Goal: Task Accomplishment & Management: Manage account settings

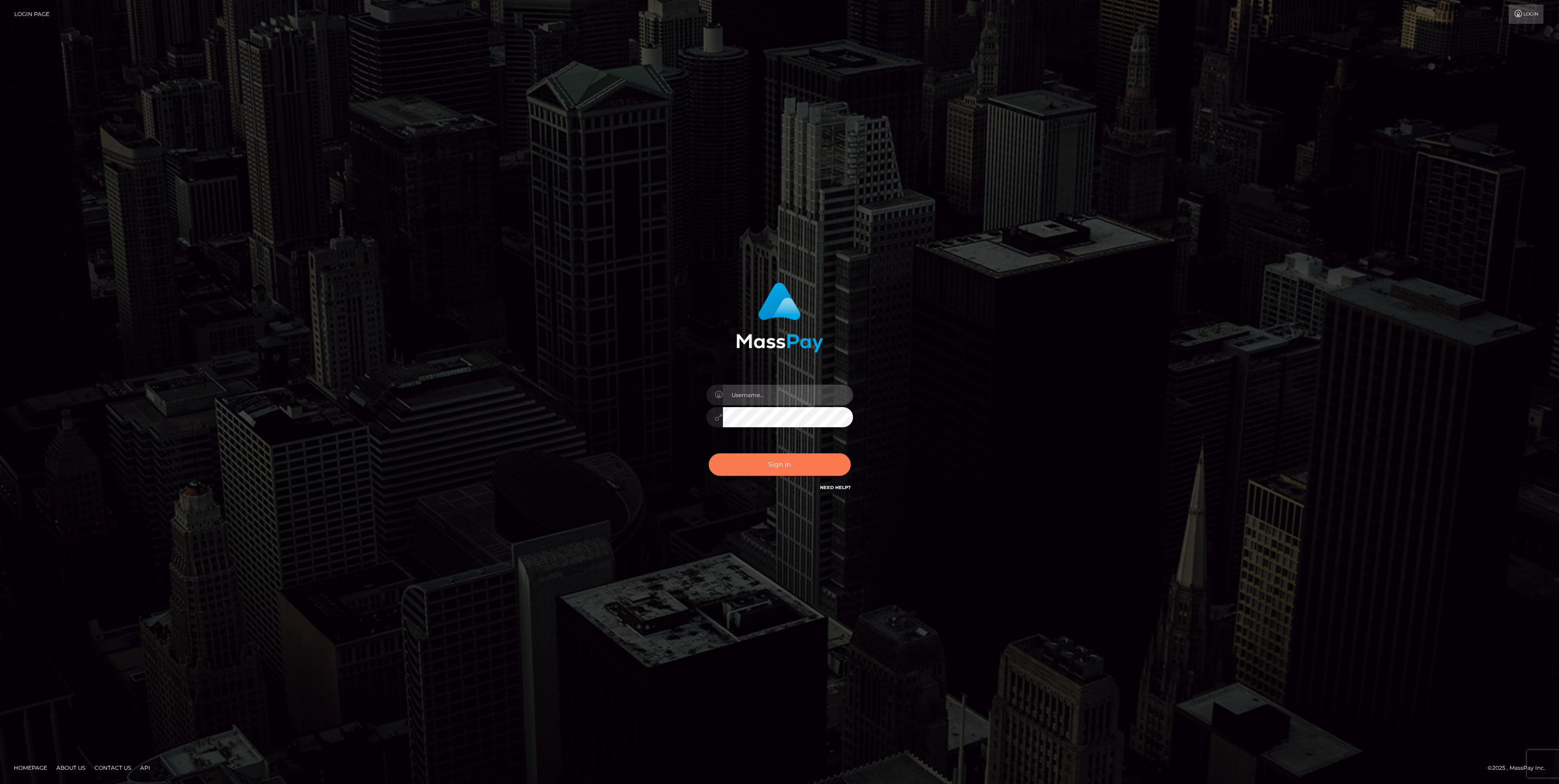
type input "bengreen"
click at [761, 474] on button "Sign in" at bounding box center [780, 464] width 142 height 22
click at [763, 472] on div "Sign in Need Help?" at bounding box center [780, 468] width 160 height 41
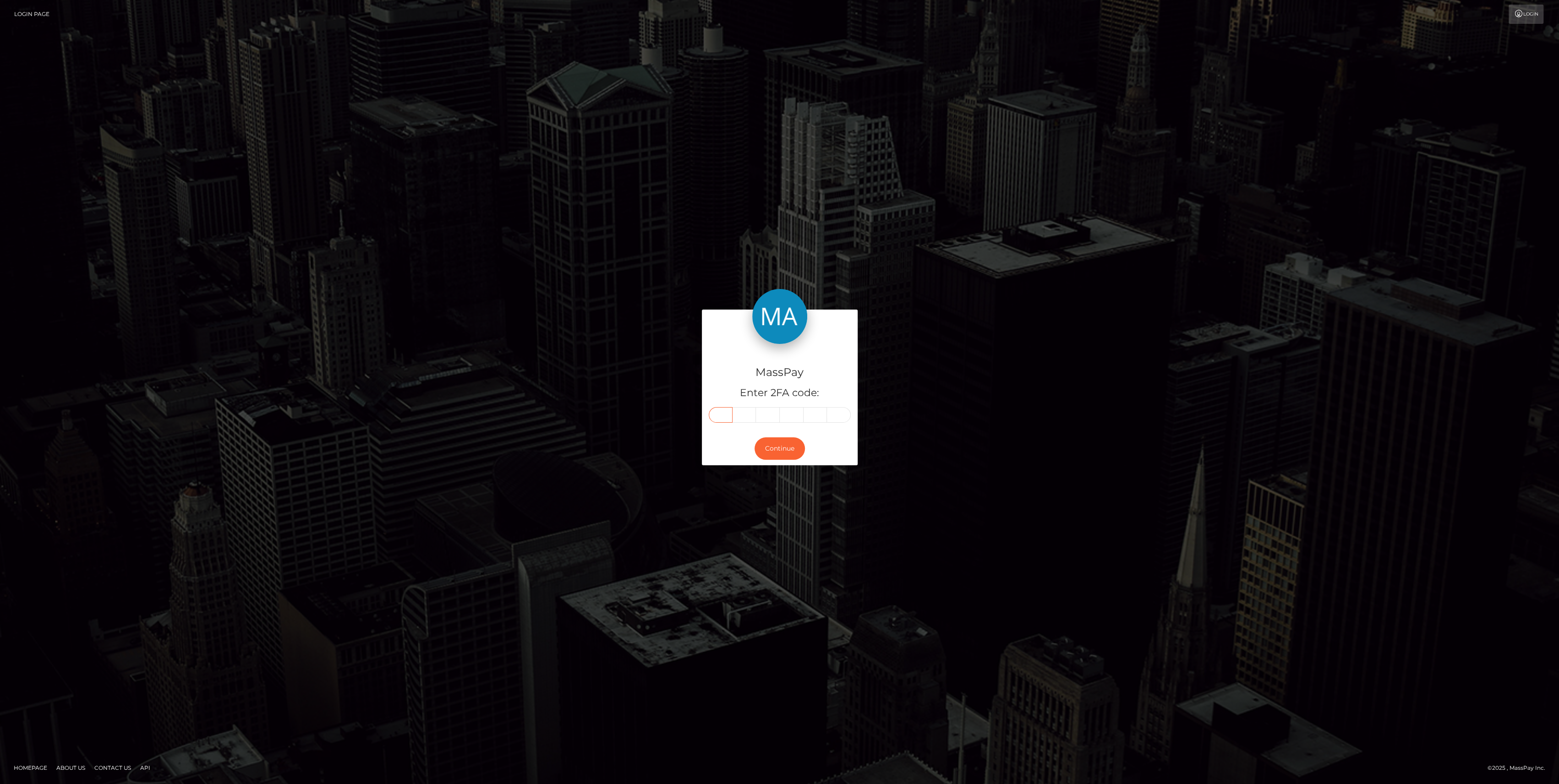
drag, startPoint x: 711, startPoint y: 428, endPoint x: 720, endPoint y: 414, distance: 16.6
paste input "1"
type input "1"
type input "2"
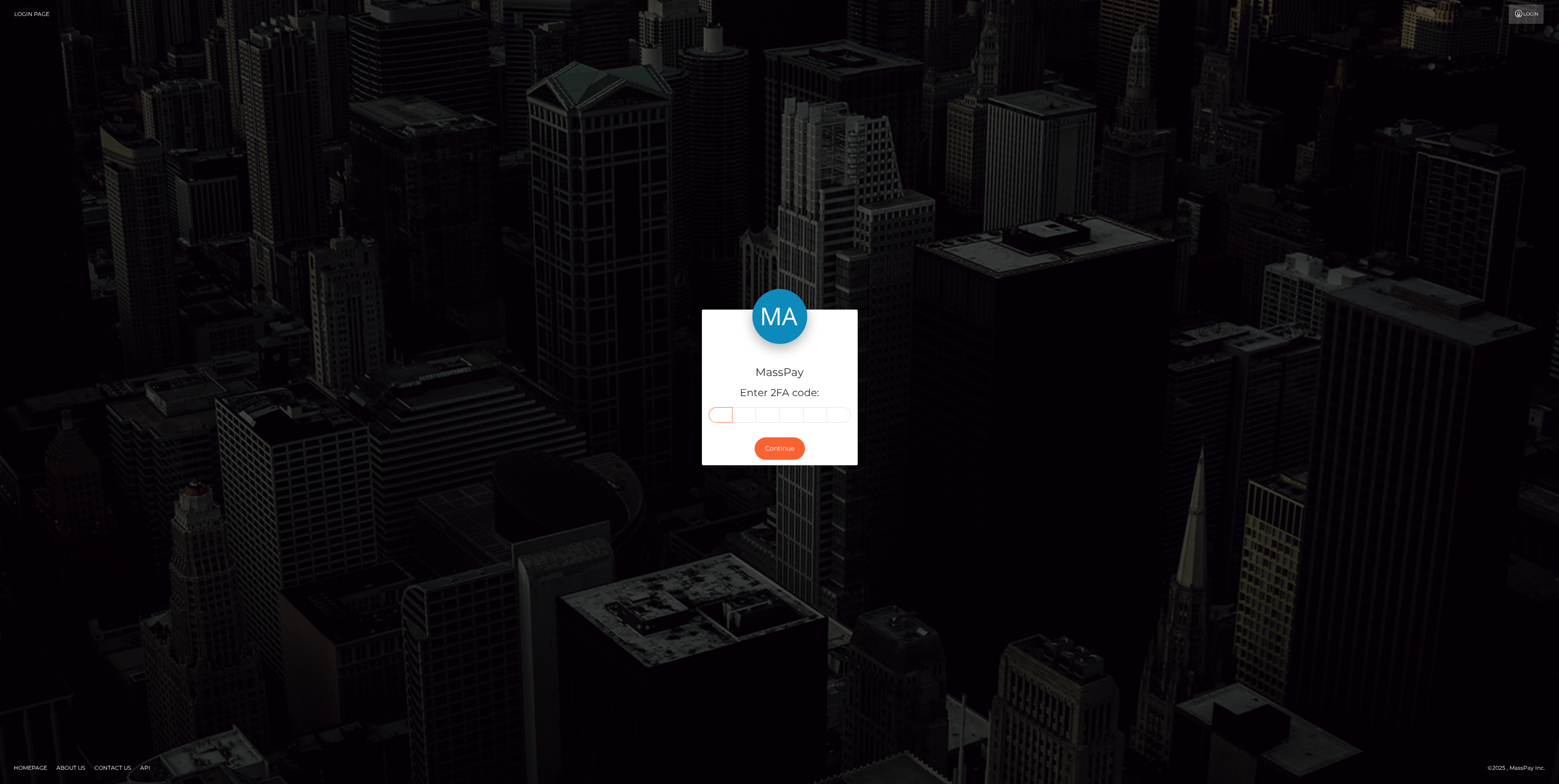
type input "7"
type input "5"
type input "7"
click at [773, 455] on button "Continue" at bounding box center [780, 448] width 50 height 22
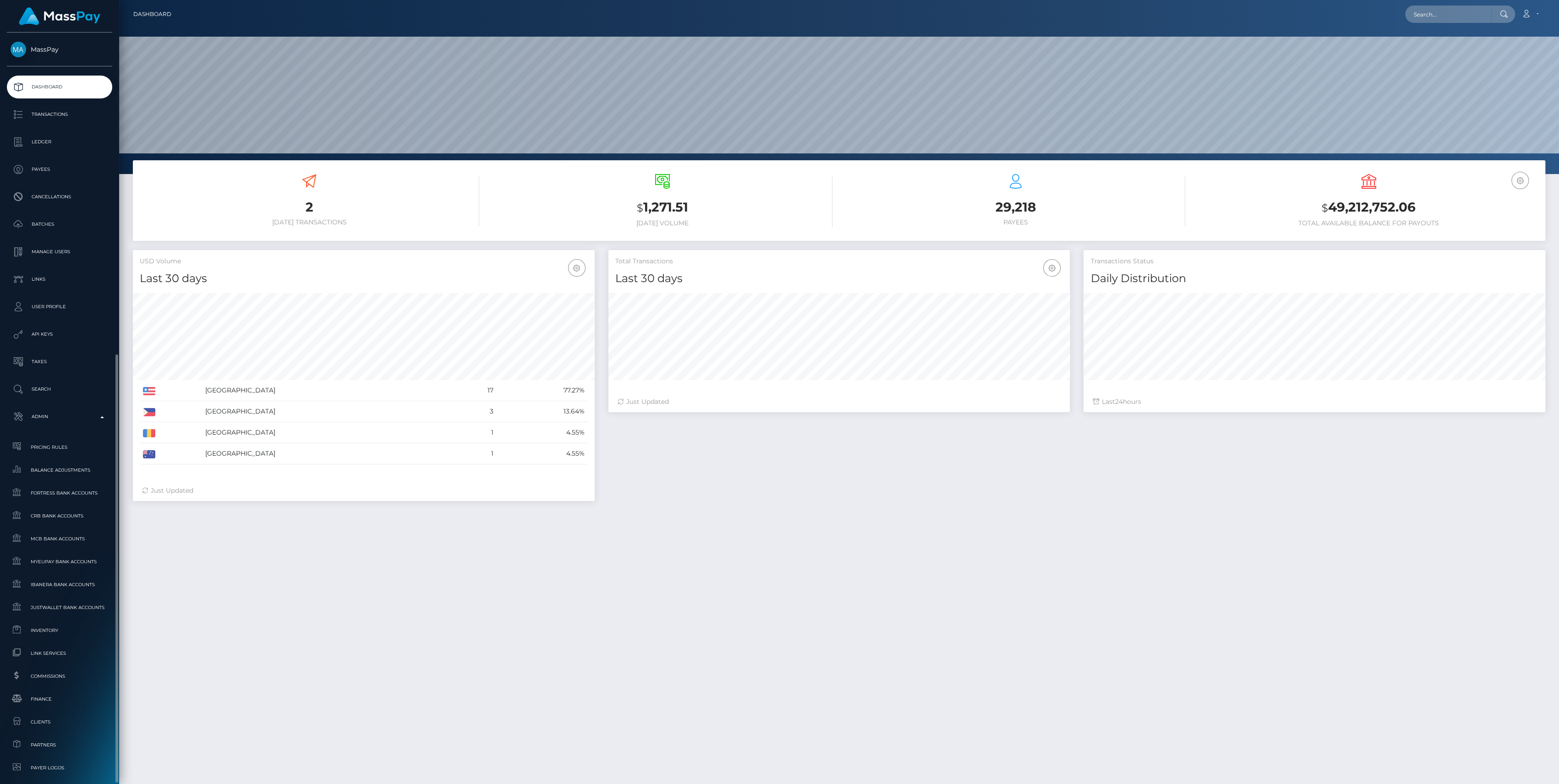
scroll to position [162, 462]
click at [58, 517] on span "Finance" at bounding box center [59, 520] width 98 height 10
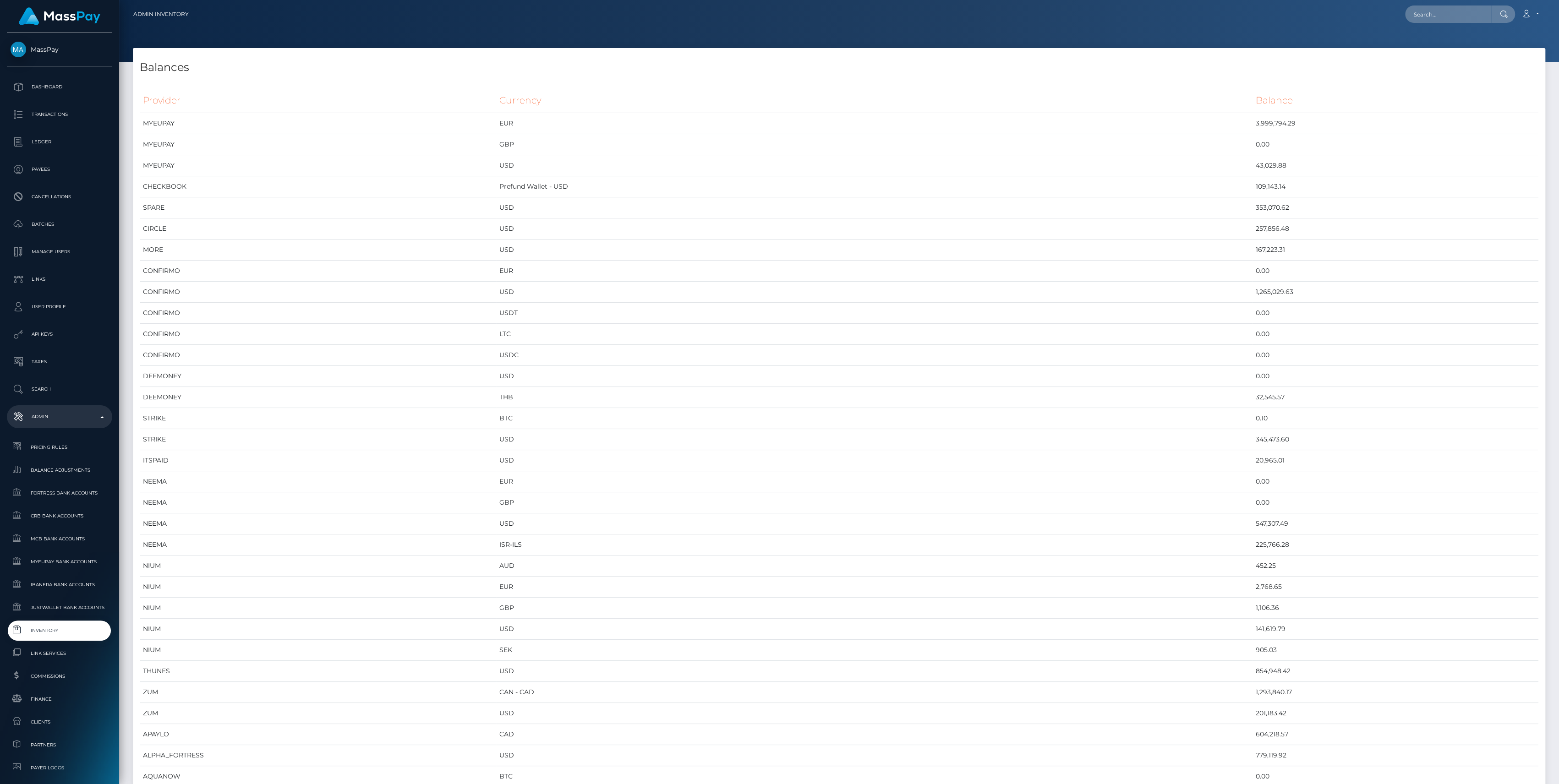
scroll to position [4797, 1412]
click at [257, 186] on td "CHECKBOOK" at bounding box center [318, 186] width 356 height 21
click at [267, 183] on td "CHECKBOOK" at bounding box center [318, 186] width 356 height 21
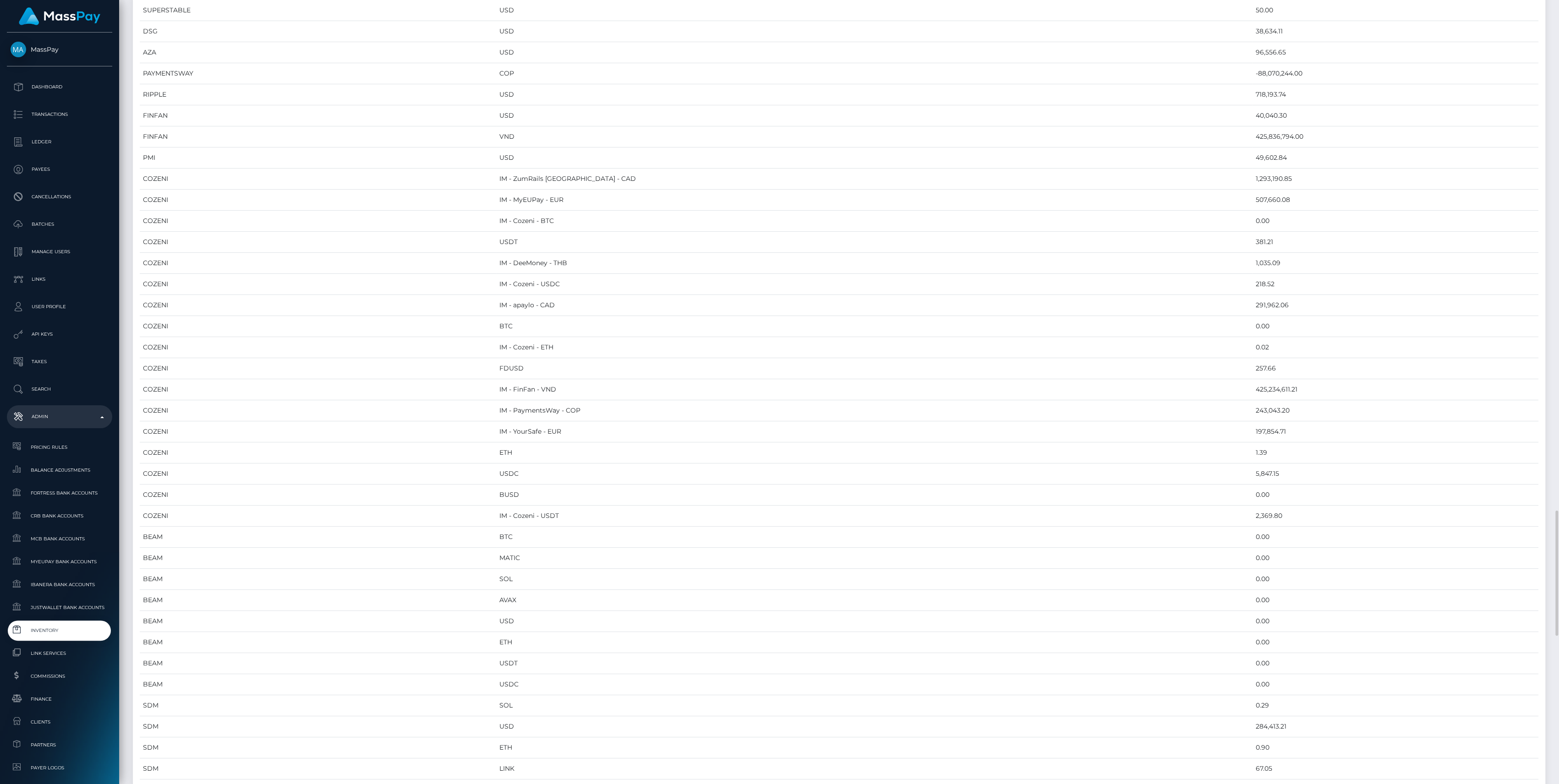
scroll to position [1282, 0]
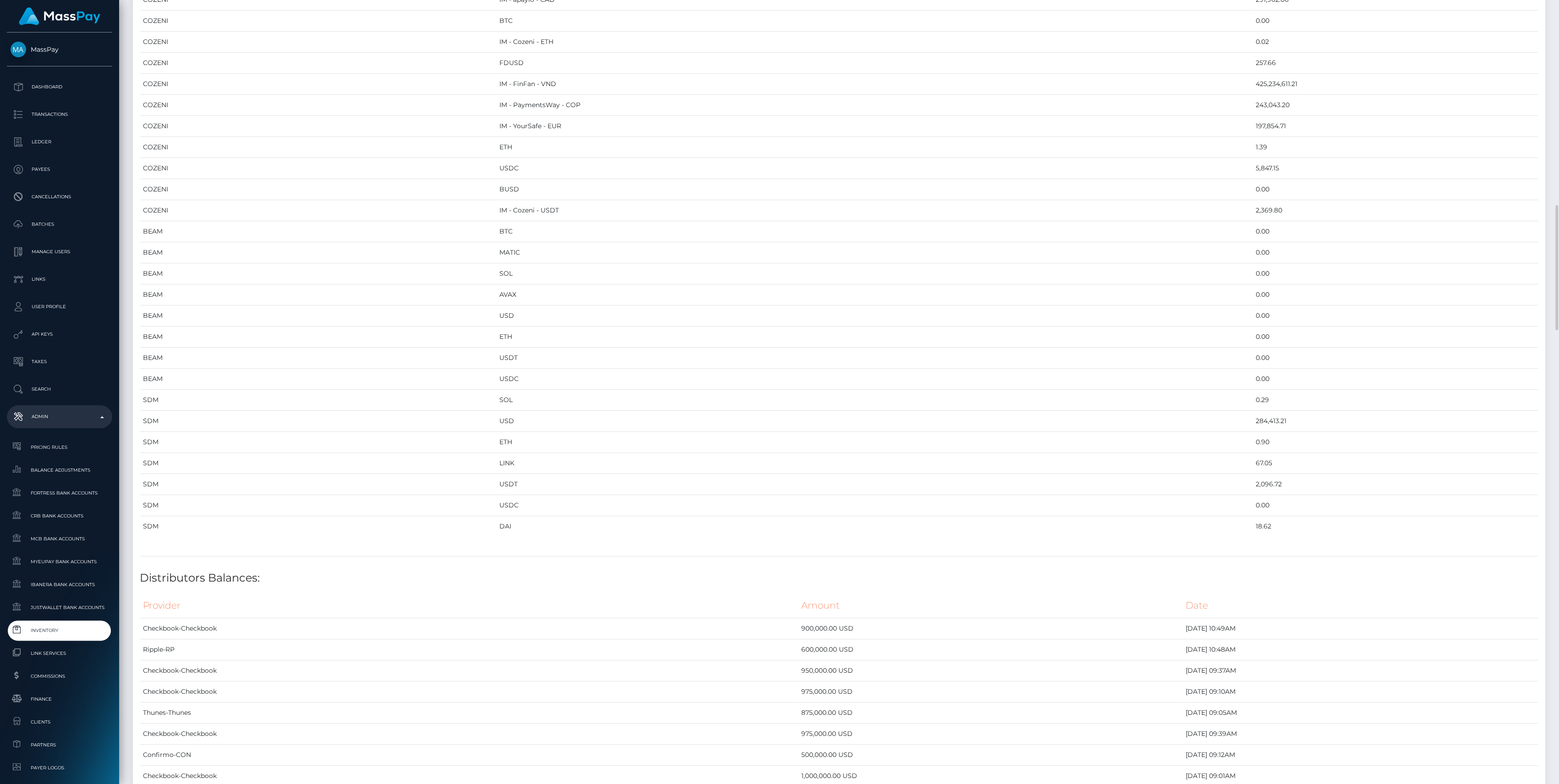
drag, startPoint x: 141, startPoint y: 96, endPoint x: 1224, endPoint y: 536, distance: 1169.0
copy table
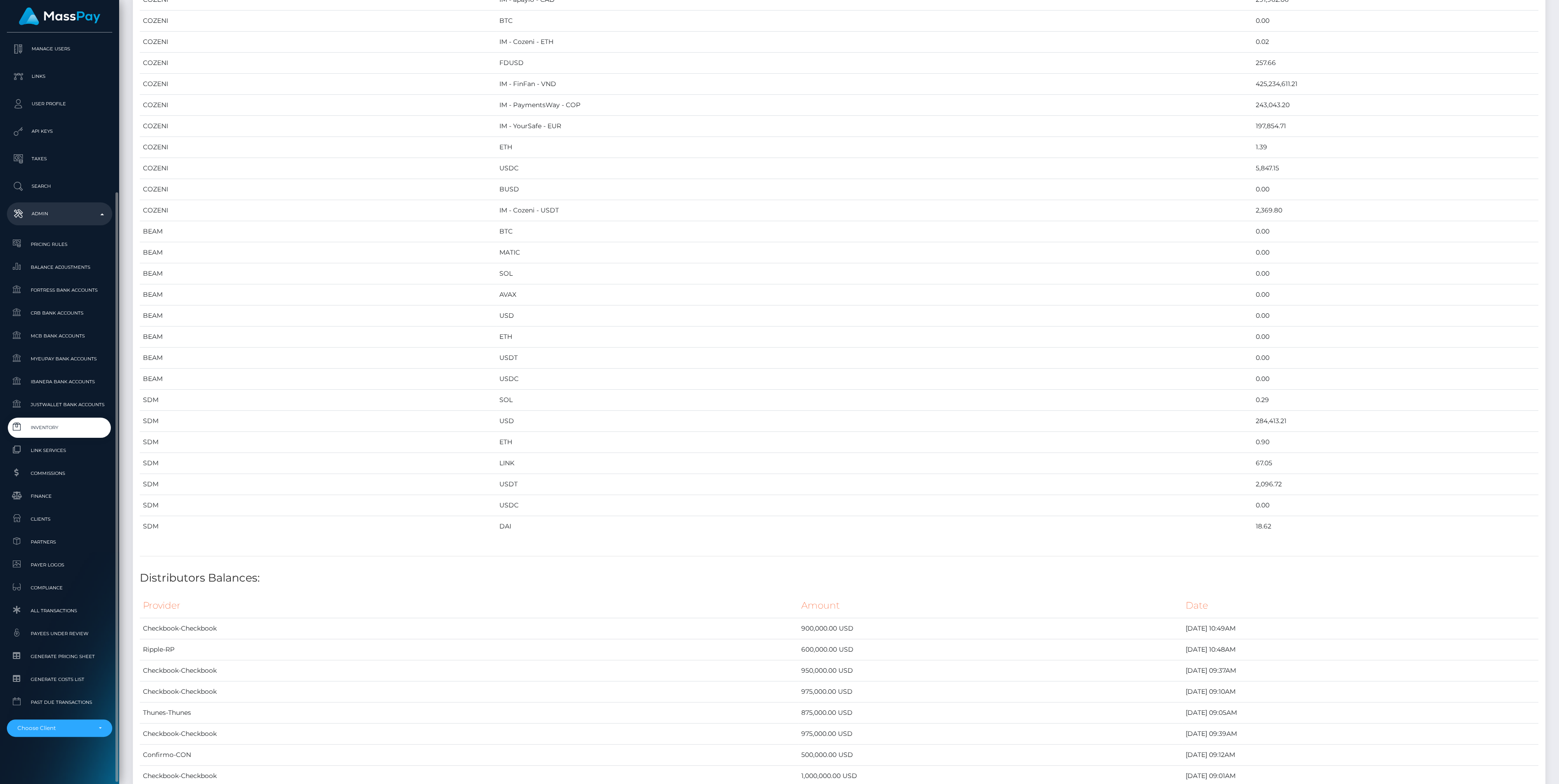
click at [54, 423] on span "Inventory" at bounding box center [59, 427] width 98 height 10
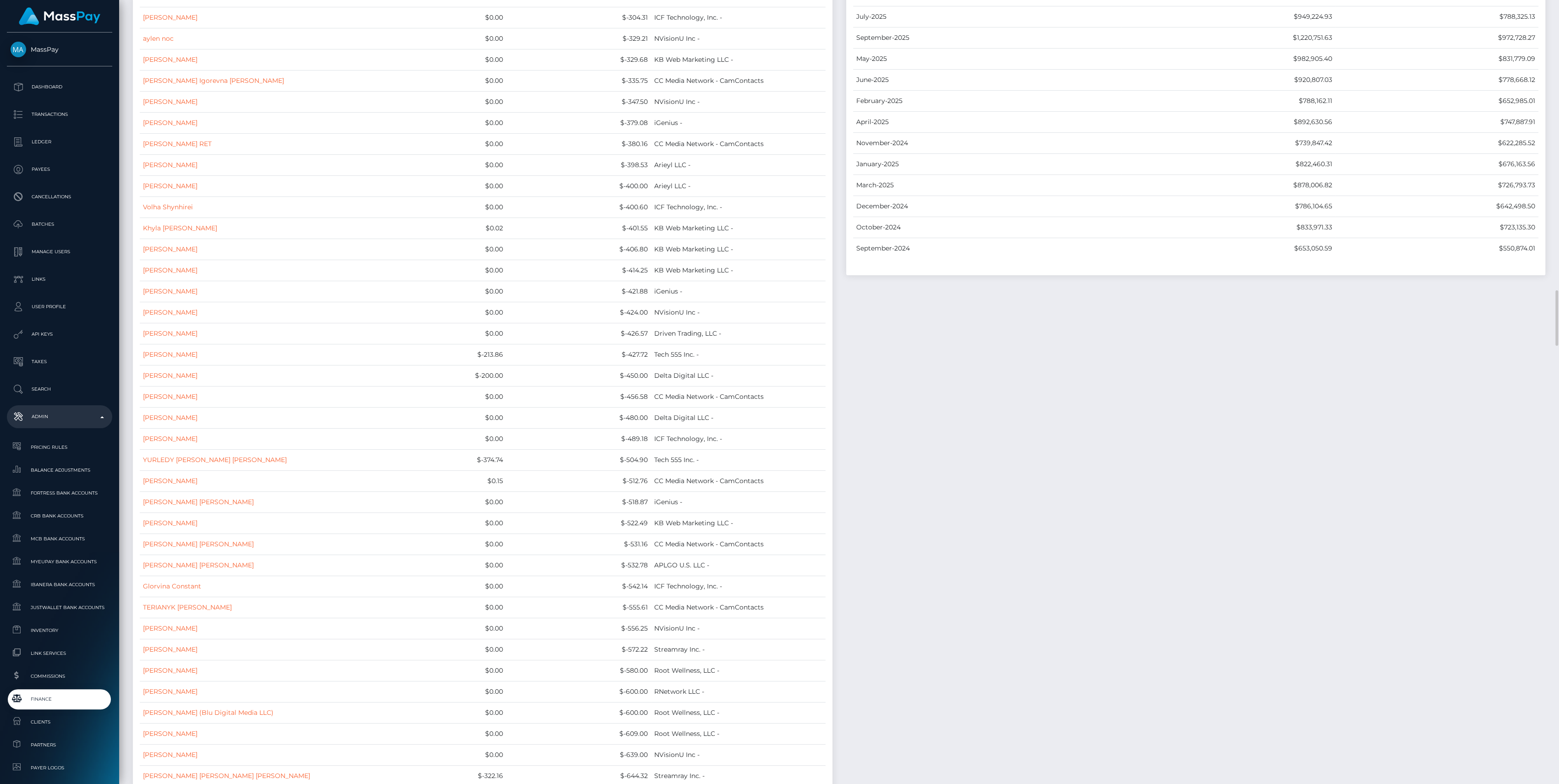
scroll to position [7449, 0]
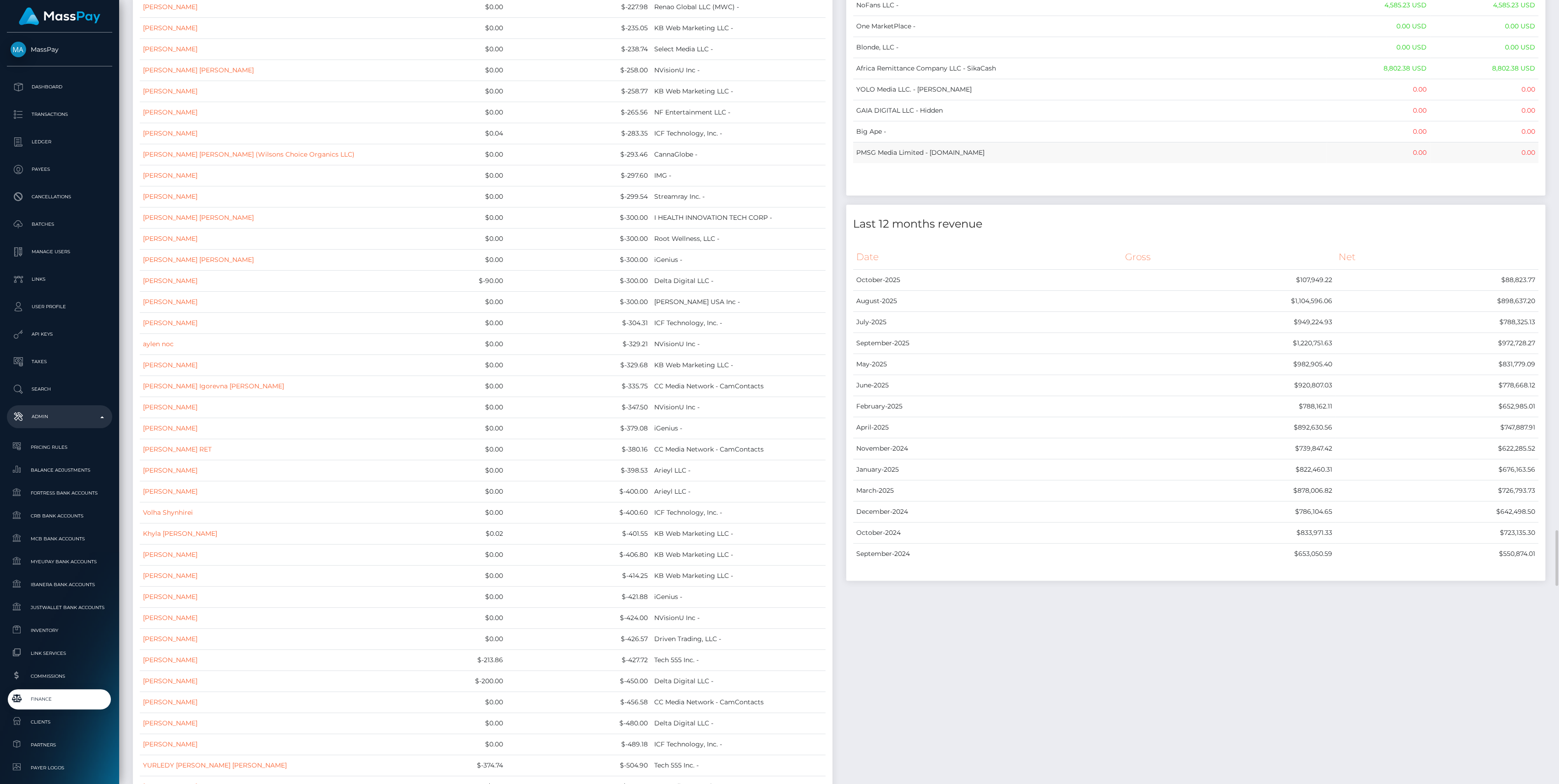
drag, startPoint x: 853, startPoint y: 103, endPoint x: 1535, endPoint y: 138, distance: 682.9
copy table "Name Wallet Balance Ledger Balance RNetwork LLC - 33,033.21 USD 1,542.77 USD Ma…"
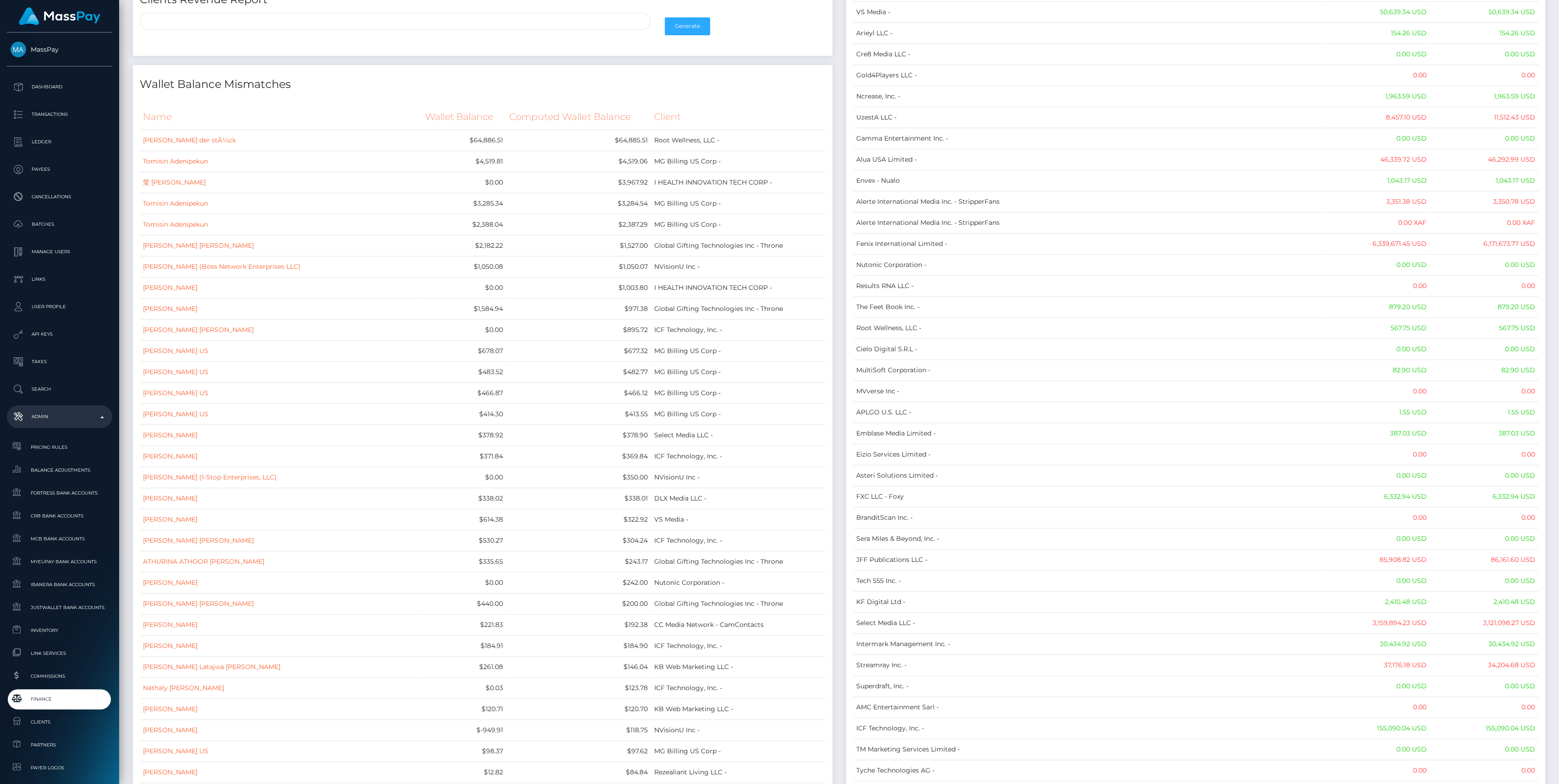
scroll to position [0, 0]
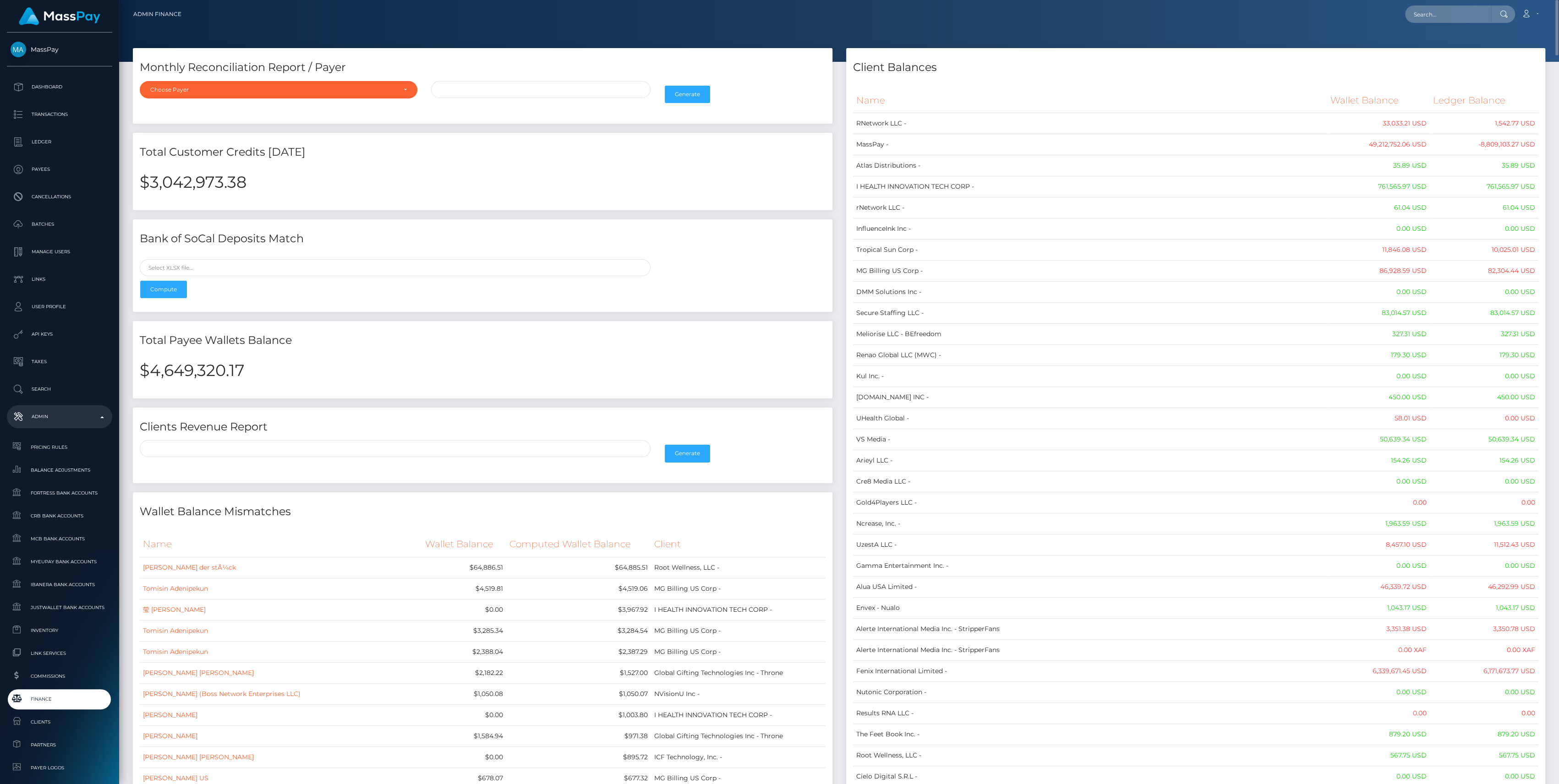
click at [208, 368] on h2 "$4,649,320.17" at bounding box center [482, 370] width 686 height 19
click at [210, 368] on h2 "$4,649,320.17" at bounding box center [482, 370] width 686 height 19
copy h2 "4,649,320.17"
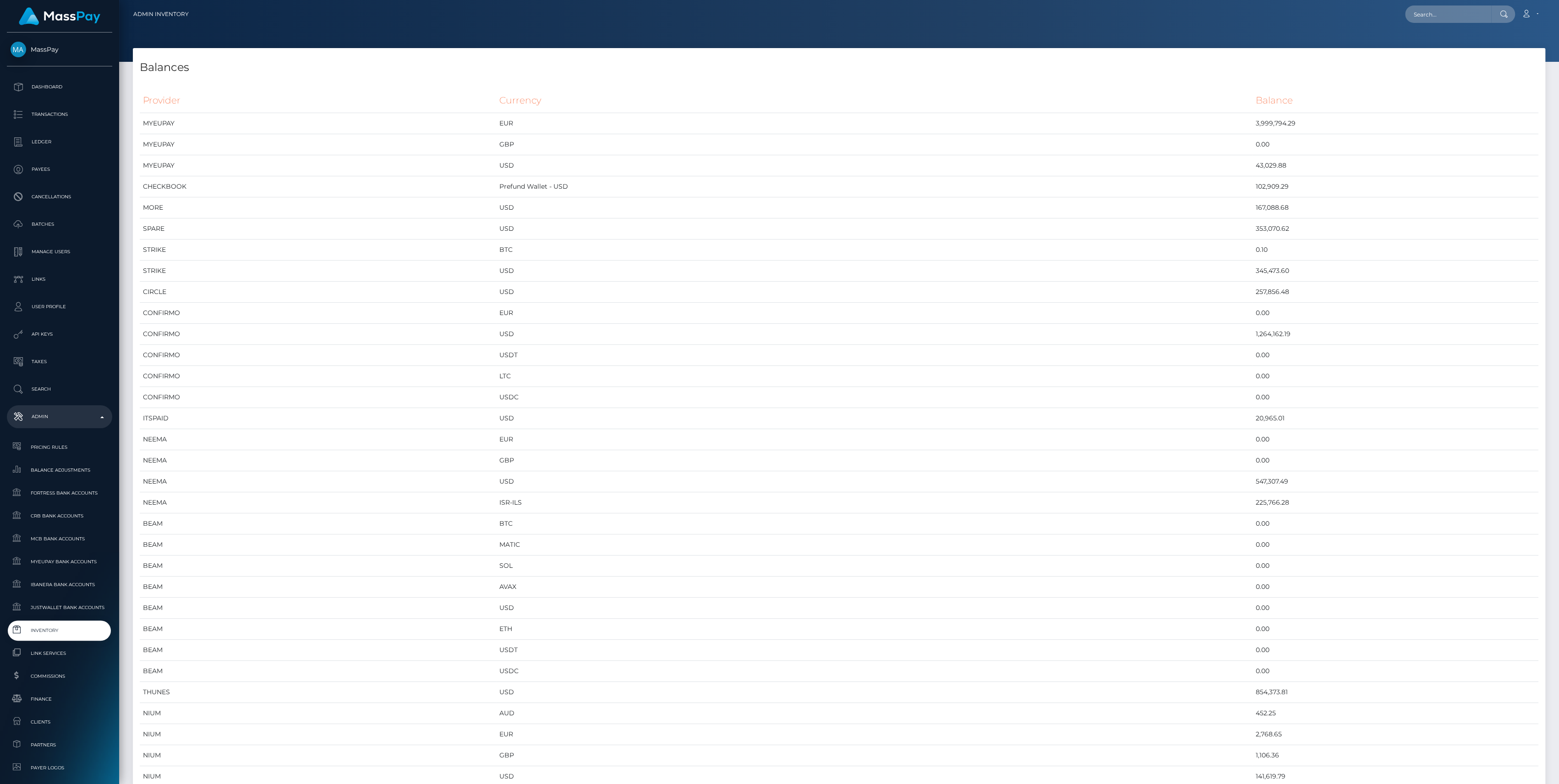
scroll to position [4797, 1412]
click at [34, 638] on link "Inventory" at bounding box center [59, 630] width 105 height 20
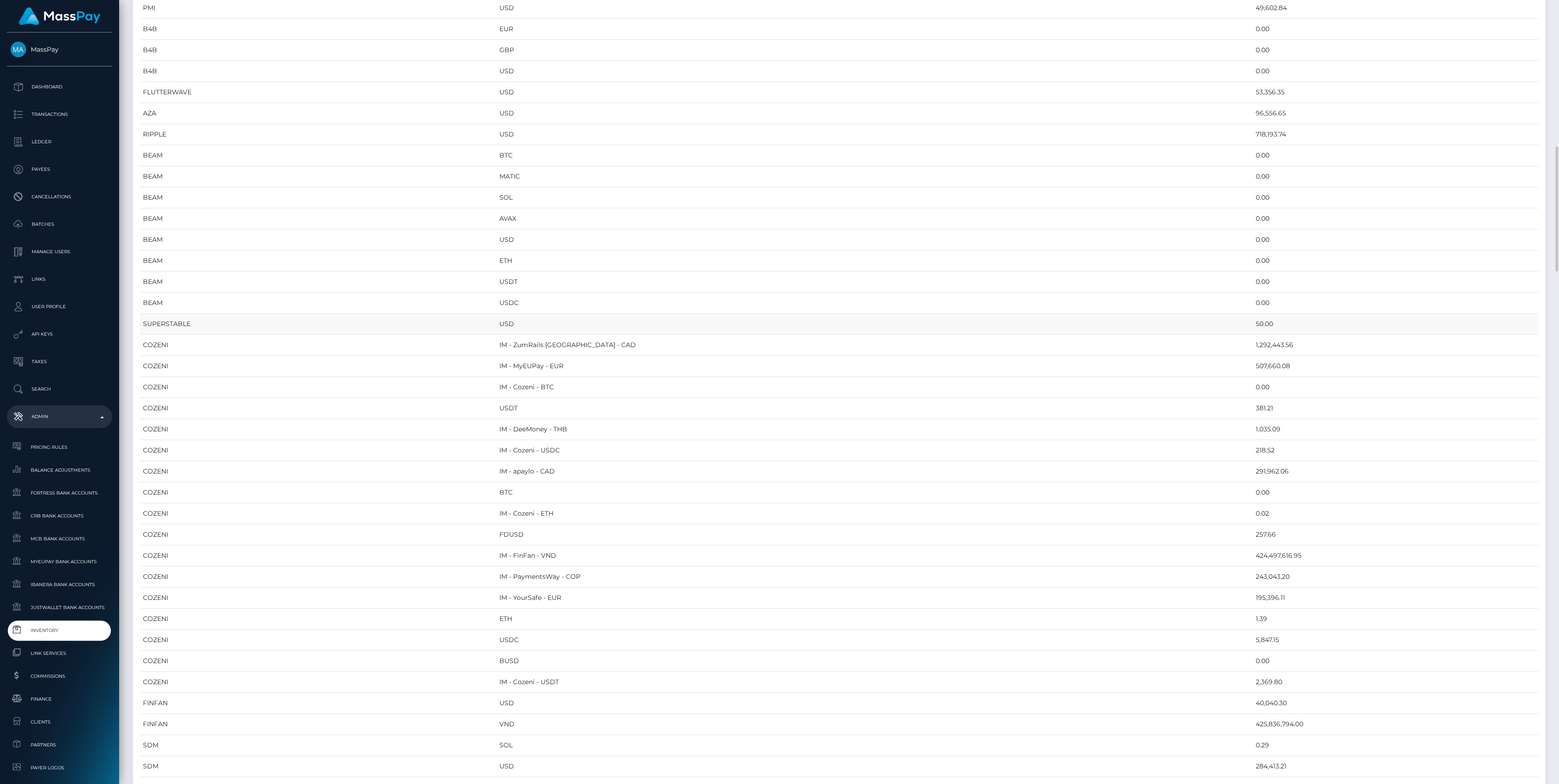
scroll to position [1221, 0]
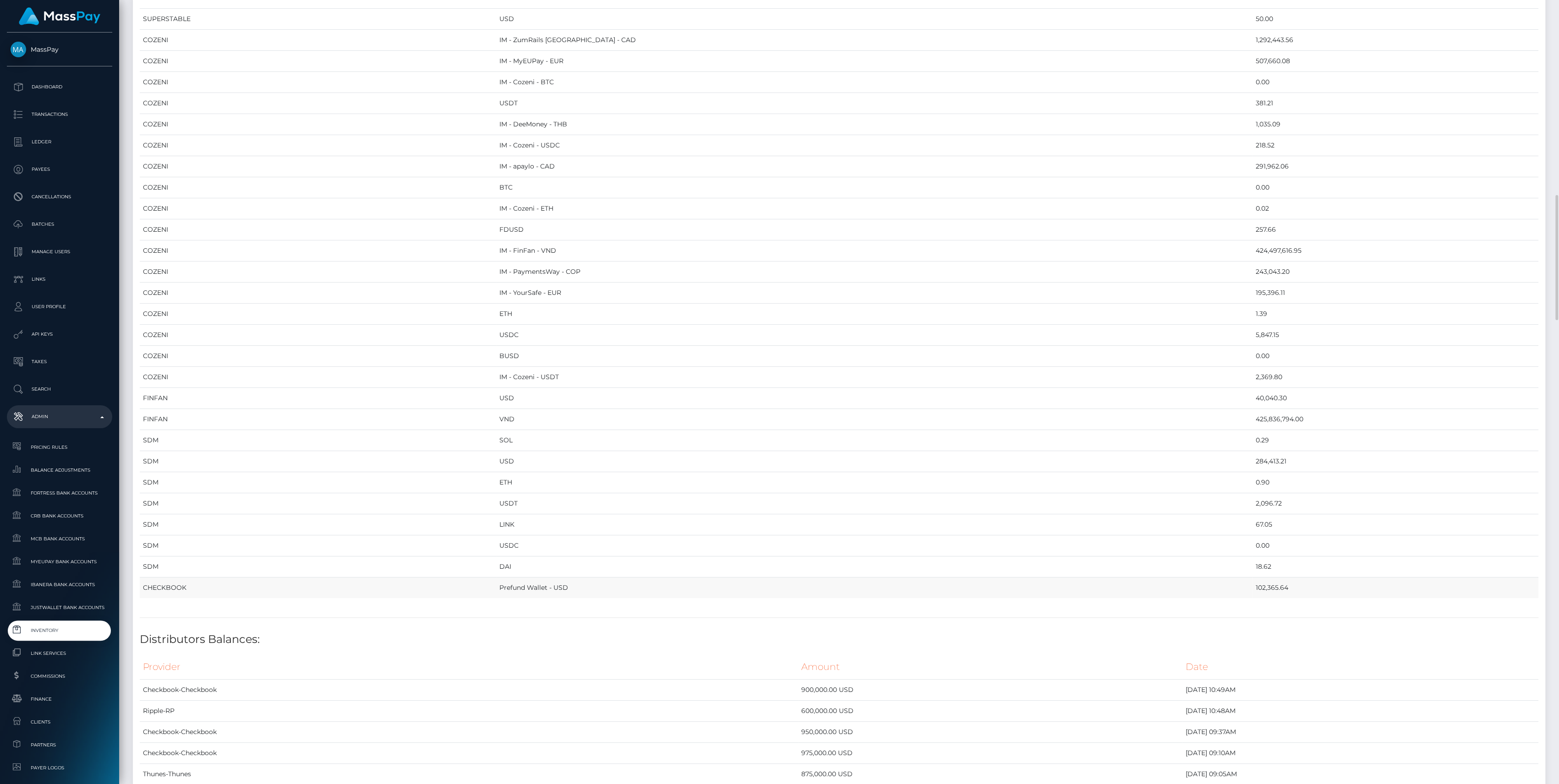
click at [496, 578] on td "CHECKBOOK" at bounding box center [318, 588] width 356 height 21
click at [72, 630] on span "Inventory" at bounding box center [59, 630] width 98 height 10
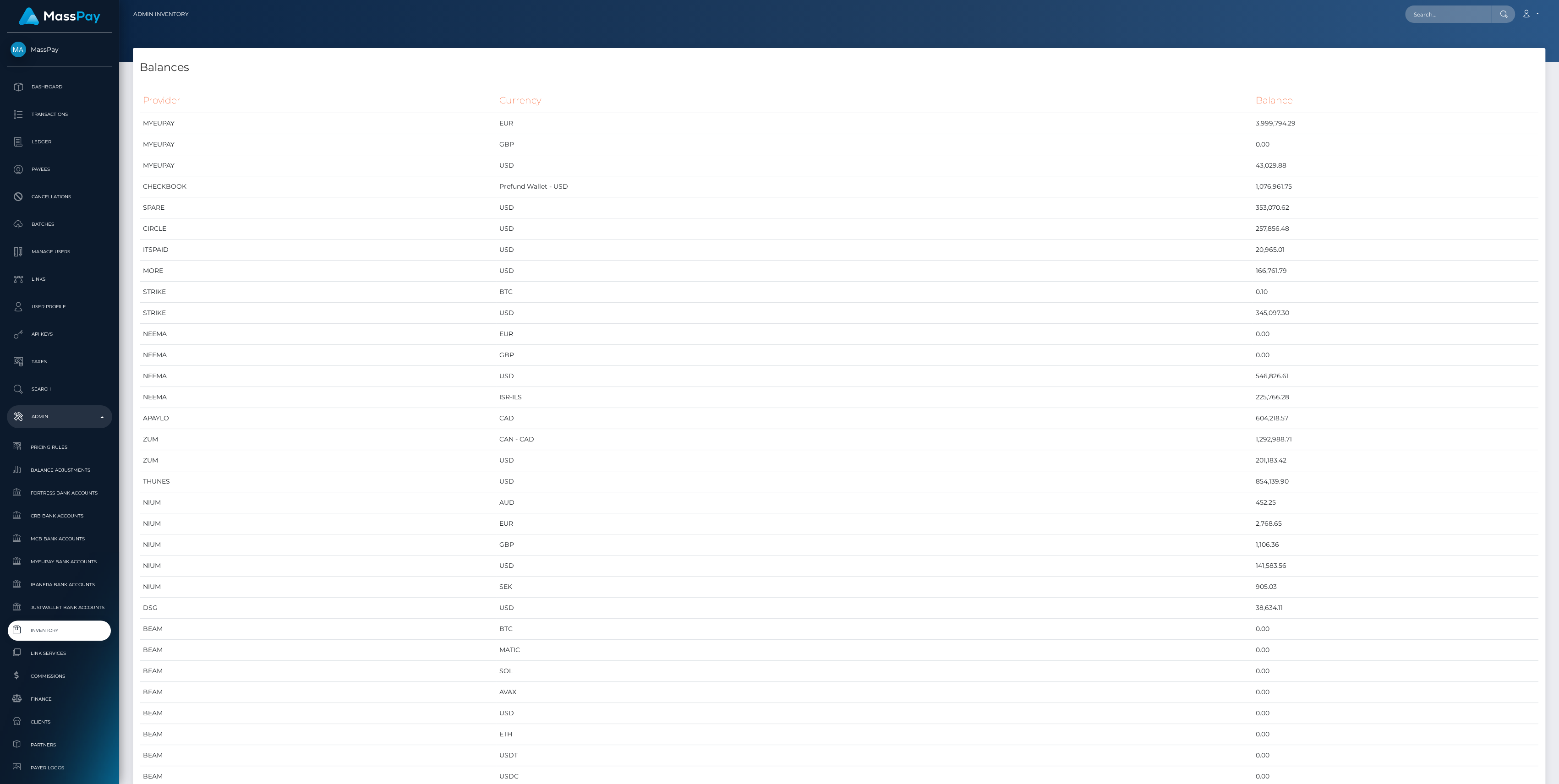
scroll to position [4797, 1412]
click at [61, 634] on span "Inventory" at bounding box center [59, 630] width 98 height 10
click at [1253, 188] on td "1,076,961.75" at bounding box center [1396, 186] width 286 height 21
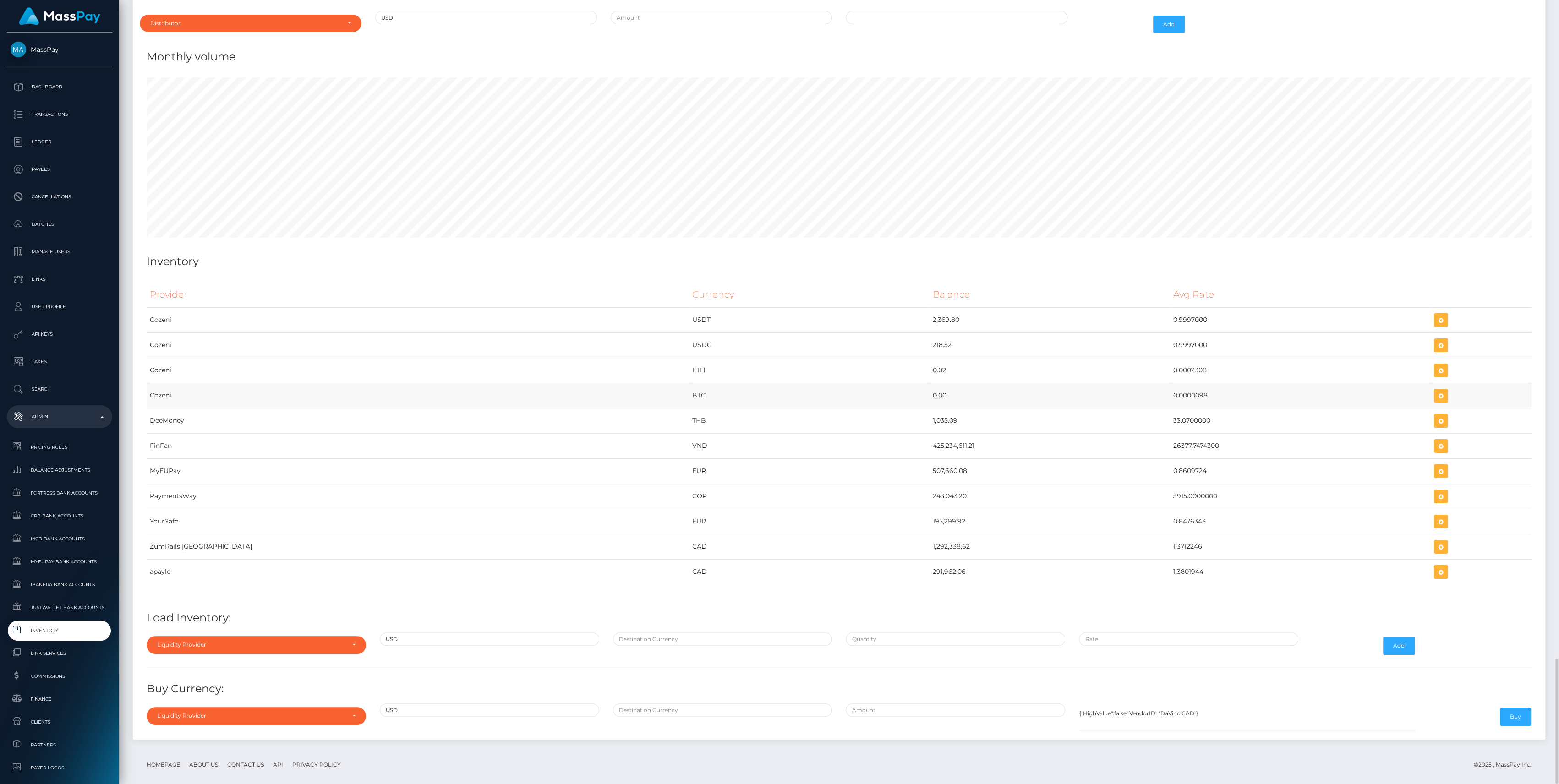
scroll to position [3931, 0]
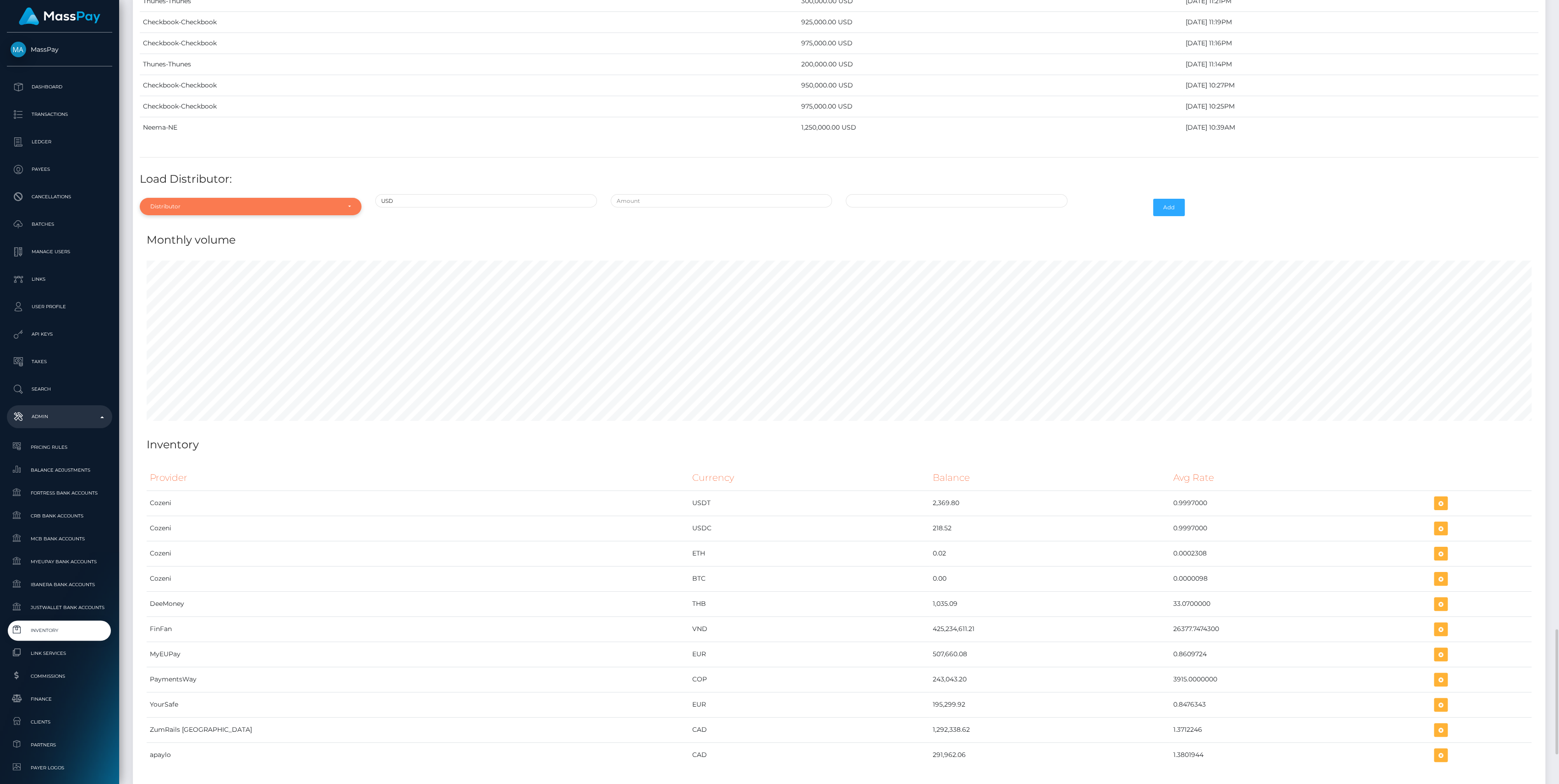
click at [210, 203] on div "Distributor" at bounding box center [245, 206] width 190 height 7
click at [197, 222] on input "Search" at bounding box center [251, 229] width 214 height 13
type input "chec"
click at [208, 240] on link "Checkbook" at bounding box center [251, 248] width 222 height 17
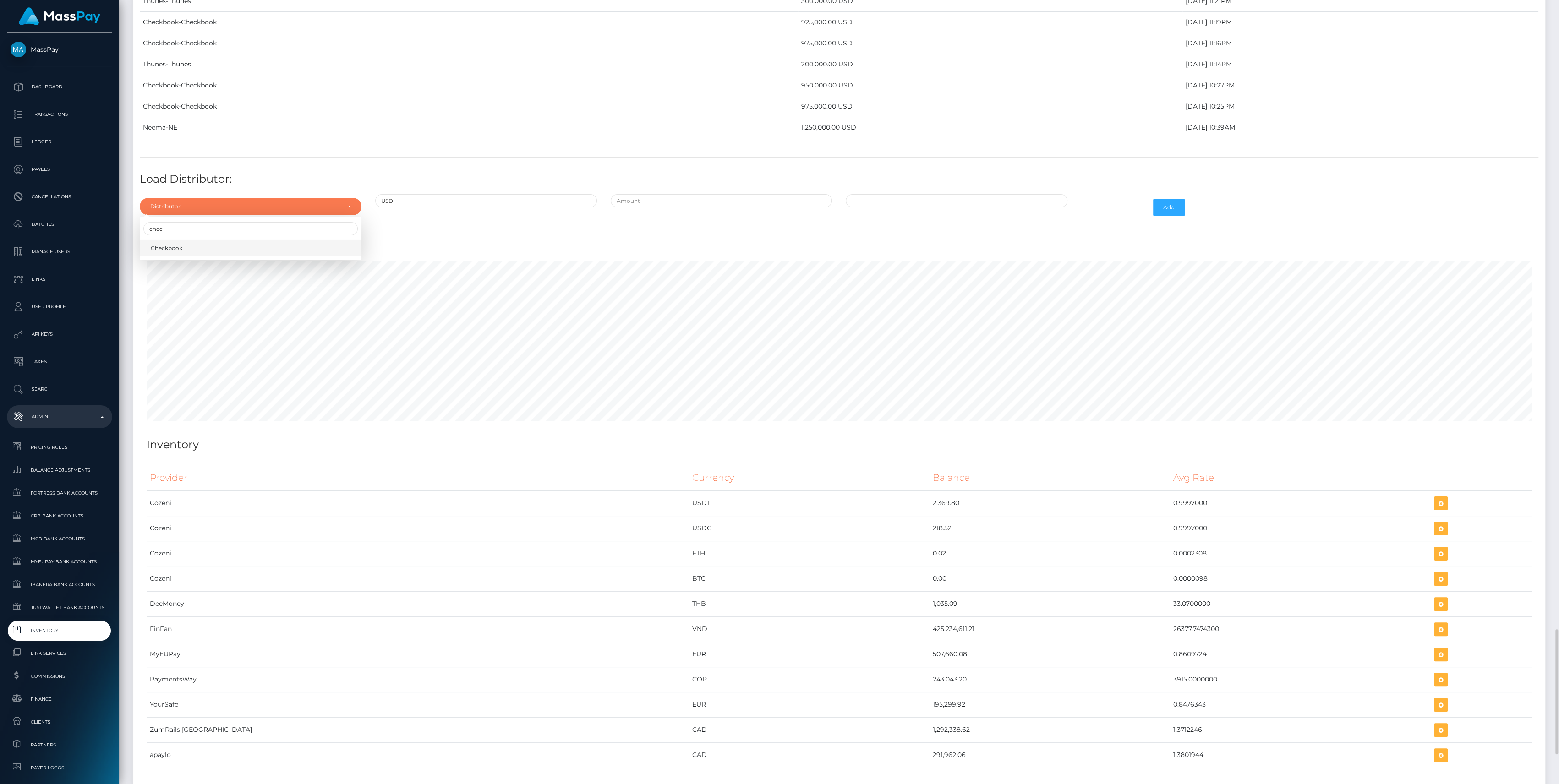
select select "7"
click at [666, 194] on input "text" at bounding box center [721, 201] width 222 height 13
type input "$975,000.0000000"
type input "10/02/2025 9:12 AM"
click at [1178, 199] on button "Add" at bounding box center [1169, 207] width 31 height 18
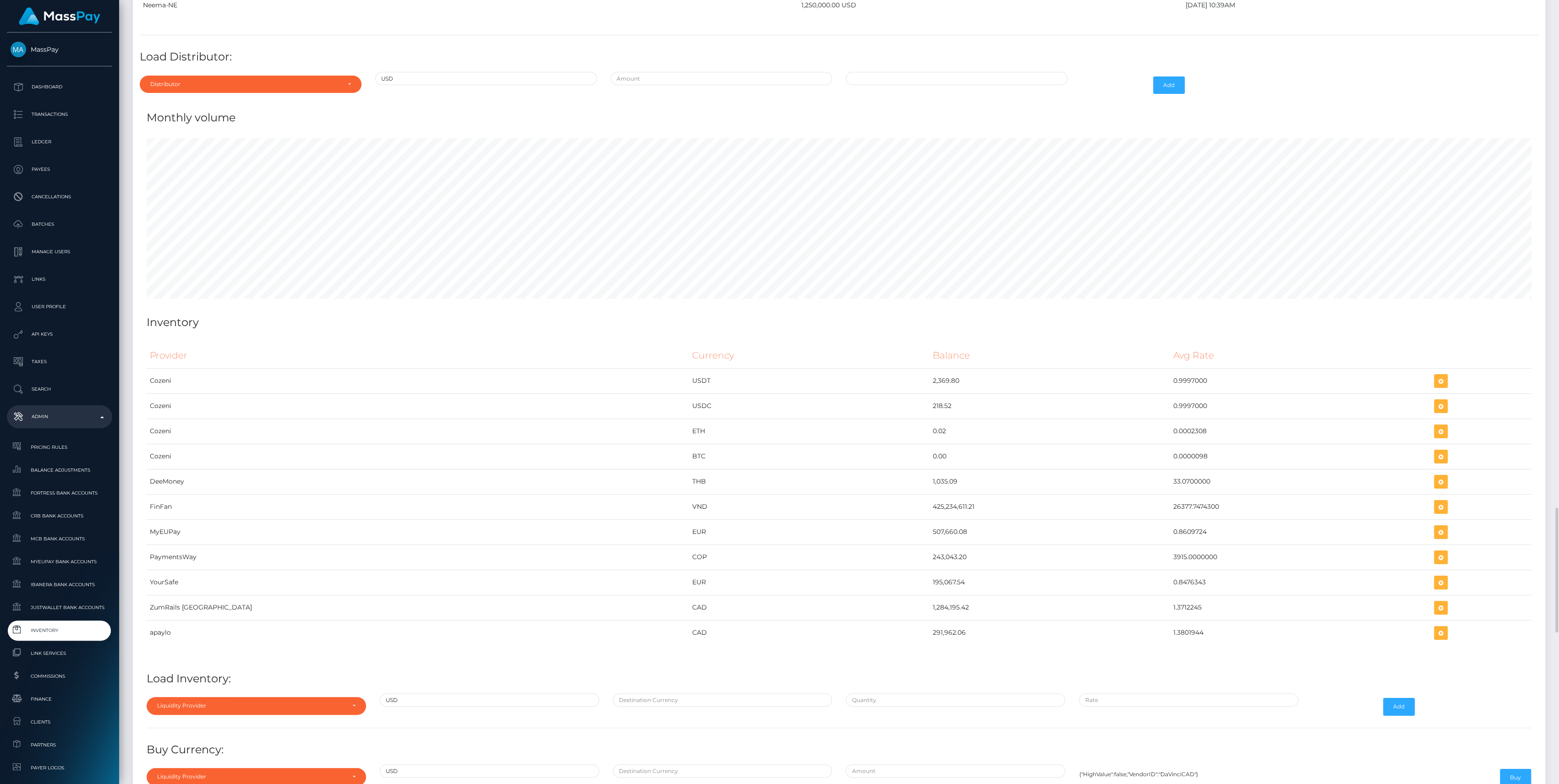
scroll to position [3953, 0]
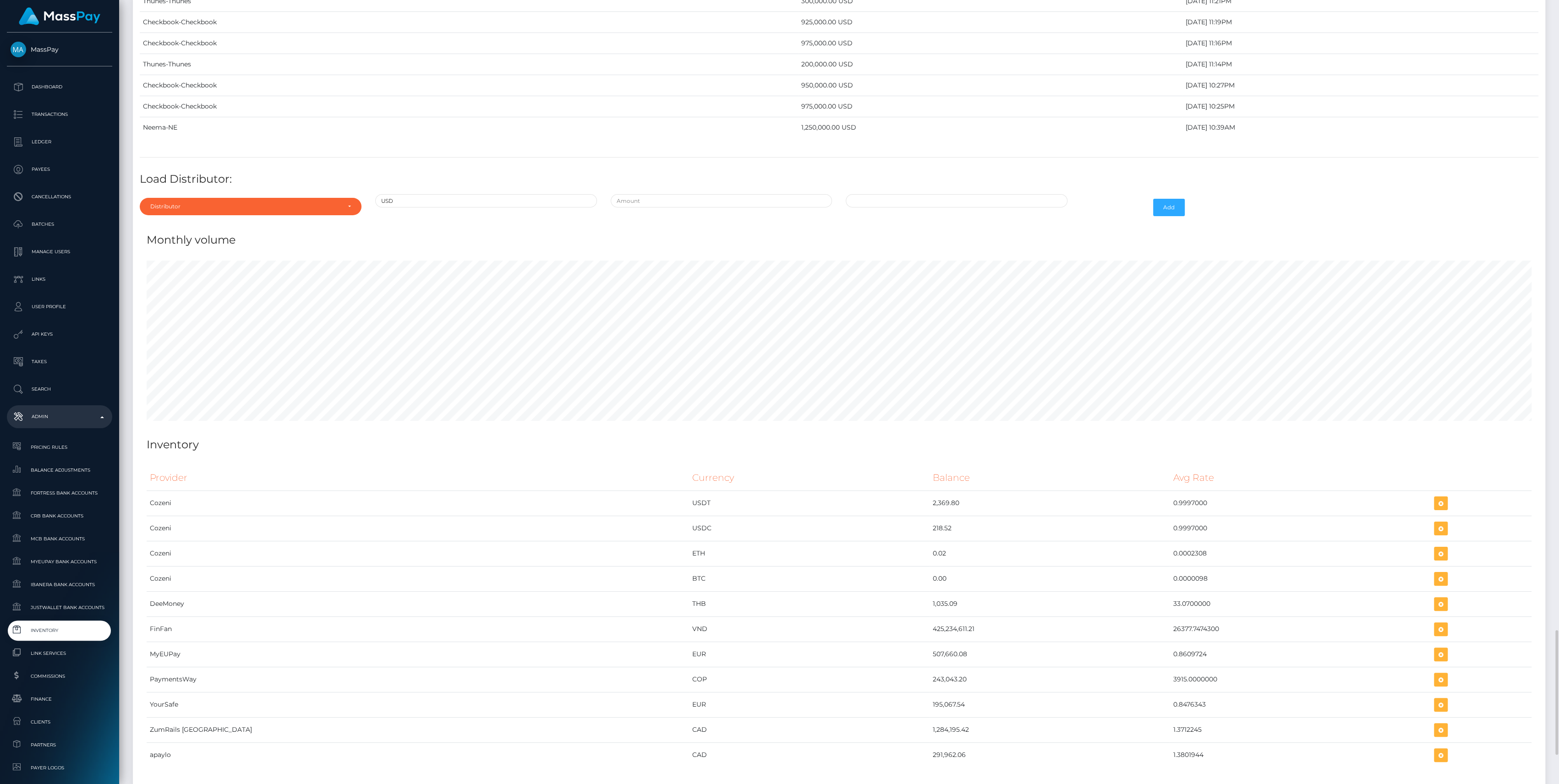
click at [254, 198] on div "Distributor" at bounding box center [251, 206] width 222 height 18
click at [186, 222] on input "Search" at bounding box center [251, 229] width 214 height 13
type input "chec"
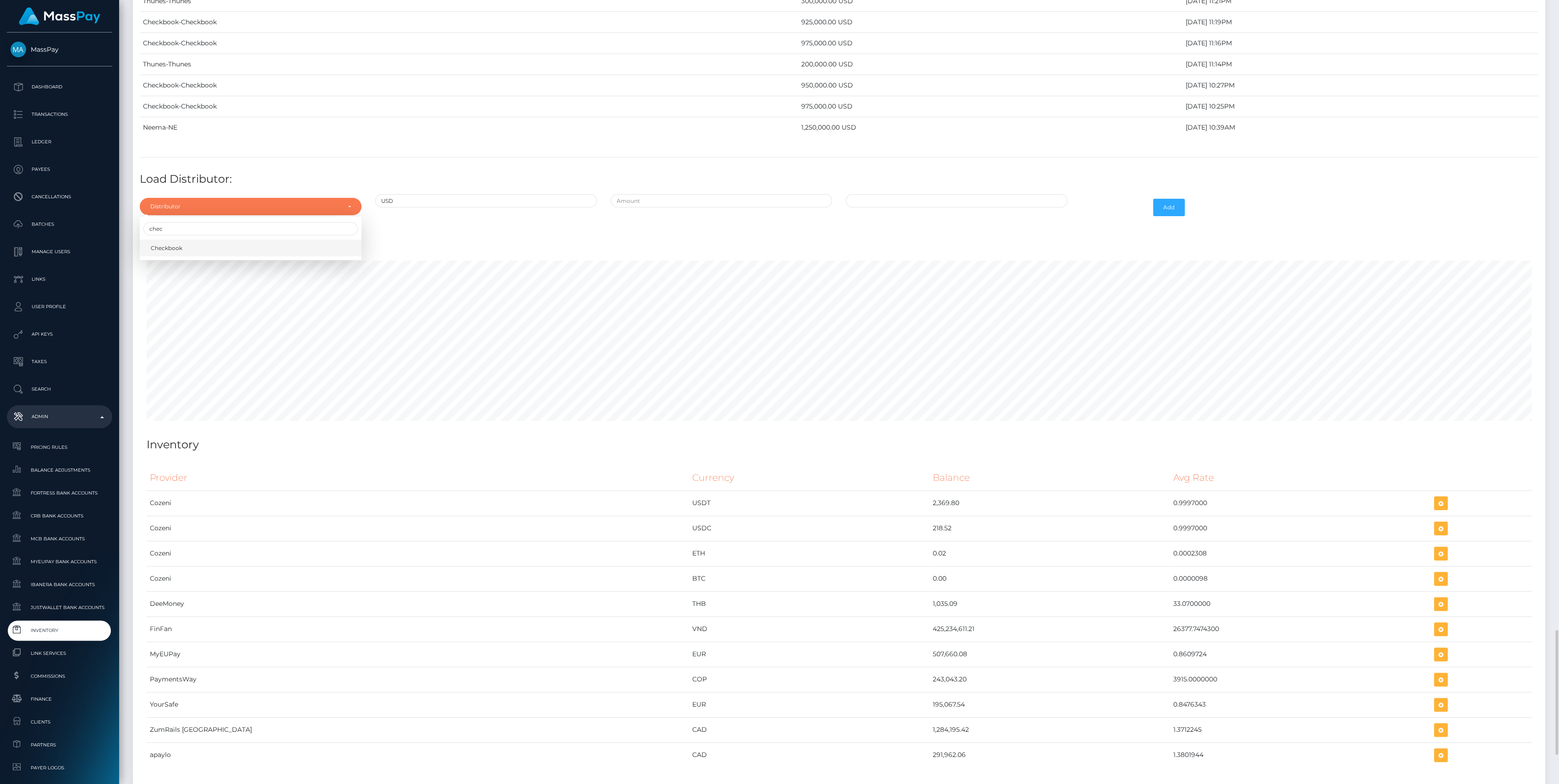
click at [209, 240] on link "Checkbook" at bounding box center [251, 248] width 222 height 17
select select "7"
click at [788, 198] on div at bounding box center [721, 207] width 235 height 27
click at [784, 195] on input "text" at bounding box center [721, 201] width 222 height 13
type input "$875,000.0000000"
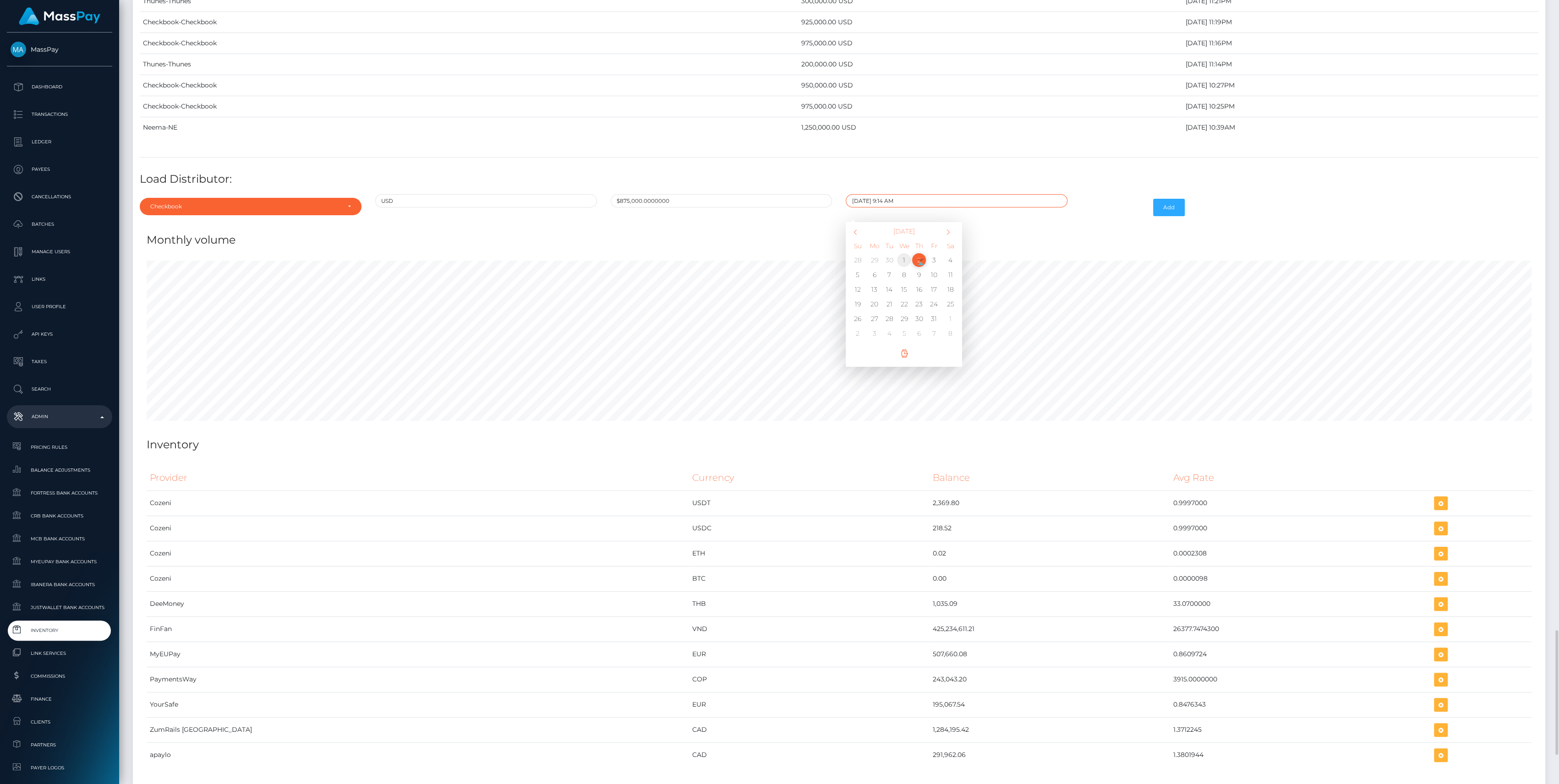
click at [906, 253] on td "1" at bounding box center [904, 260] width 15 height 15
type input "10/01/2025 9:14 AM"
click at [1173, 201] on button "Add" at bounding box center [1169, 207] width 31 height 18
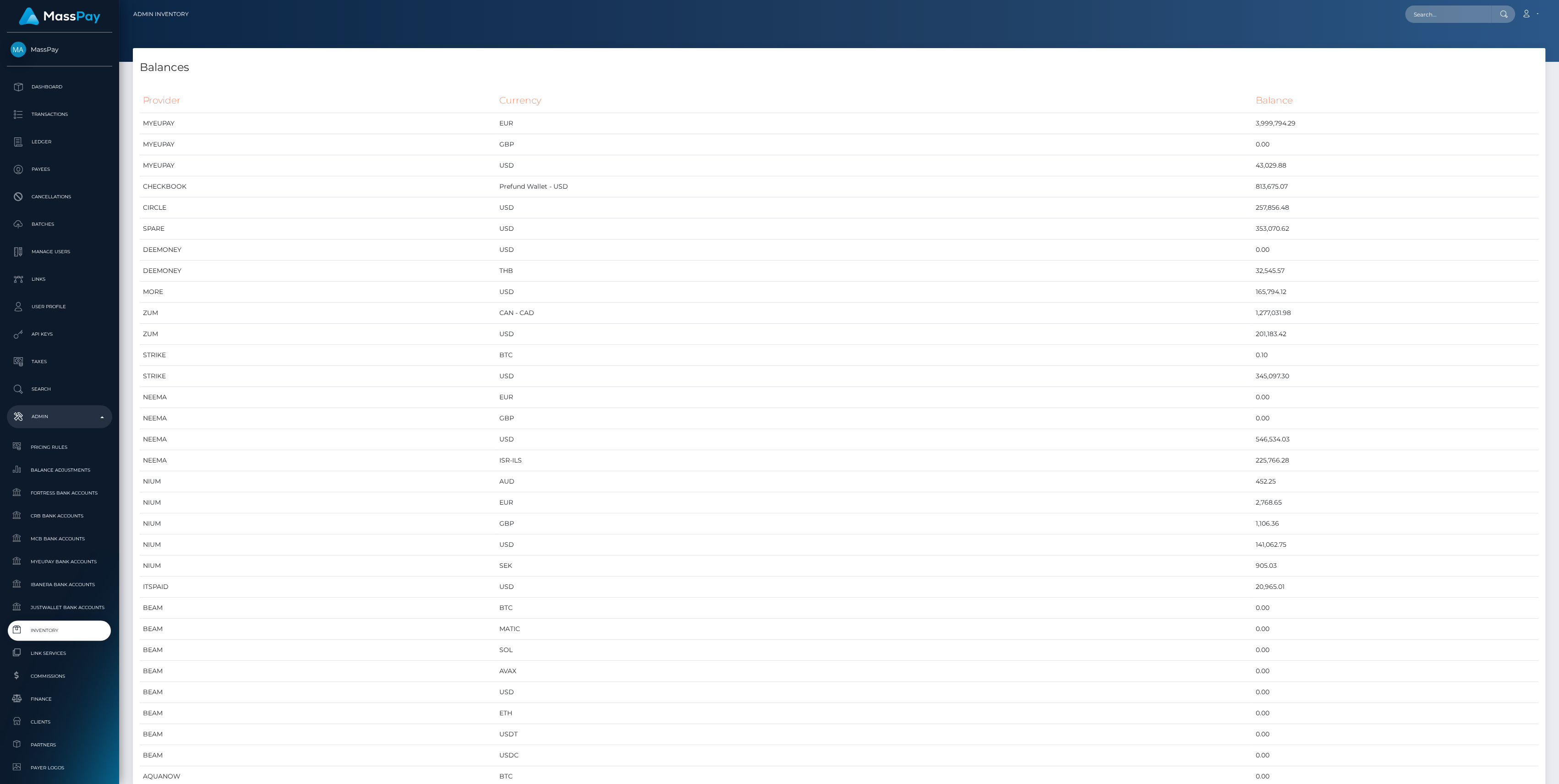
scroll to position [4838, 1412]
click at [44, 638] on link "Inventory" at bounding box center [59, 630] width 105 height 20
click at [35, 632] on span "Inventory" at bounding box center [59, 630] width 98 height 10
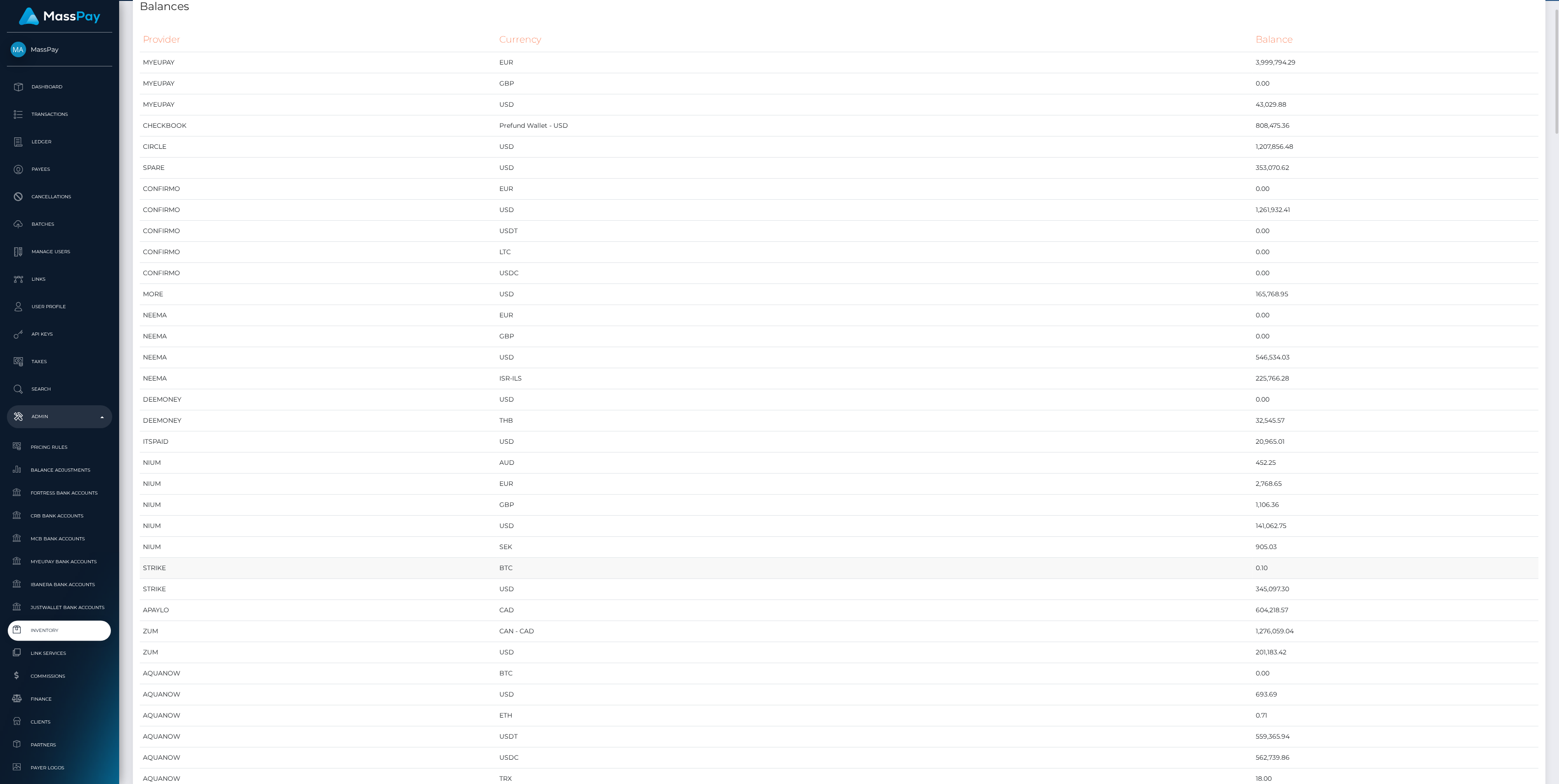
scroll to position [0, 0]
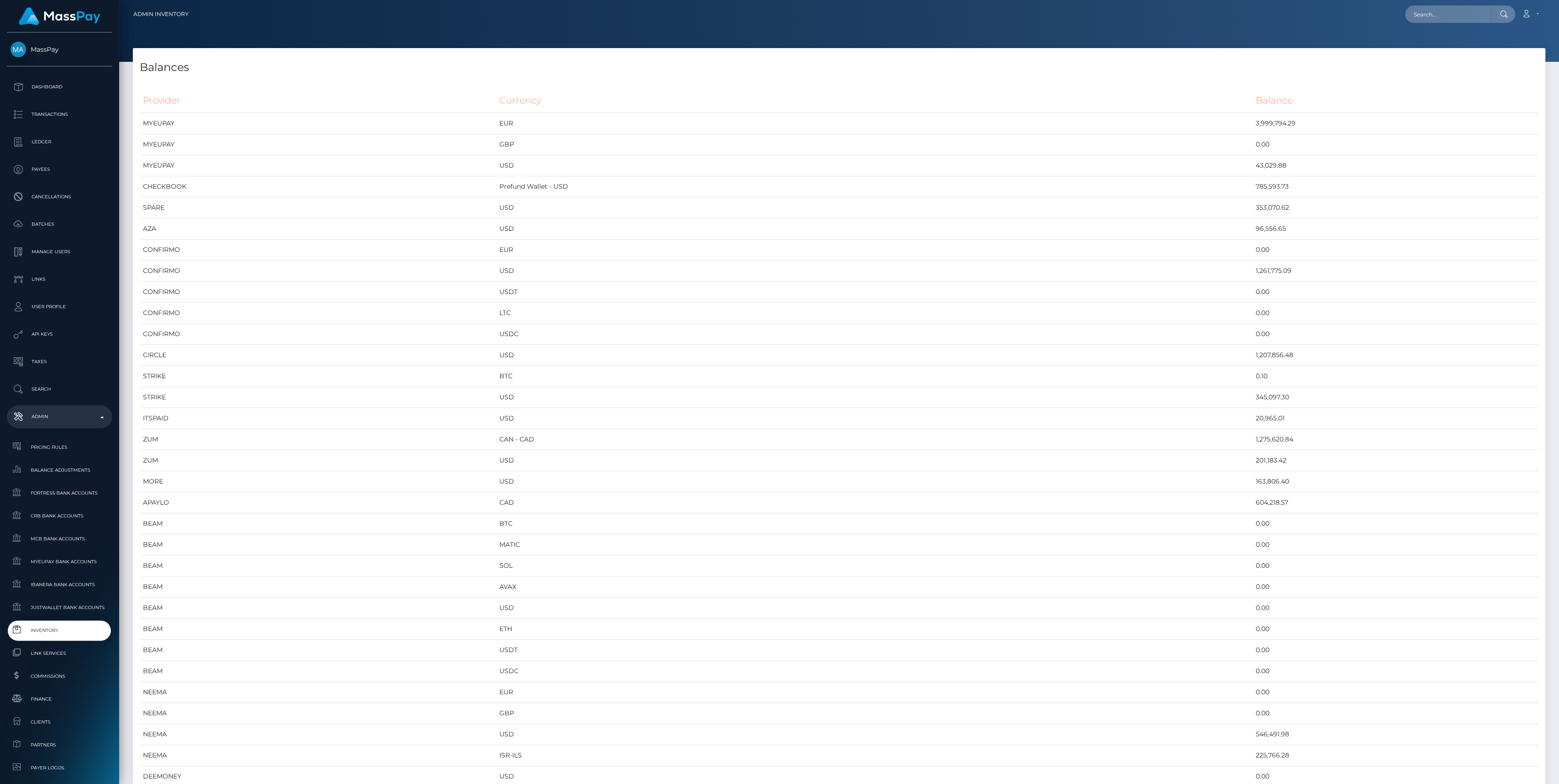
scroll to position [4838, 1412]
click at [59, 630] on span "Inventory" at bounding box center [59, 630] width 98 height 10
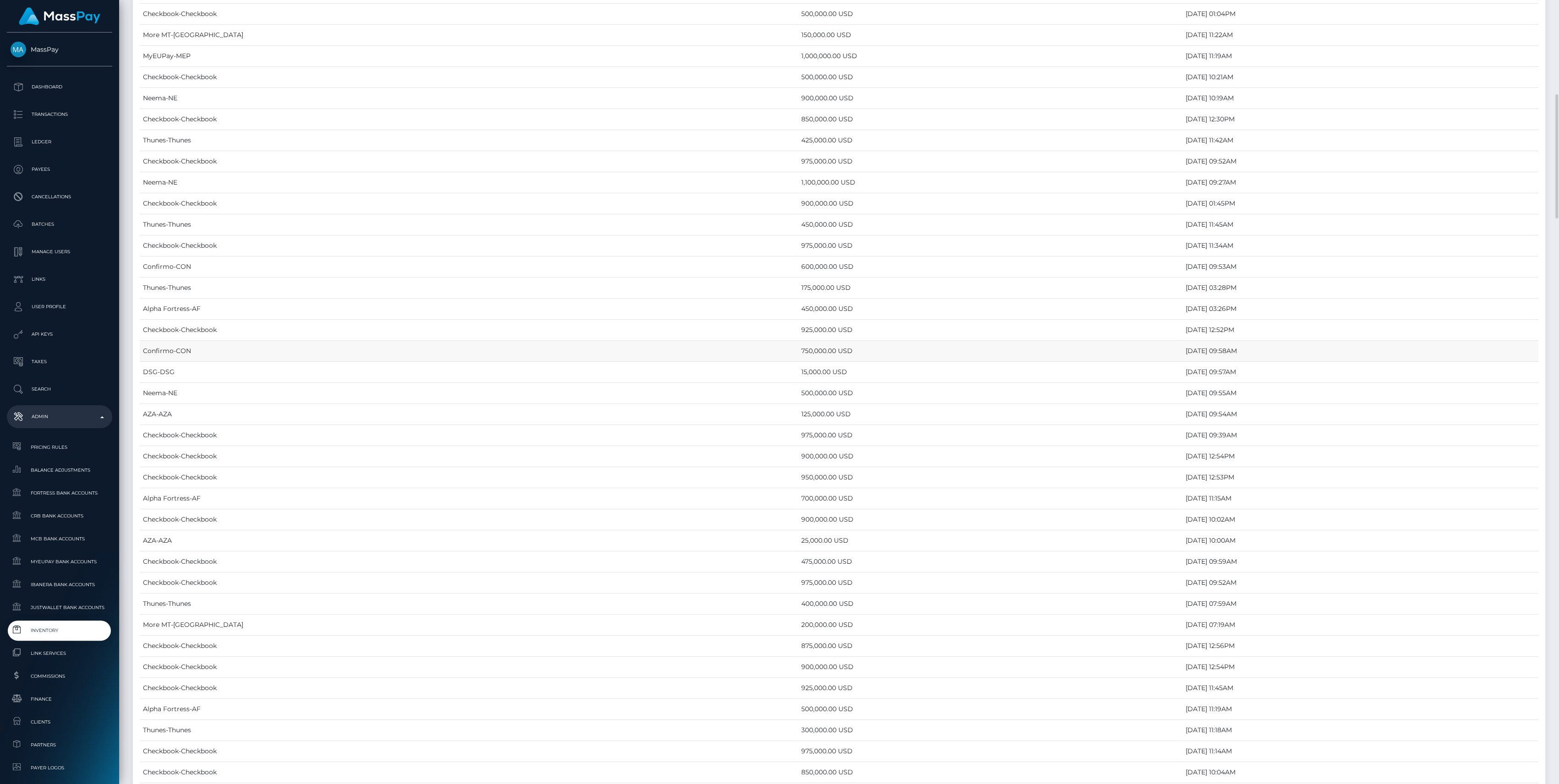
scroll to position [3664, 0]
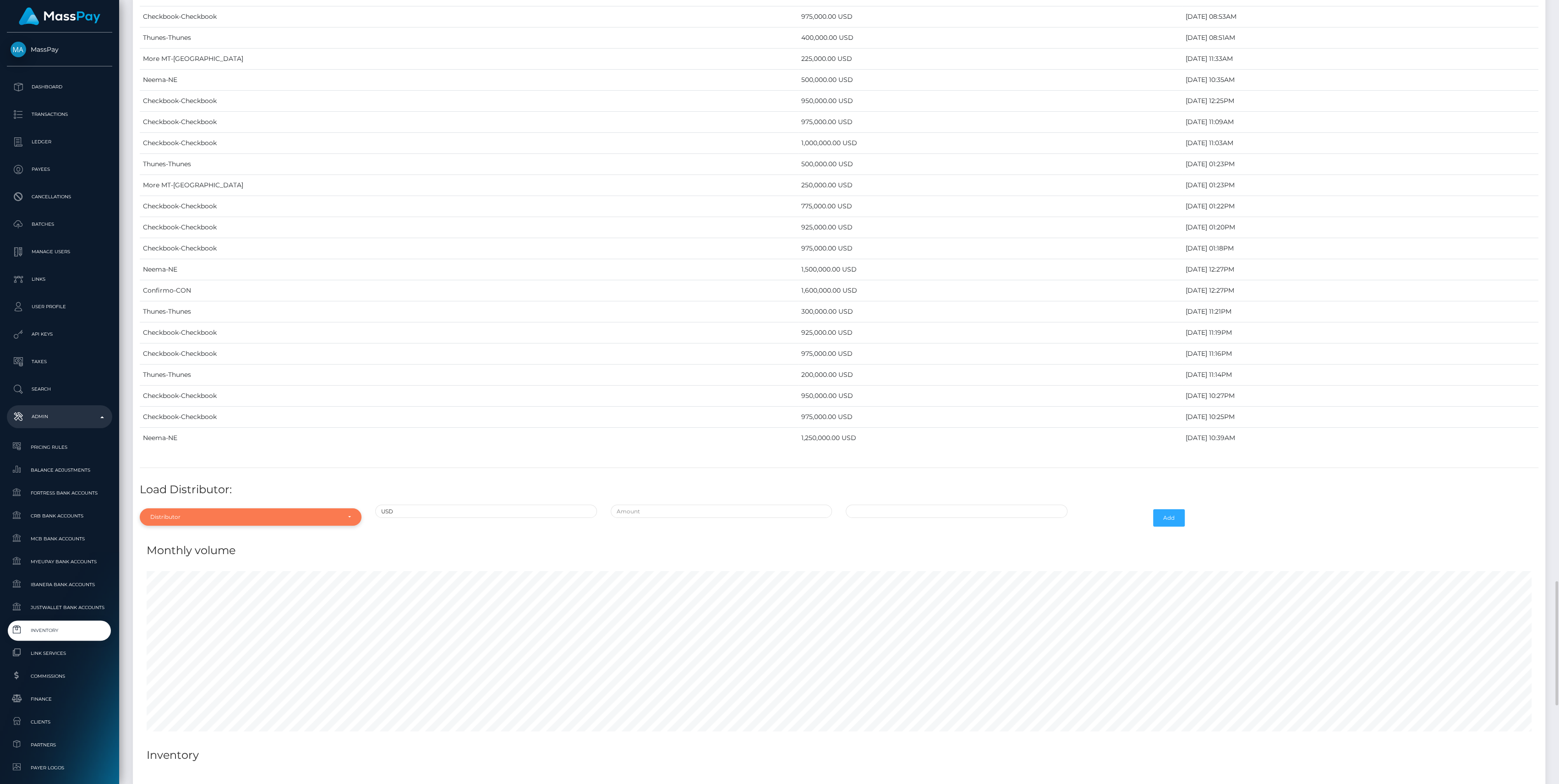
click at [251, 514] on div "Distributor" at bounding box center [245, 517] width 190 height 7
click at [188, 371] on input "Search" at bounding box center [251, 377] width 214 height 13
type input "chec"
click at [237, 491] on link "Checkbook" at bounding box center [251, 495] width 222 height 17
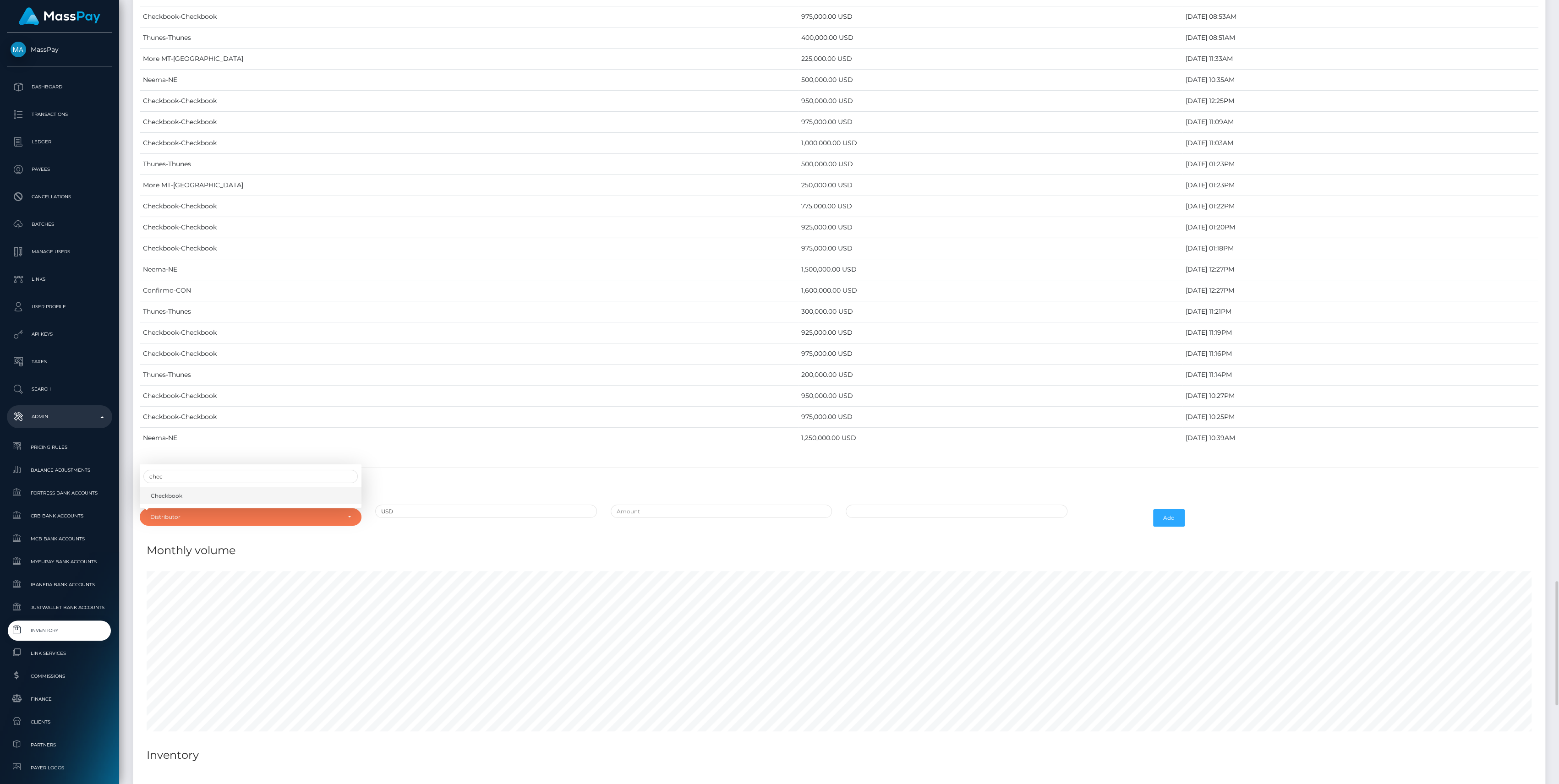
select select "7"
click at [697, 505] on input "text" at bounding box center [721, 511] width 222 height 13
type input "$925,000.0000000"
type input "10/02/2025 9:28 AM"
click at [1177, 509] on button "Add" at bounding box center [1169, 518] width 31 height 18
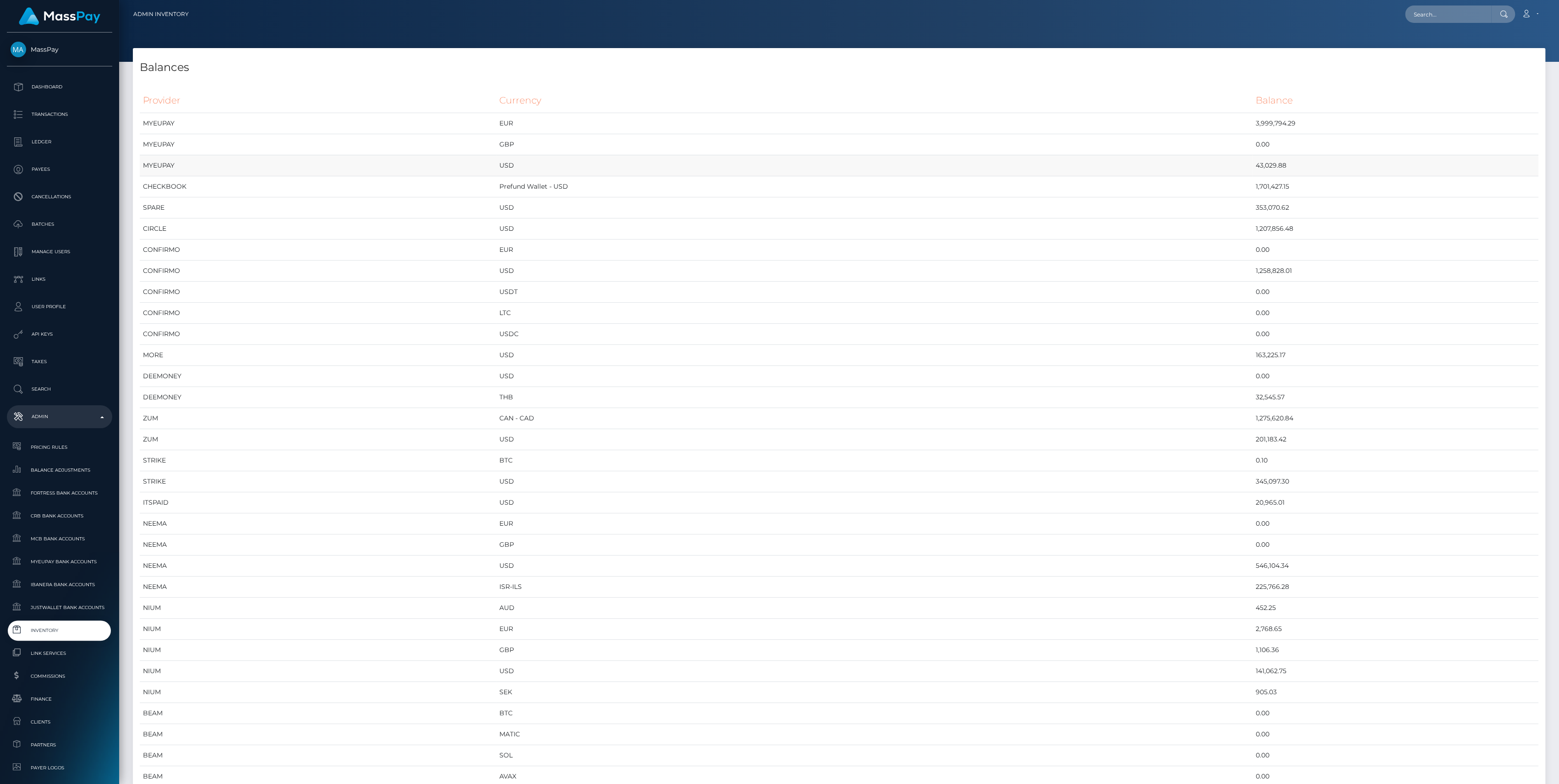
scroll to position [4859, 1412]
click at [62, 633] on span "Inventory" at bounding box center [59, 630] width 98 height 10
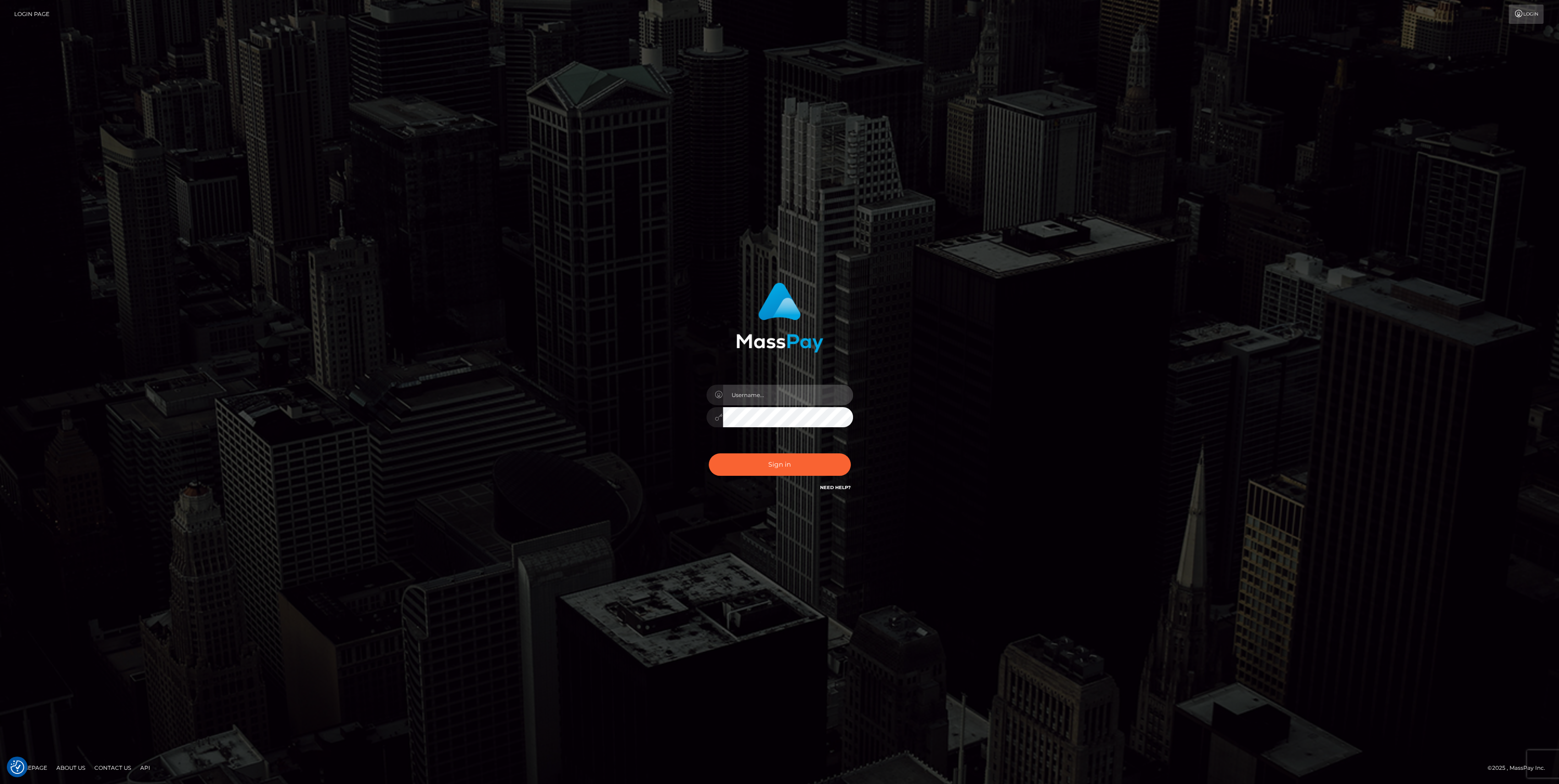
type input "bengreen"
click at [819, 485] on div "Sign in Need Help?" at bounding box center [780, 468] width 160 height 41
click at [821, 470] on button "Sign in" at bounding box center [780, 464] width 142 height 22
click at [728, 483] on div "0cAFcWeA7AbuahCxNJTCZP205MEuWlwJj1b5HZb1wpL8fjCQSykPYl1p_Alc7Ck50izIbxYeMI9Nqp5…" at bounding box center [780, 468] width 160 height 41
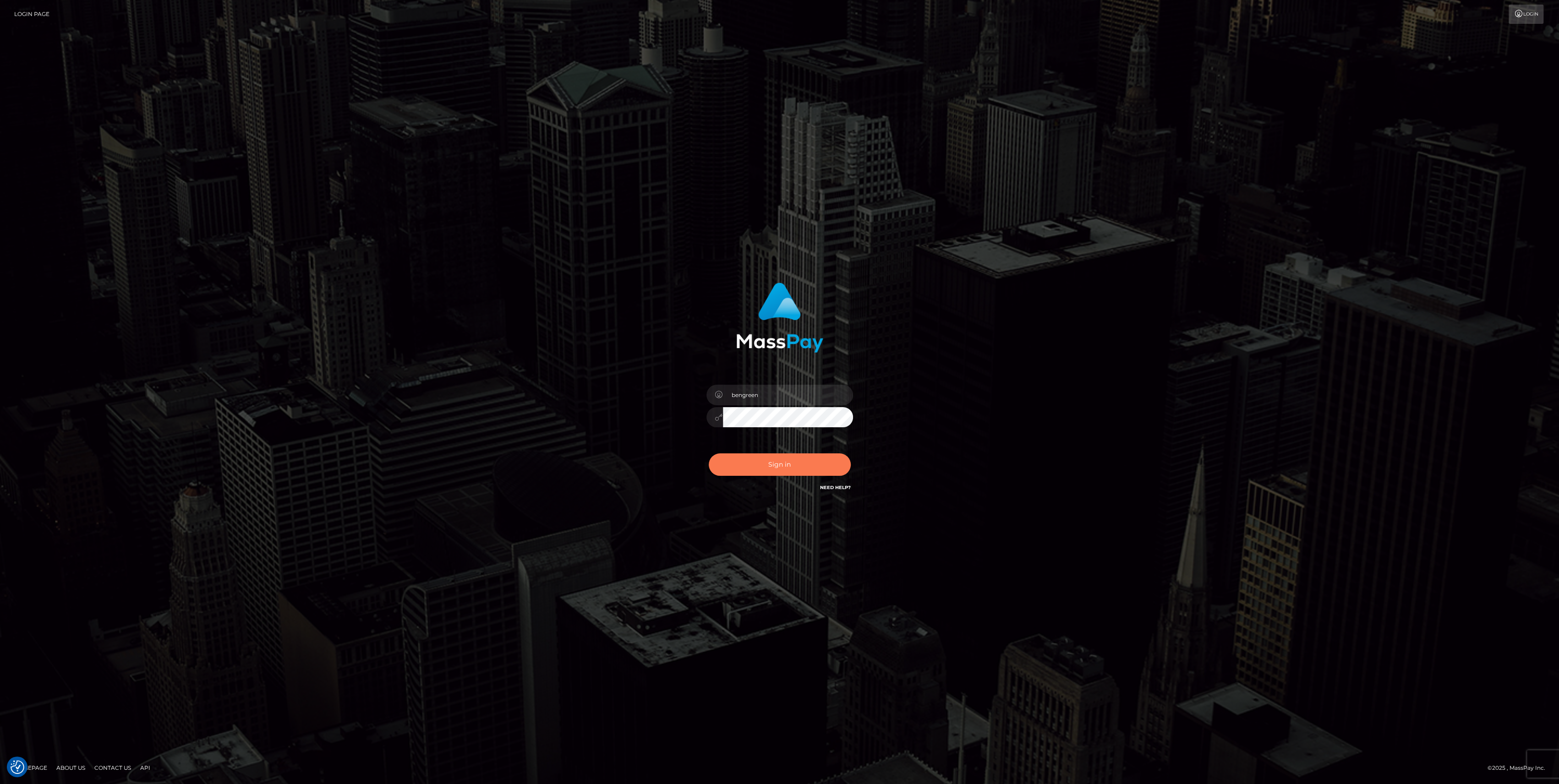
click at [738, 469] on button "Sign in" at bounding box center [780, 464] width 142 height 22
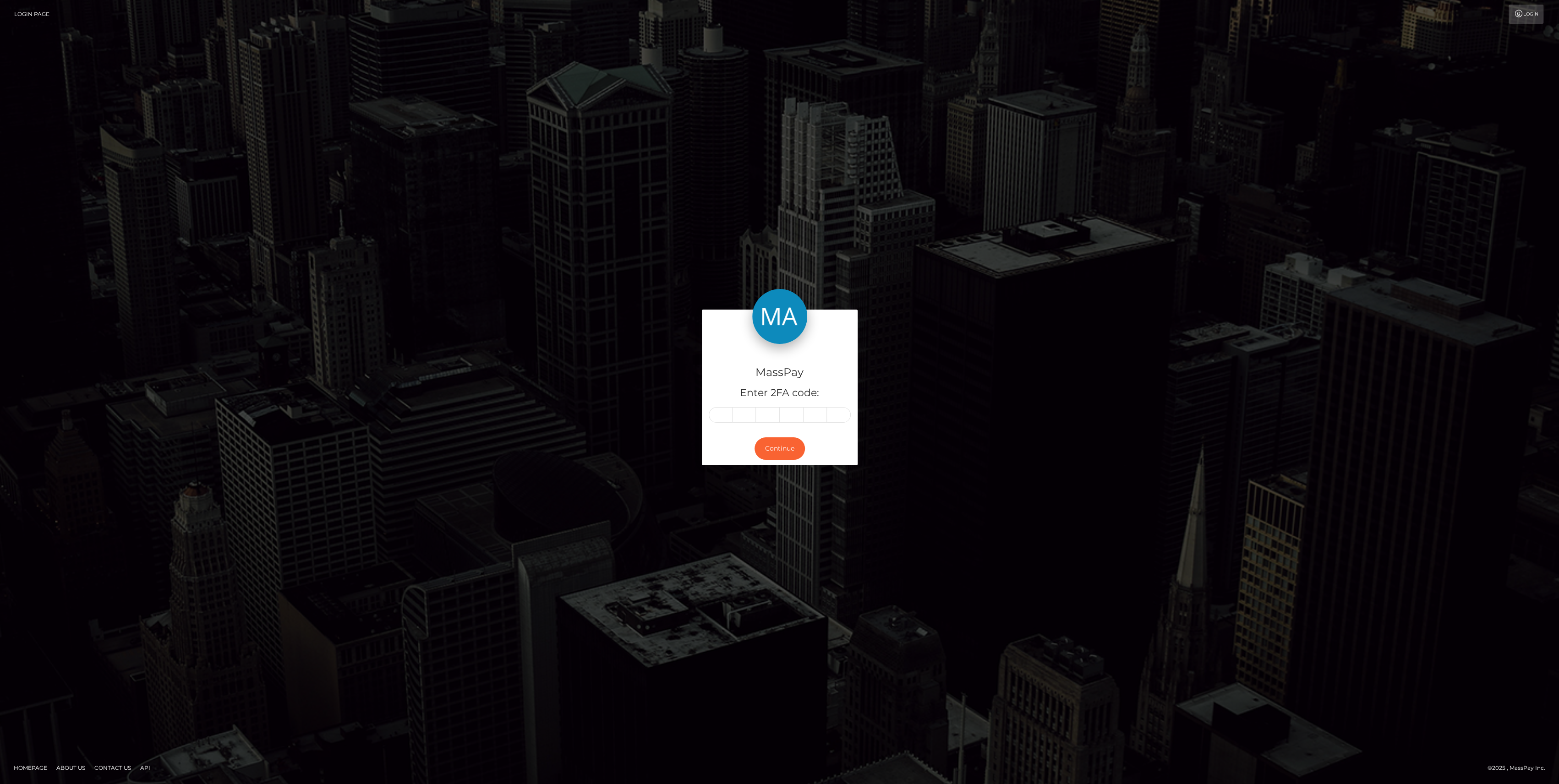
type input "6"
type input "2"
type input "4"
type input "9"
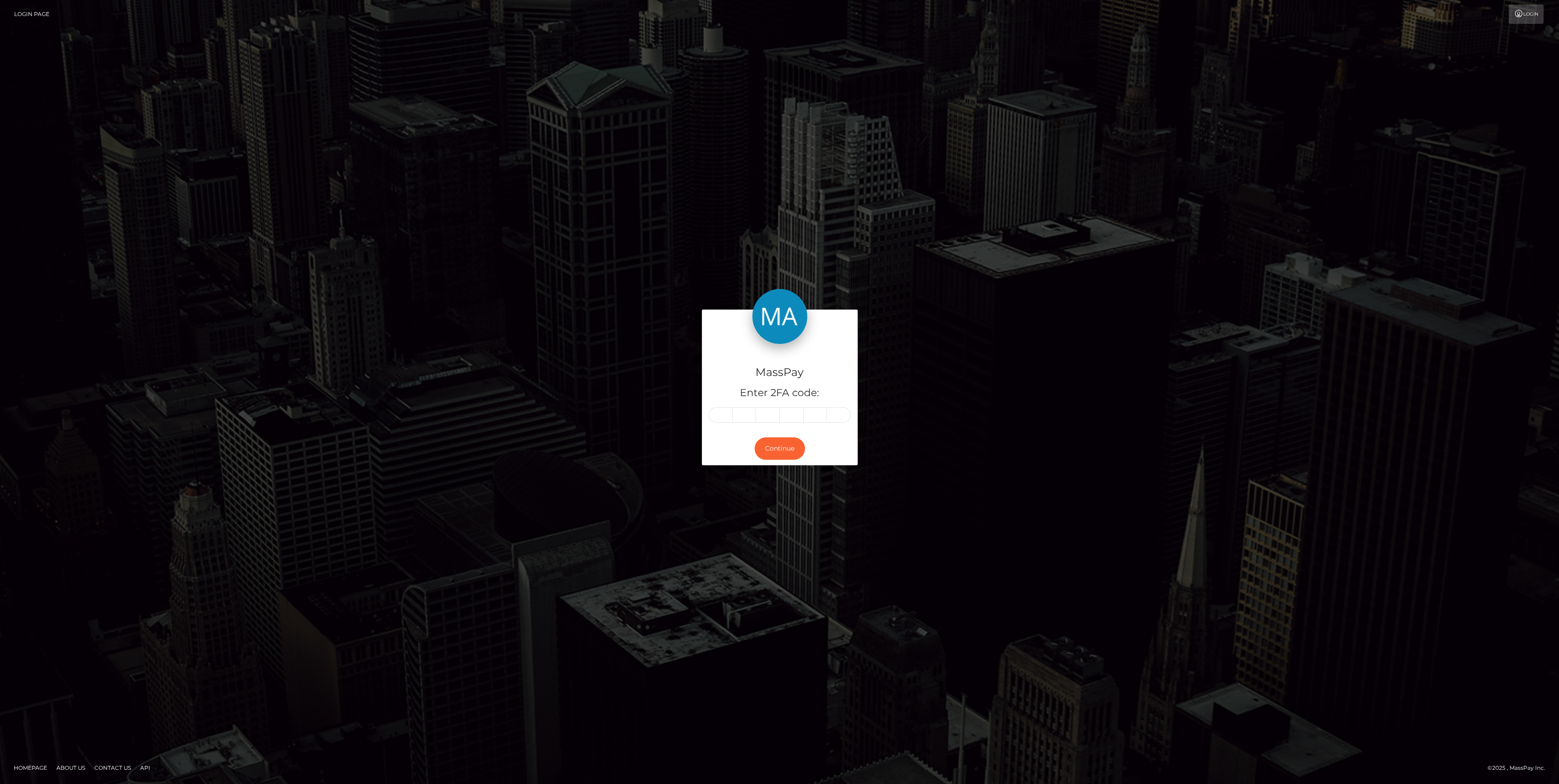
type input "8"
click at [776, 454] on button "Continue" at bounding box center [780, 448] width 50 height 22
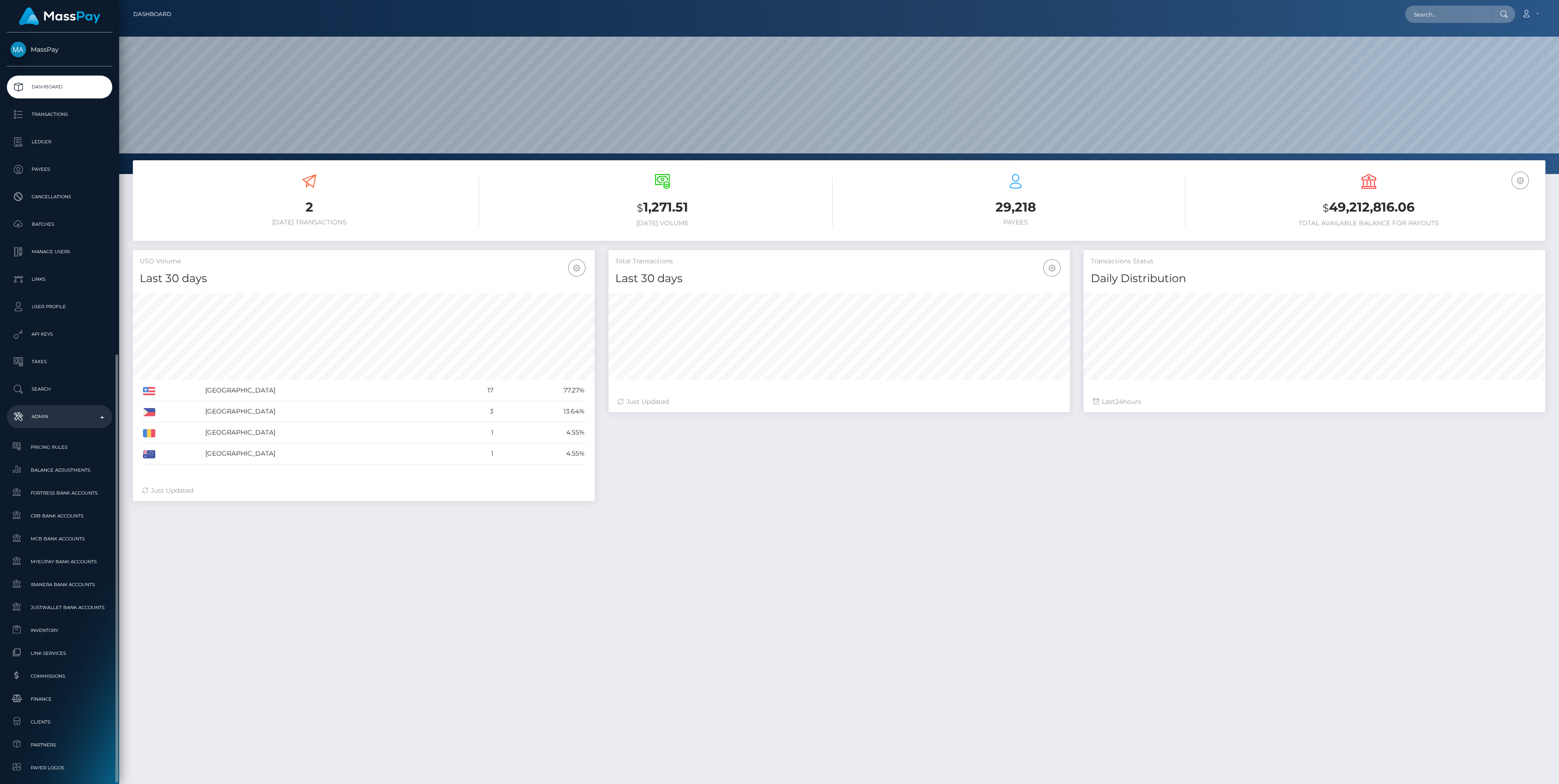
scroll to position [162, 462]
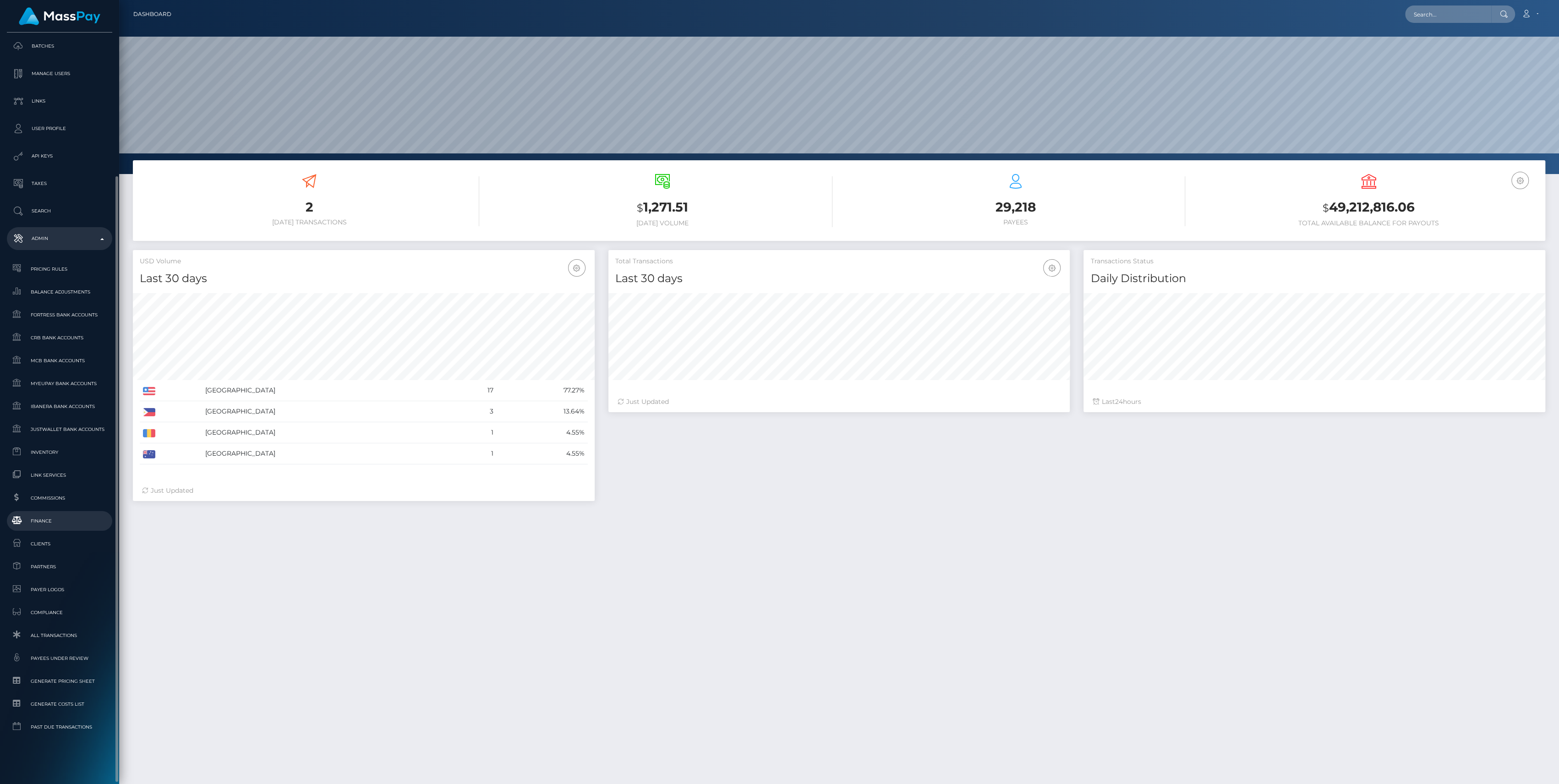
click at [42, 526] on link "Finance" at bounding box center [59, 521] width 105 height 20
click at [33, 451] on span "Inventory" at bounding box center [59, 452] width 98 height 10
click at [48, 462] on link "Inventory" at bounding box center [59, 452] width 105 height 20
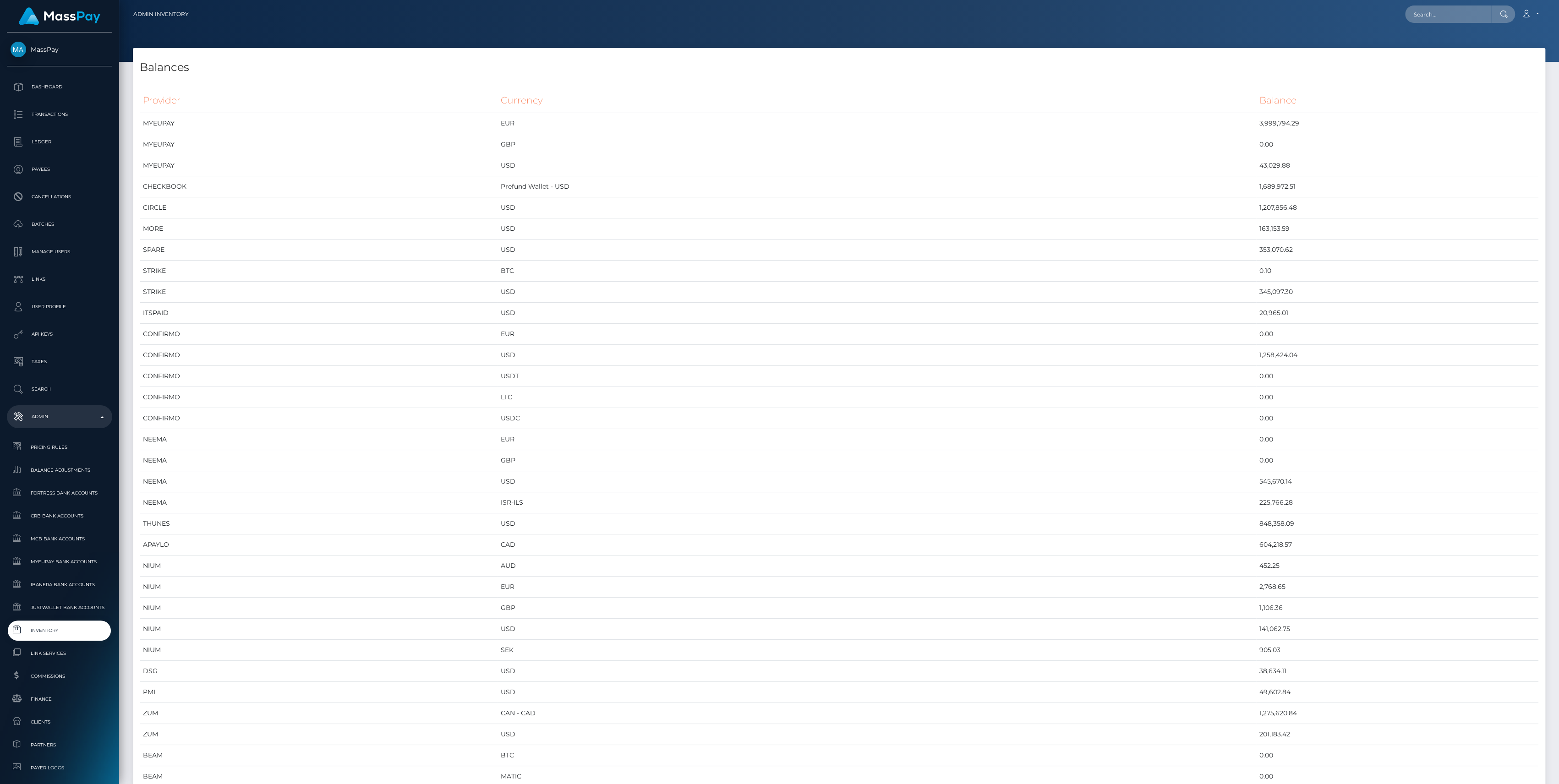
scroll to position [4859, 1412]
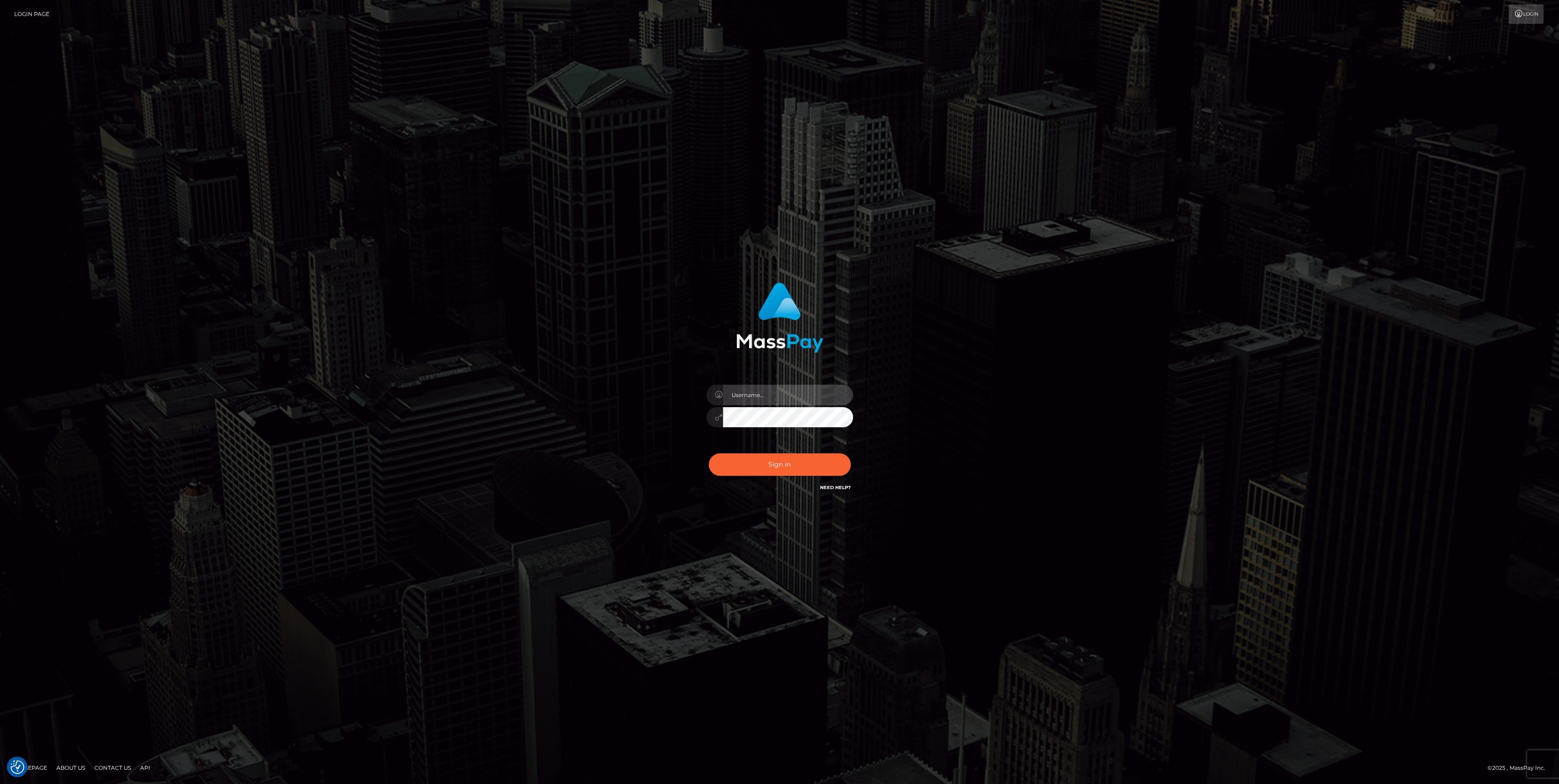
type input "bengreen"
click at [802, 465] on div "Sign in Need Help?" at bounding box center [780, 468] width 160 height 41
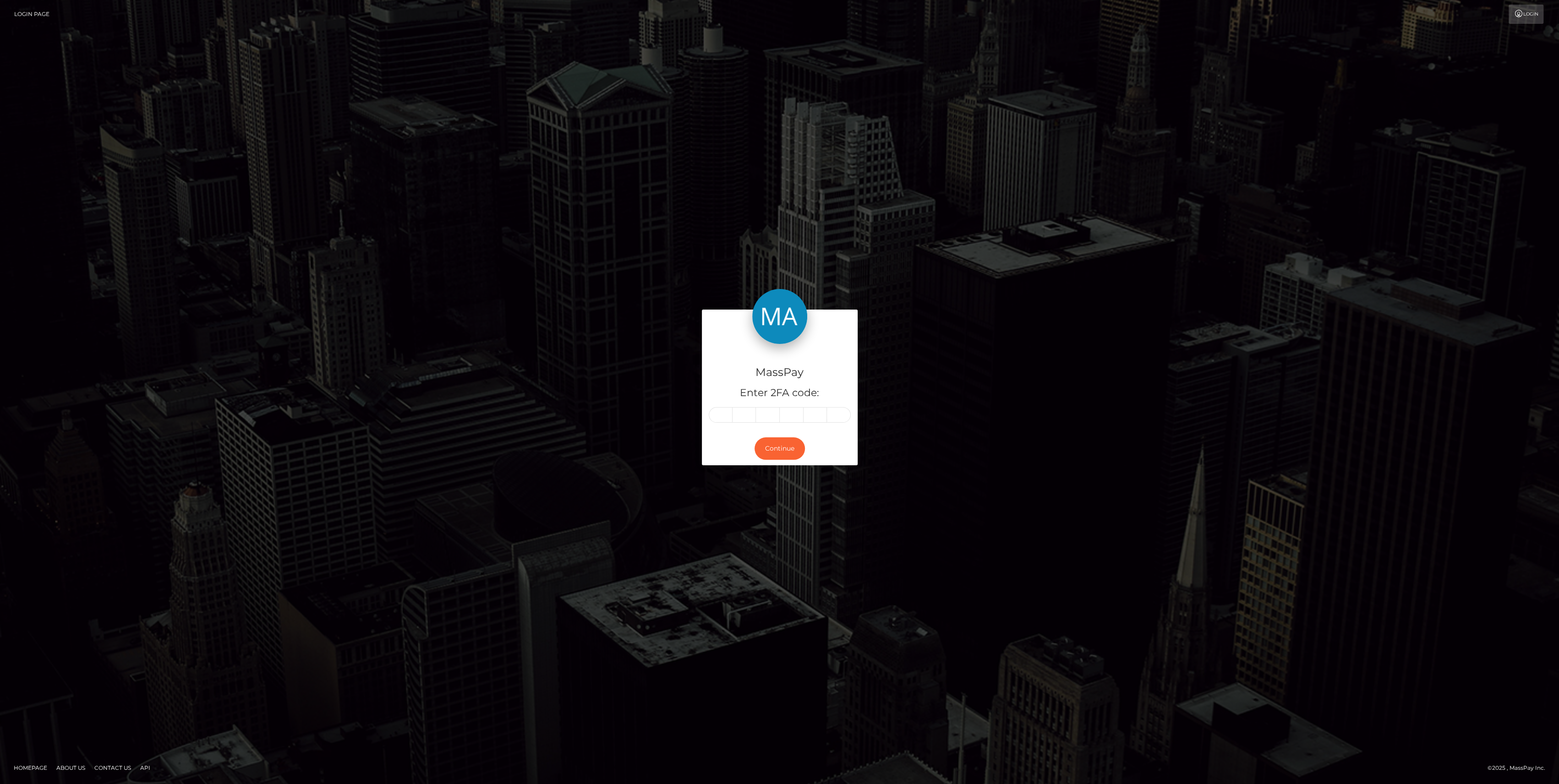
click at [717, 407] on div "MassPay Enter 2FA code:" at bounding box center [780, 387] width 156 height 88
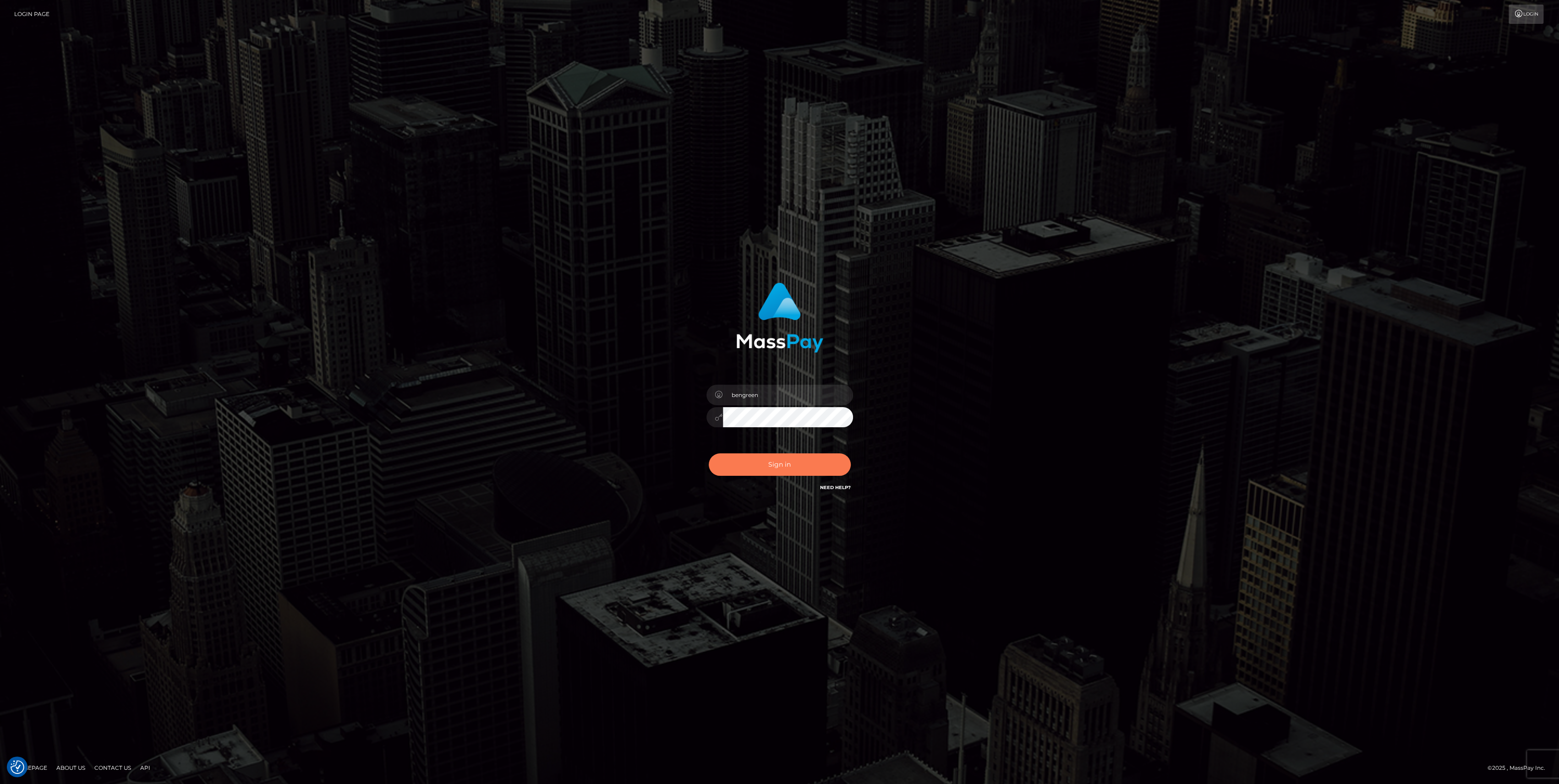
click at [732, 463] on button "Sign in" at bounding box center [780, 464] width 142 height 22
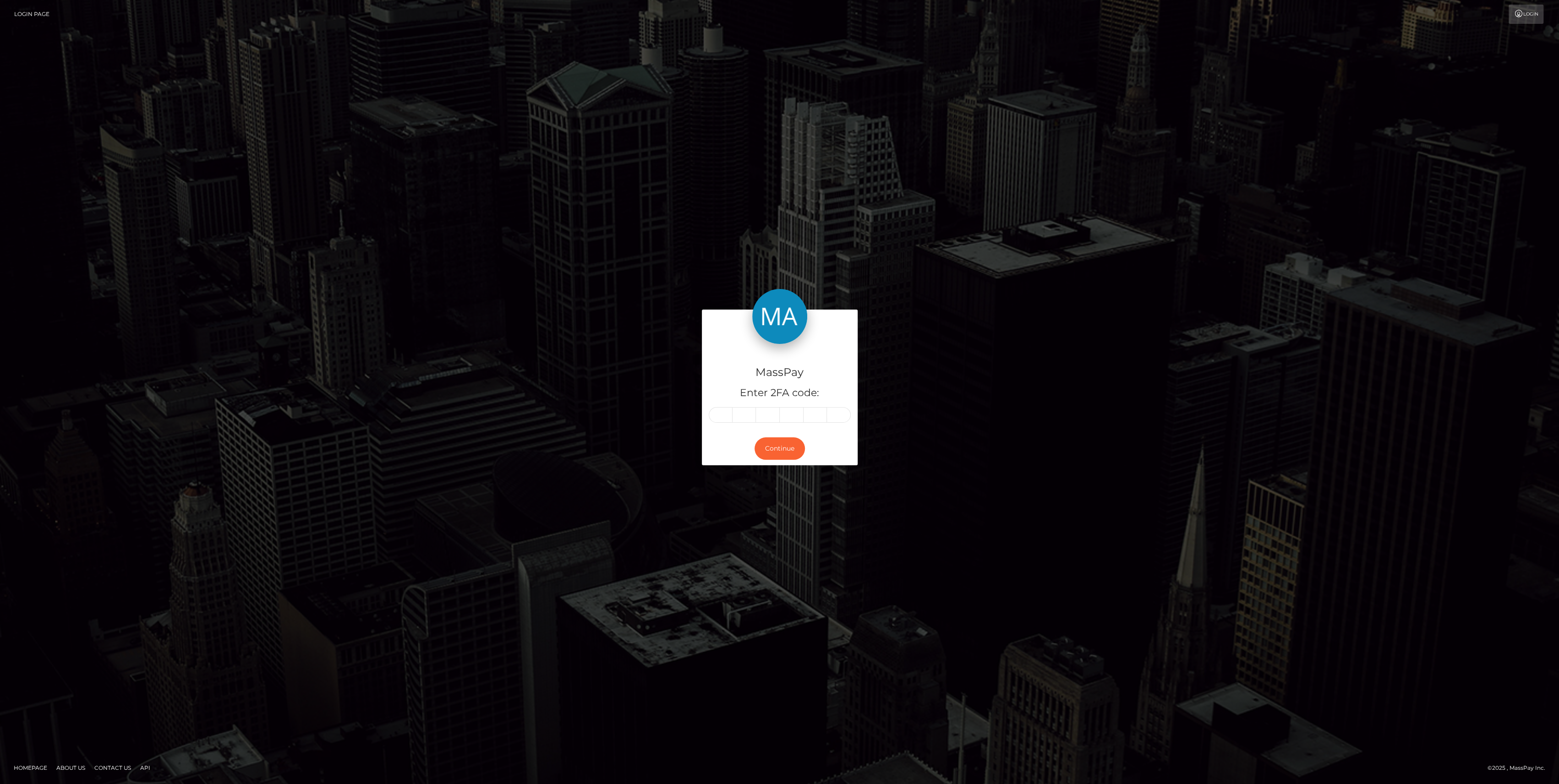
type input "1"
type input "0"
type input "4"
type input "3"
type input "5"
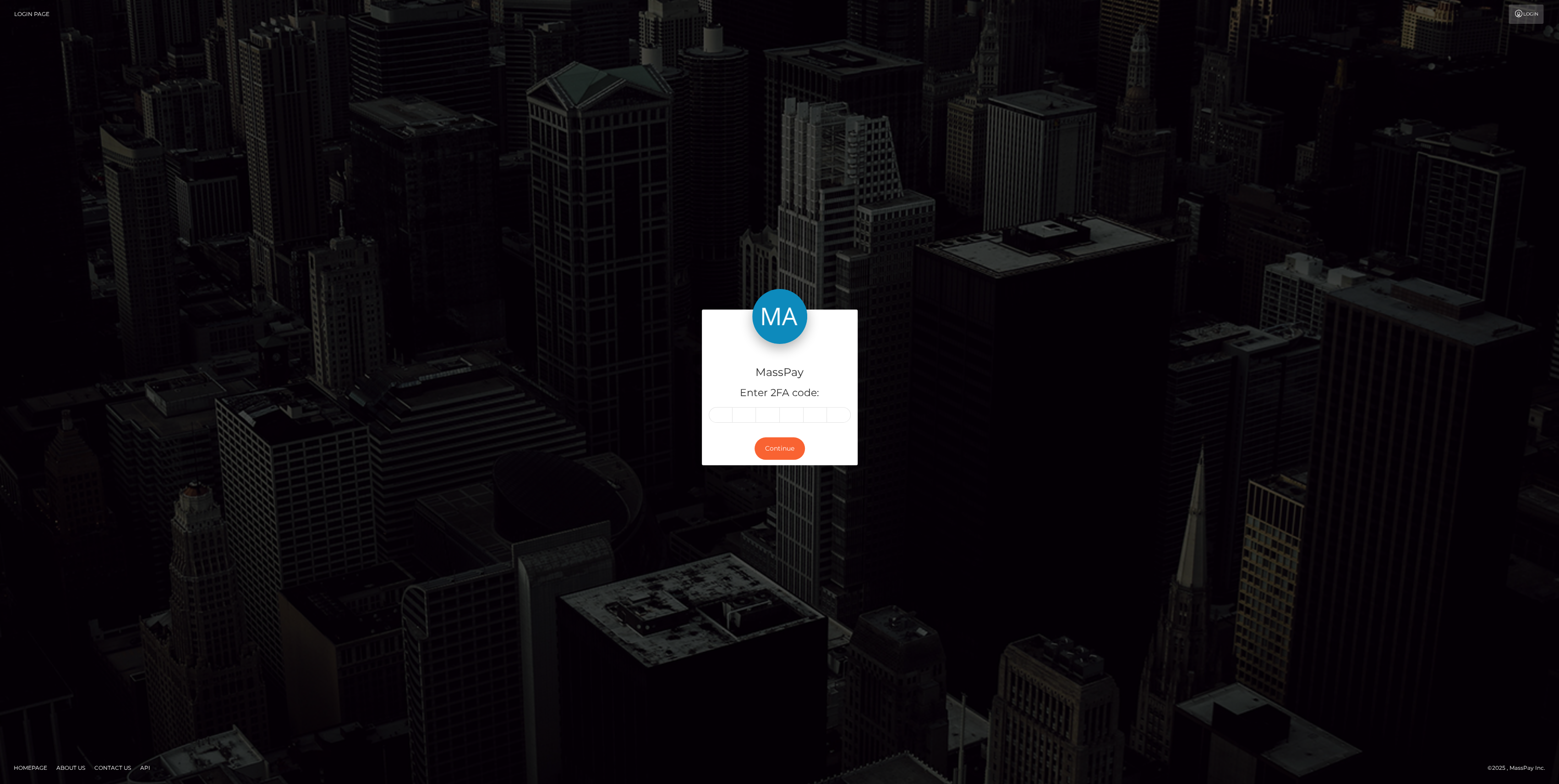
type input "9"
click at [774, 451] on button "Continue" at bounding box center [780, 448] width 50 height 22
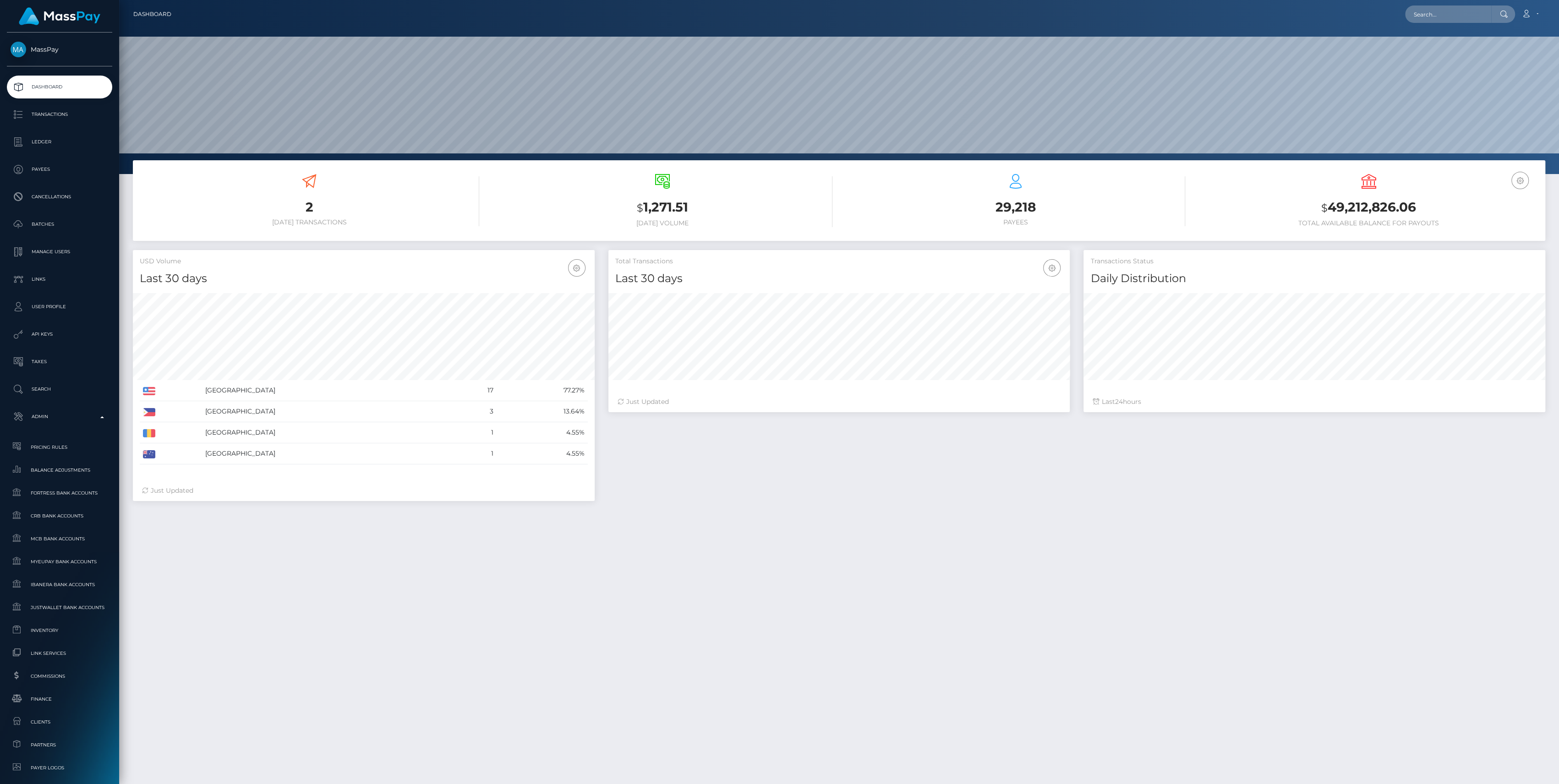
scroll to position [162, 462]
click at [41, 636] on link "Inventory" at bounding box center [59, 630] width 105 height 20
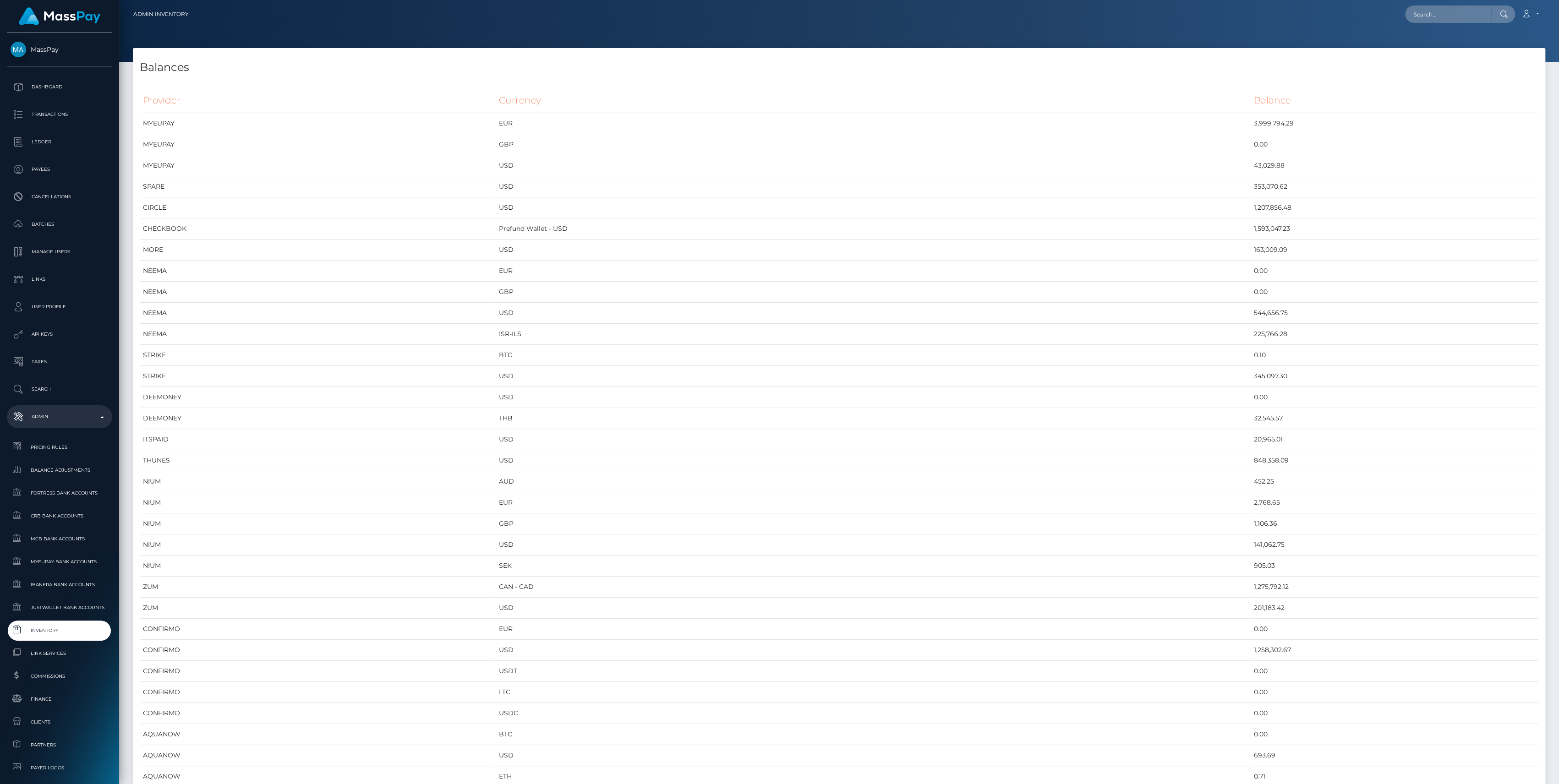
scroll to position [4859, 1412]
click at [51, 630] on span "Inventory" at bounding box center [59, 630] width 98 height 10
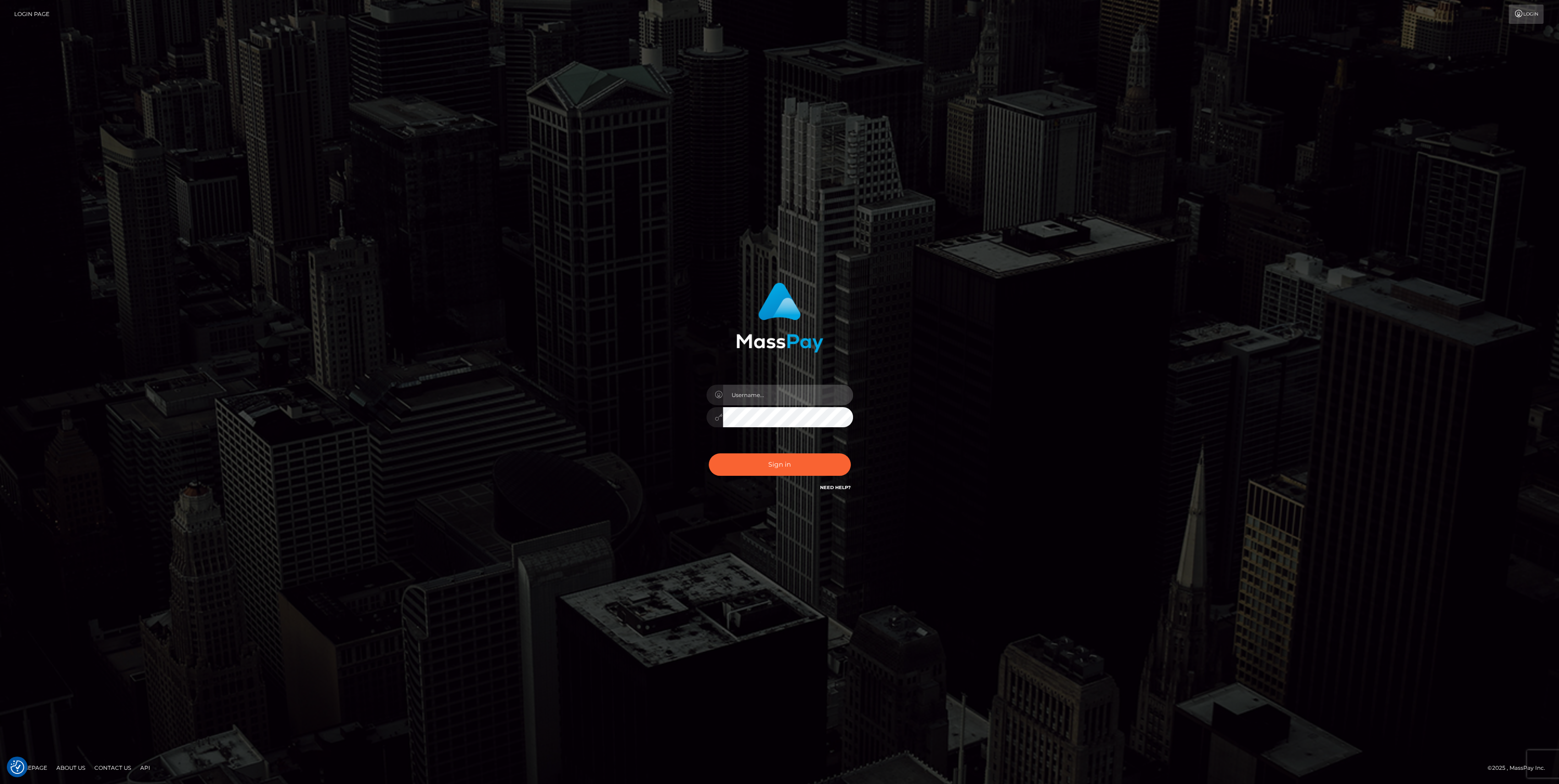
type input "bengreen"
click at [809, 465] on div "Sign in Need Help?" at bounding box center [780, 468] width 160 height 41
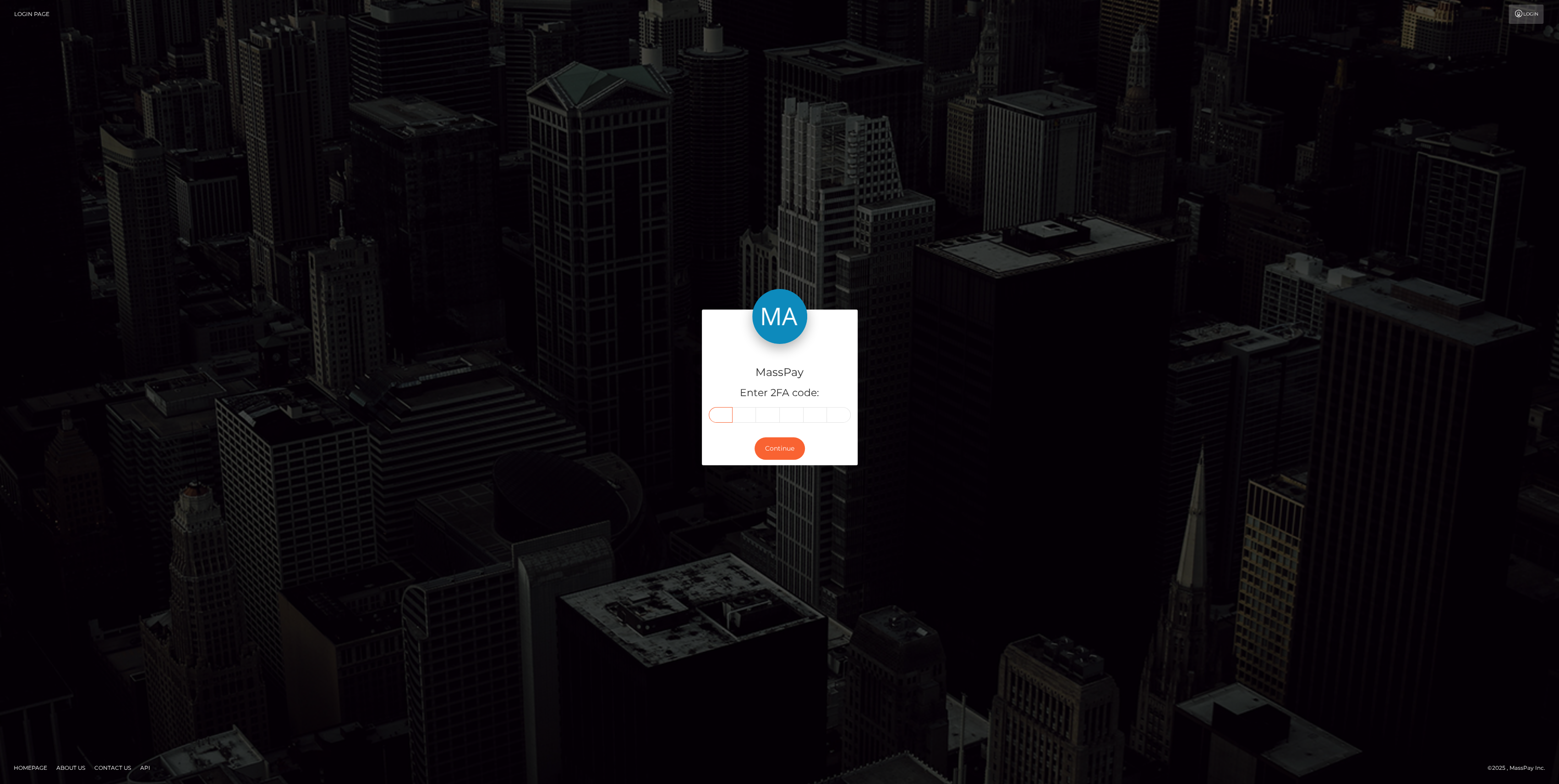
drag, startPoint x: 721, startPoint y: 423, endPoint x: 725, endPoint y: 419, distance: 5.7
click at [725, 419] on input "text" at bounding box center [720, 415] width 24 height 16
paste input "7"
type input "7"
type input "4"
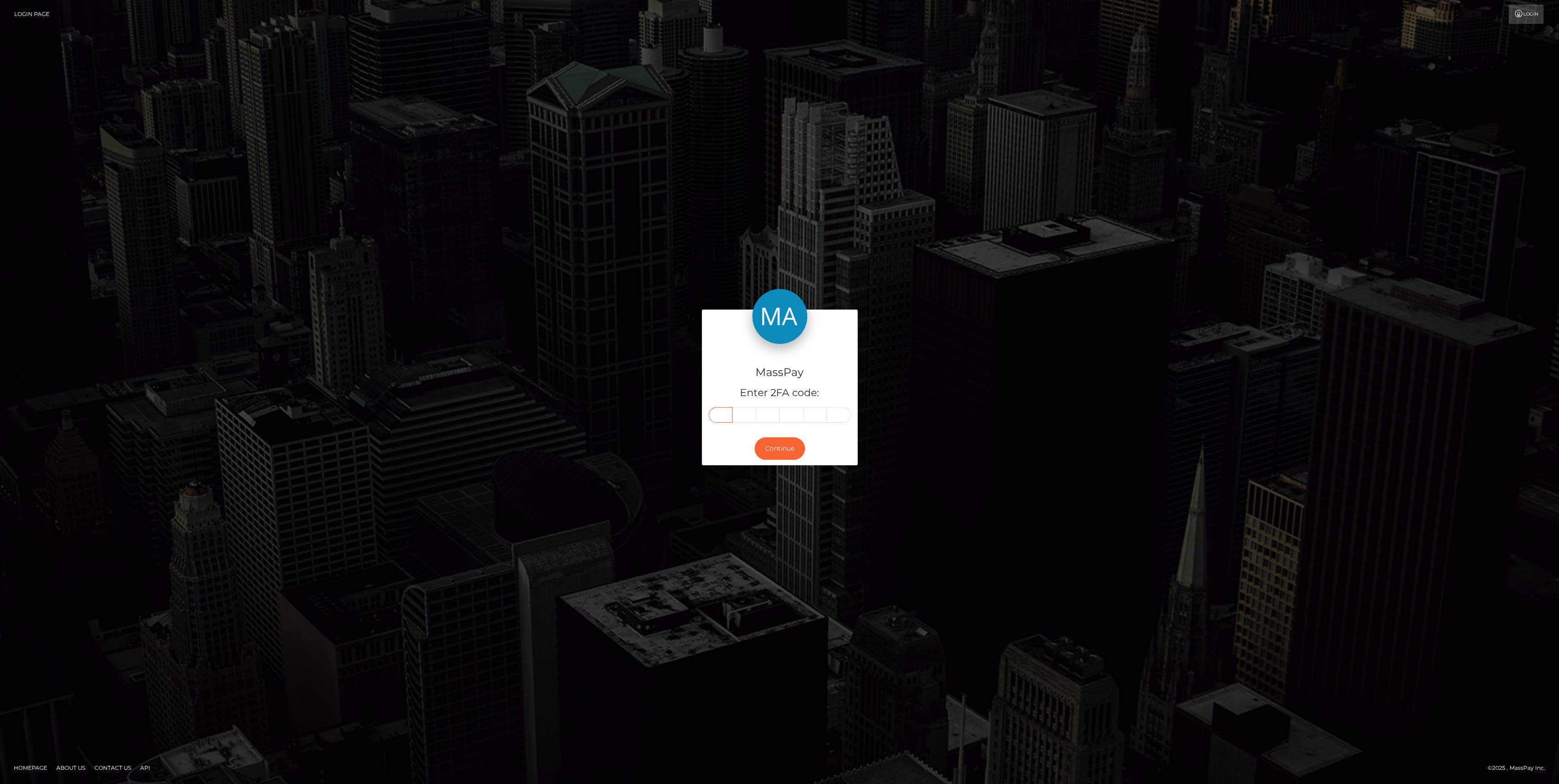
type input "4"
type input "3"
type input "8"
type input "2"
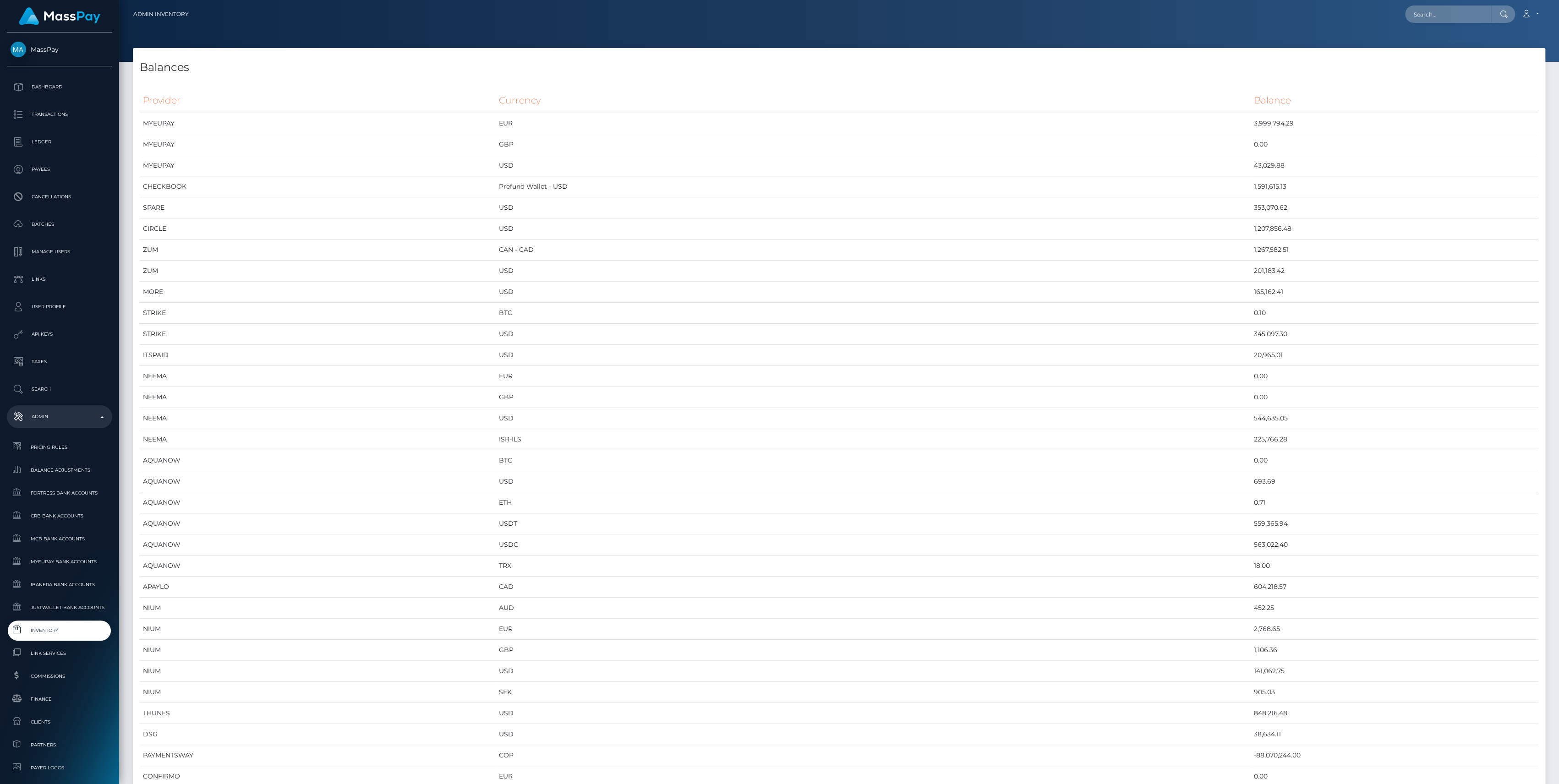
scroll to position [4859, 1412]
click at [815, 168] on td "USD" at bounding box center [873, 166] width 755 height 21
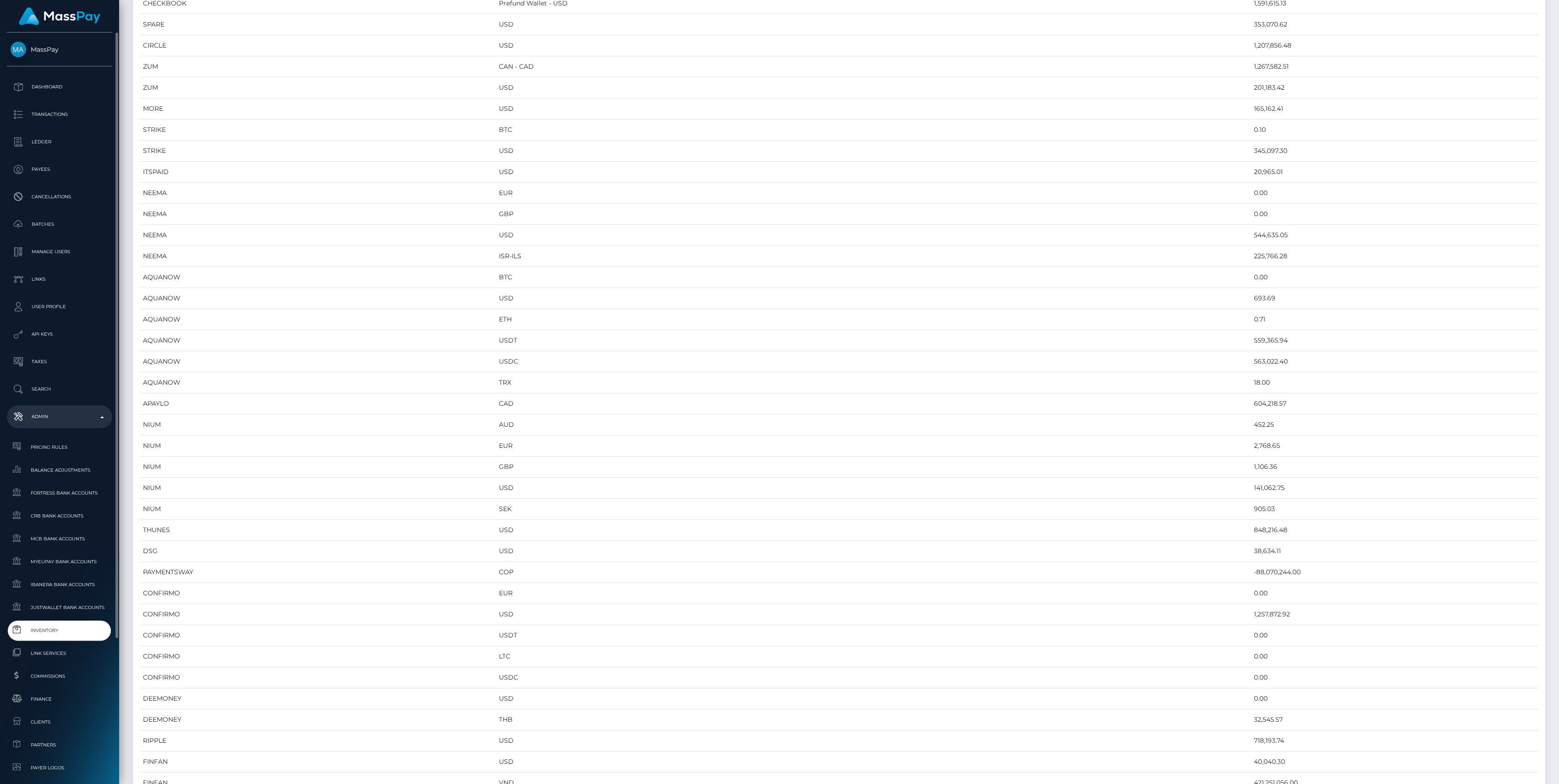
click at [70, 626] on span "Inventory" at bounding box center [59, 630] width 98 height 10
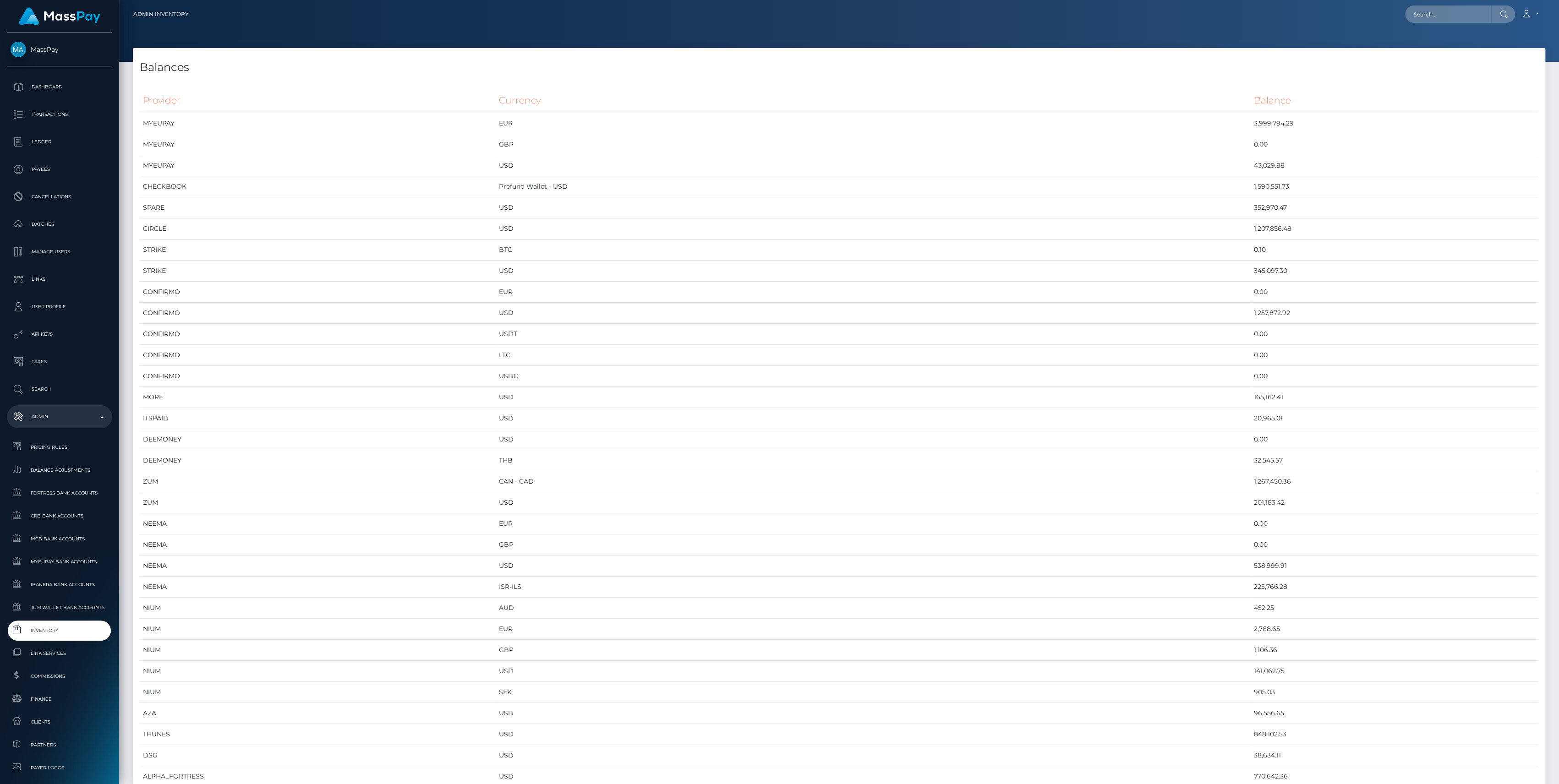
scroll to position [4859, 1412]
click at [62, 632] on span "Inventory" at bounding box center [59, 630] width 98 height 10
click at [53, 632] on span "Inventory" at bounding box center [59, 630] width 98 height 10
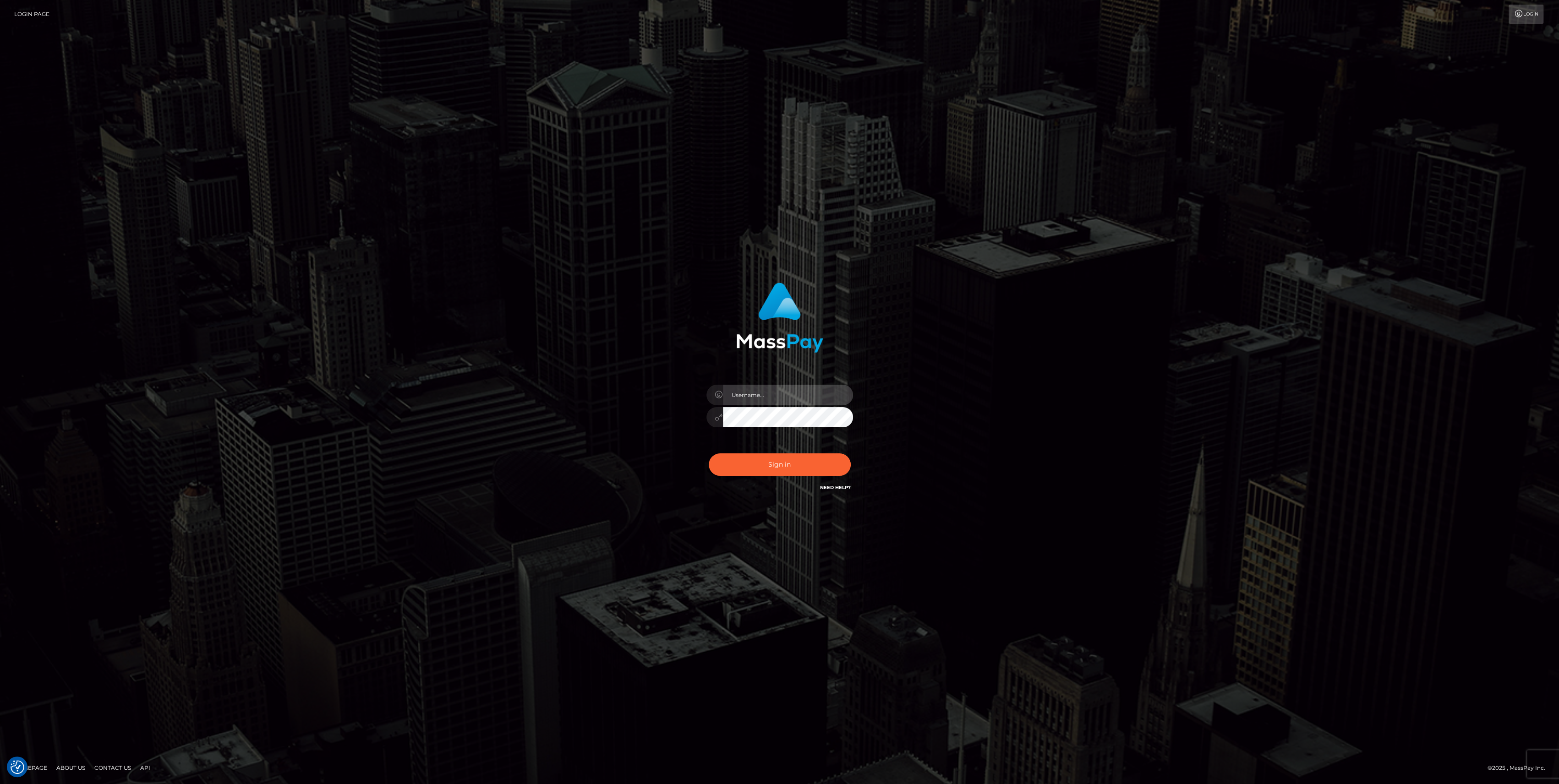
type input "bengreen"
click at [731, 462] on div "Sign in Need Help?" at bounding box center [780, 468] width 160 height 41
type input "bengreen"
click at [798, 465] on button "Sign in" at bounding box center [780, 464] width 142 height 22
click at [744, 468] on button "Sign in" at bounding box center [780, 464] width 142 height 22
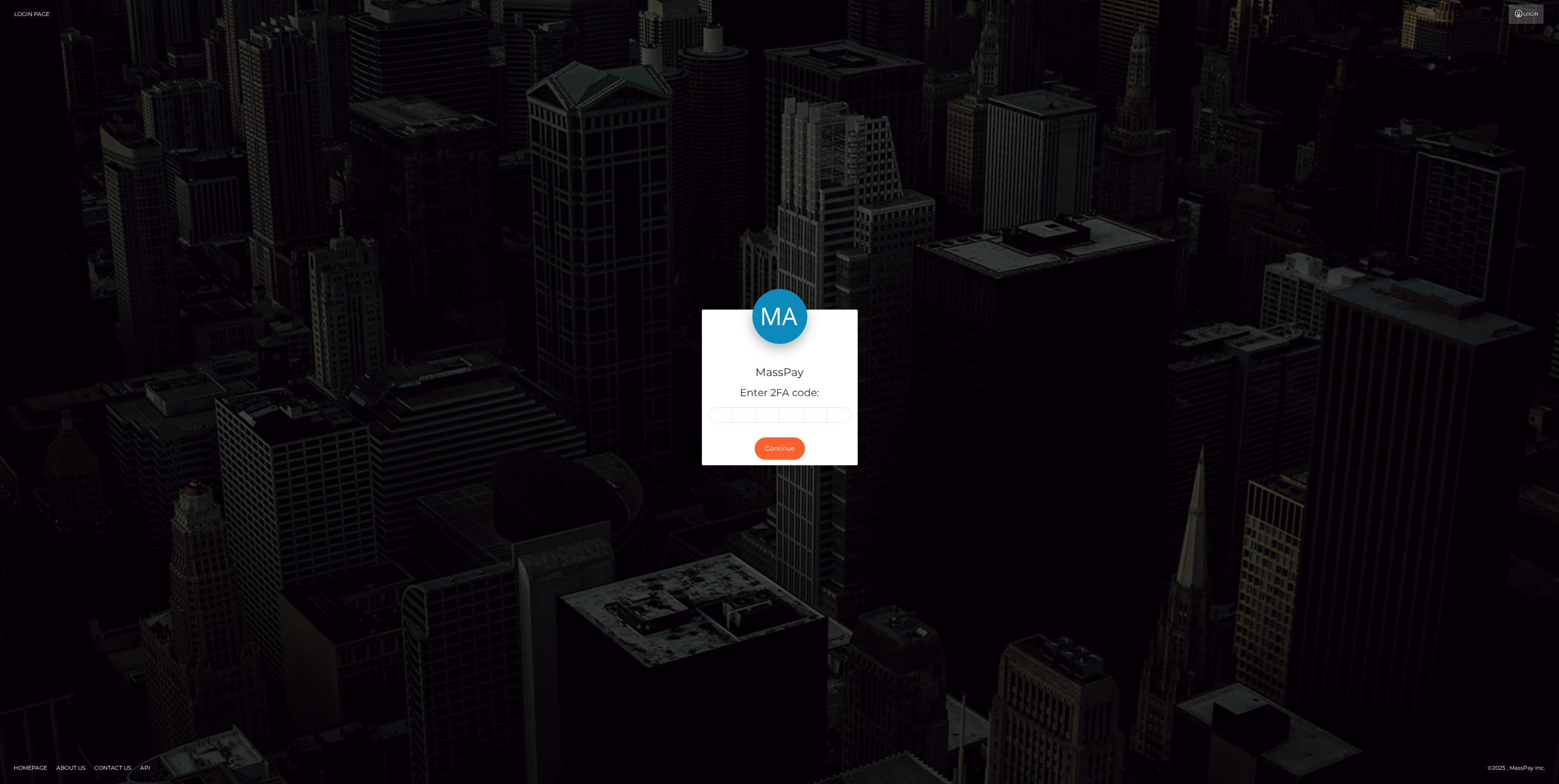
drag, startPoint x: 732, startPoint y: 422, endPoint x: 722, endPoint y: 406, distance: 18.9
drag, startPoint x: 722, startPoint y: 406, endPoint x: 718, endPoint y: 410, distance: 5.7
click at [718, 410] on input "text" at bounding box center [720, 415] width 24 height 16
paste input "6"
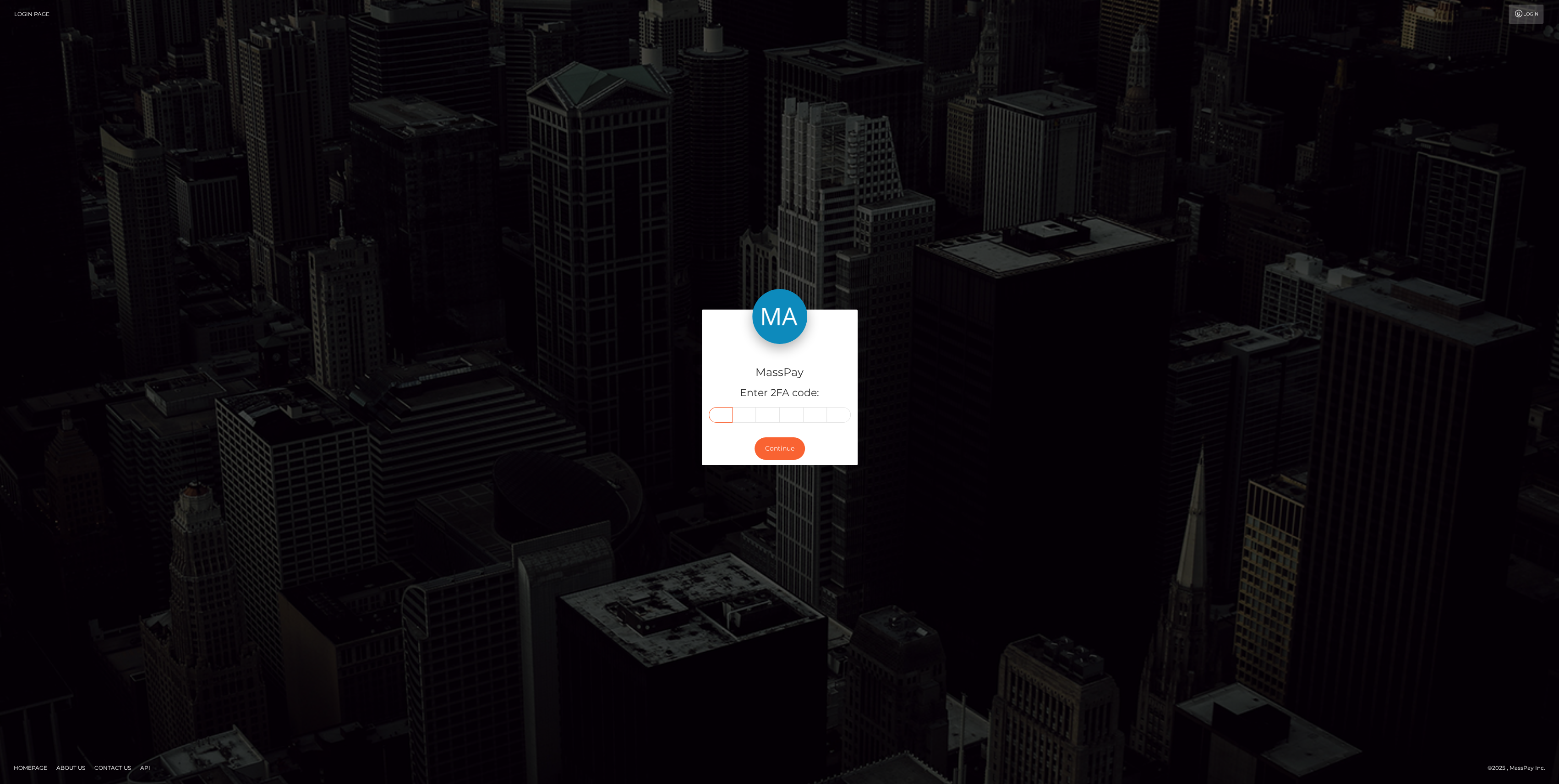
type input "6"
type input "2"
type input "0"
type input "8"
type input "4"
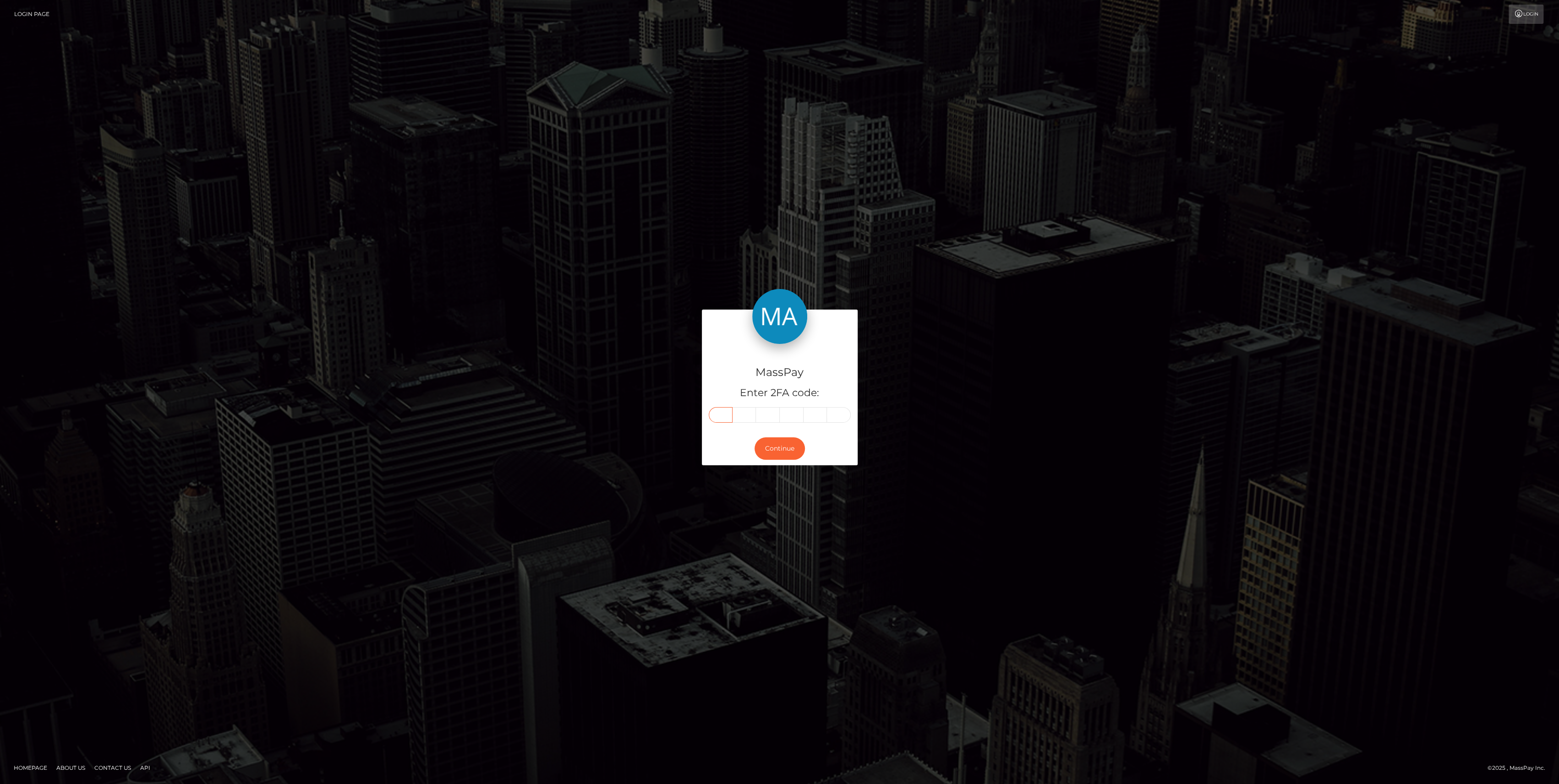
type input "2"
click at [788, 443] on button "Continue" at bounding box center [780, 448] width 50 height 22
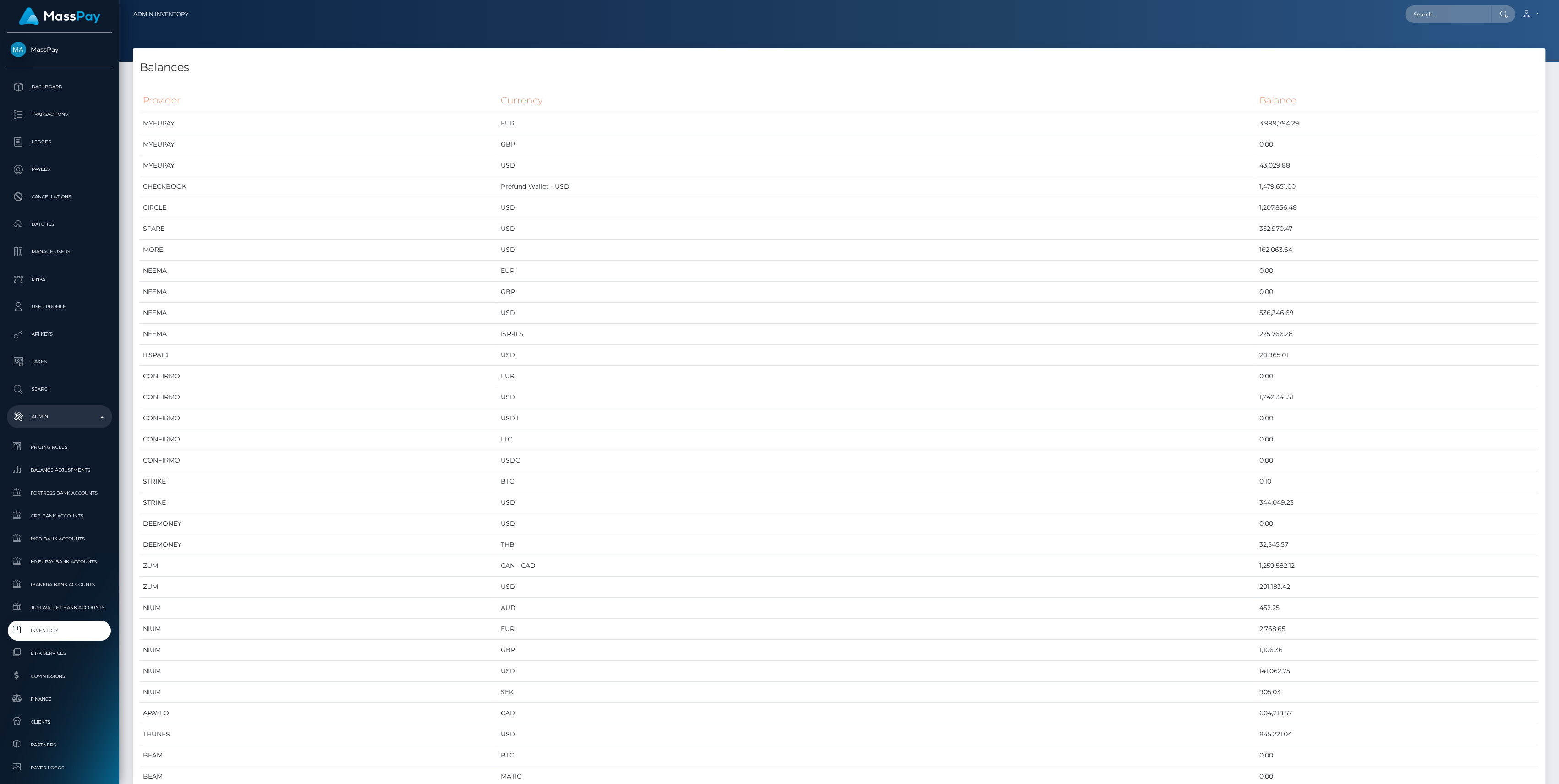
scroll to position [4859, 1412]
click at [331, 188] on td "CHECKBOOK" at bounding box center [318, 186] width 358 height 21
click at [57, 625] on link "Inventory" at bounding box center [59, 630] width 105 height 20
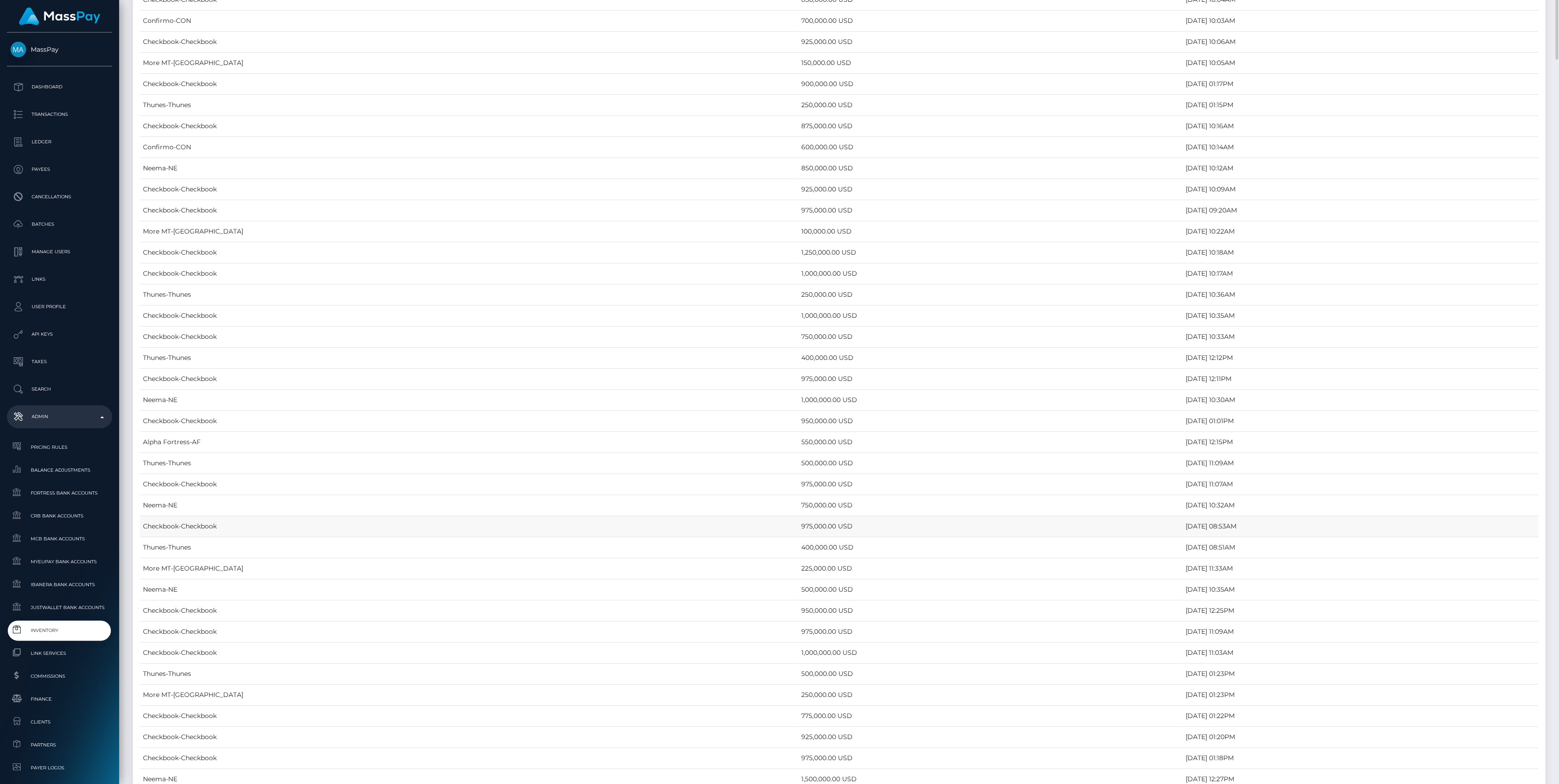
scroll to position [3725, 0]
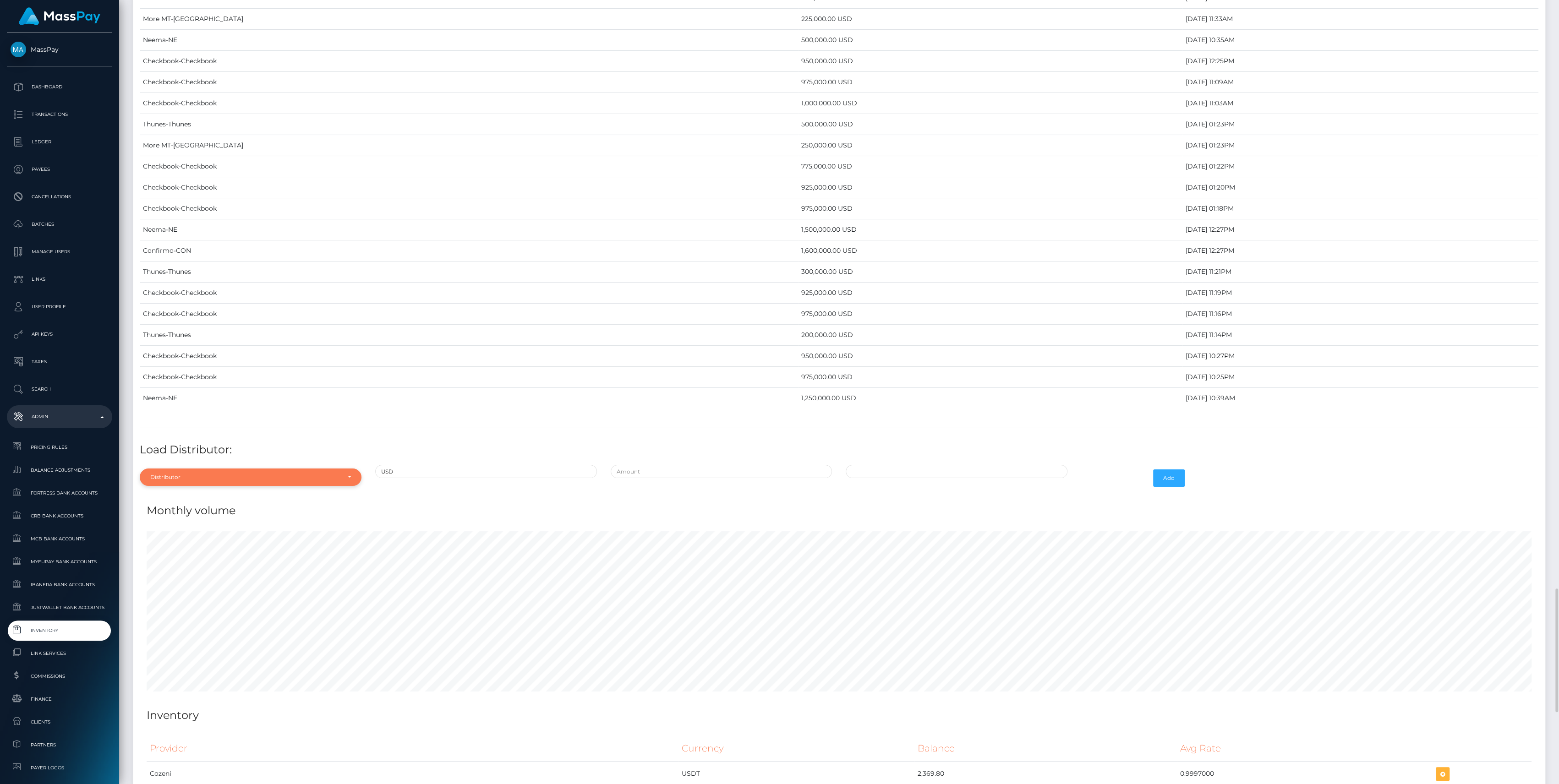
click at [209, 468] on div "Distributor" at bounding box center [251, 477] width 222 height 18
click at [189, 331] on input "Search" at bounding box center [251, 338] width 214 height 13
type input "chec"
click at [220, 448] on link "Checkbook" at bounding box center [251, 456] width 222 height 17
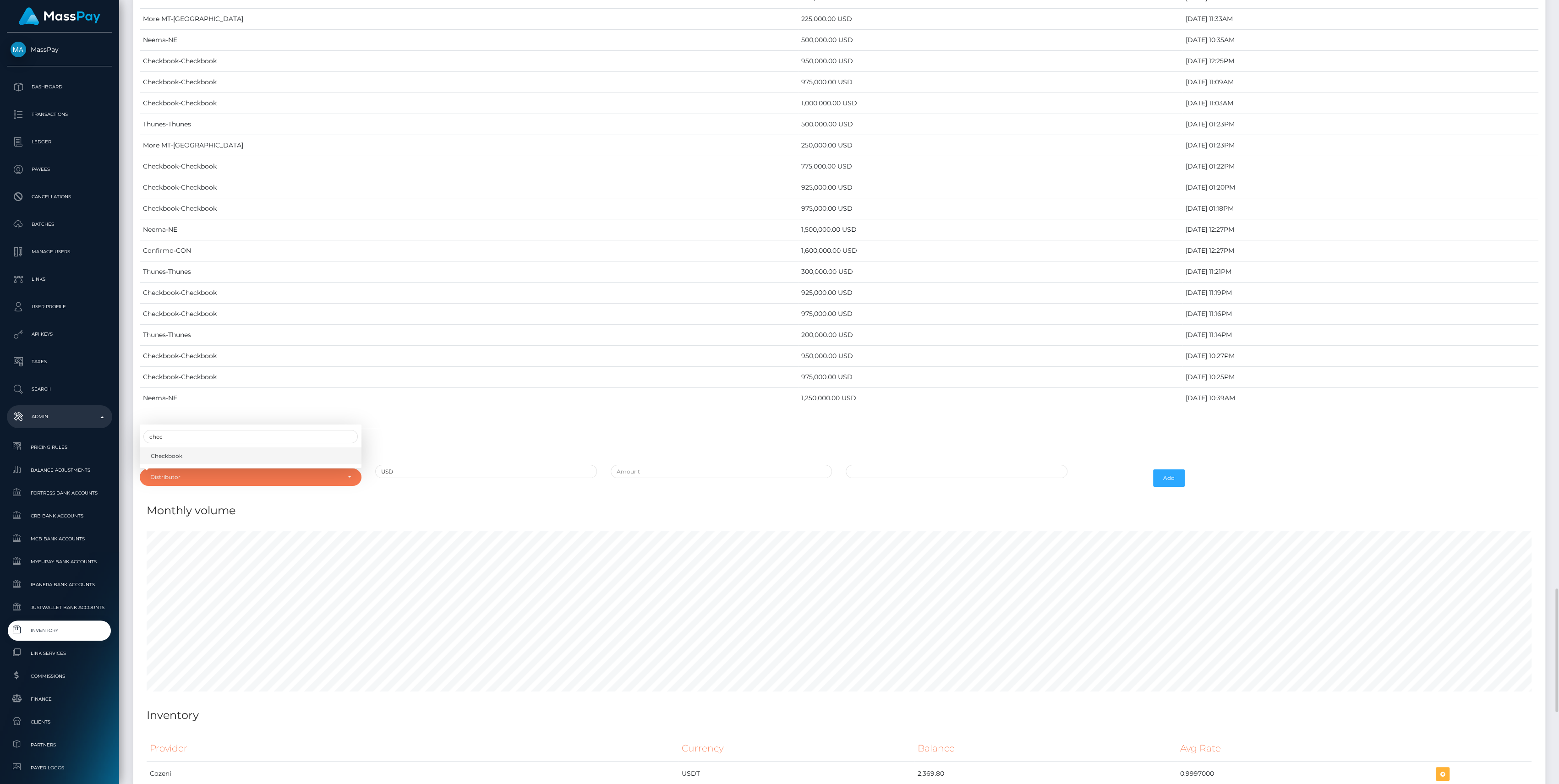
select select "7"
drag, startPoint x: 808, startPoint y: 469, endPoint x: 799, endPoint y: 469, distance: 9.0
click at [806, 469] on div at bounding box center [721, 478] width 235 height 27
click at [664, 477] on div at bounding box center [721, 478] width 235 height 27
click at [642, 465] on input "text" at bounding box center [721, 471] width 222 height 13
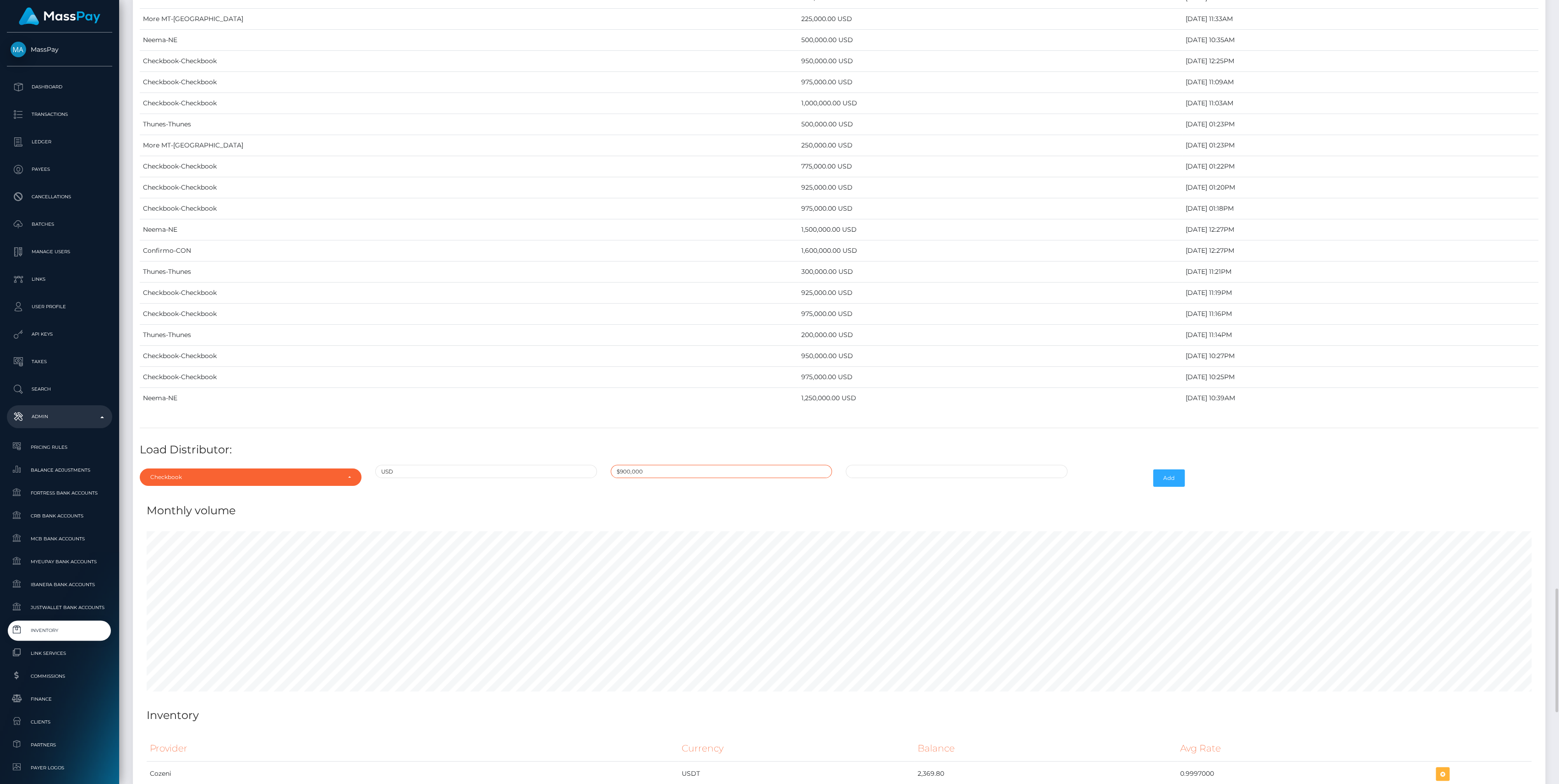
type input "$900,000.0000000"
type input "10/02/2025 10:32 AM"
click at [1168, 469] on button "Add" at bounding box center [1169, 478] width 31 height 18
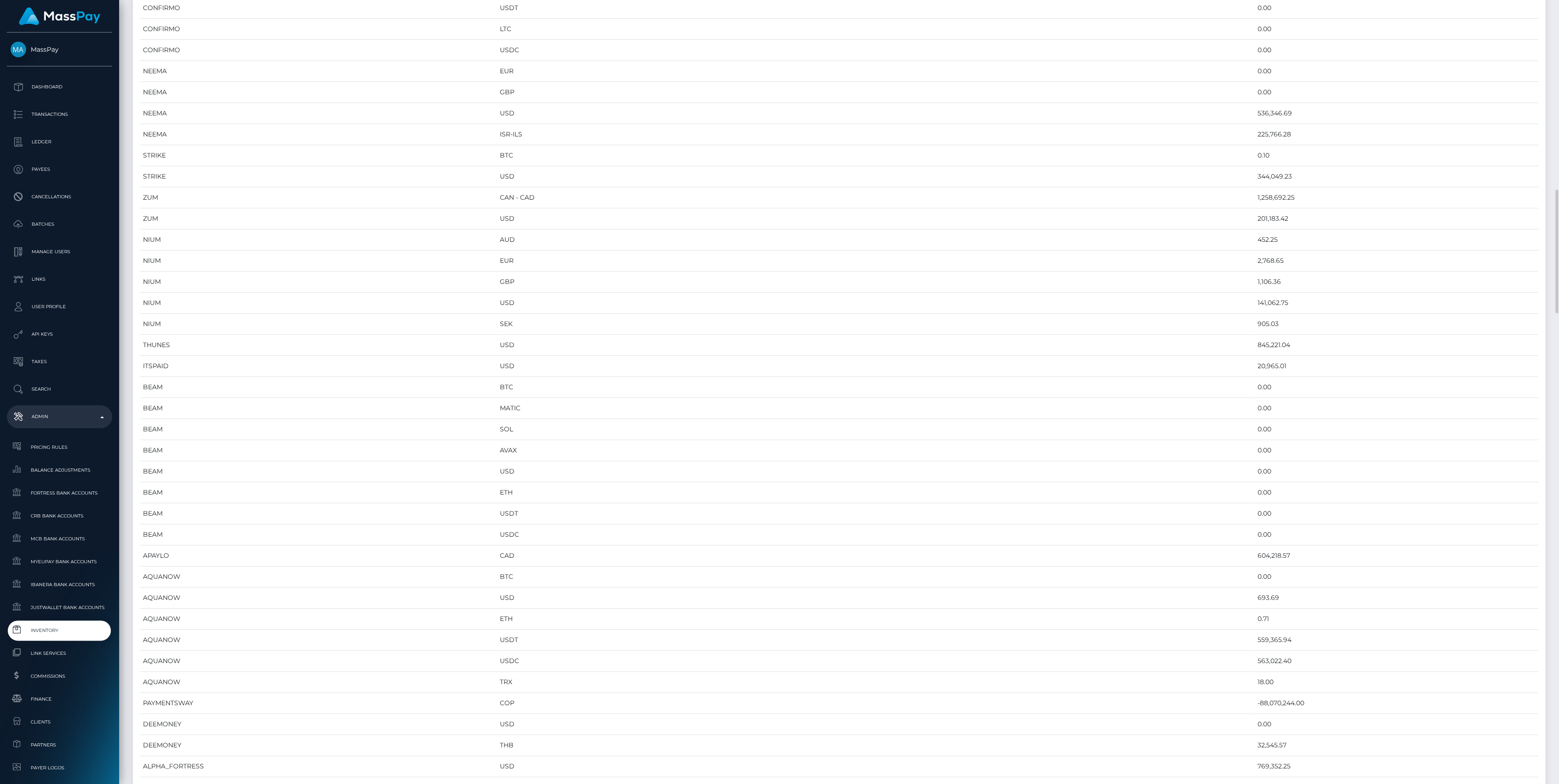
scroll to position [0, 0]
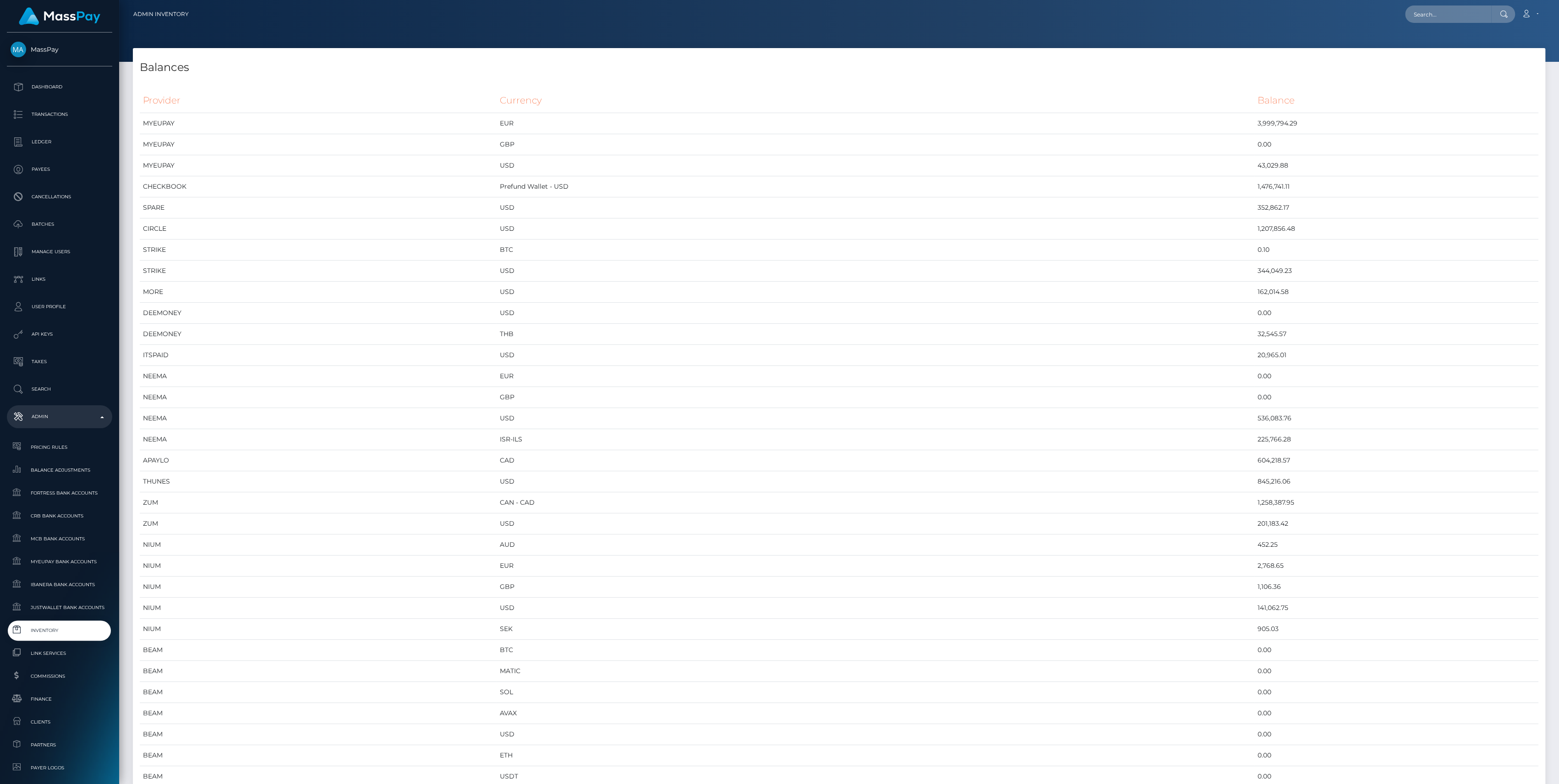
scroll to position [4880, 1412]
click at [33, 632] on span "Inventory" at bounding box center [59, 630] width 98 height 10
click at [839, 177] on td "Prefund Wallet - USD" at bounding box center [876, 186] width 758 height 21
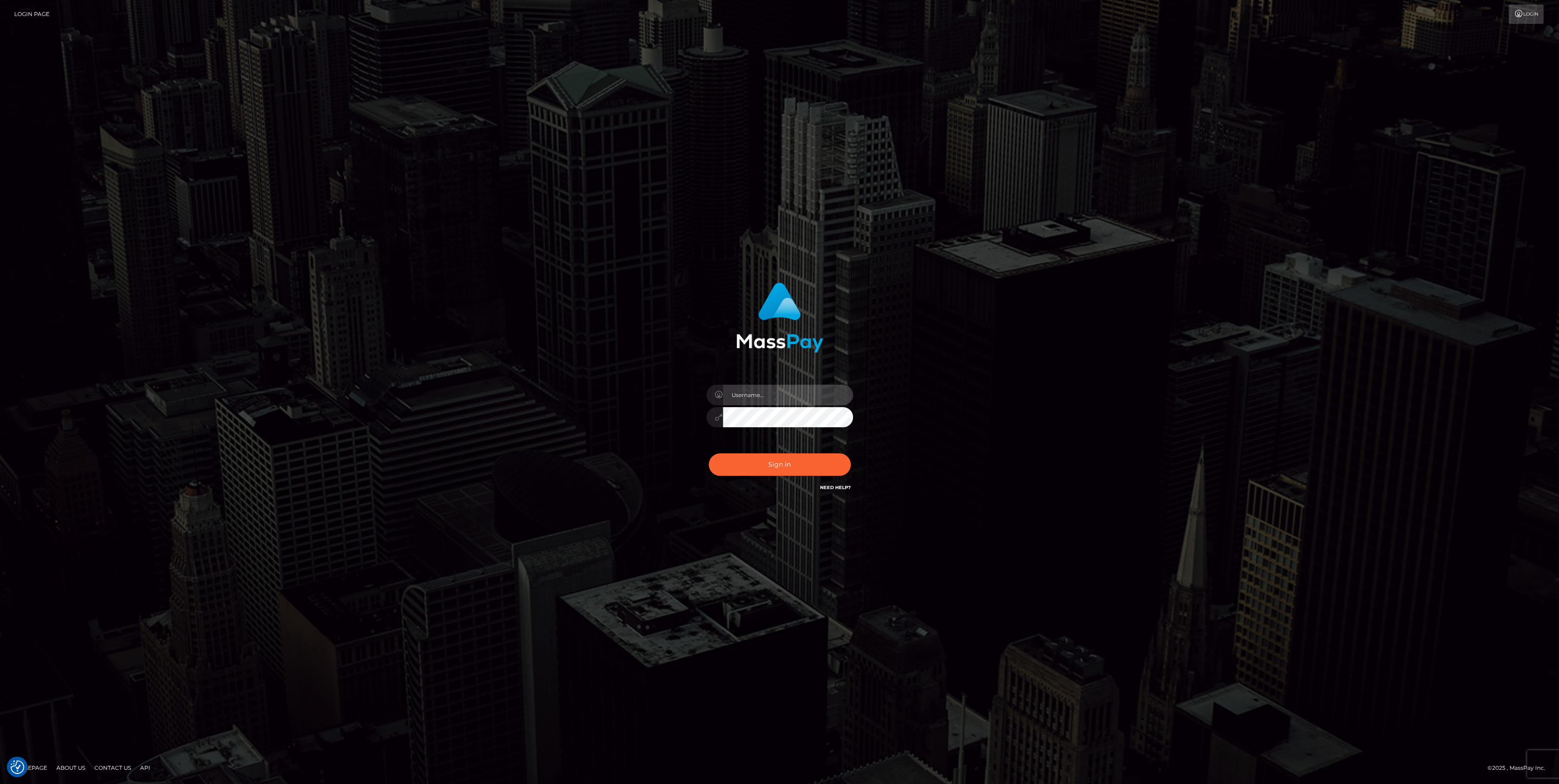
type input "bengreen"
click at [803, 454] on div "0cAFcWeA5KH3NdPF_WqKgJstlxPhMLLP5hE7X4Inr8_sD_jHqMsaEDQ-m1HcFfTZBjD_BcftuqVb-Wu…" at bounding box center [780, 468] width 160 height 41
type input "bengreen"
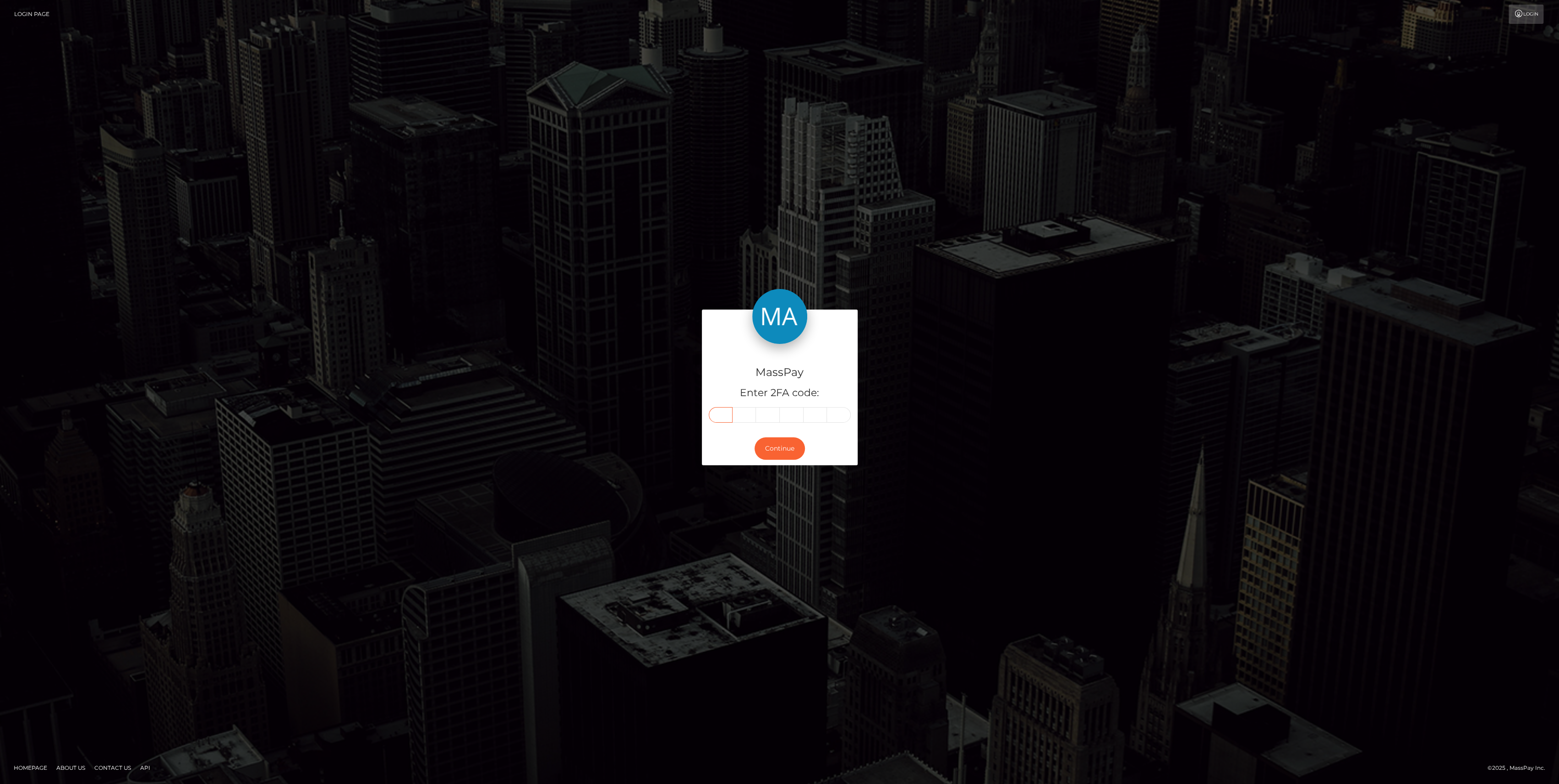
paste input "9"
type input "9"
type input "7"
type input "8"
type input "5"
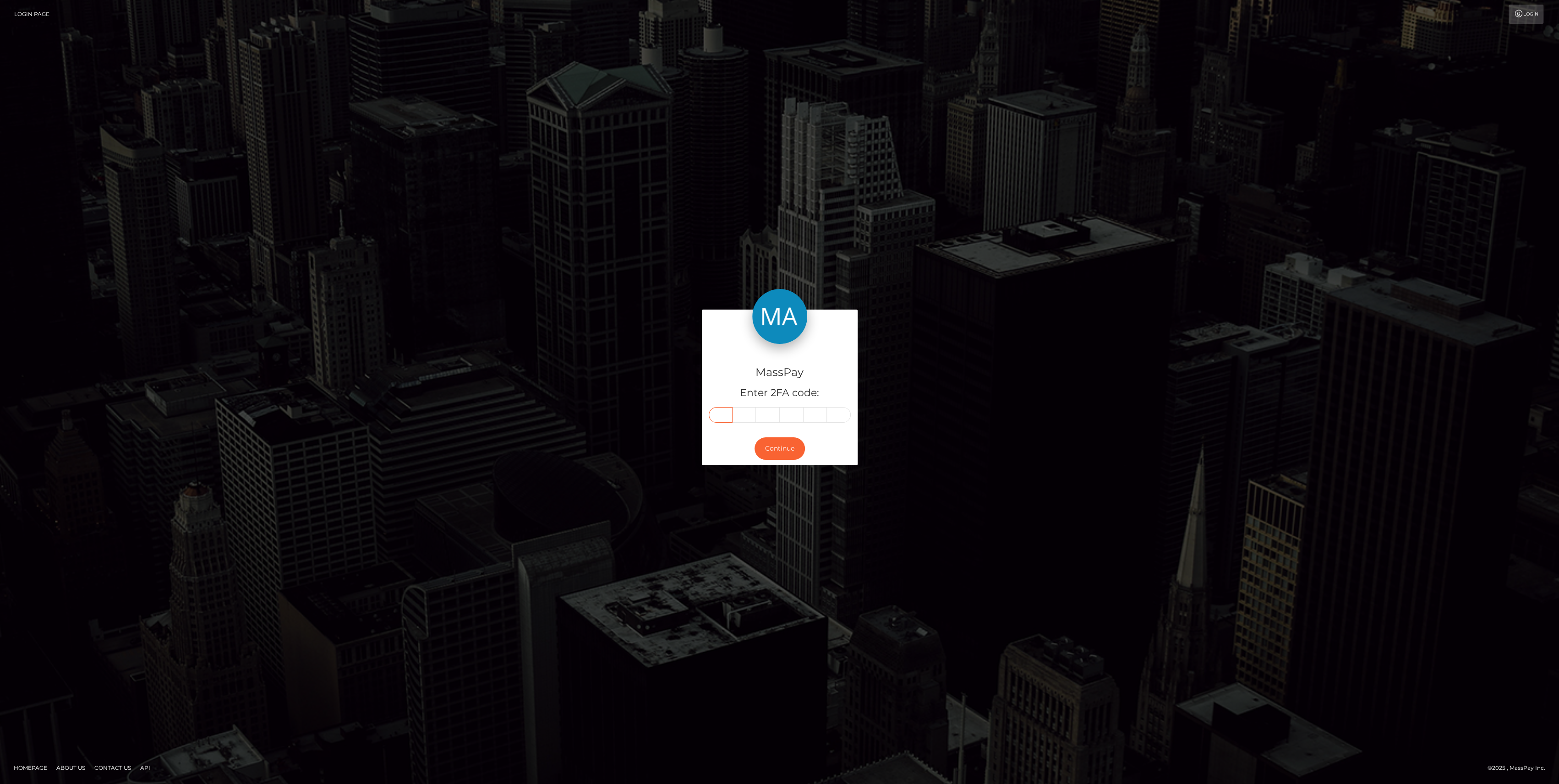
type input "3"
type input "5"
click at [781, 457] on button "Continue" at bounding box center [780, 448] width 50 height 22
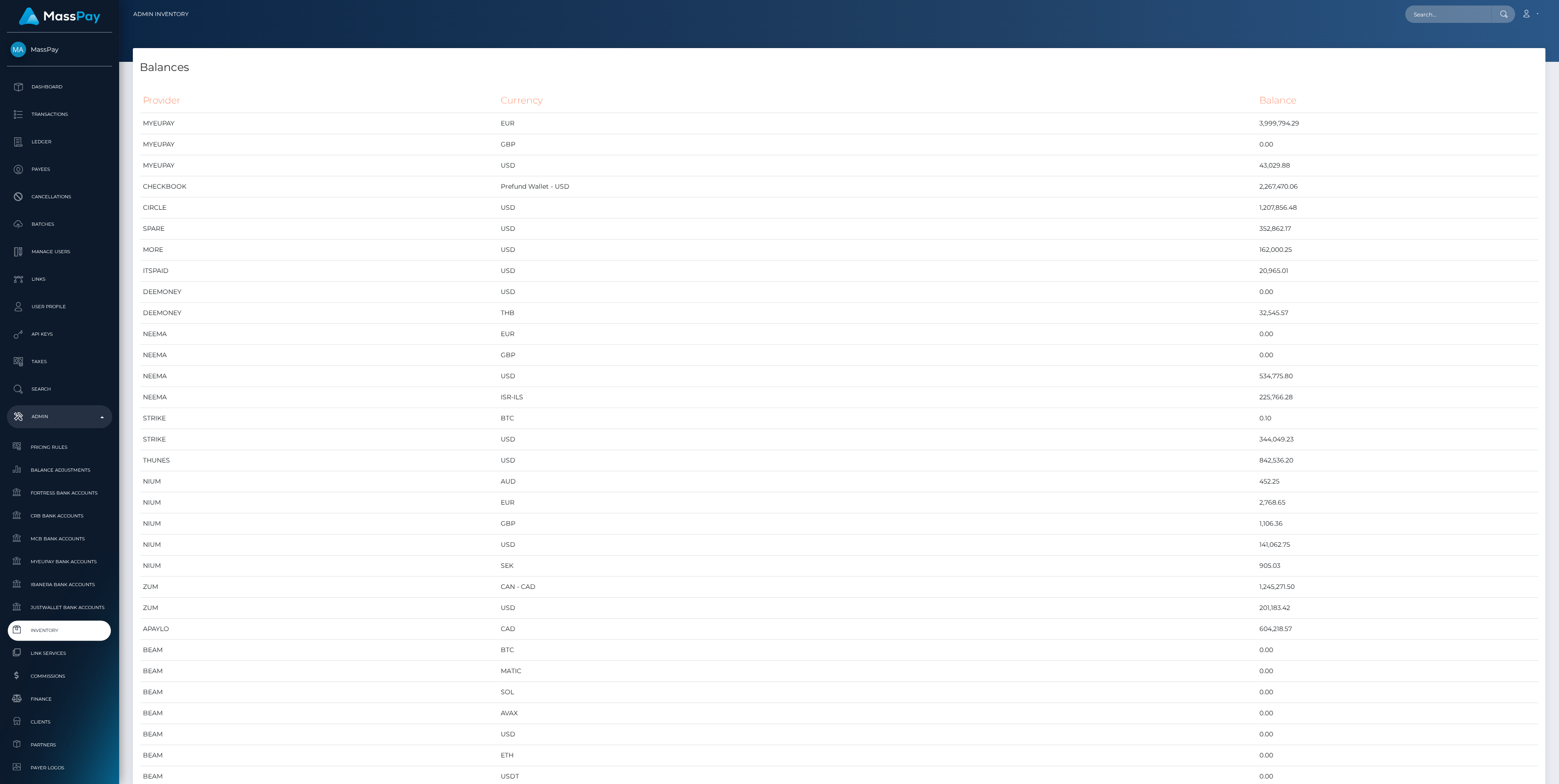
scroll to position [4880, 1412]
click at [1256, 179] on td "2,267,470.06" at bounding box center [1397, 186] width 282 height 21
copy td "2,267,470.06"
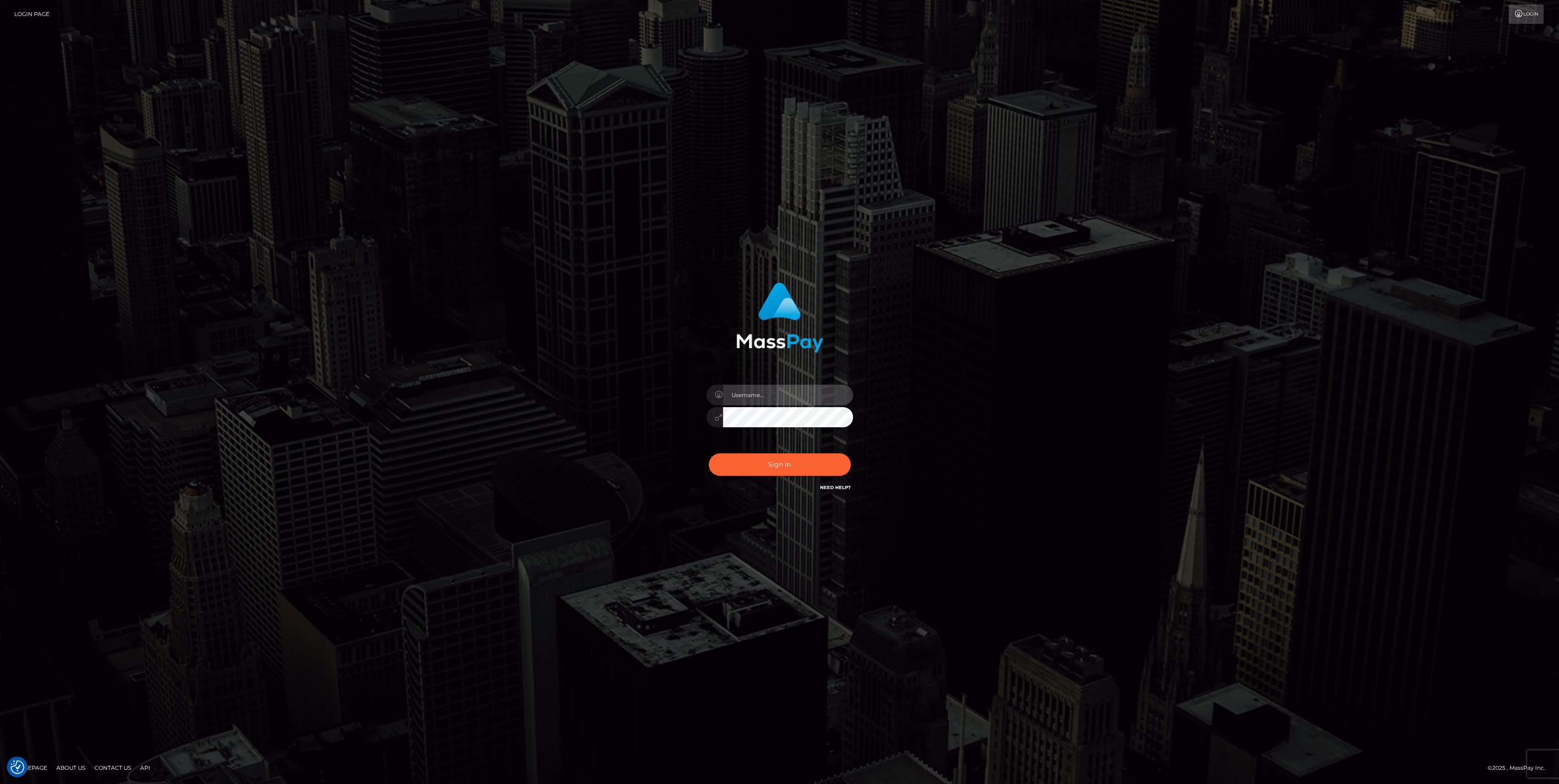
type input "bengreen"
click at [813, 476] on div "Sign in Need Help?" at bounding box center [780, 468] width 160 height 41
click at [815, 472] on button "Sign in" at bounding box center [780, 464] width 142 height 22
type input "bengreen"
click at [836, 459] on button "Sign in" at bounding box center [780, 464] width 142 height 22
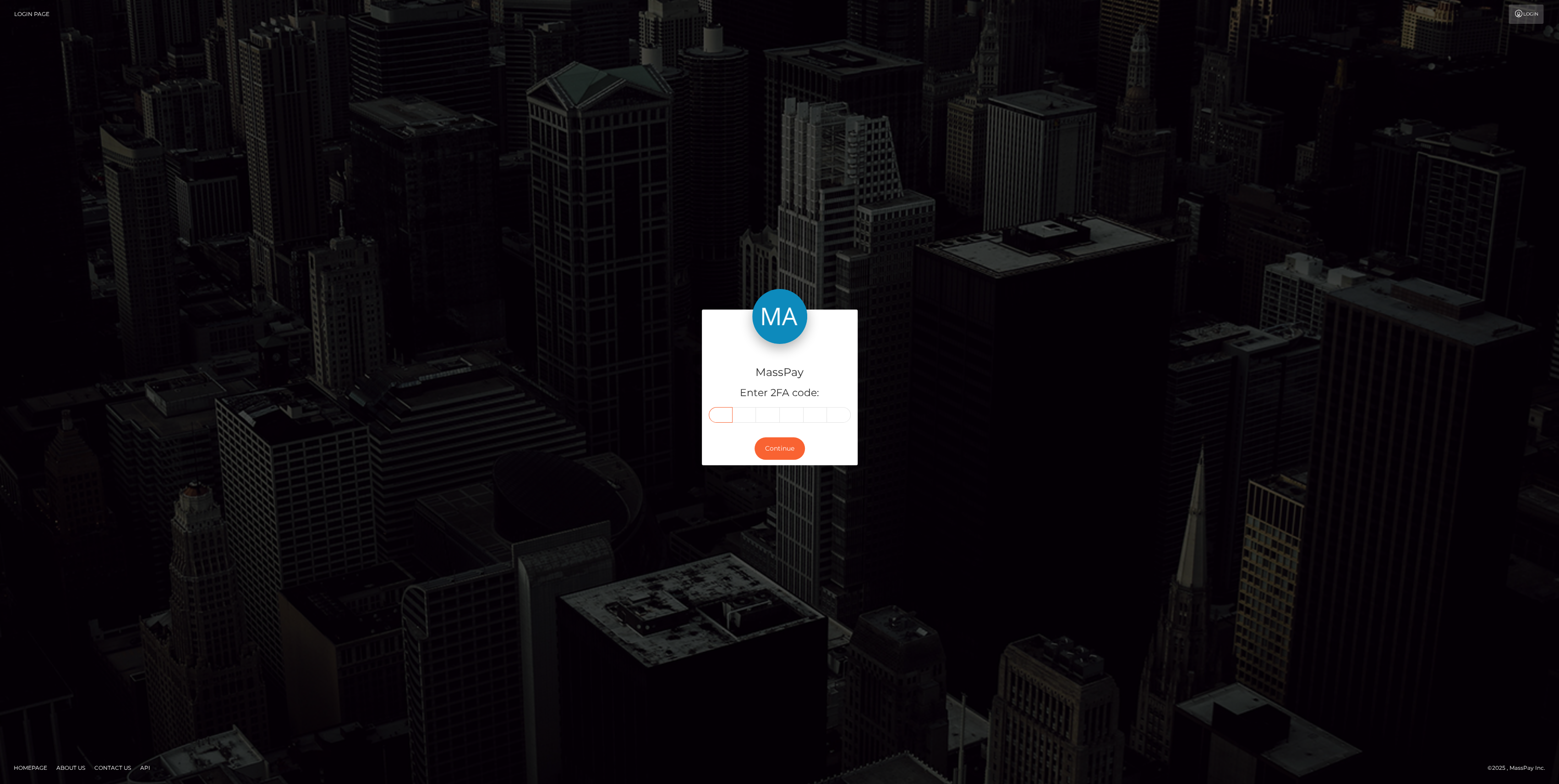
paste input "0"
type input "0"
type input "1"
type input "0"
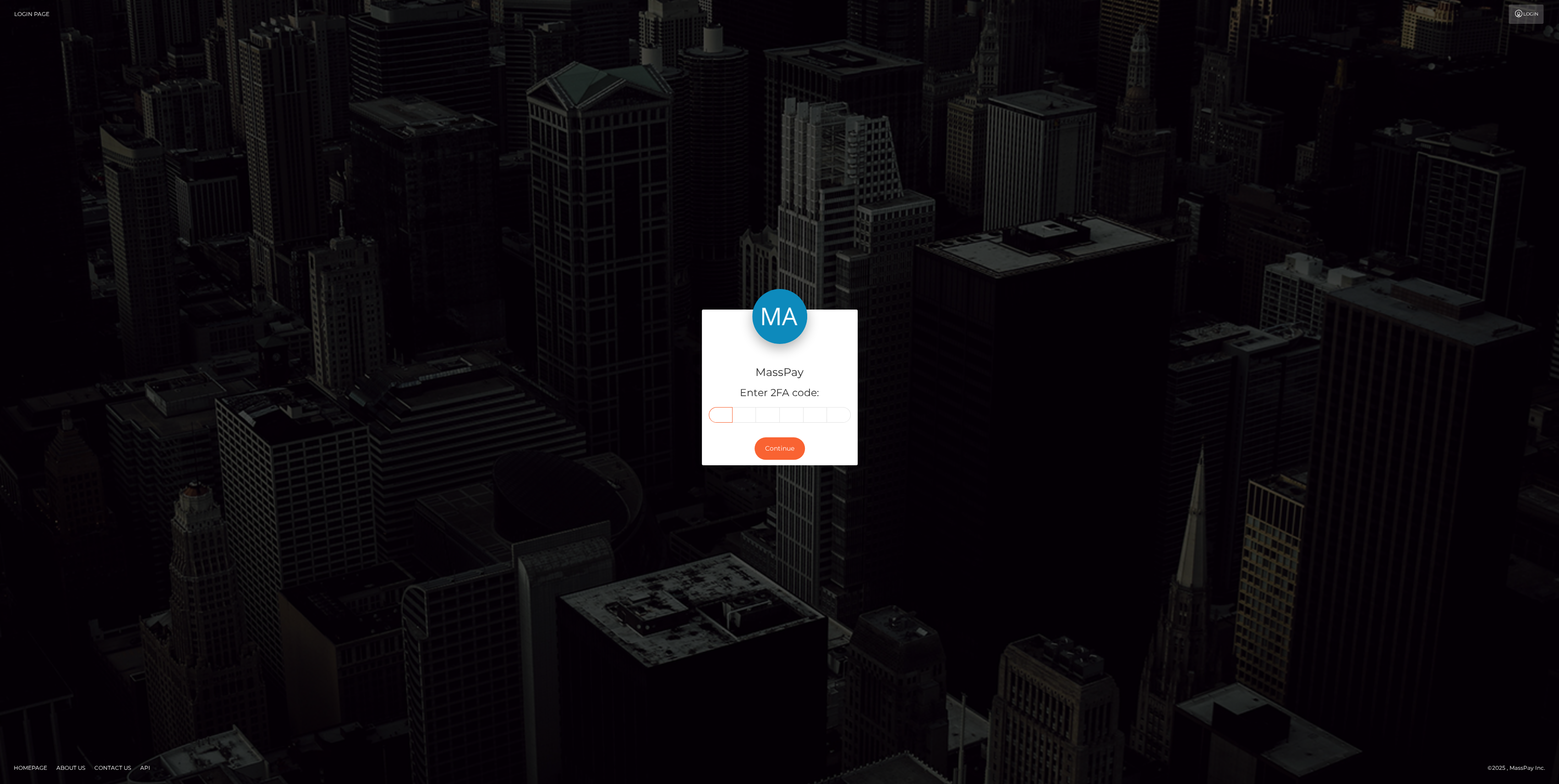
type input "6"
type input "9"
click at [770, 448] on button "Continue" at bounding box center [780, 448] width 50 height 22
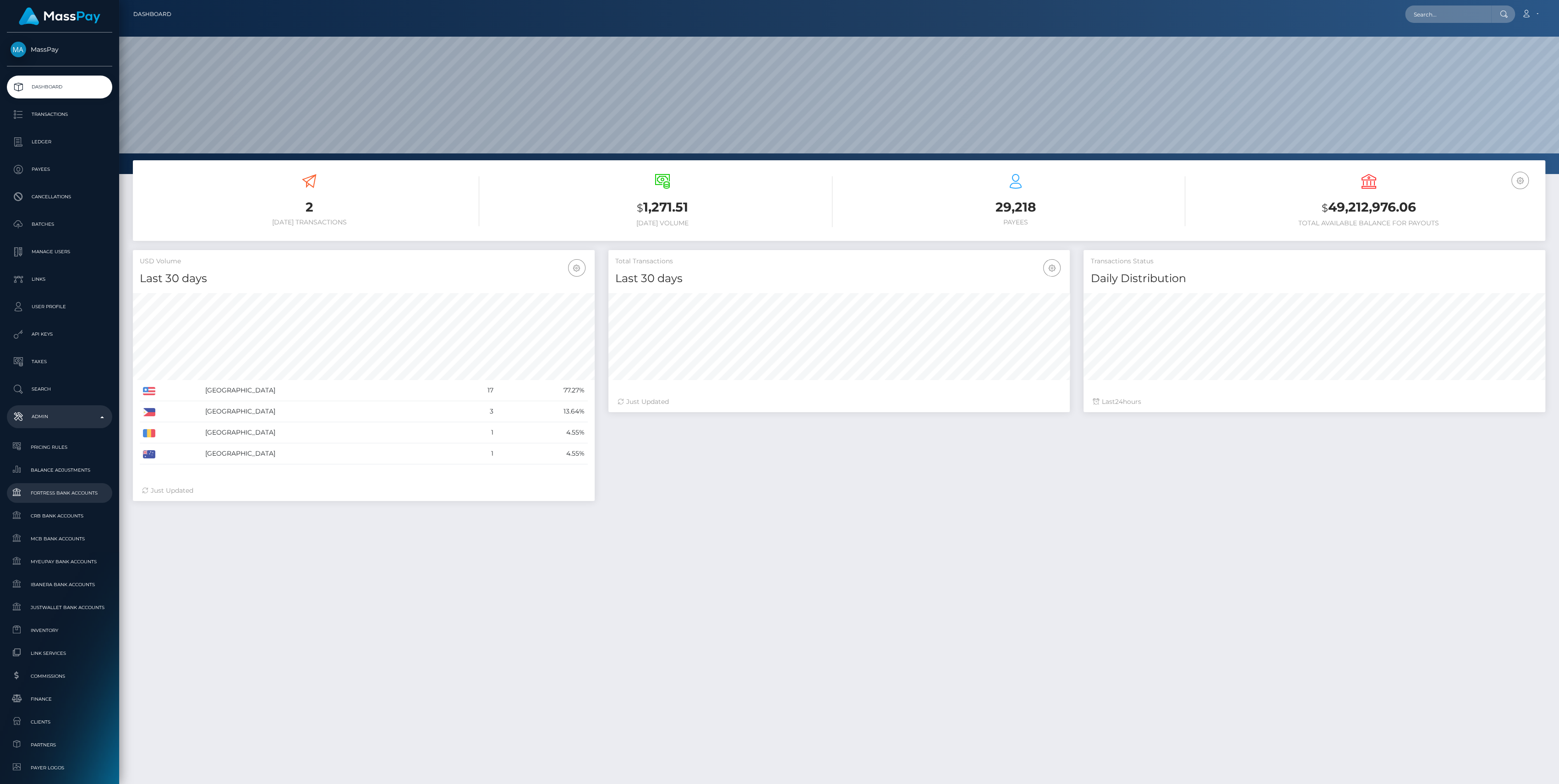
scroll to position [162, 462]
click at [49, 631] on span "Inventory" at bounding box center [59, 630] width 98 height 10
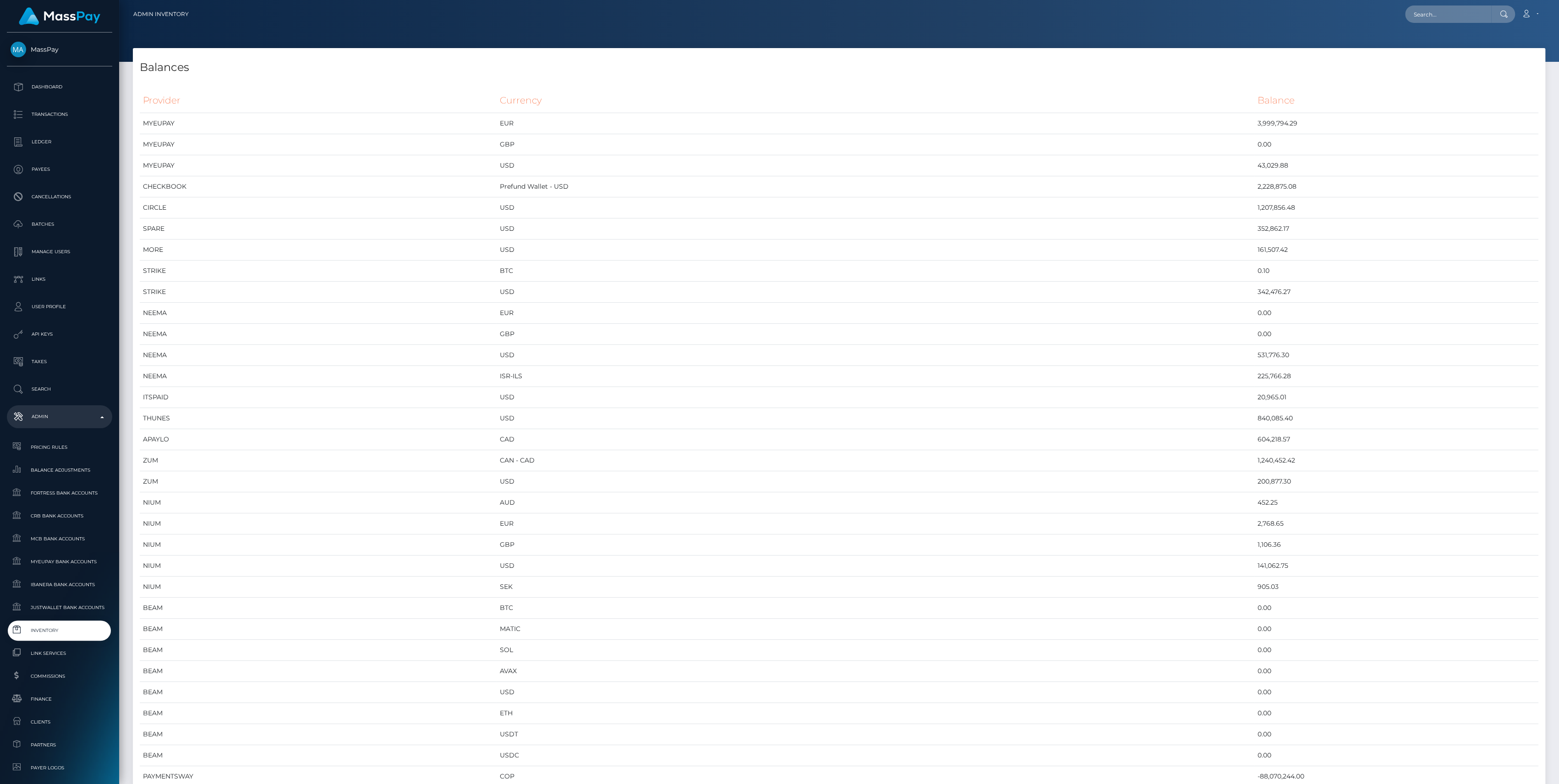
scroll to position [4880, 1412]
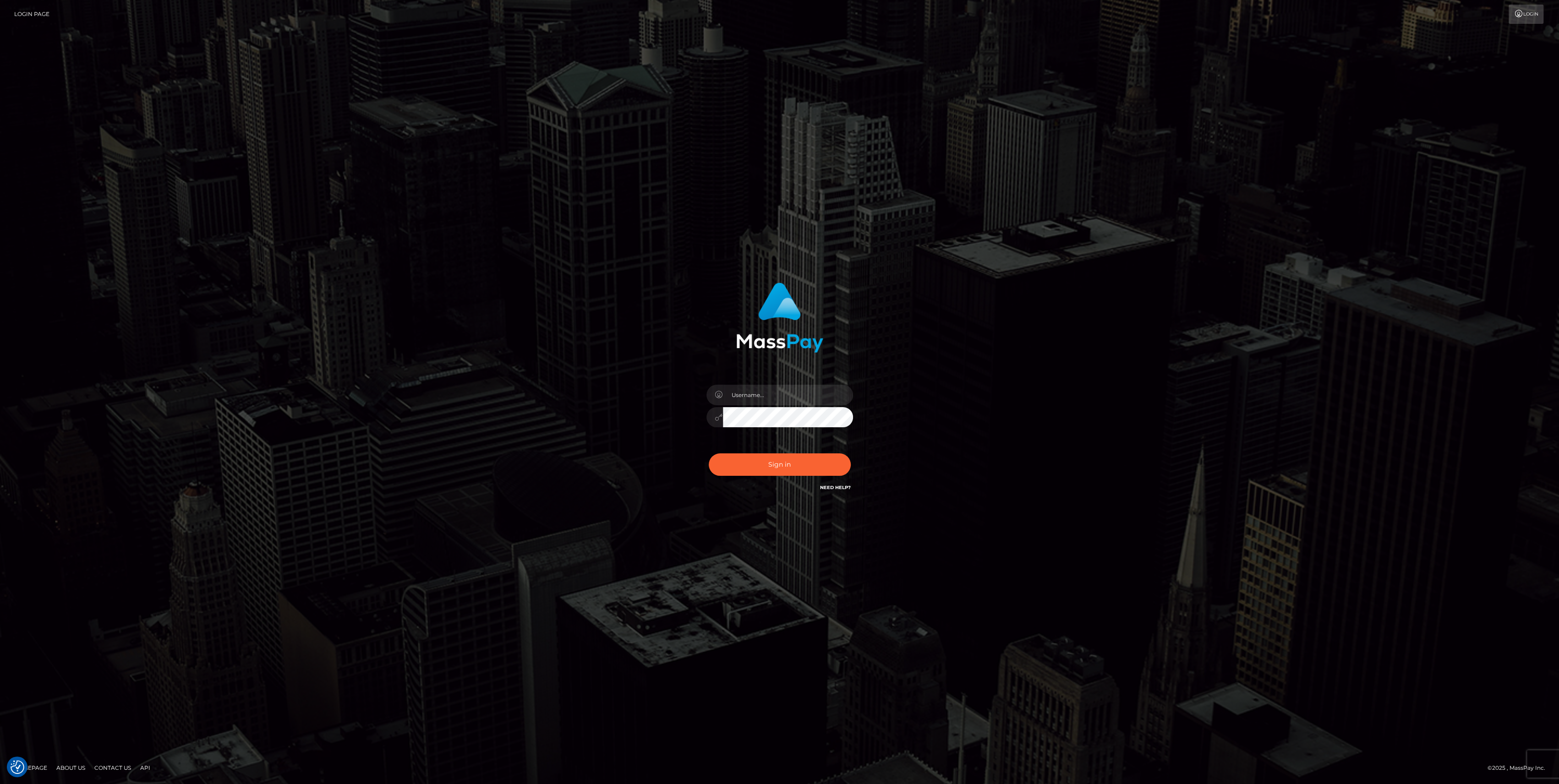
type input "bengreen"
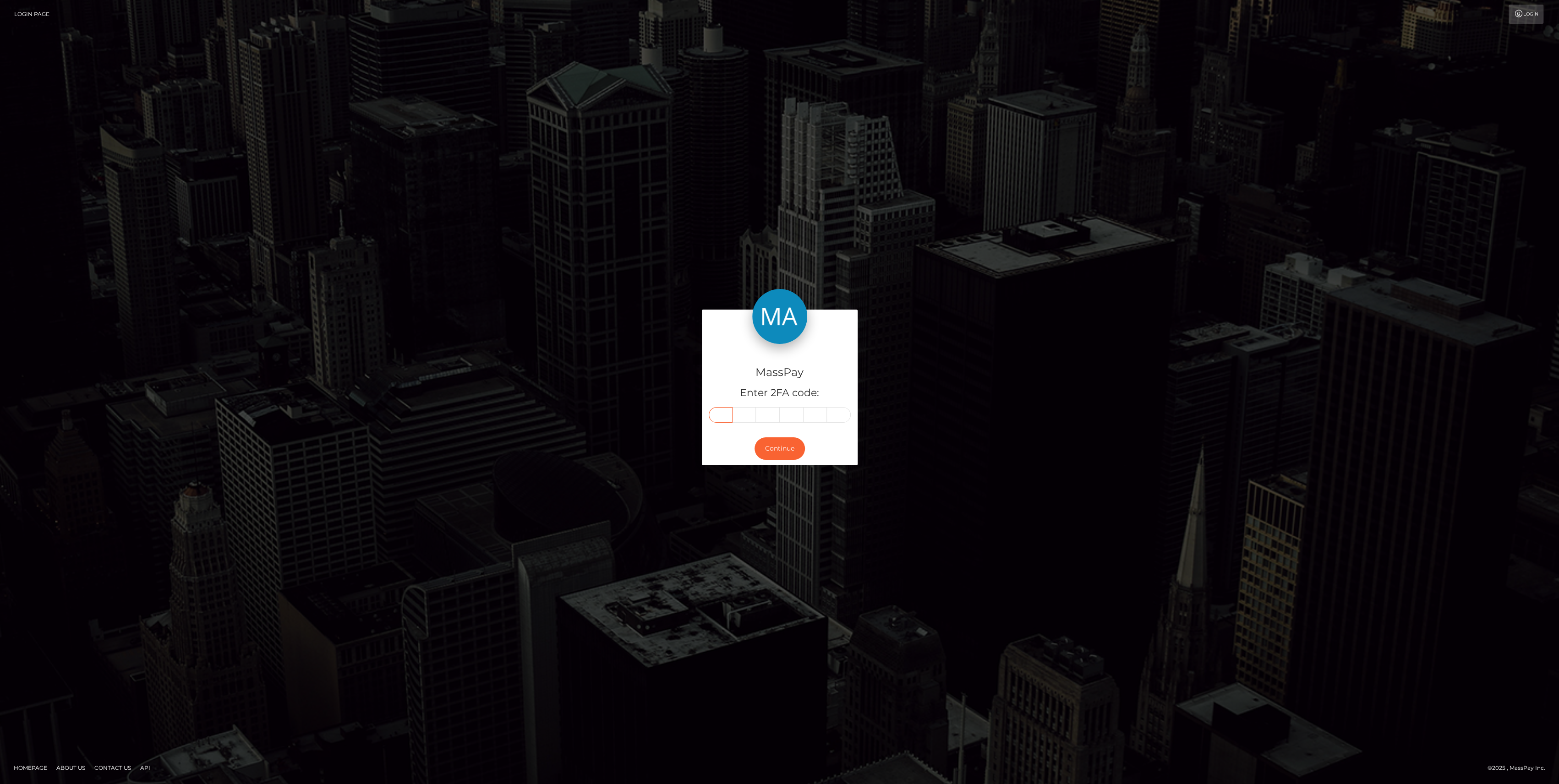
click at [714, 417] on input "text" at bounding box center [720, 415] width 24 height 16
paste input "6"
type input "6"
type input "4"
type input "6"
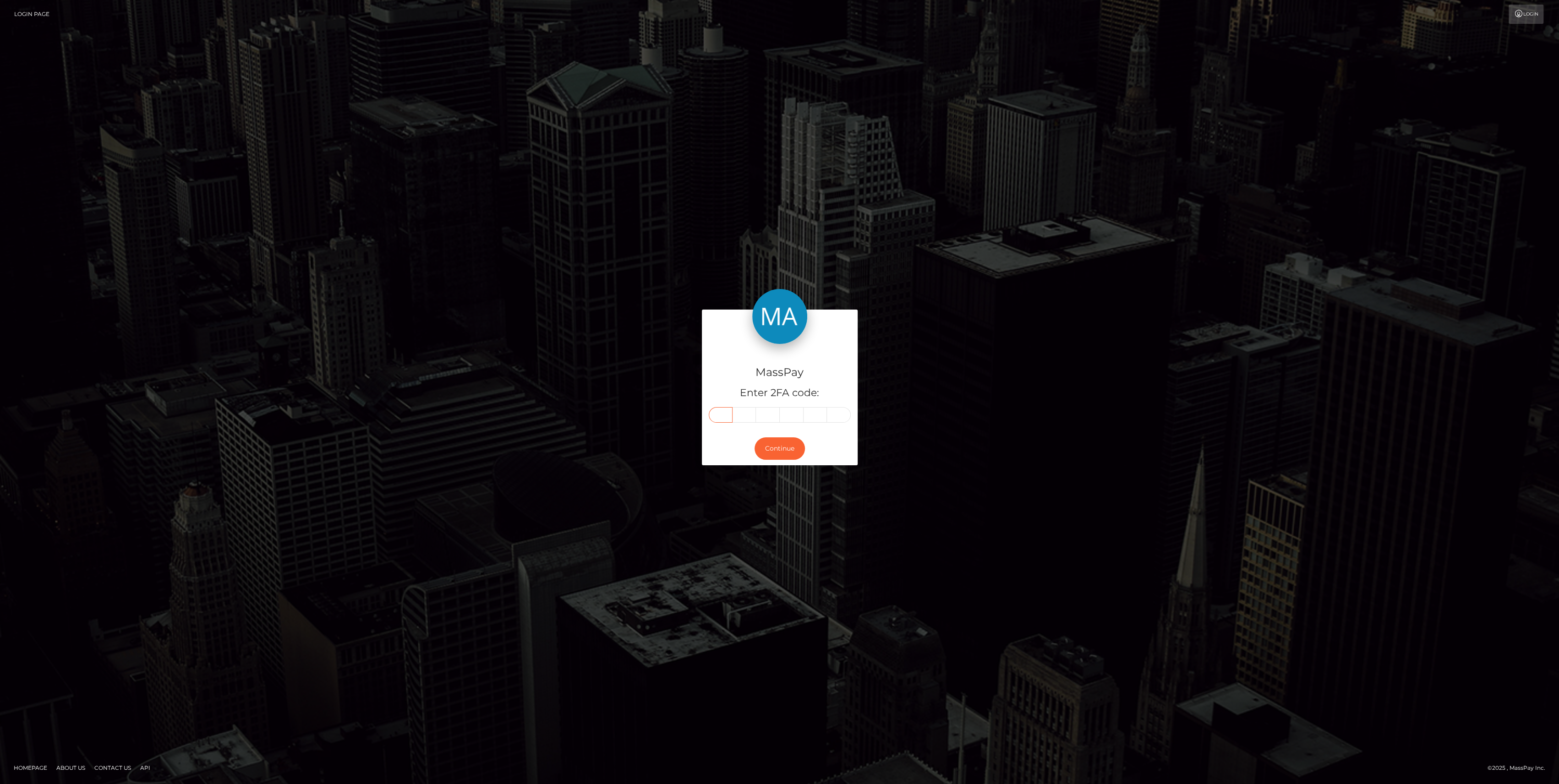
type input "6"
type input "7"
click at [779, 449] on button "Continue" at bounding box center [780, 448] width 50 height 22
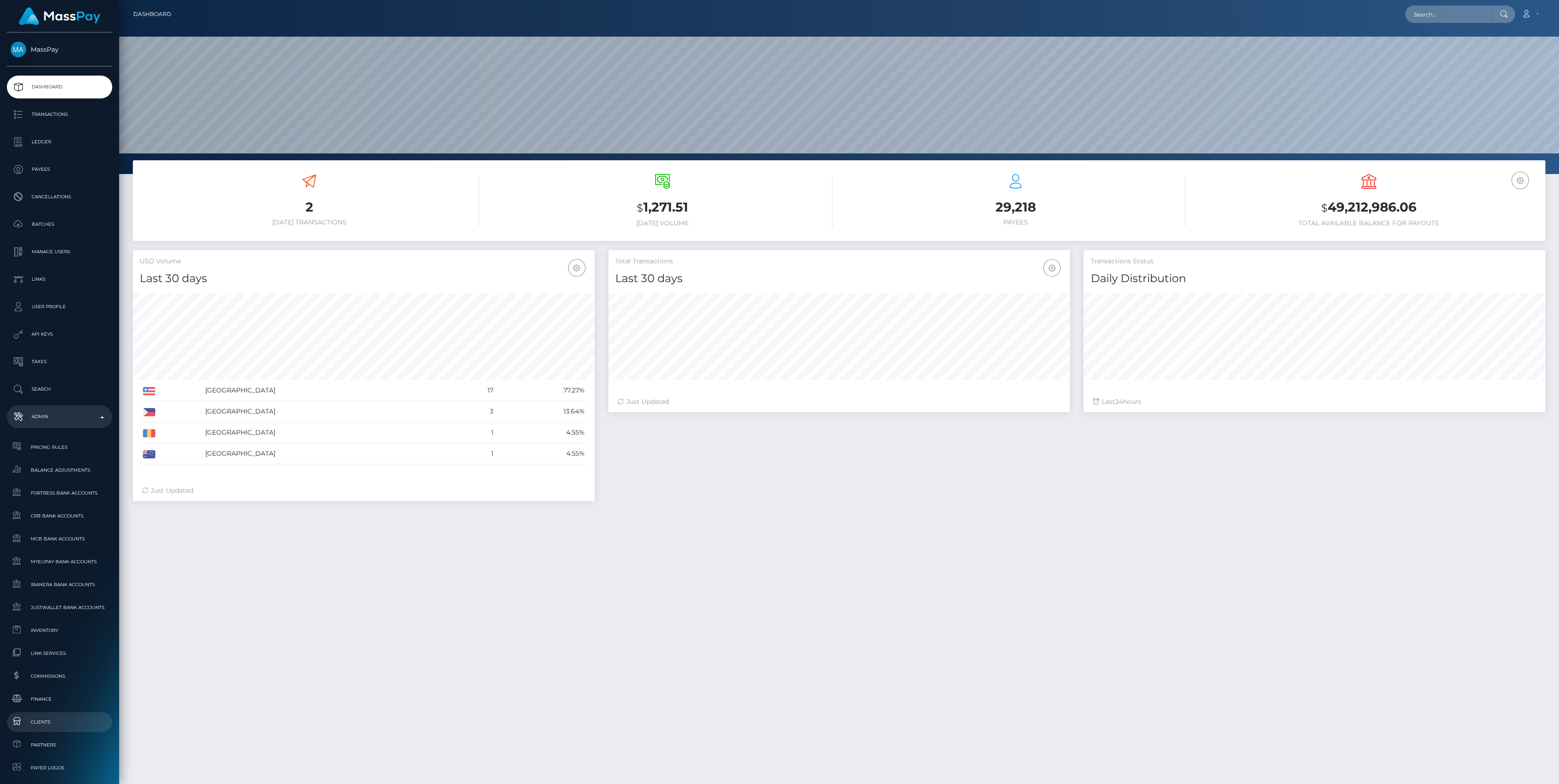
scroll to position [162, 462]
click at [25, 632] on span "Inventory" at bounding box center [59, 630] width 98 height 10
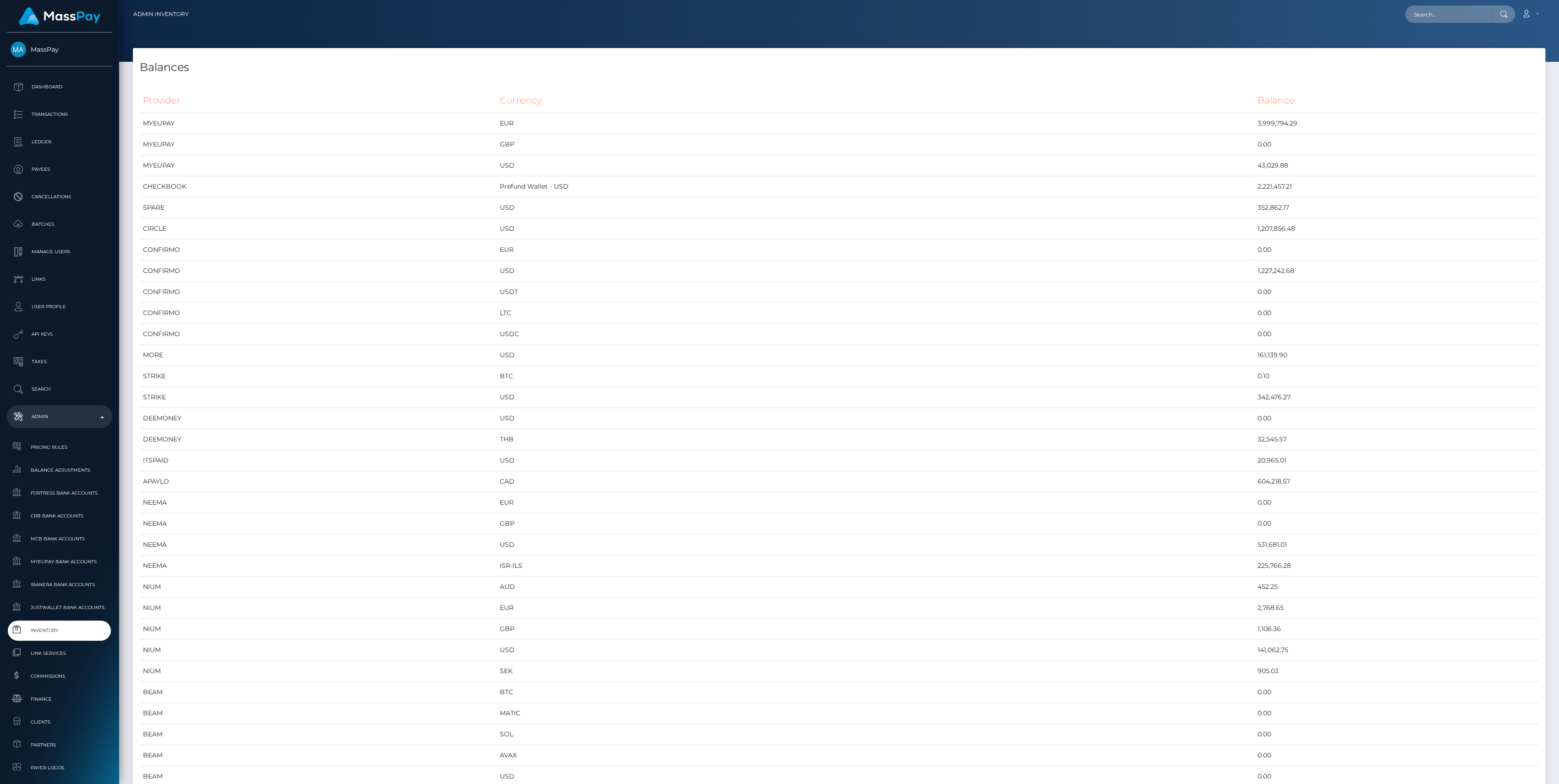
scroll to position [4838, 1412]
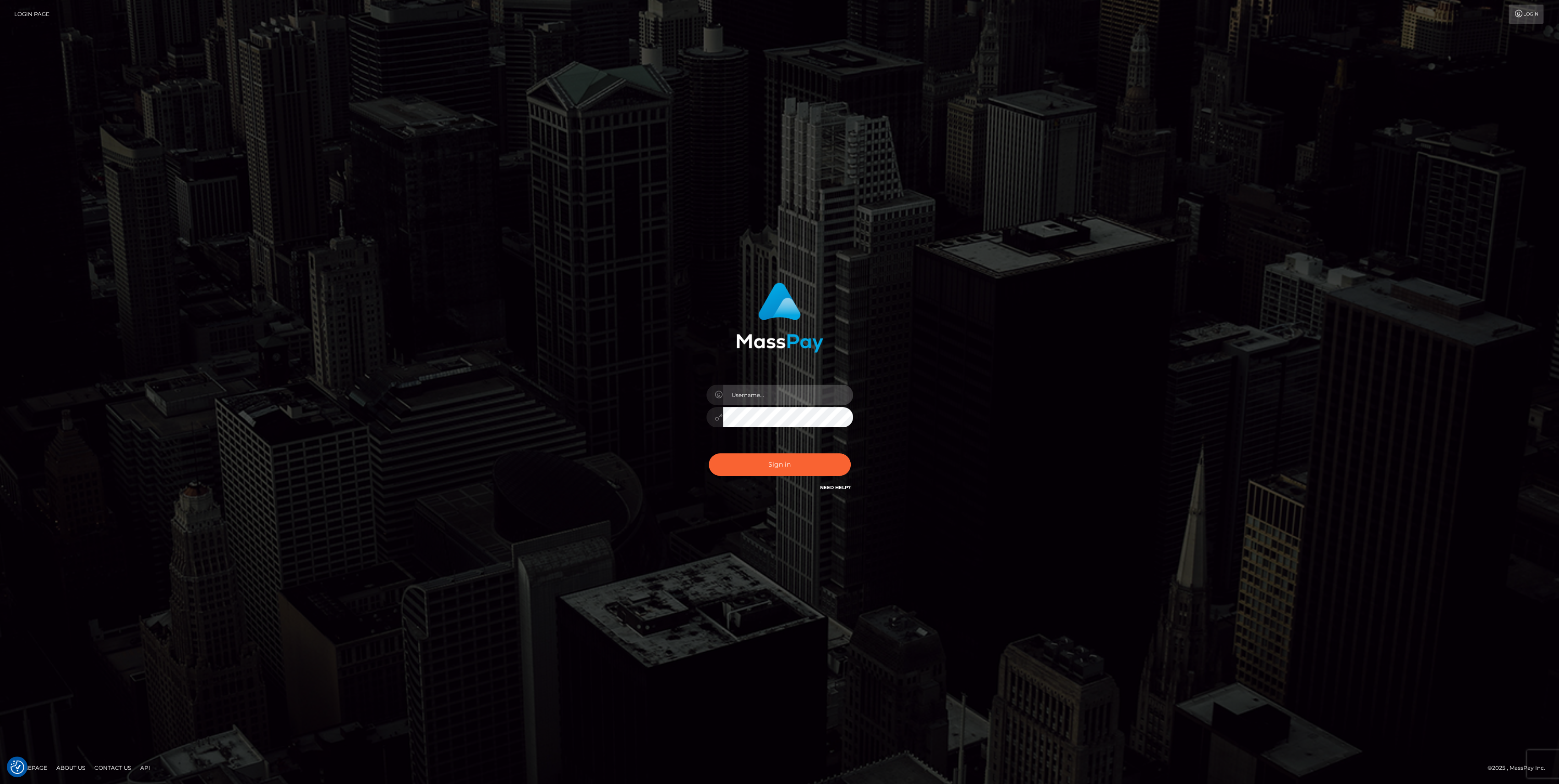
type input "bengreen"
click at [820, 460] on div "Sign in Need Help?" at bounding box center [780, 468] width 160 height 41
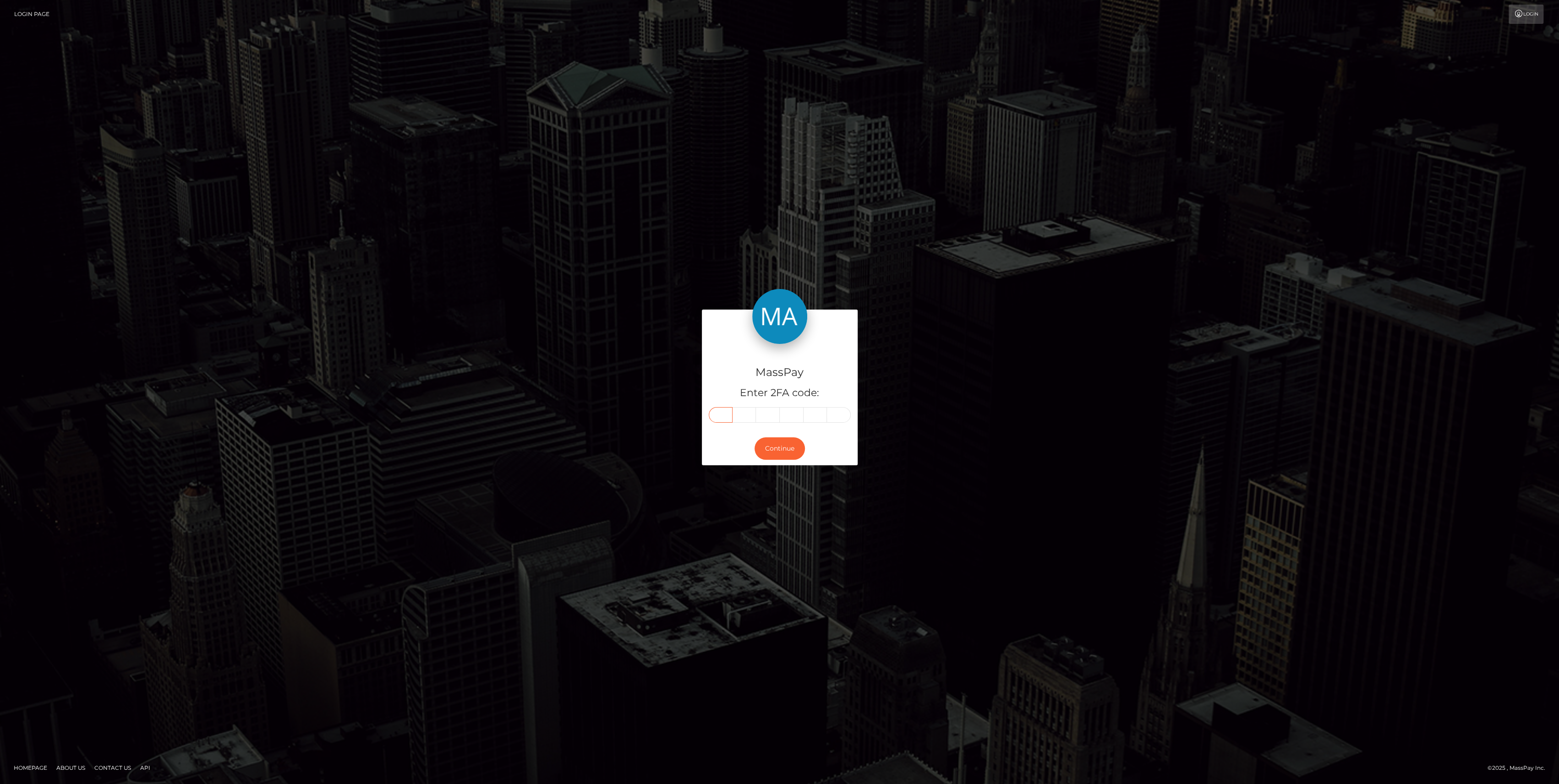
paste input "5"
type input "5"
type input "4"
type input "3"
type input "9"
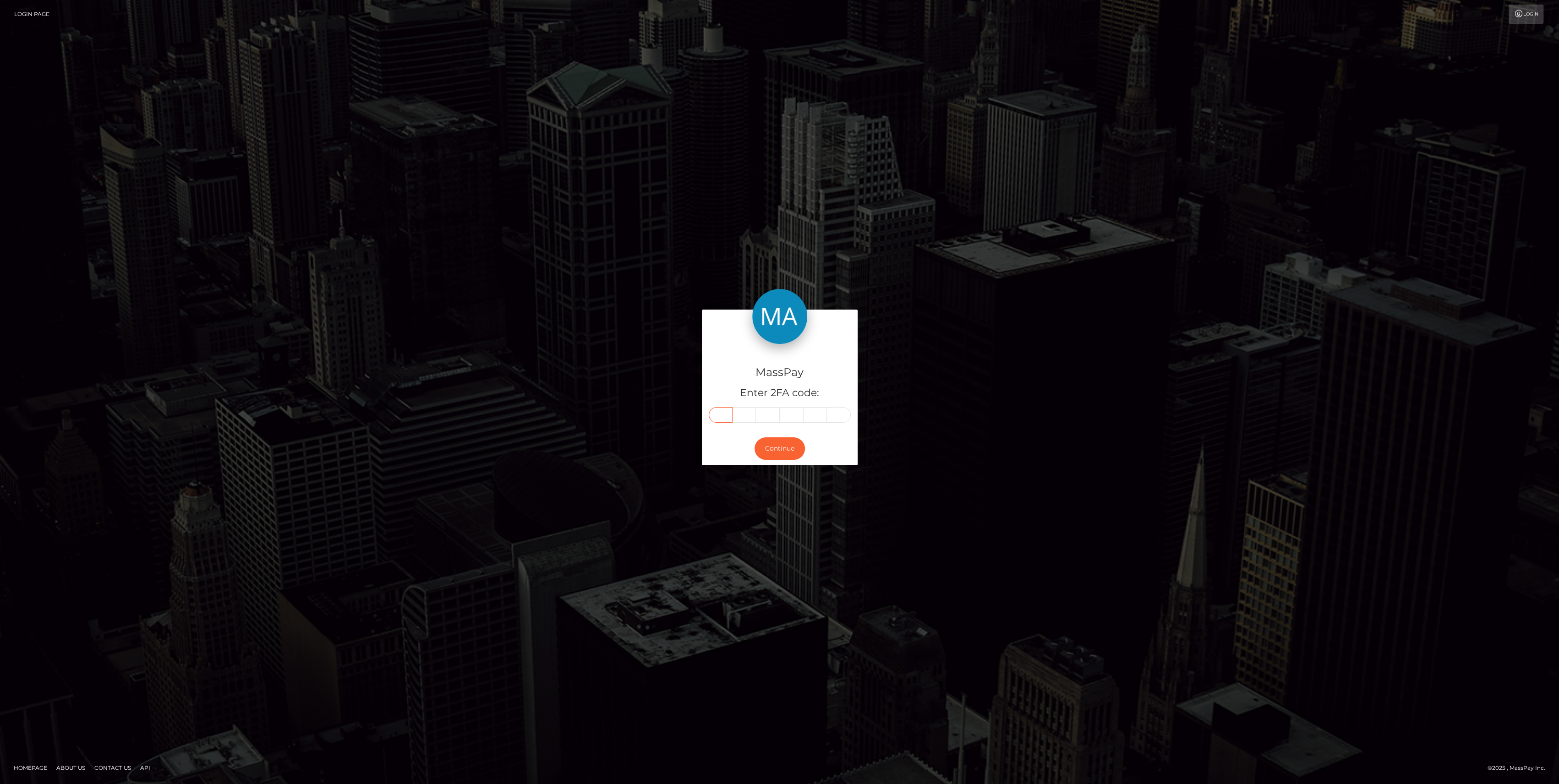
type input "5"
type input "0"
click at [778, 457] on button "Continue" at bounding box center [780, 448] width 50 height 22
click at [778, 456] on button "Continue" at bounding box center [780, 448] width 50 height 22
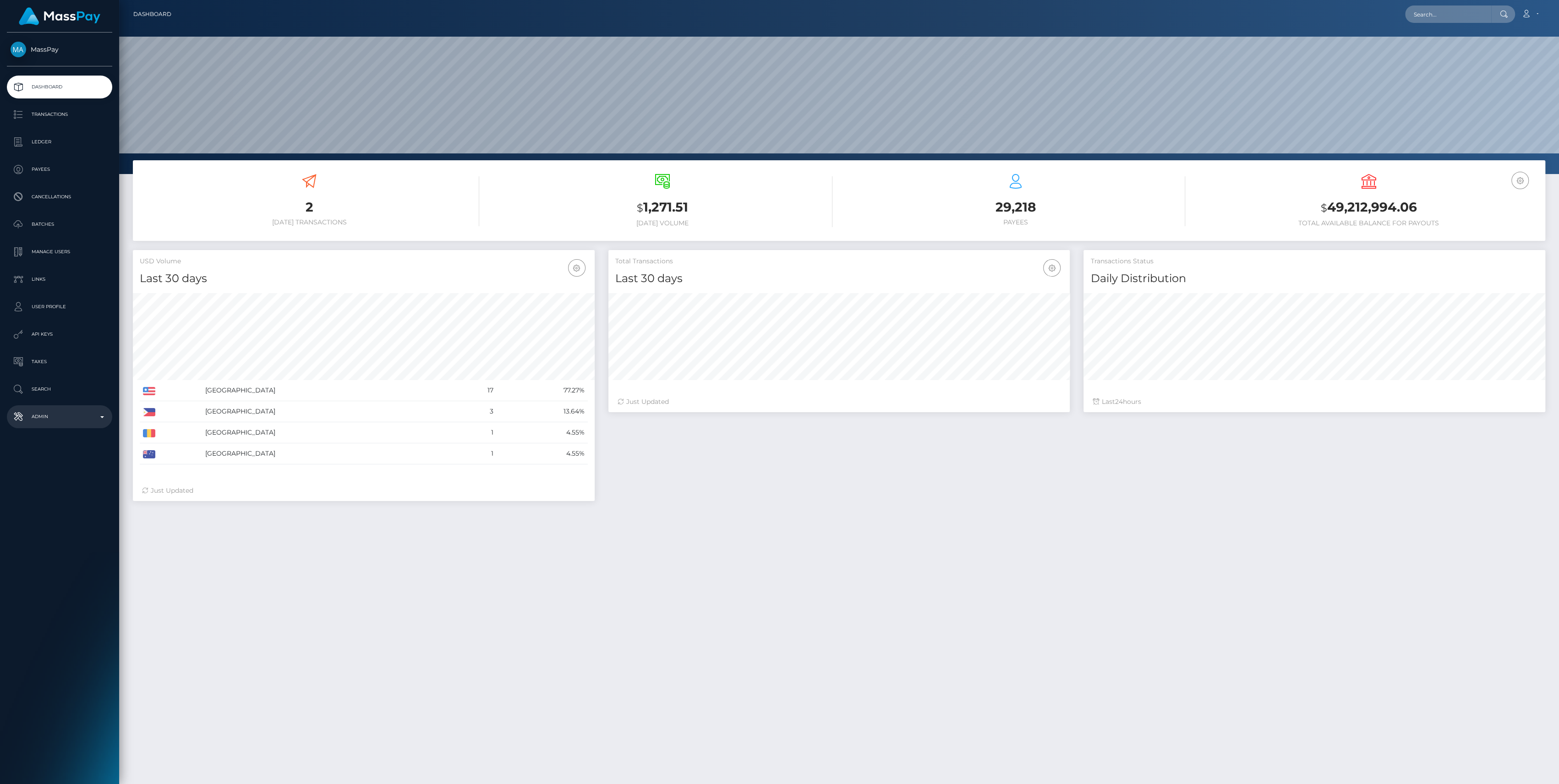
scroll to position [162, 462]
click at [80, 423] on p "Admin" at bounding box center [59, 416] width 98 height 14
click at [47, 700] on span "Finance" at bounding box center [59, 699] width 98 height 10
click at [54, 627] on span "Inventory" at bounding box center [59, 630] width 98 height 10
click at [77, 634] on span "Inventory" at bounding box center [59, 630] width 98 height 10
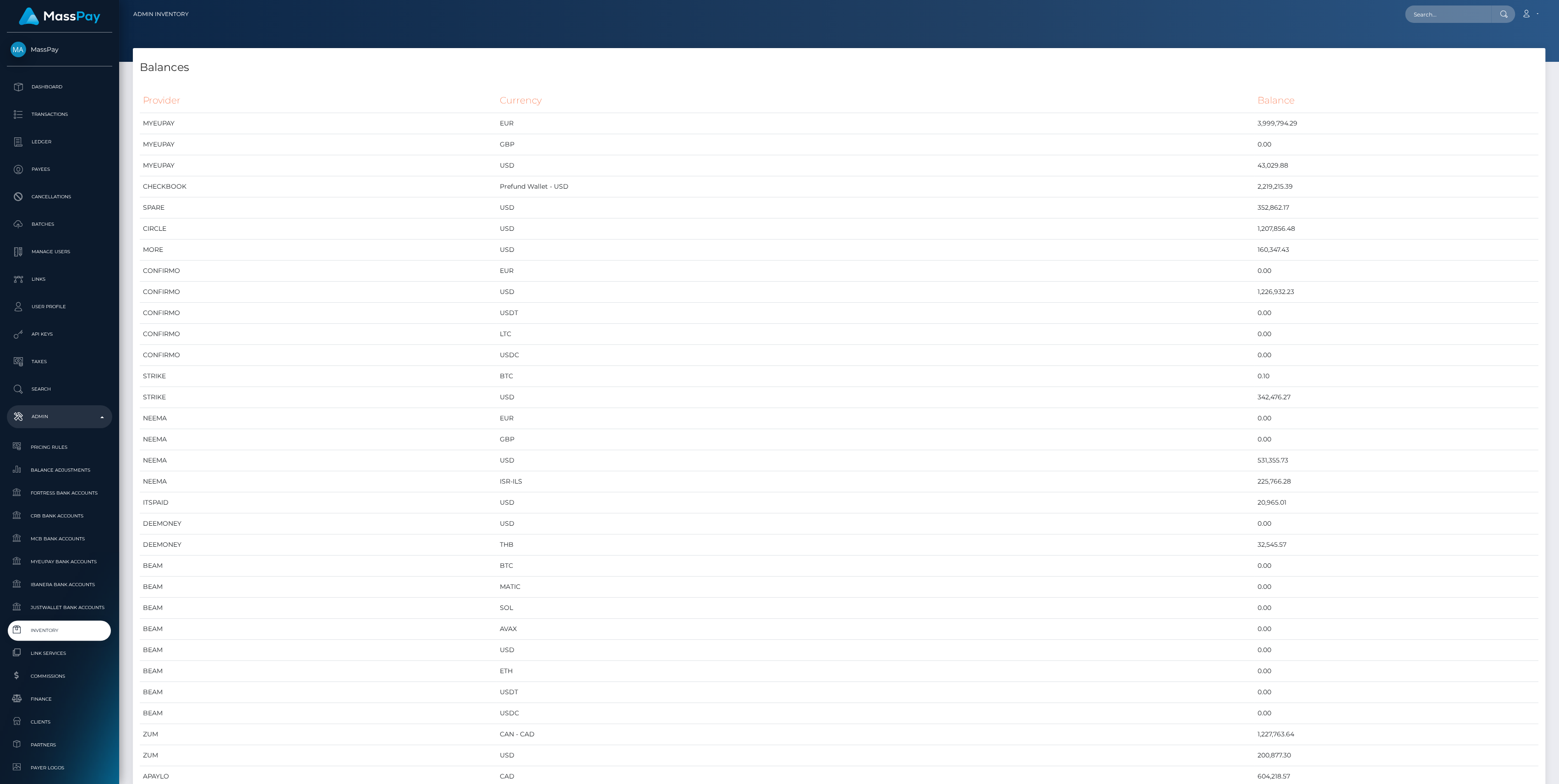
scroll to position [4880, 1412]
click at [71, 630] on span "Inventory" at bounding box center [59, 630] width 98 height 10
click at [59, 627] on span "Inventory" at bounding box center [59, 630] width 98 height 10
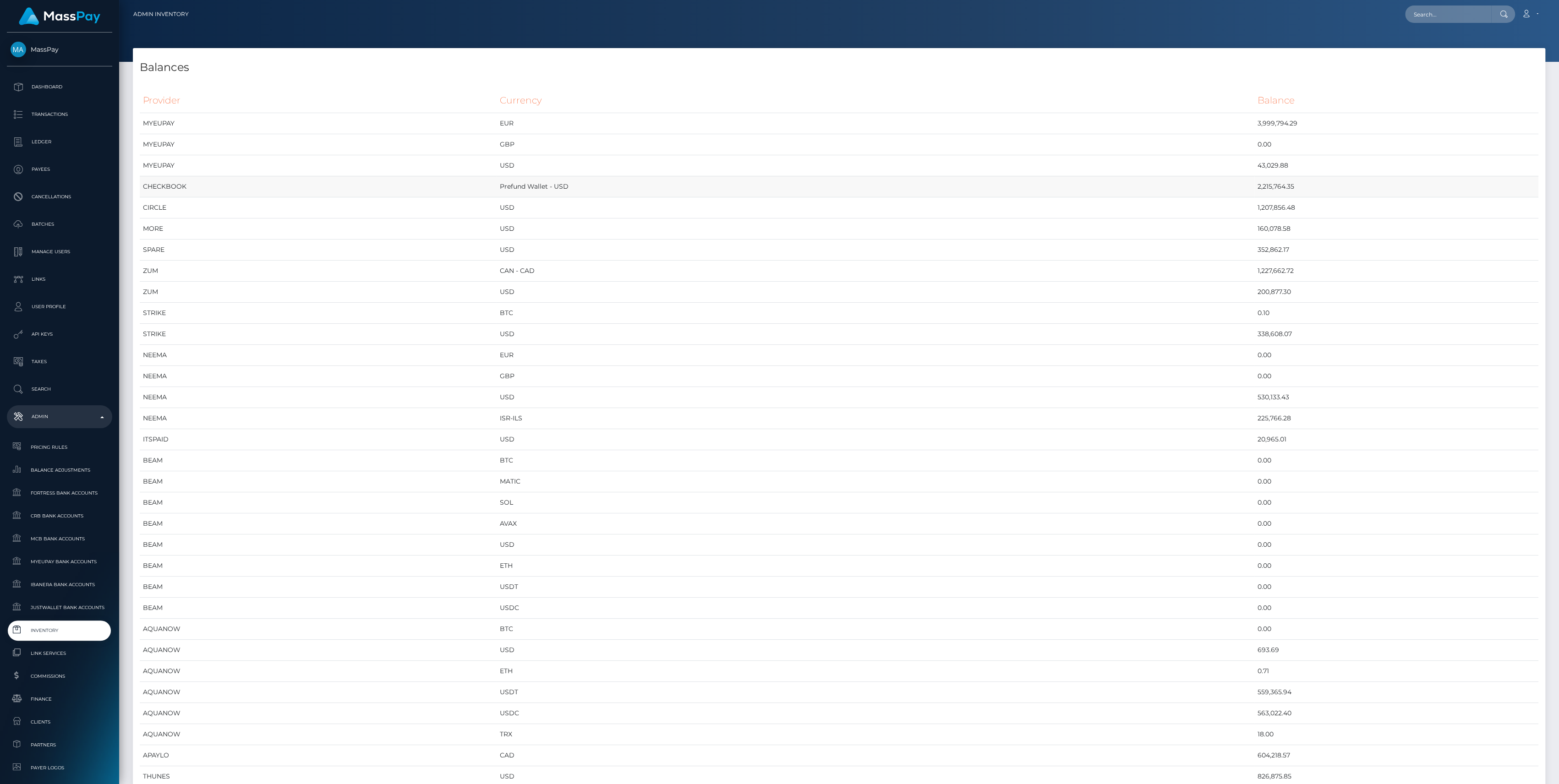
click at [497, 194] on td "CHECKBOOK" at bounding box center [318, 186] width 357 height 21
click at [1255, 196] on td "2,215,764.35" at bounding box center [1396, 186] width 284 height 21
click at [1255, 191] on td "2,215,764.35" at bounding box center [1396, 186] width 284 height 21
copy td "2,215,764.35"
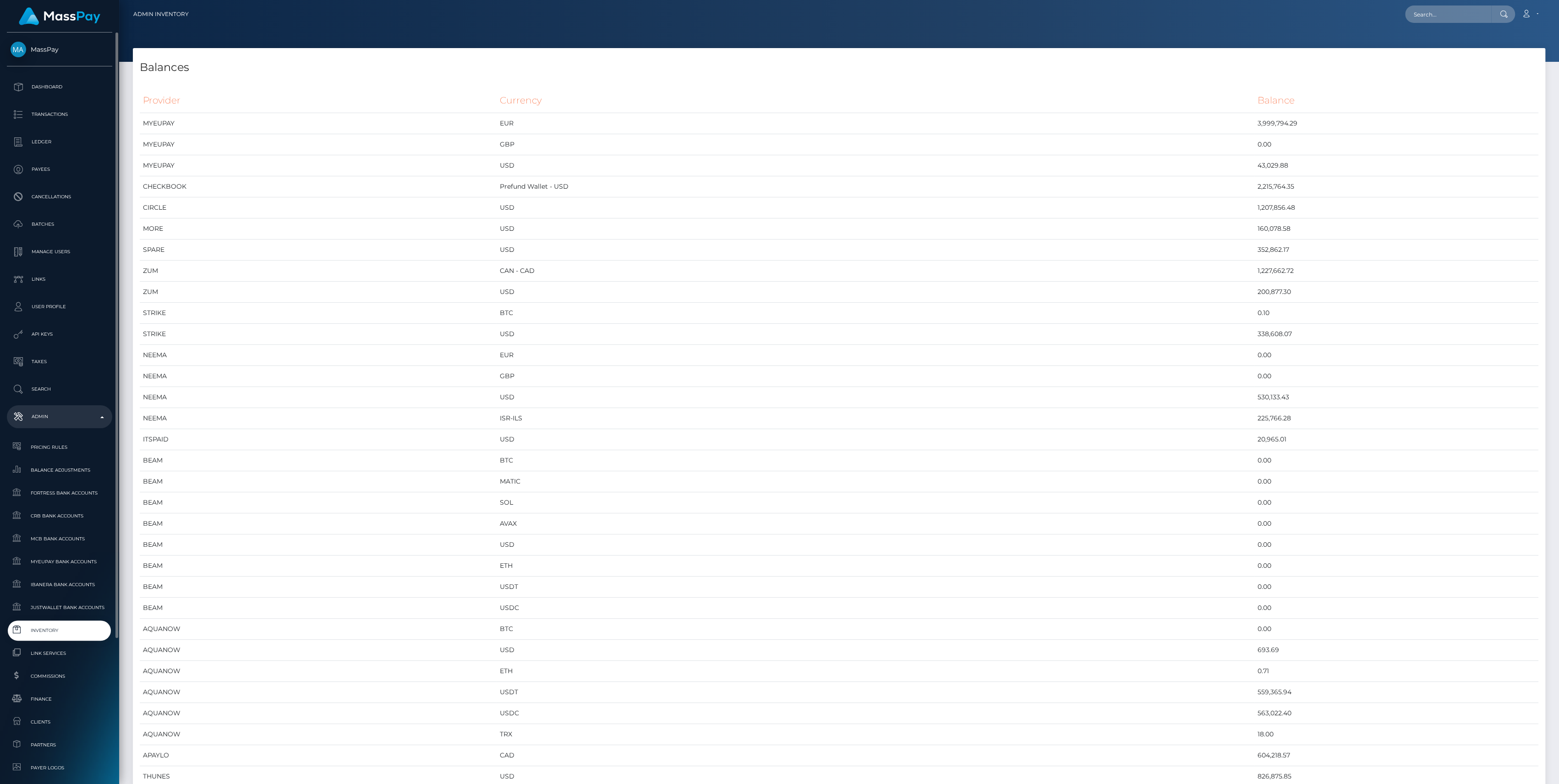
click at [63, 629] on span "Inventory" at bounding box center [59, 630] width 98 height 10
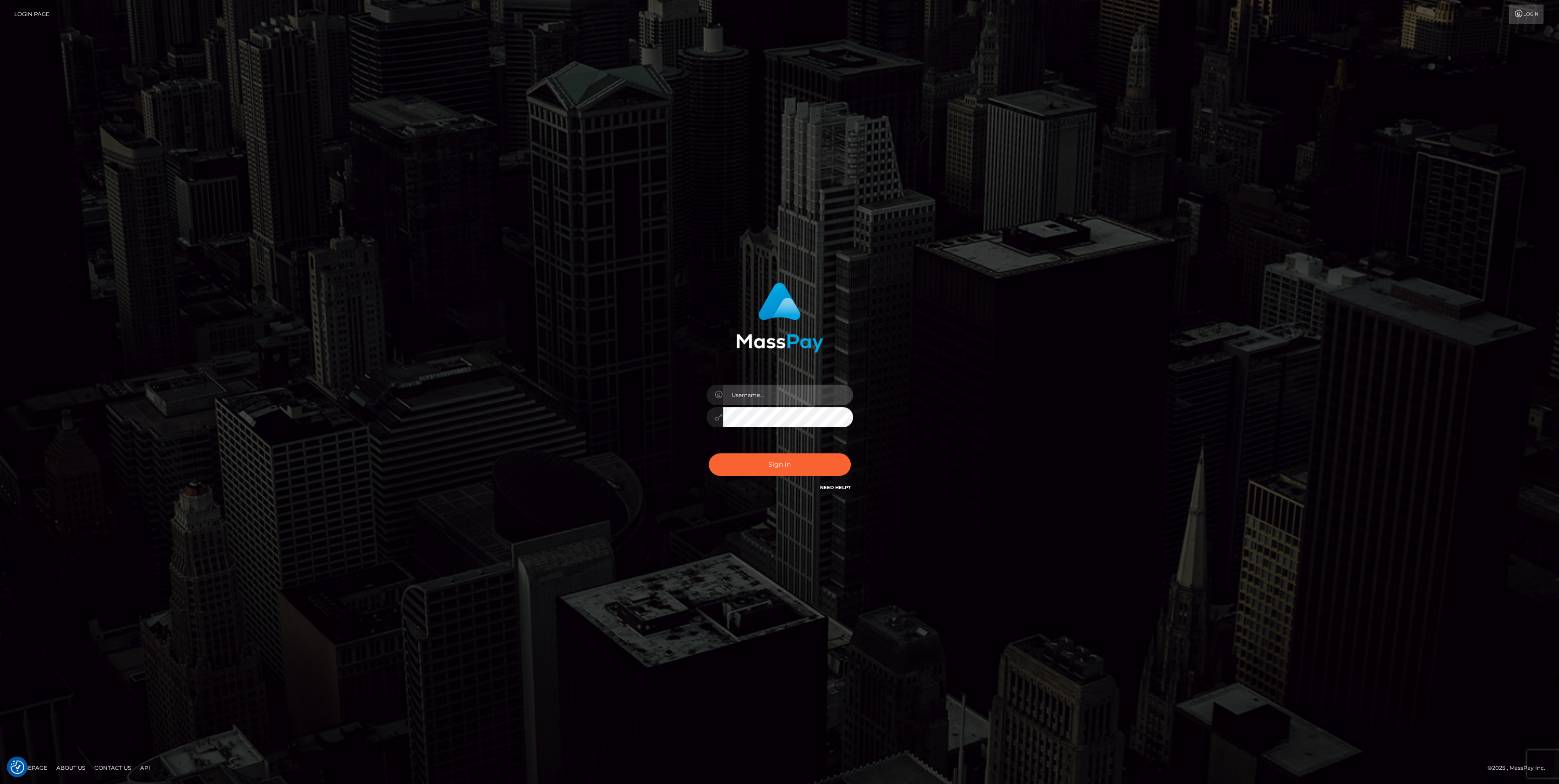
type input "bengreen"
click at [787, 495] on div "bengreen Sign in" at bounding box center [779, 388] width 240 height 224
click at [802, 468] on button "Sign in" at bounding box center [780, 464] width 142 height 22
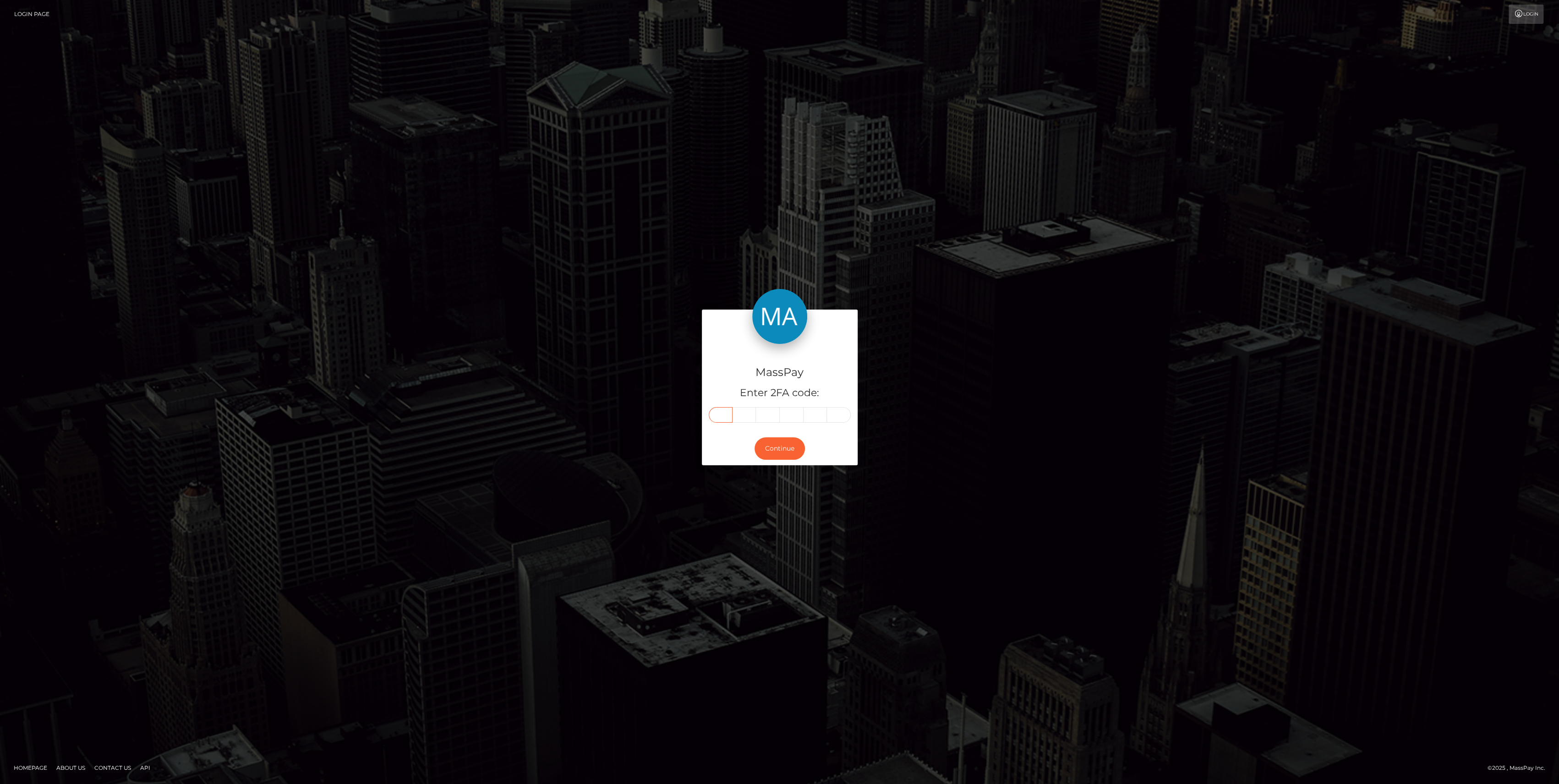
click at [724, 419] on input "text" at bounding box center [720, 415] width 24 height 16
paste input "2"
type input "2"
type input "7"
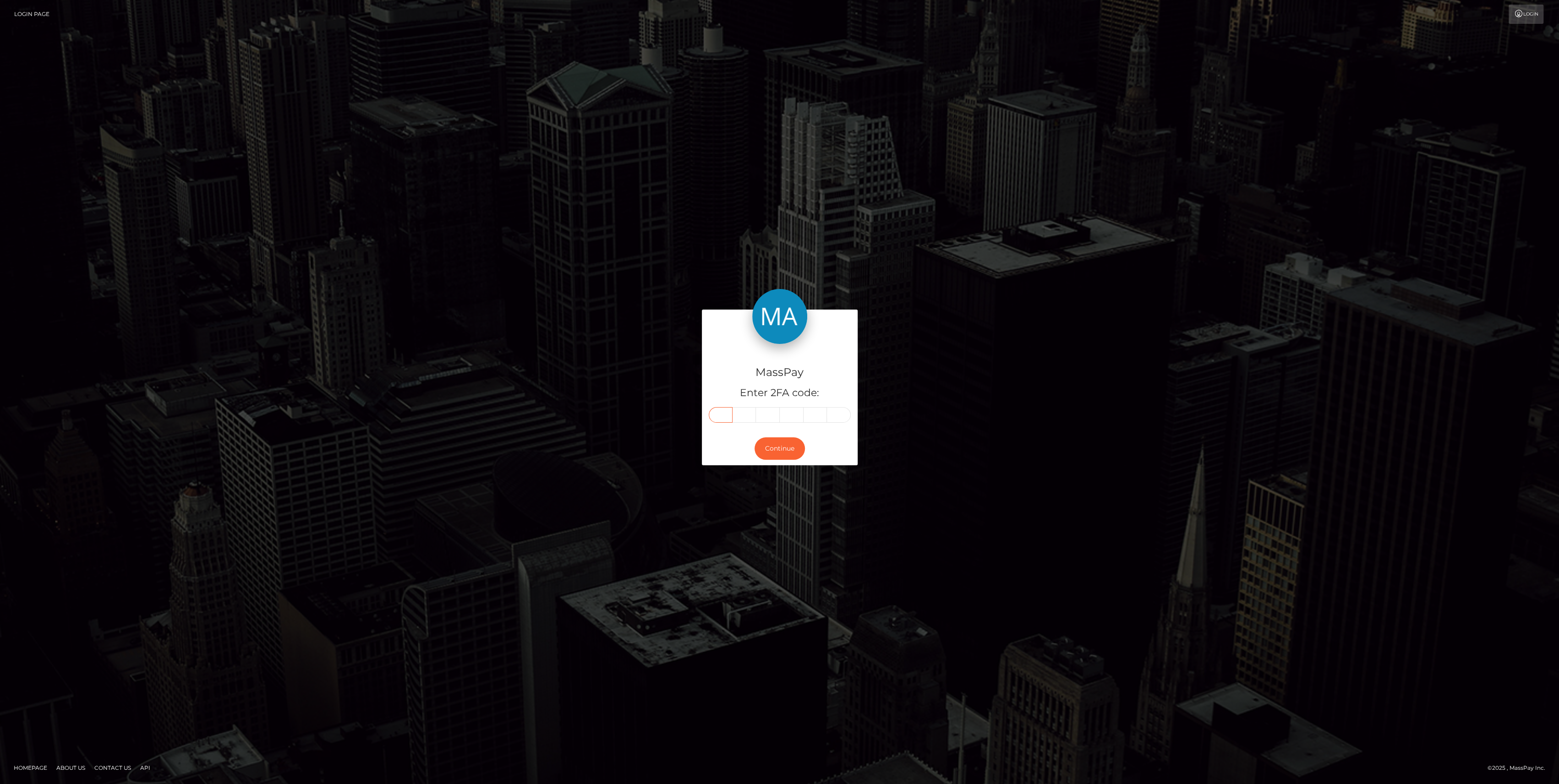
type input "2"
type input "5"
type input "2"
click at [774, 459] on div "Continue" at bounding box center [780, 448] width 156 height 33
click at [775, 452] on button "Continue" at bounding box center [780, 448] width 50 height 22
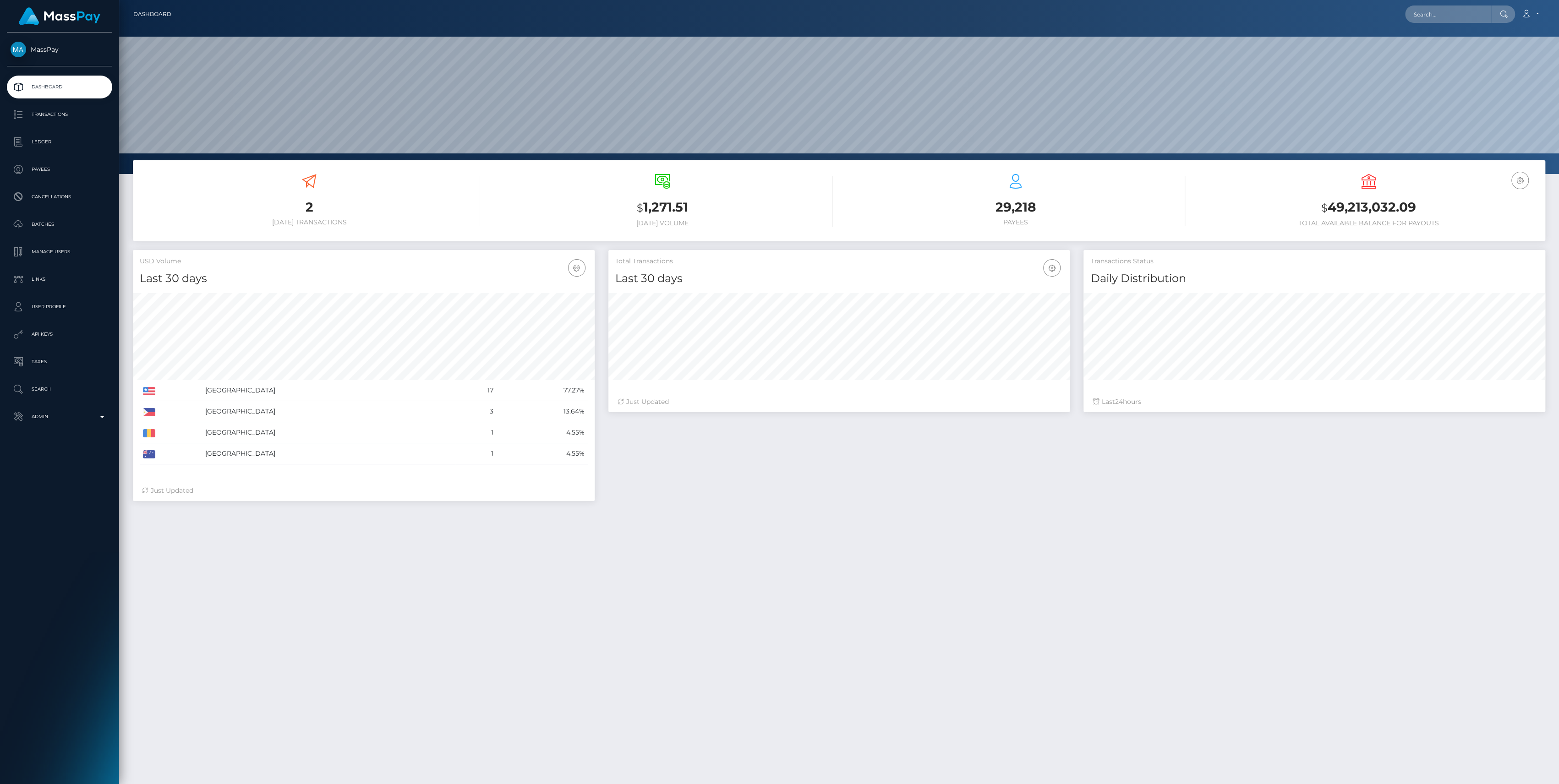
scroll to position [162, 462]
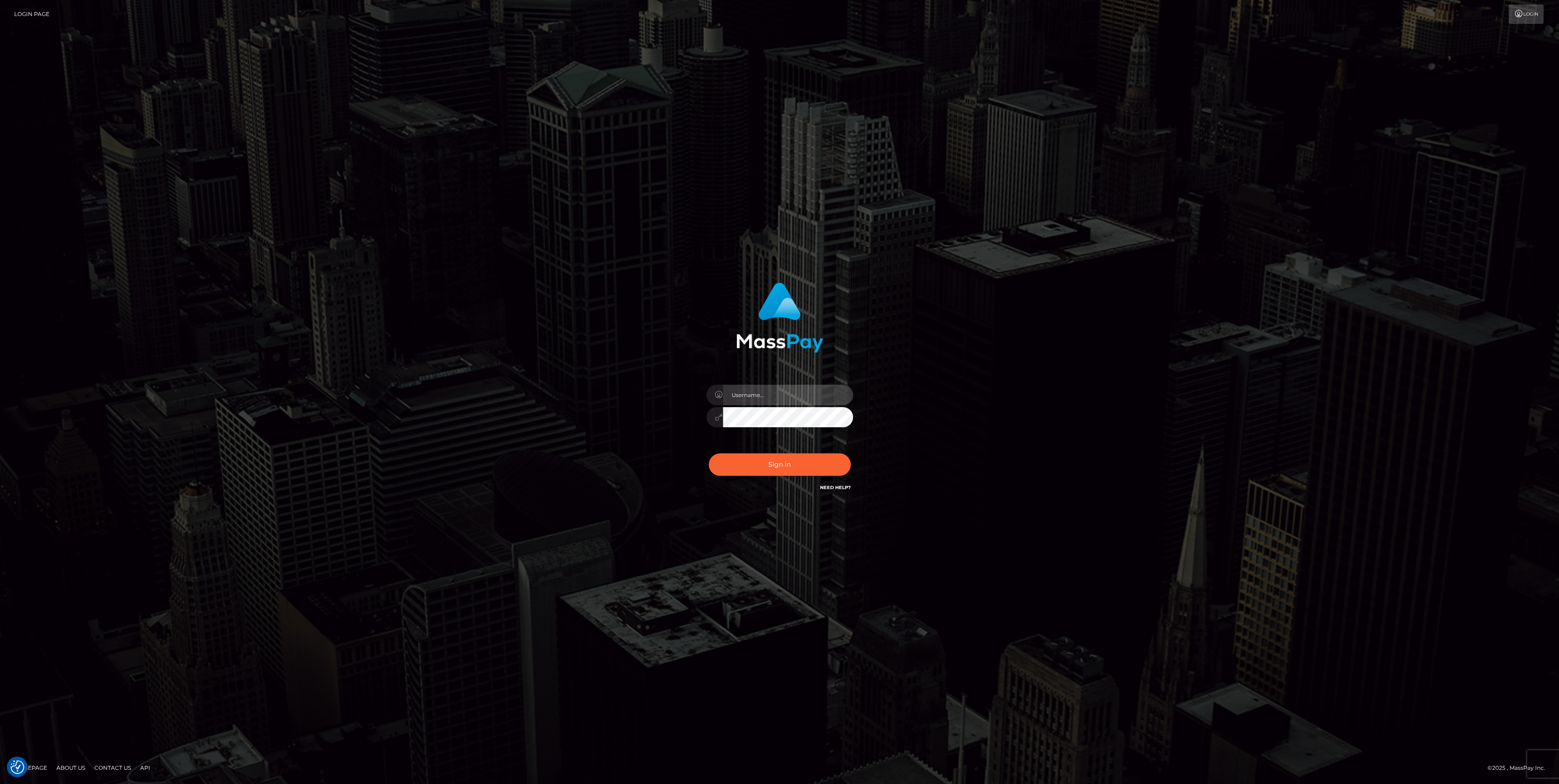
type input "bengreen"
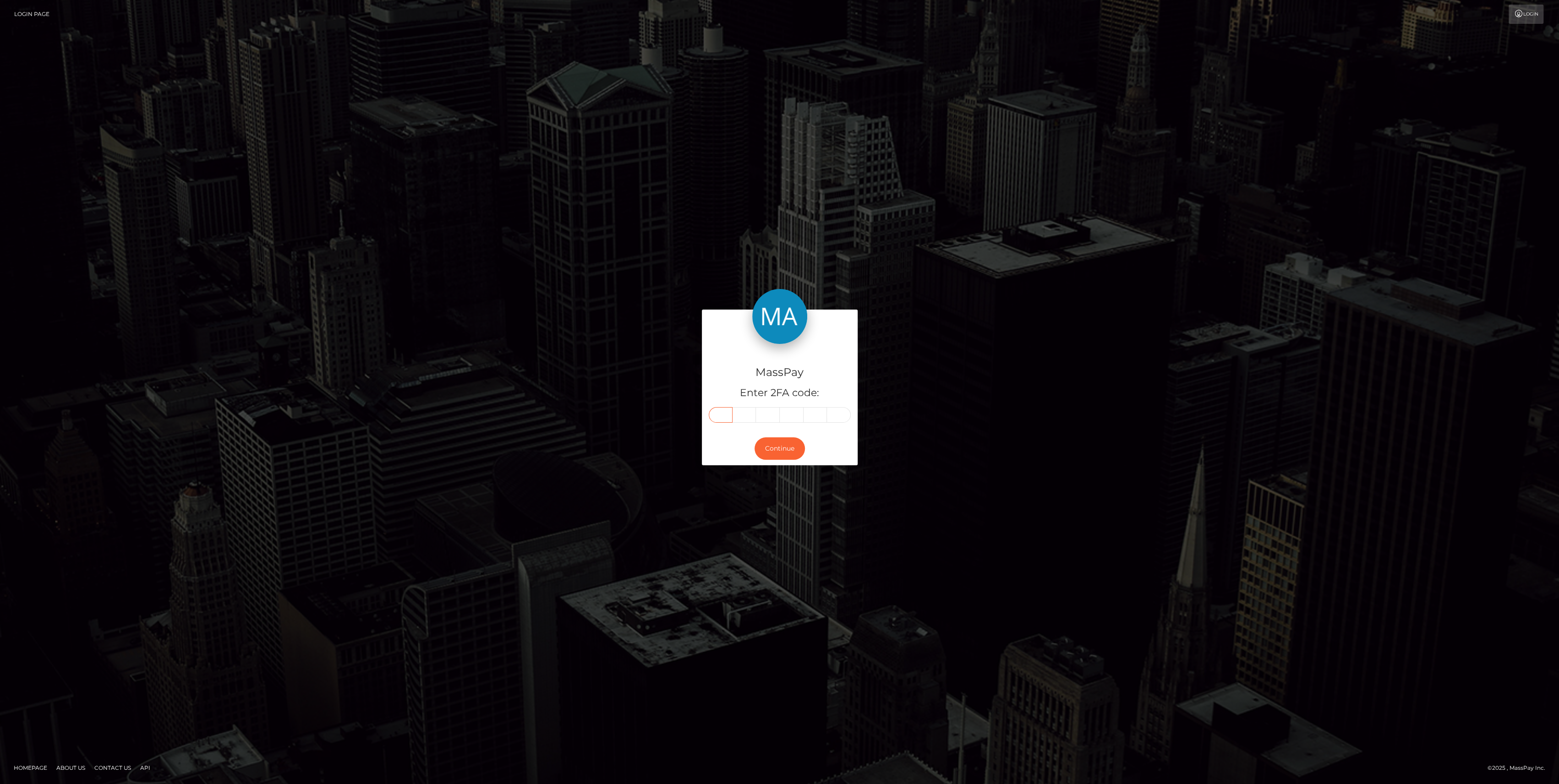
paste input "6"
type input "6"
type input "2"
type input "6"
type input "3"
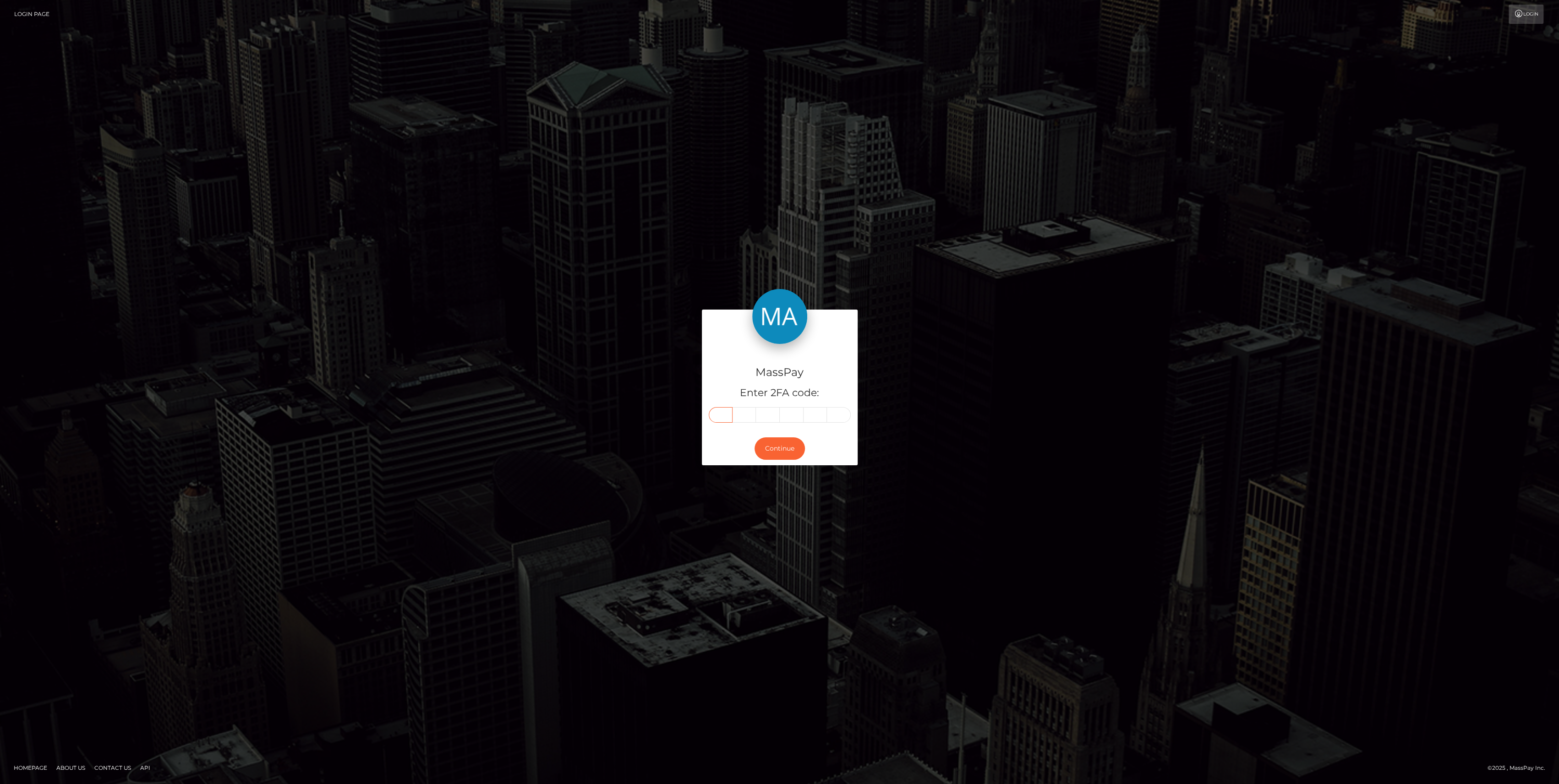
type input "9"
type input "1"
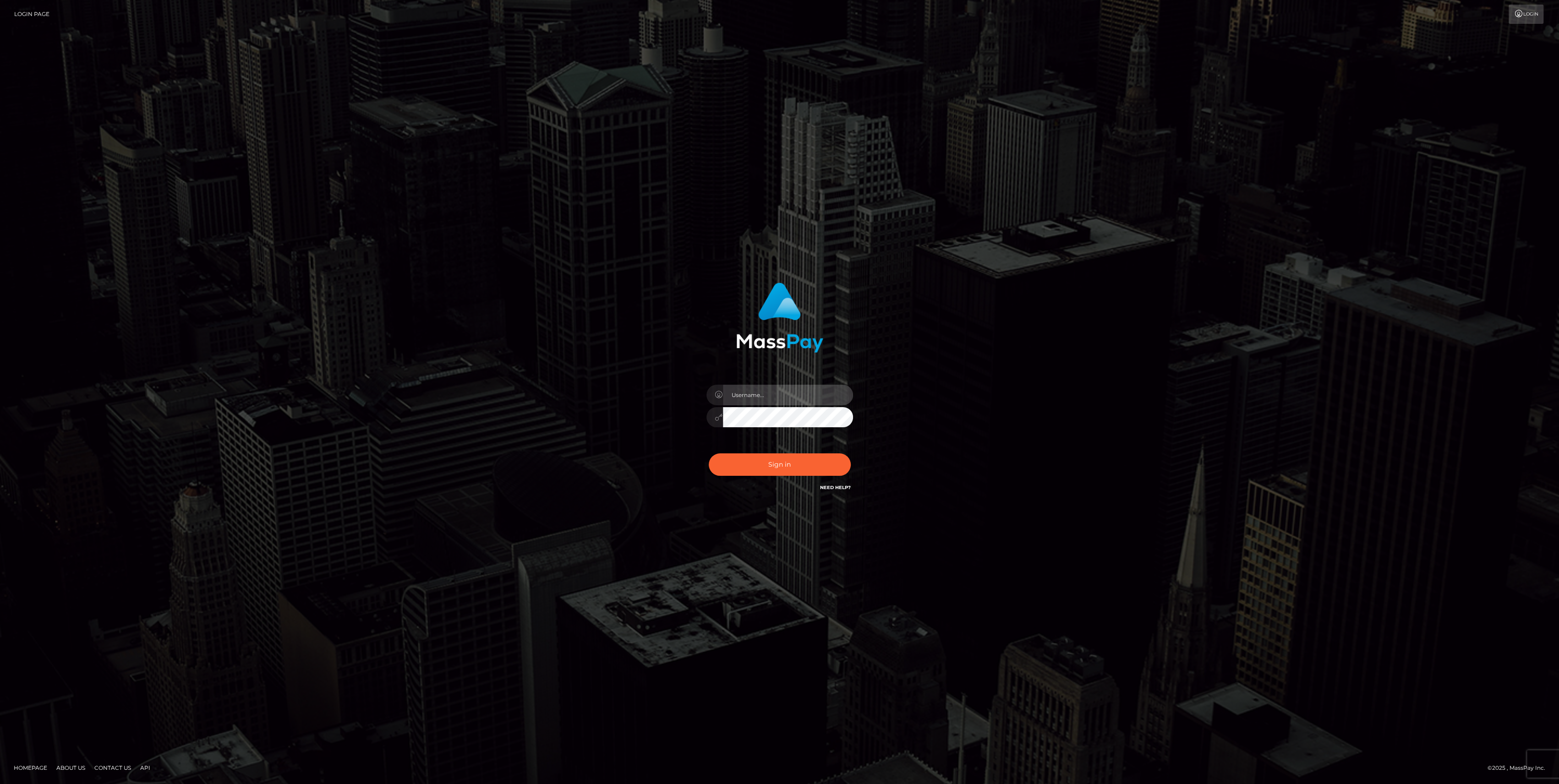
type input "bengreen"
click at [772, 470] on button "Sign in" at bounding box center [780, 464] width 142 height 22
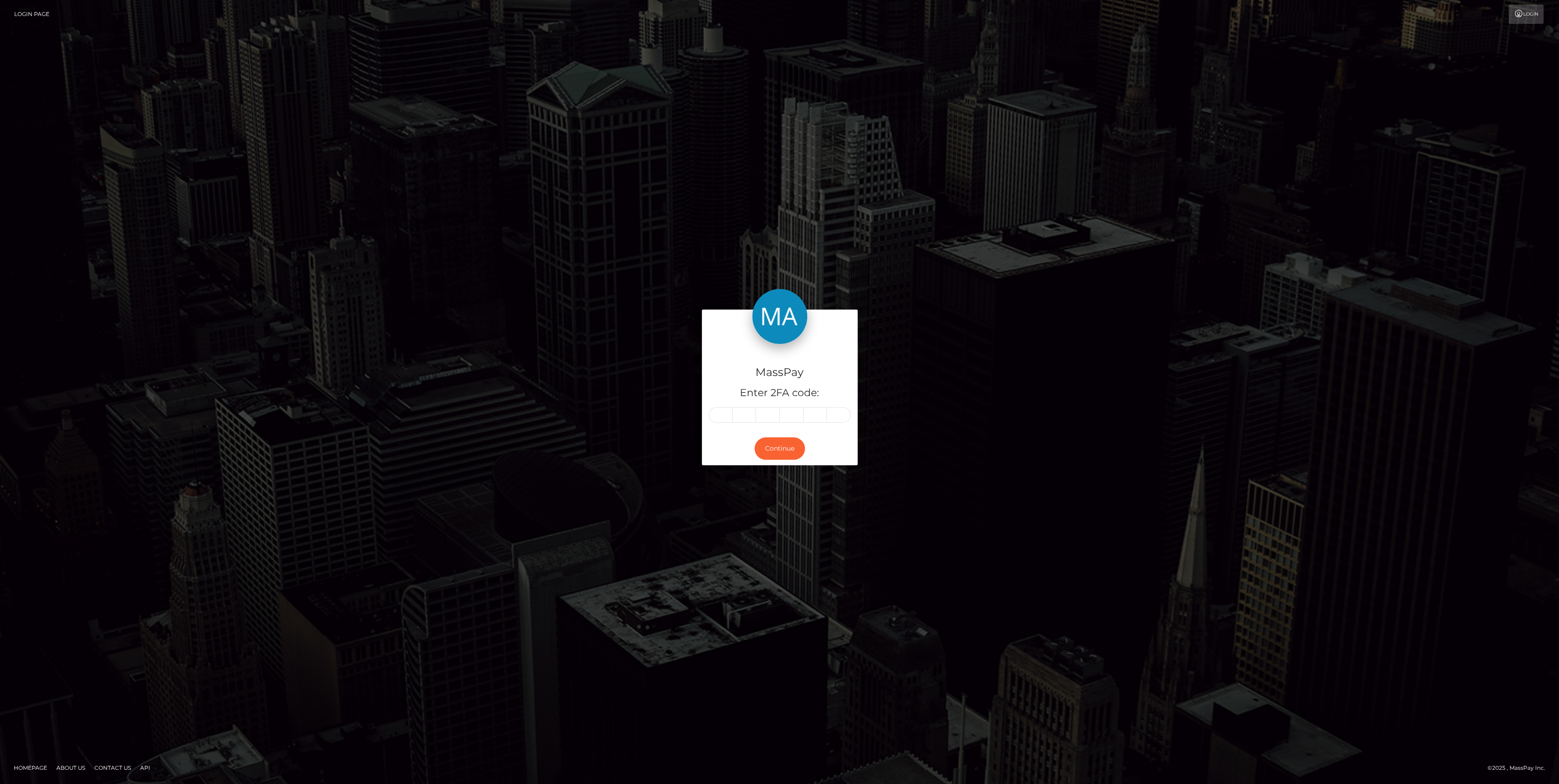
type input "6"
type input "2"
type input "6"
type input "3"
type input "9"
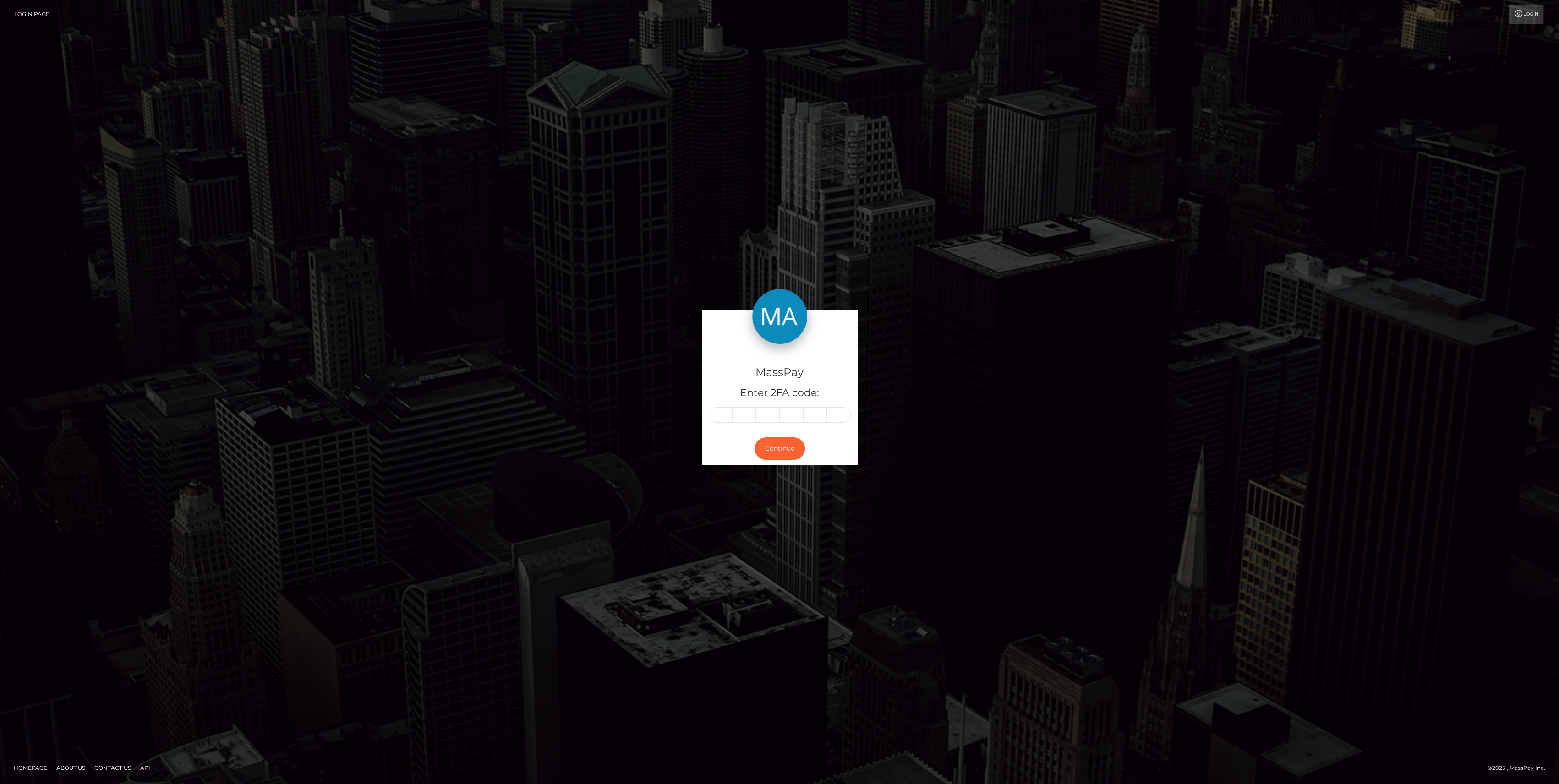
type input "1"
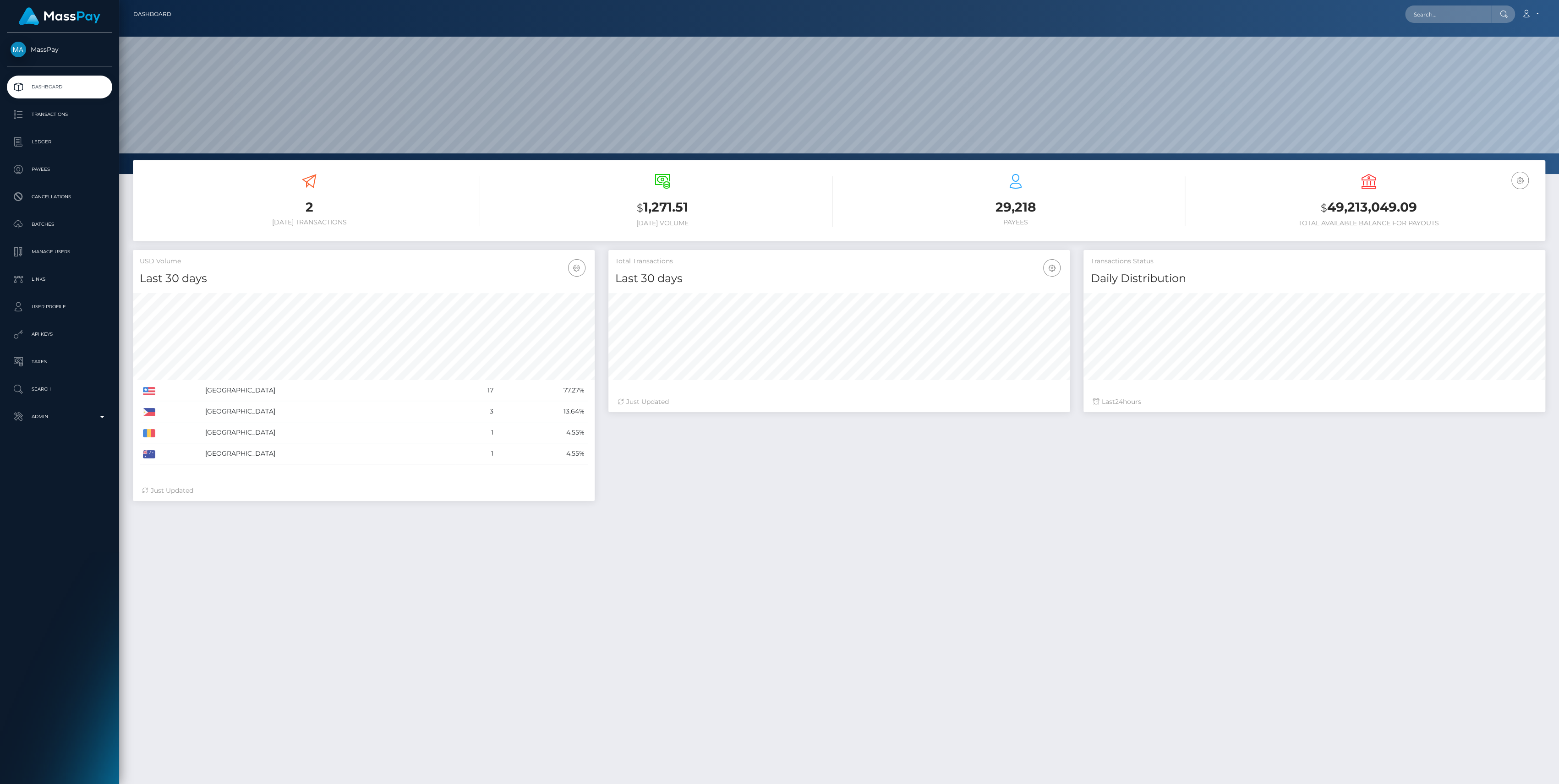
scroll to position [162, 462]
click at [59, 416] on p "Admin" at bounding box center [59, 416] width 98 height 14
click at [47, 633] on span "Inventory" at bounding box center [59, 630] width 98 height 10
click at [91, 410] on p "Admin" at bounding box center [59, 416] width 98 height 14
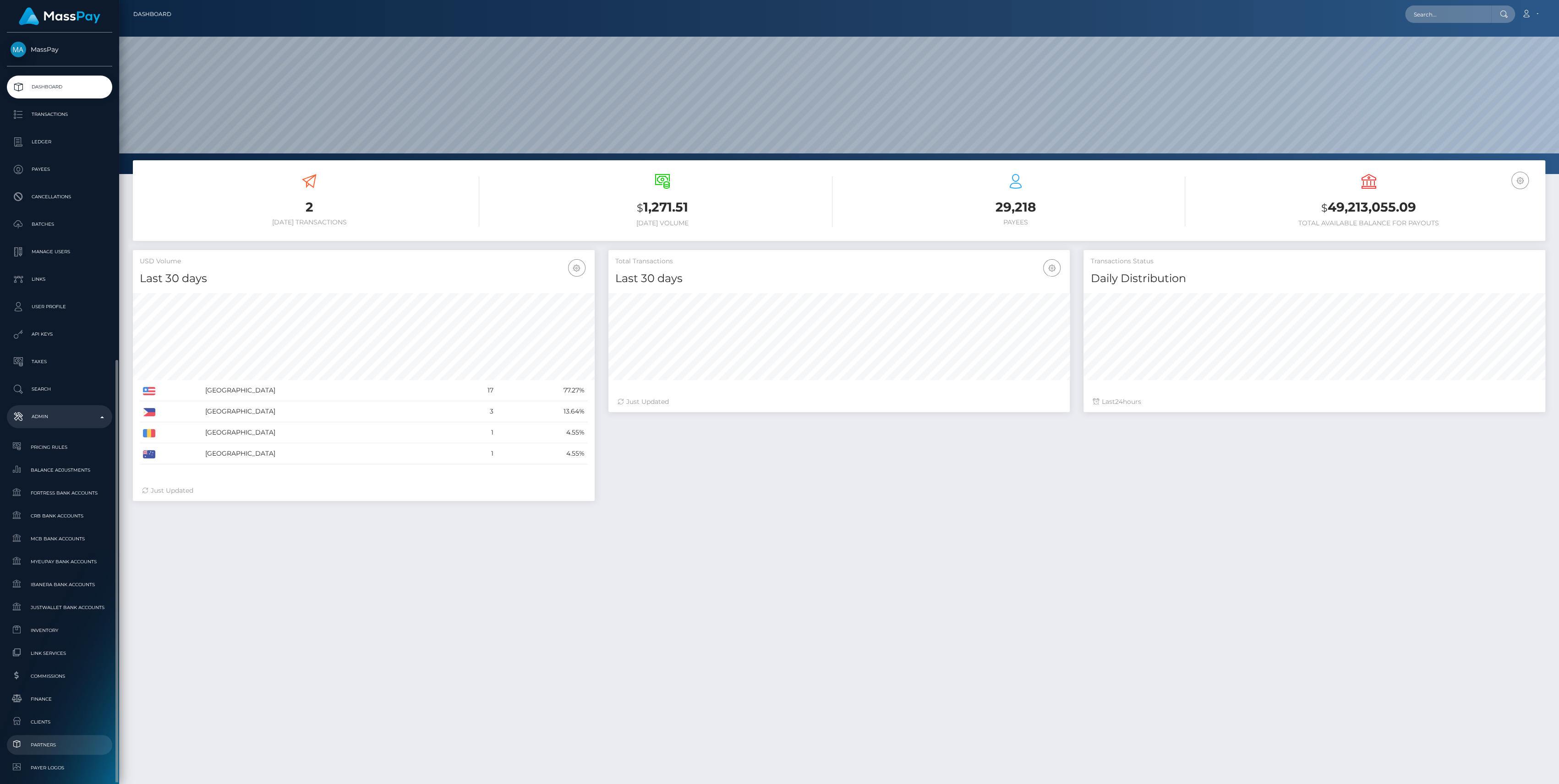
scroll to position [203, 0]
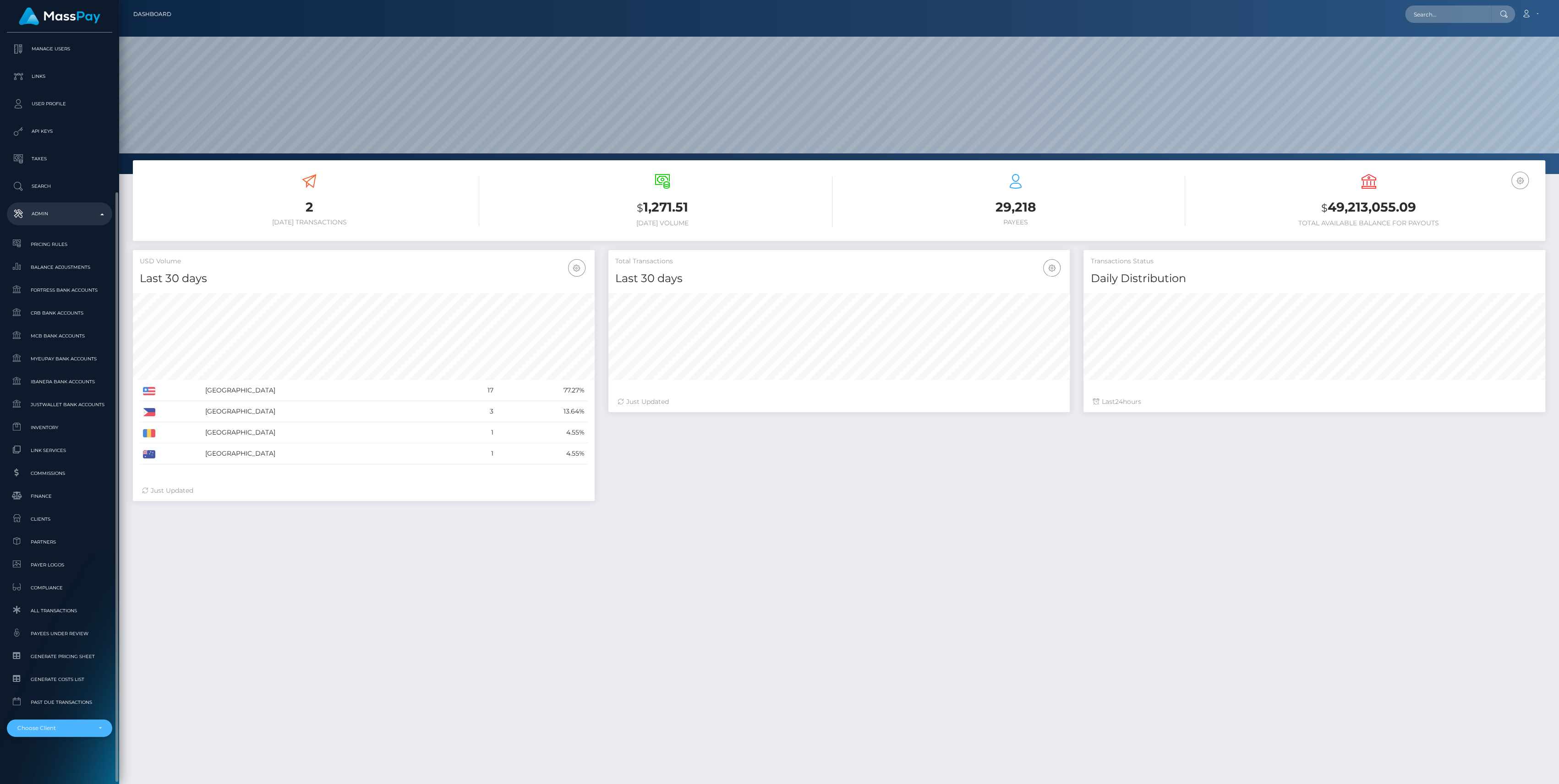
click at [60, 725] on div "Choose Client" at bounding box center [54, 728] width 74 height 7
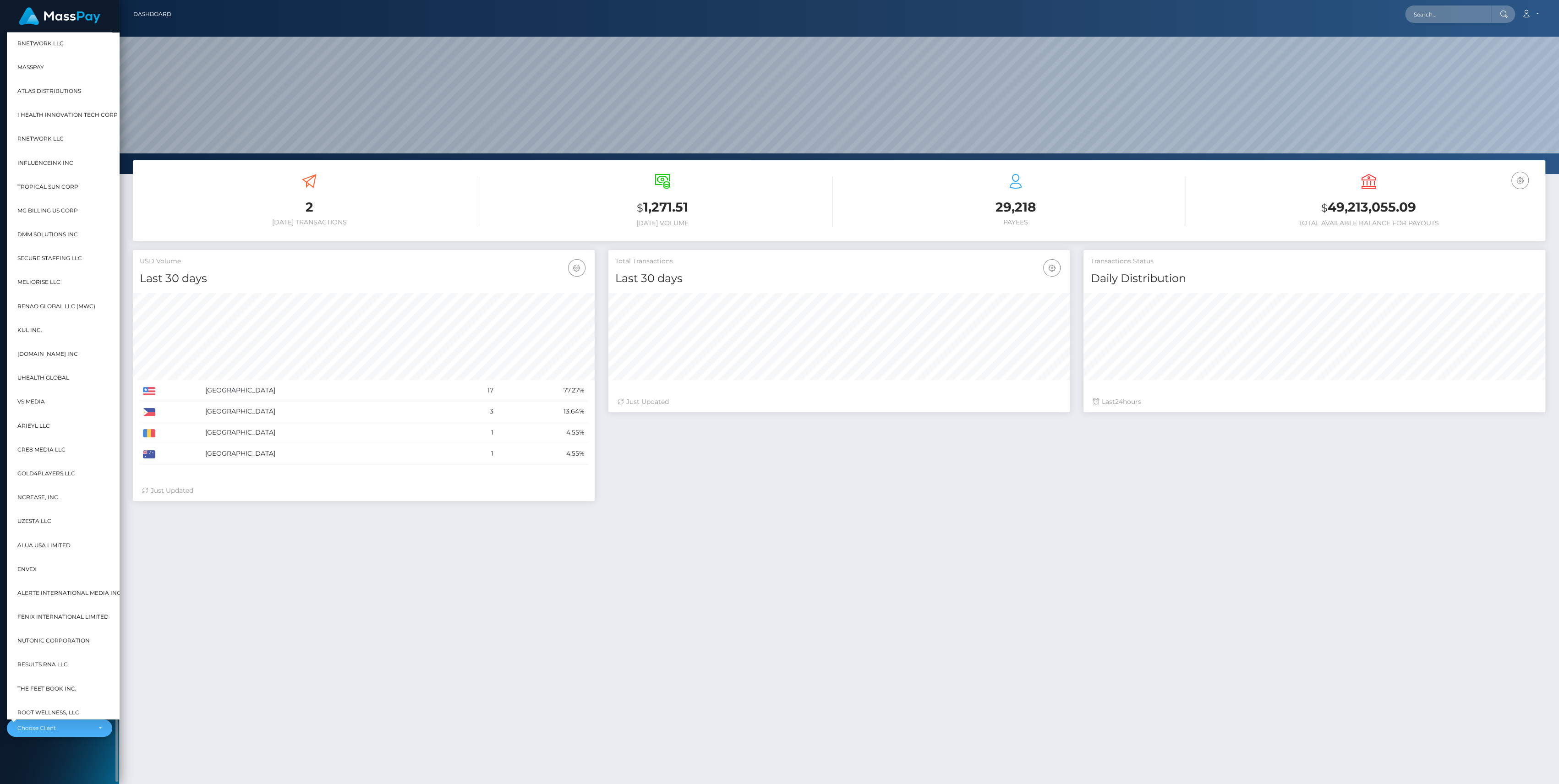
scroll to position [162, 462]
click at [251, 644] on div "2 Today Transactions $ 1,271.51 Today Volume $ 24" at bounding box center [839, 524] width 1440 height 728
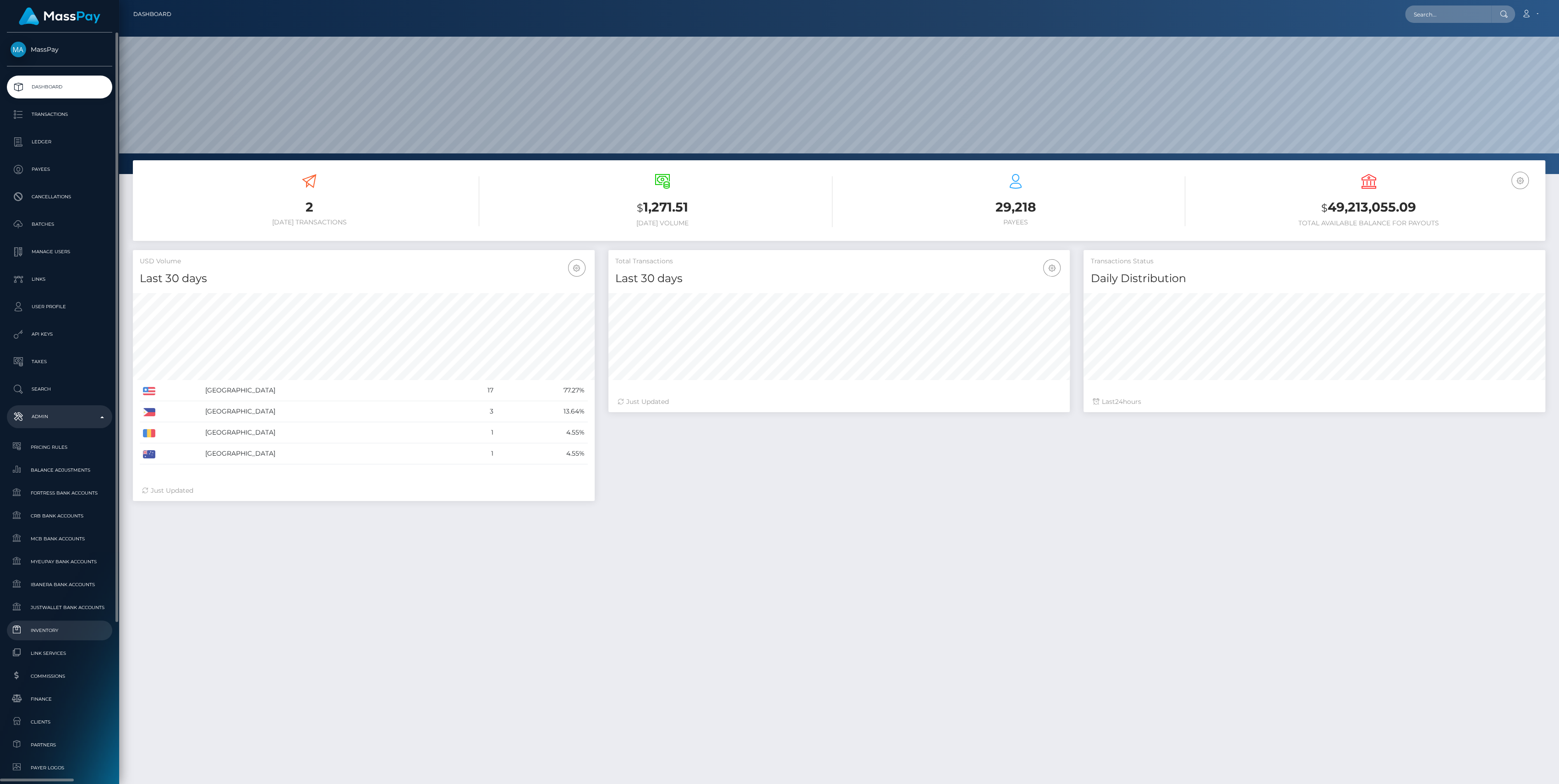
scroll to position [203, 0]
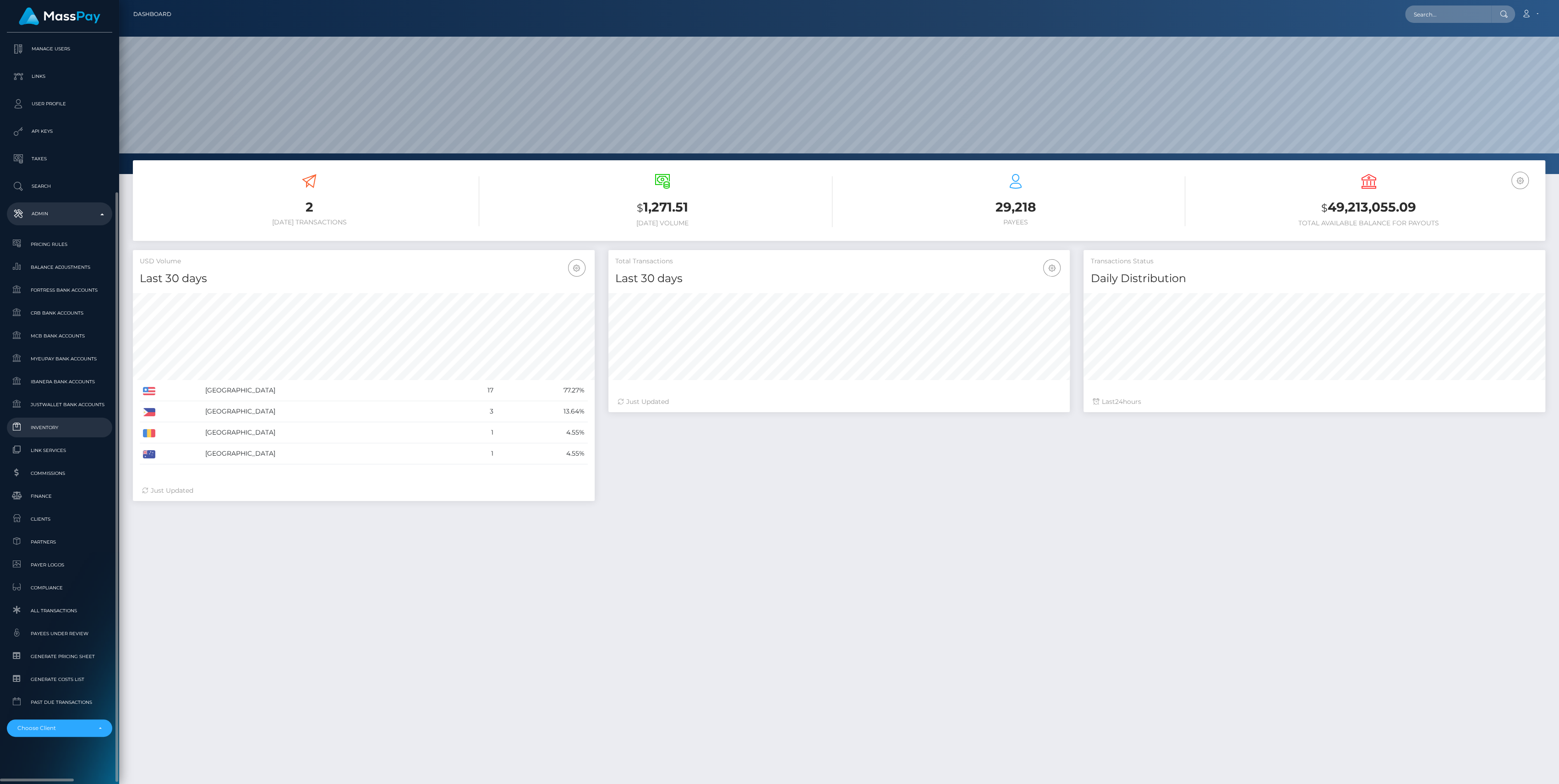
click at [56, 428] on span "Inventory" at bounding box center [59, 427] width 98 height 10
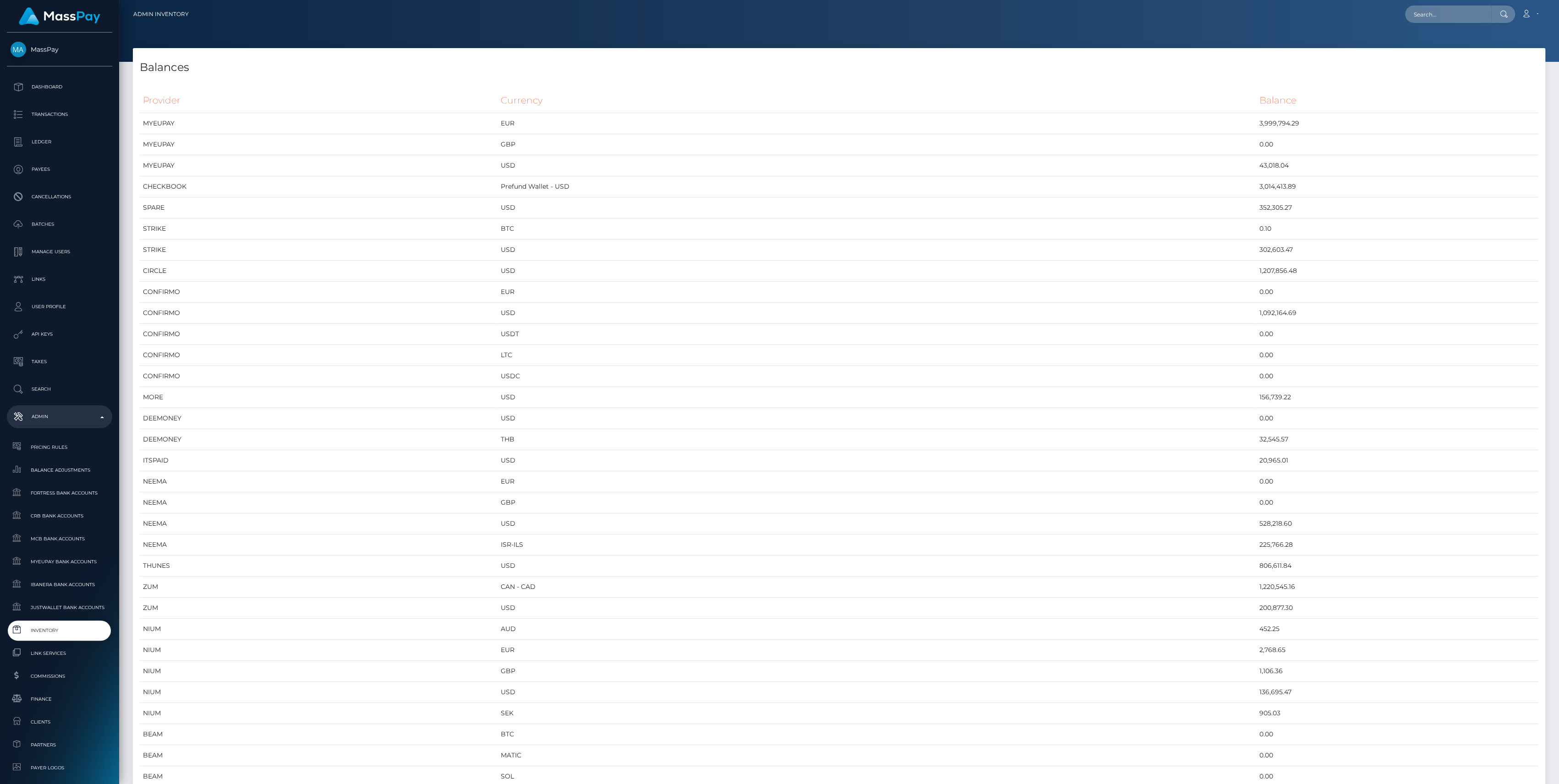
scroll to position [4859, 1412]
click at [1256, 183] on td "3,014,413.89" at bounding box center [1397, 186] width 282 height 21
copy td "3,014,413.89"
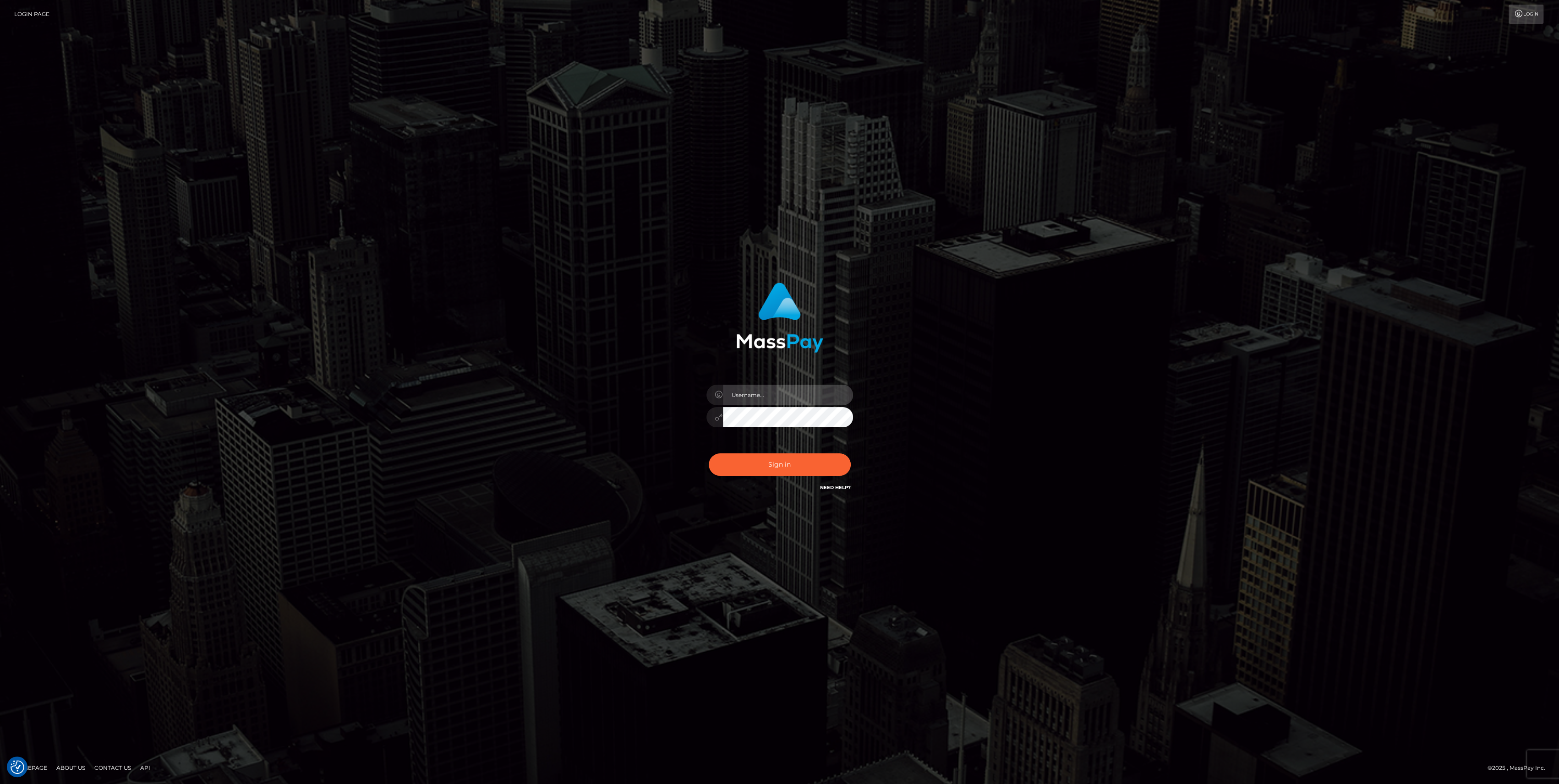
type input "bengreen"
click at [806, 465] on button "Sign in" at bounding box center [780, 464] width 142 height 22
type input "bengreen"
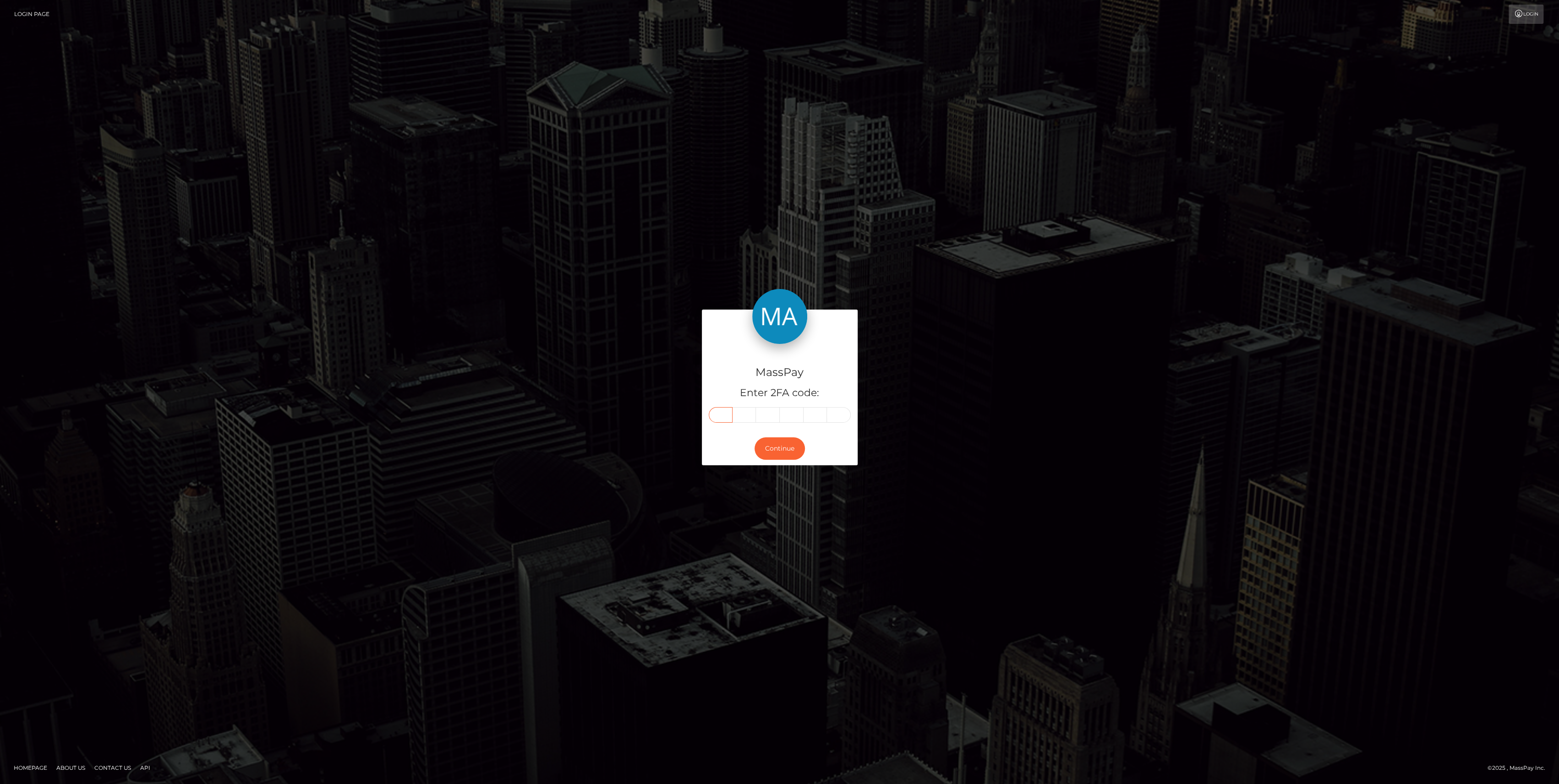
paste input "1"
type input "1"
type input "0"
type input "8"
type input "2"
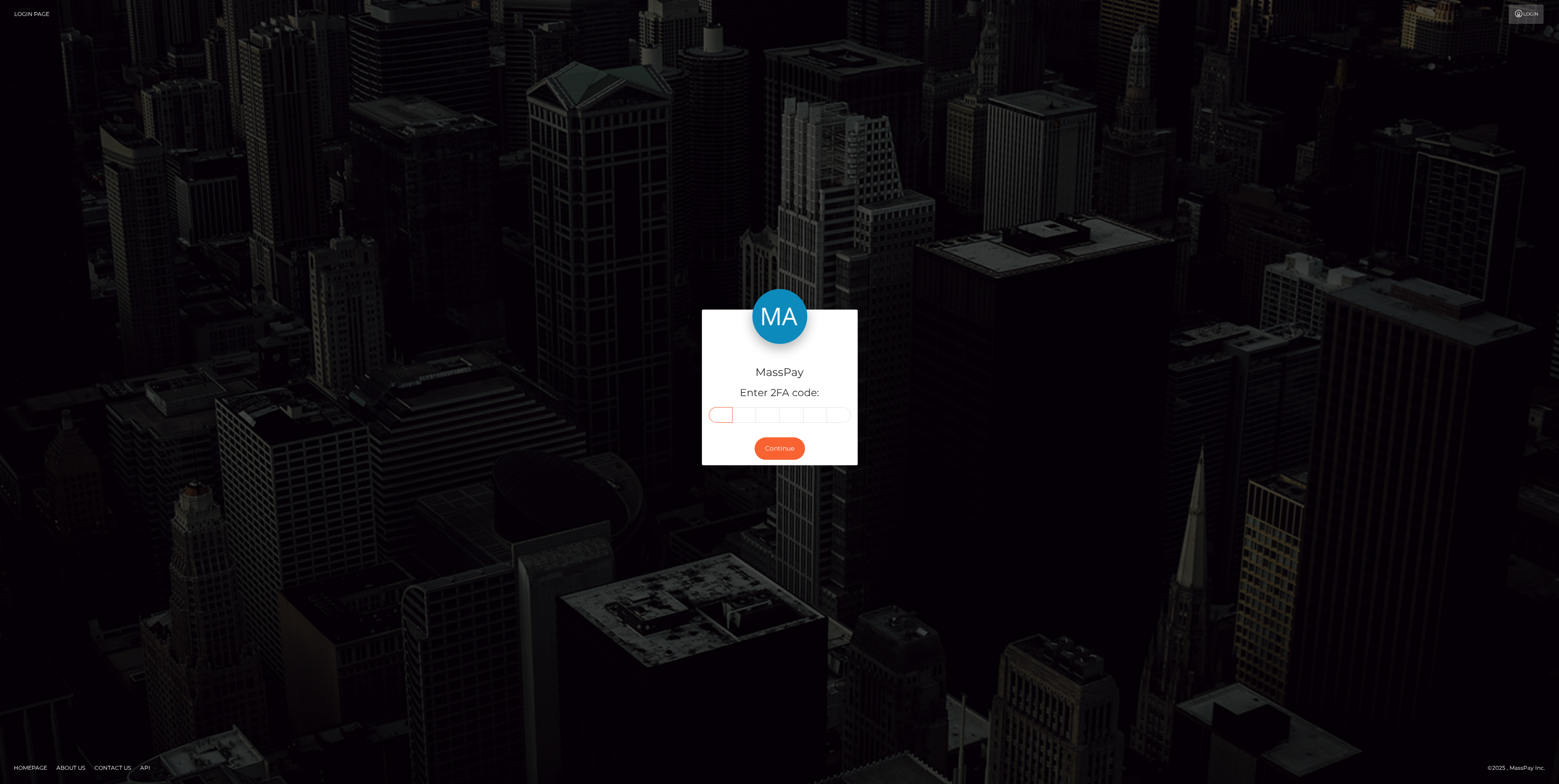
type input "1"
type input "8"
click at [754, 454] on div "Continue" at bounding box center [780, 448] width 156 height 33
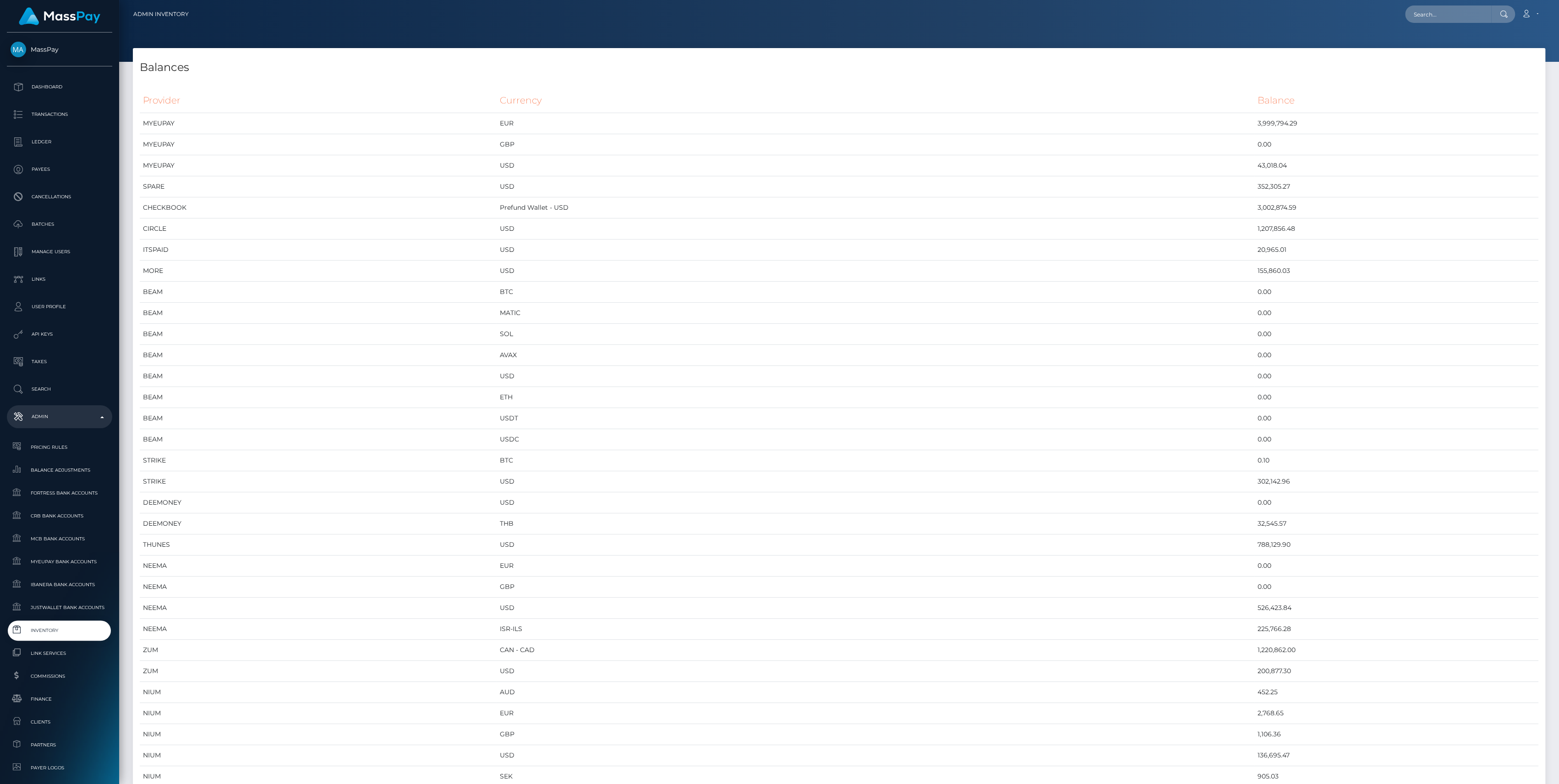
scroll to position [4880, 1412]
click at [76, 474] on span "Balance Adjustments" at bounding box center [59, 469] width 98 height 10
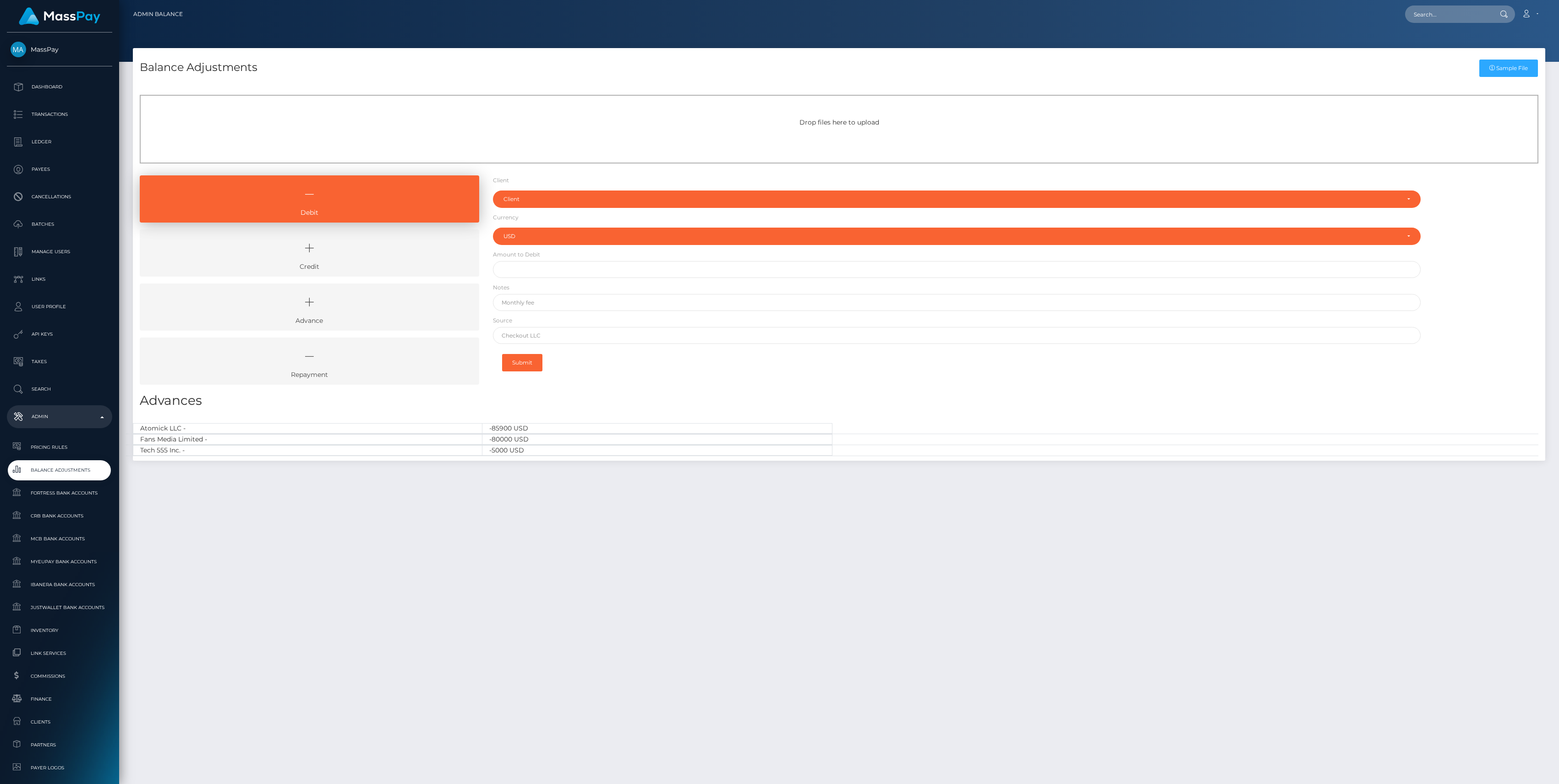
select select "USD"
drag, startPoint x: 346, startPoint y: 248, endPoint x: 413, endPoint y: 235, distance: 68.2
click at [347, 248] on icon at bounding box center [309, 248] width 318 height 27
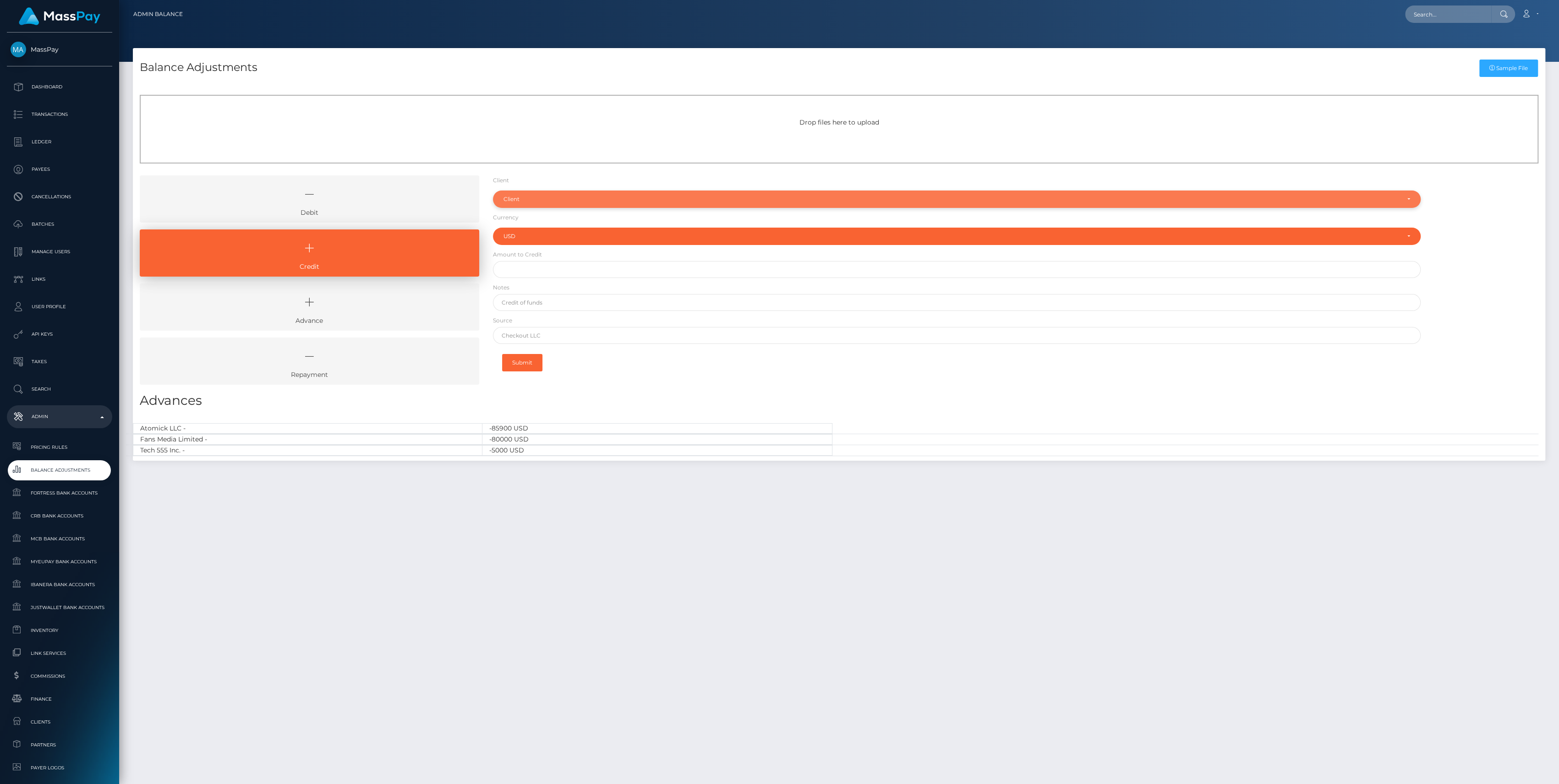
click at [525, 202] on div "Client" at bounding box center [951, 199] width 896 height 7
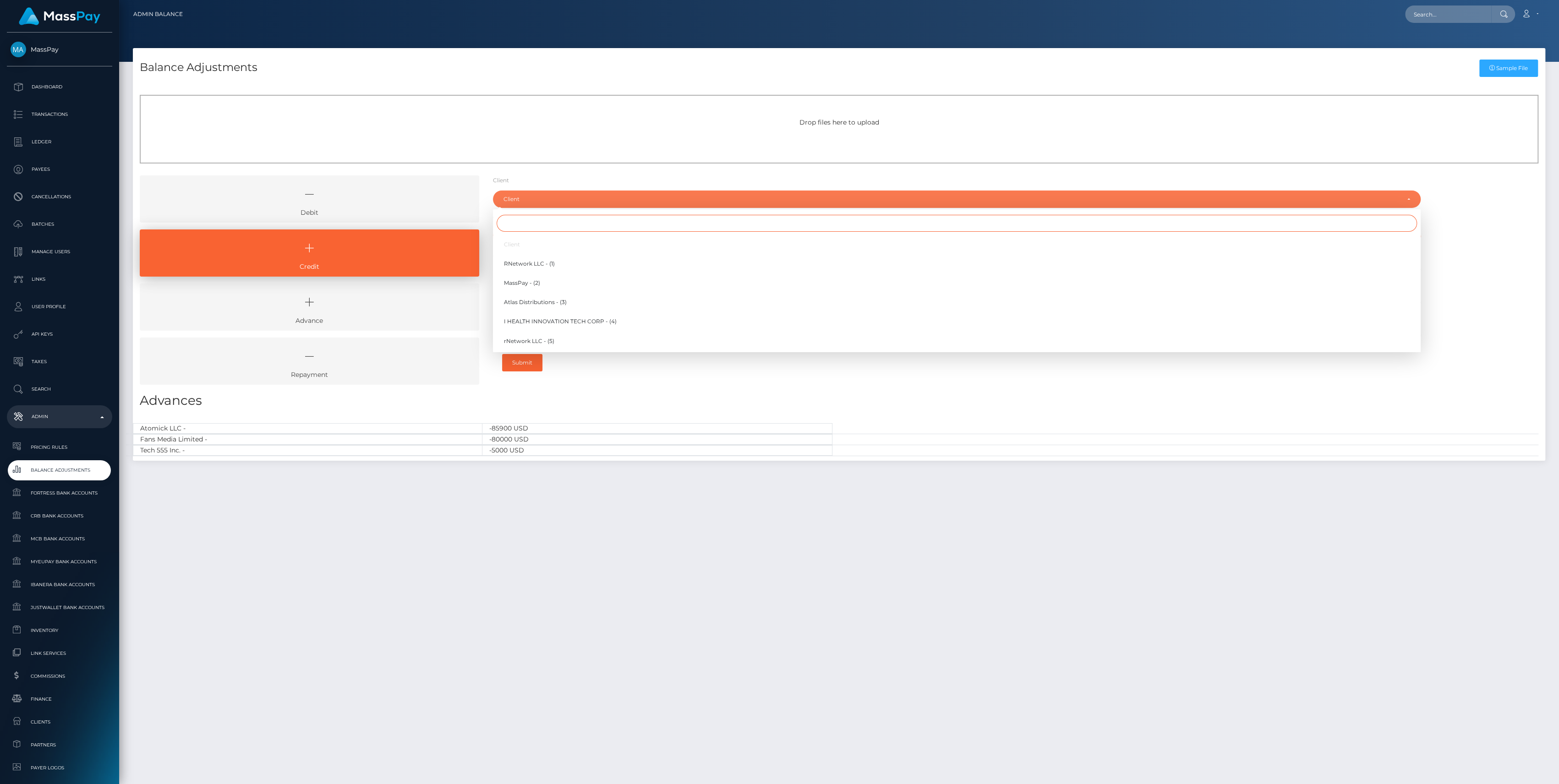
click at [519, 229] on input "Search" at bounding box center [957, 223] width 921 height 17
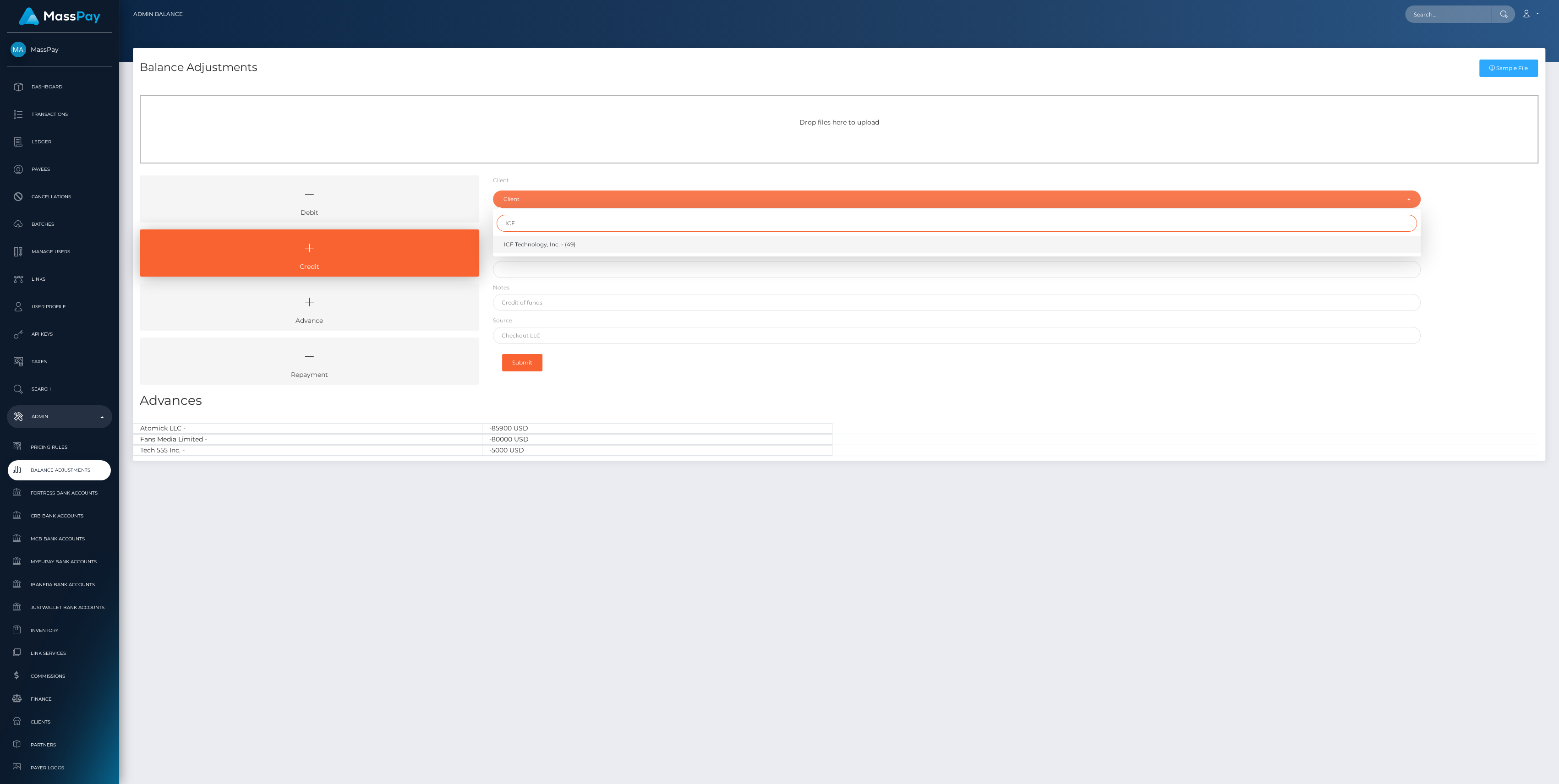
type input "ICF"
click at [540, 248] on link "ICF Technology, Inc. - (49)" at bounding box center [957, 244] width 928 height 17
select select "49"
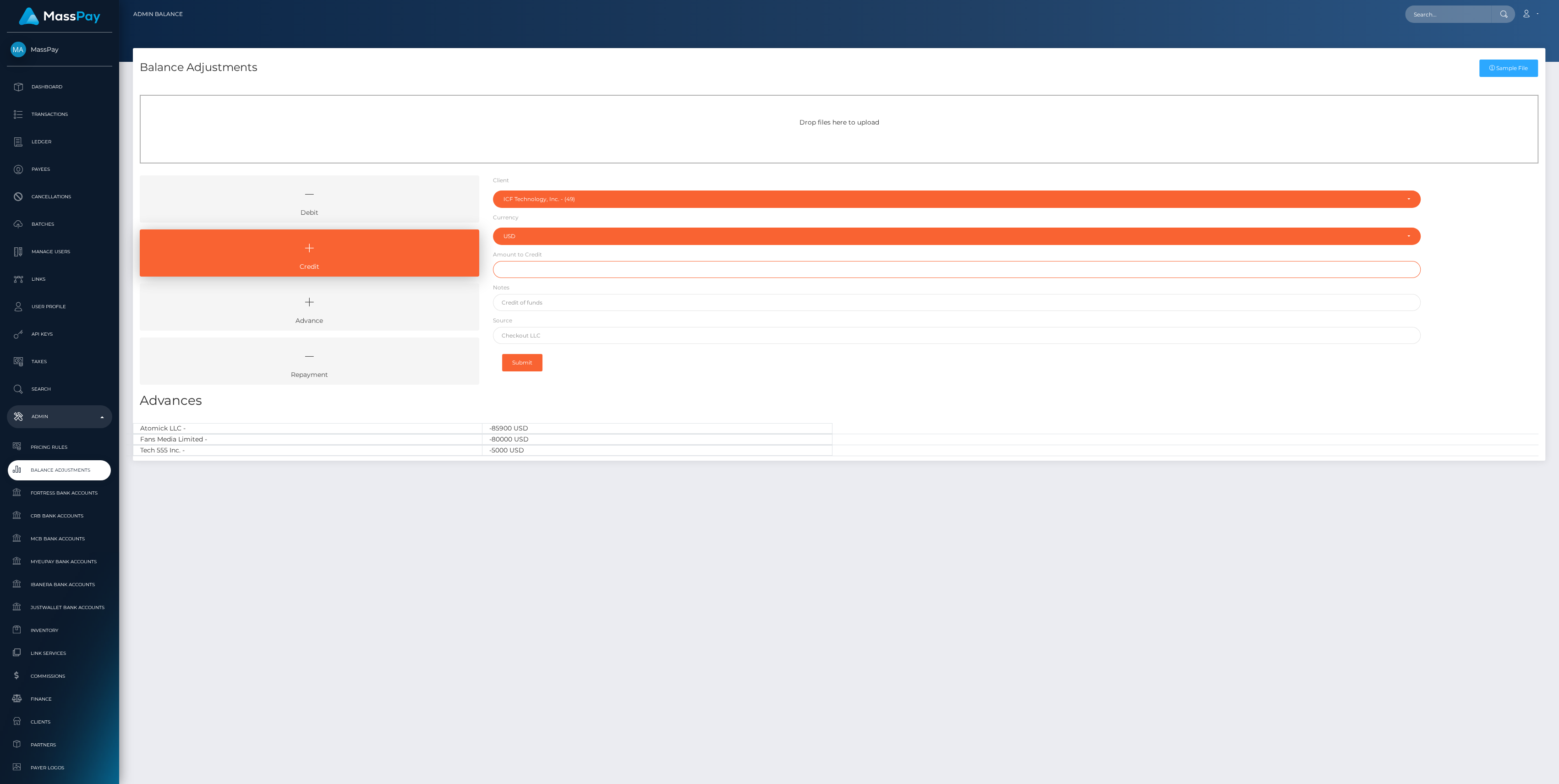
click at [543, 263] on input "text" at bounding box center [957, 269] width 928 height 17
paste input "320,000.00"
type input "$320,000.00"
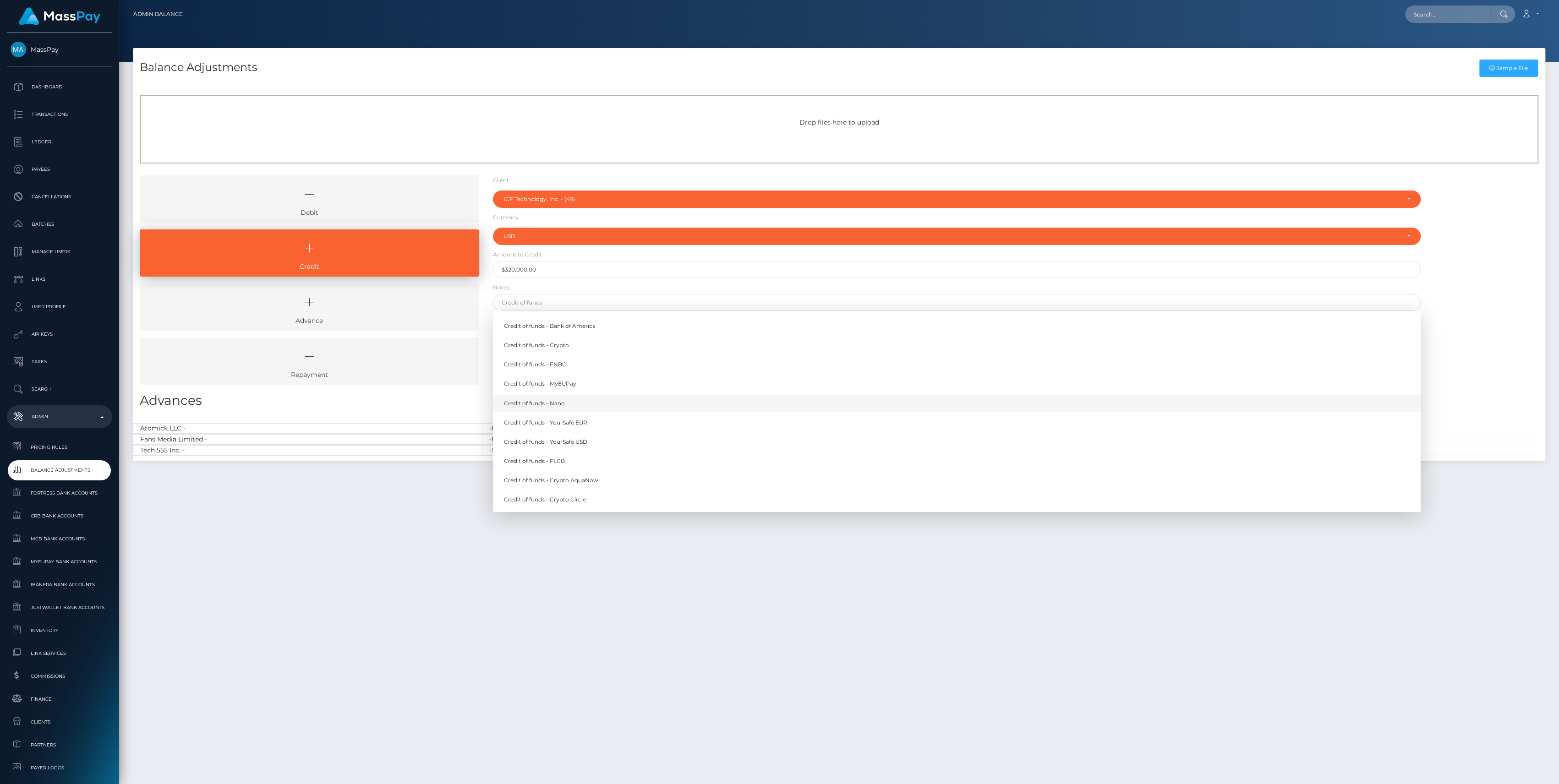
click at [550, 400] on link "Credit of funds - Nano" at bounding box center [957, 403] width 928 height 17
type input "Credit of funds - Nano"
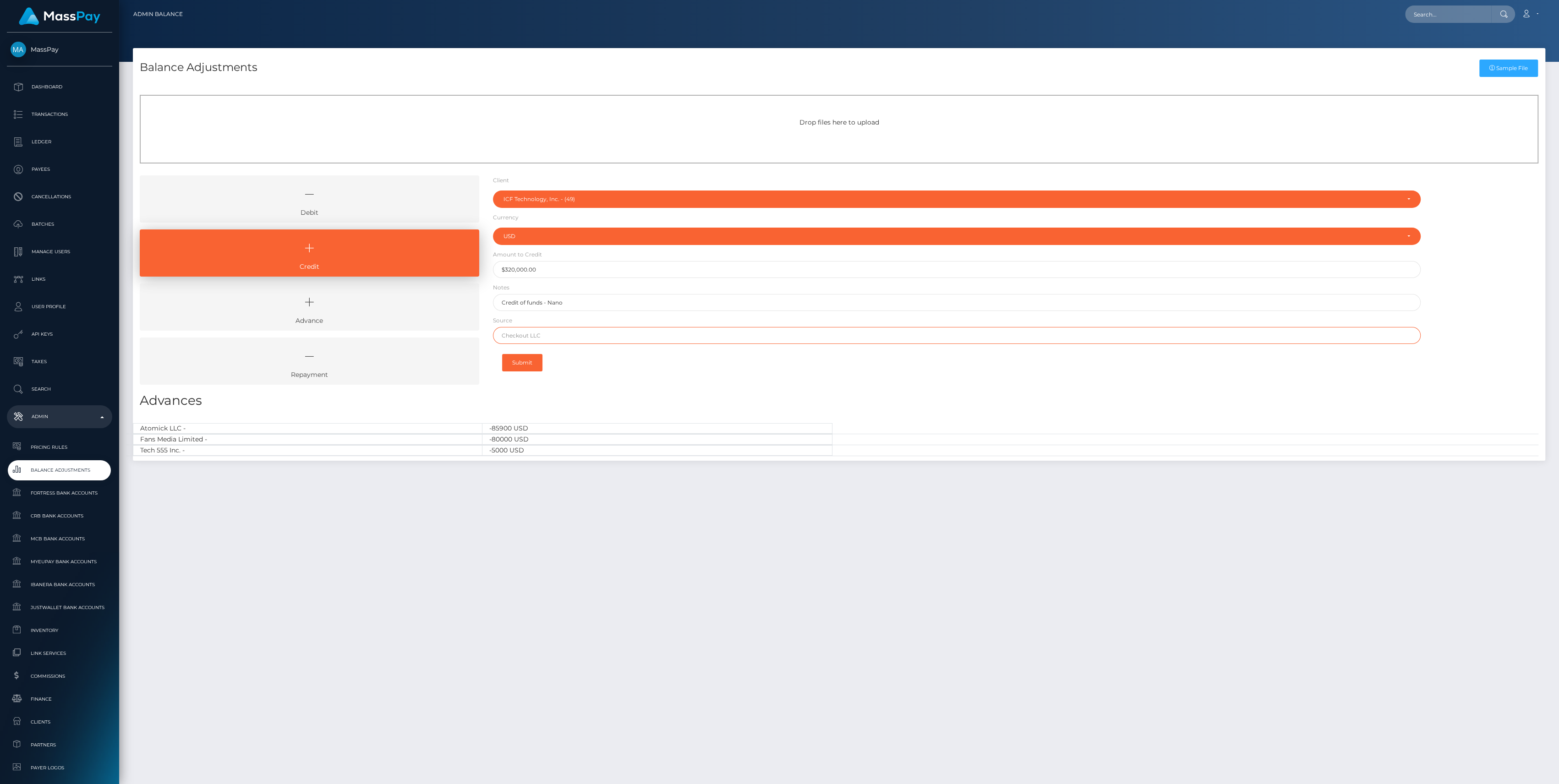
click at [583, 339] on input "text" at bounding box center [957, 335] width 928 height 17
type input "Nano"
click at [517, 358] on button "Submit" at bounding box center [522, 362] width 41 height 18
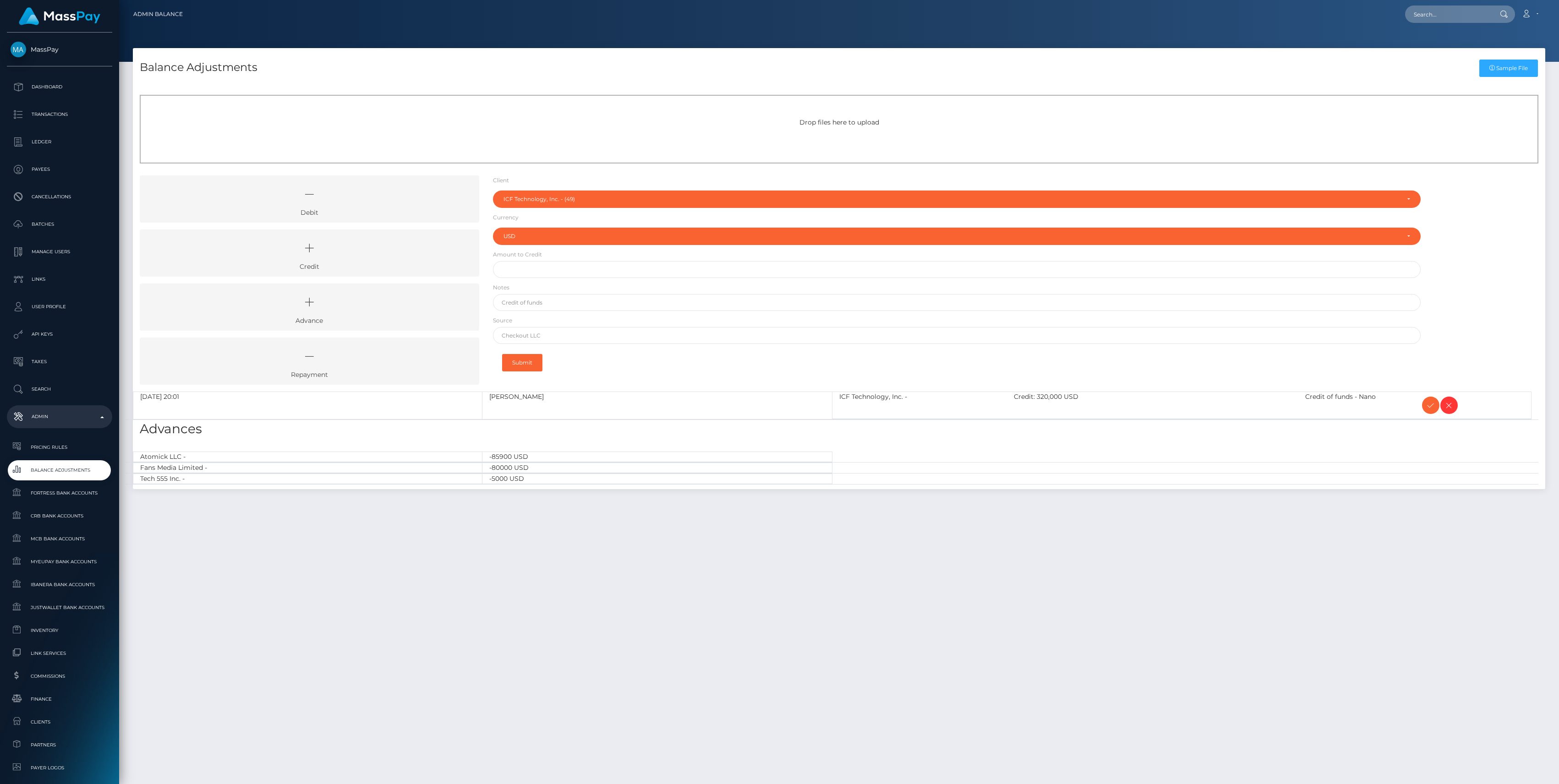
select select "49"
select select "USD"
click at [378, 252] on icon at bounding box center [309, 248] width 318 height 27
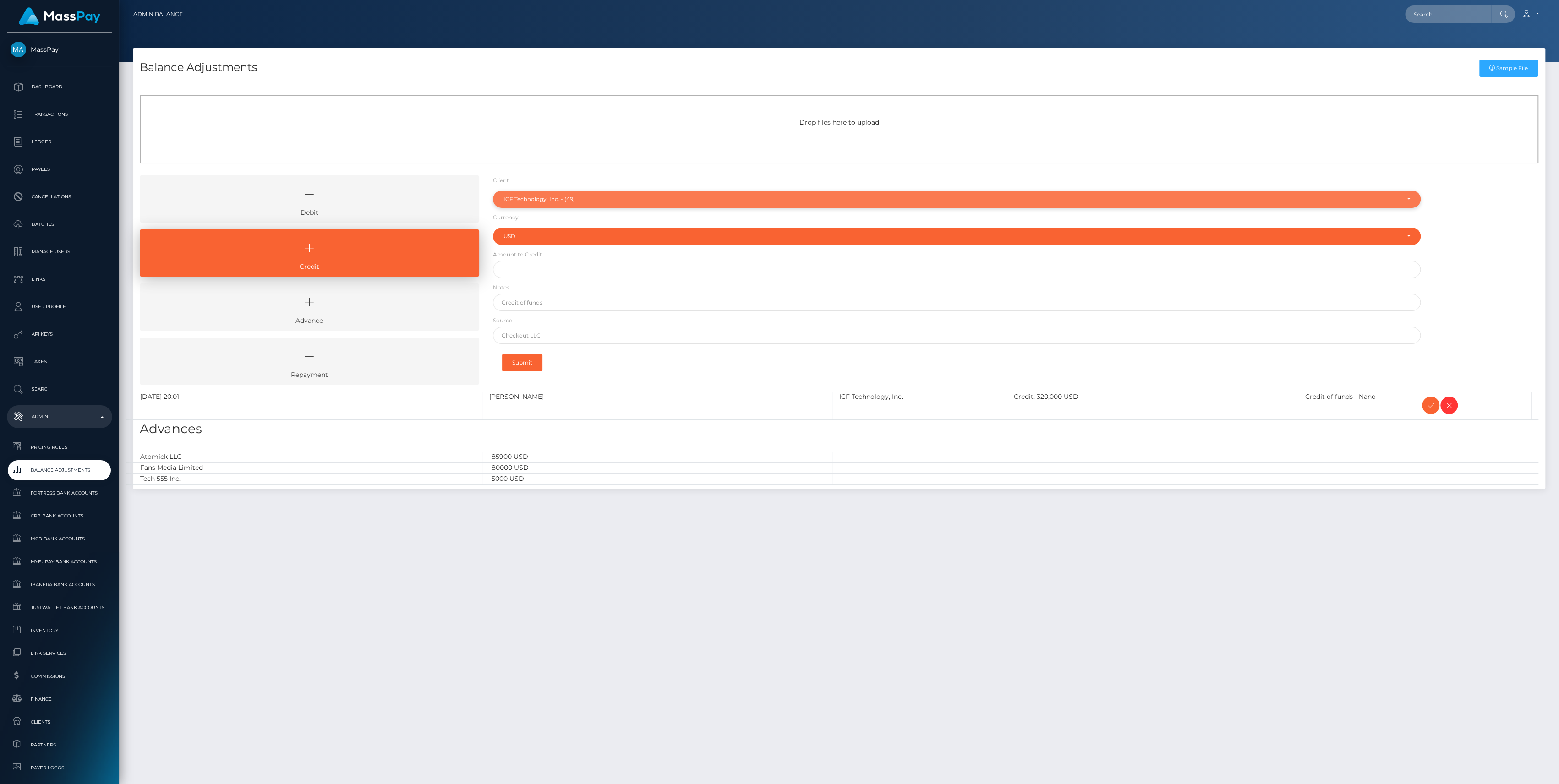
click at [571, 197] on div "ICF Technology, Inc. - (49)" at bounding box center [951, 199] width 896 height 7
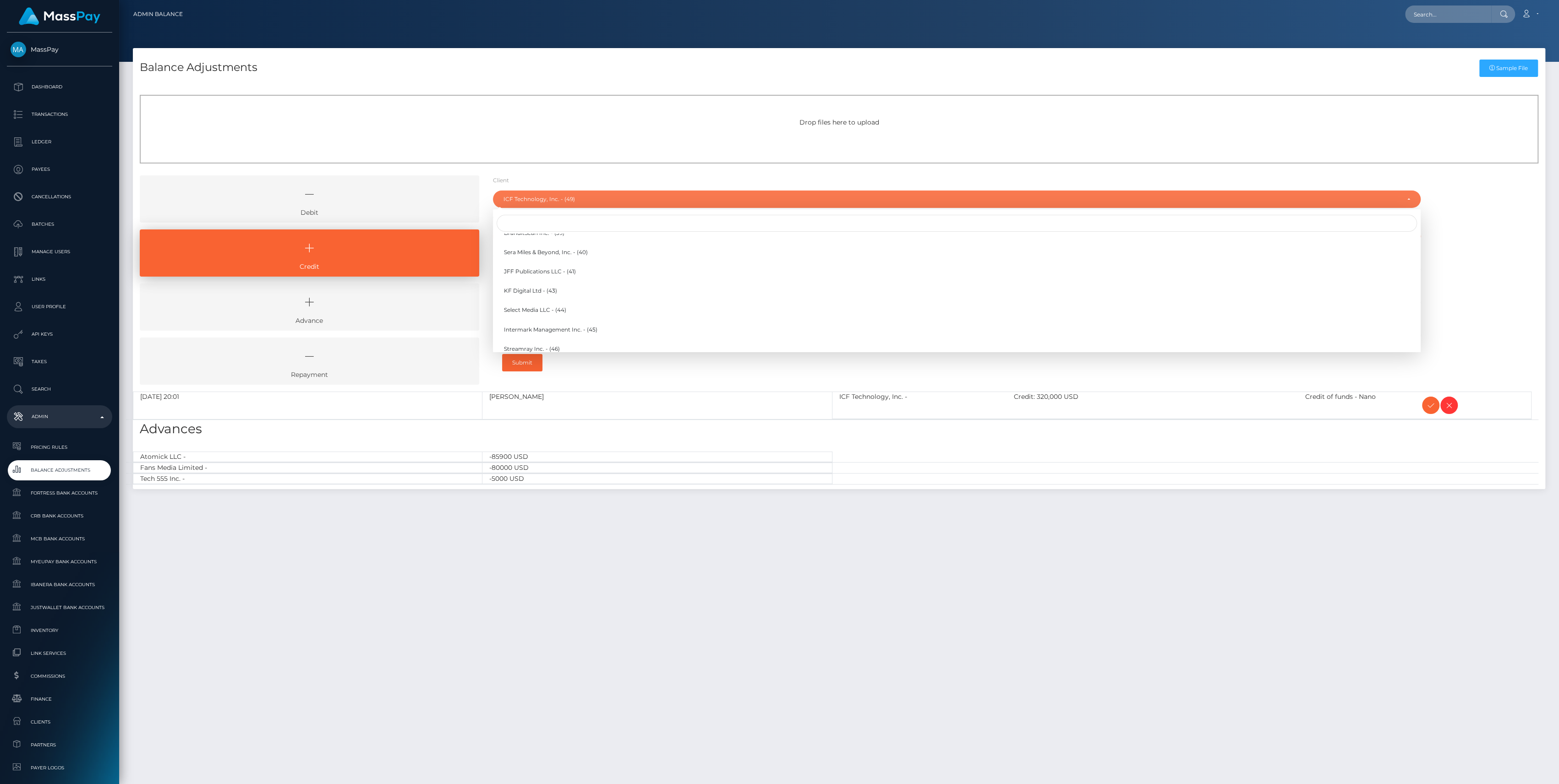
click at [563, 210] on div "Client RNetwork LLC - (1) MassPay - (2) Atlas Distributions - (3) I HEALTH INNO…" at bounding box center [957, 280] width 928 height 142
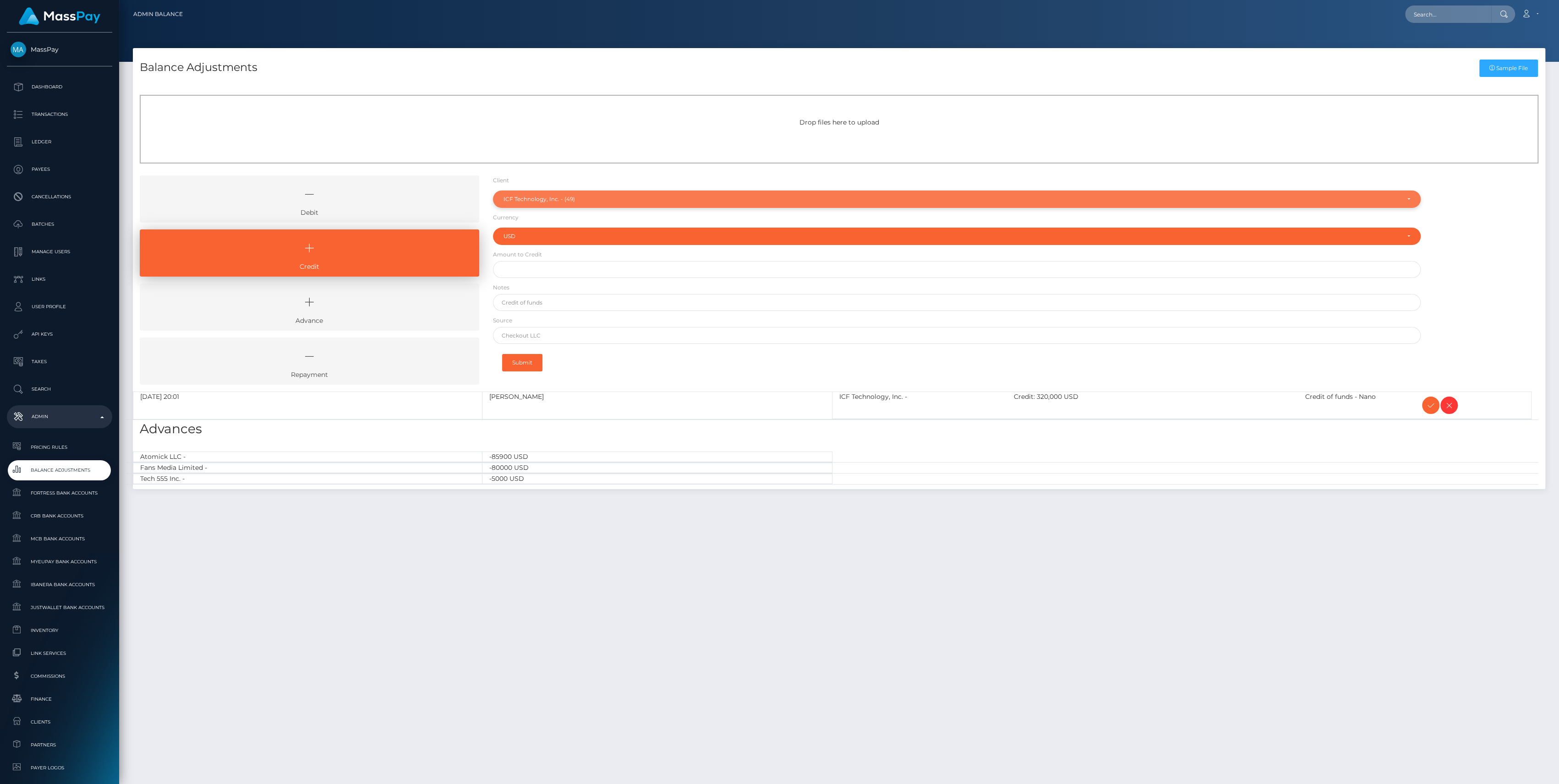
click at [568, 198] on div "ICF Technology, Inc. - (49)" at bounding box center [951, 199] width 896 height 7
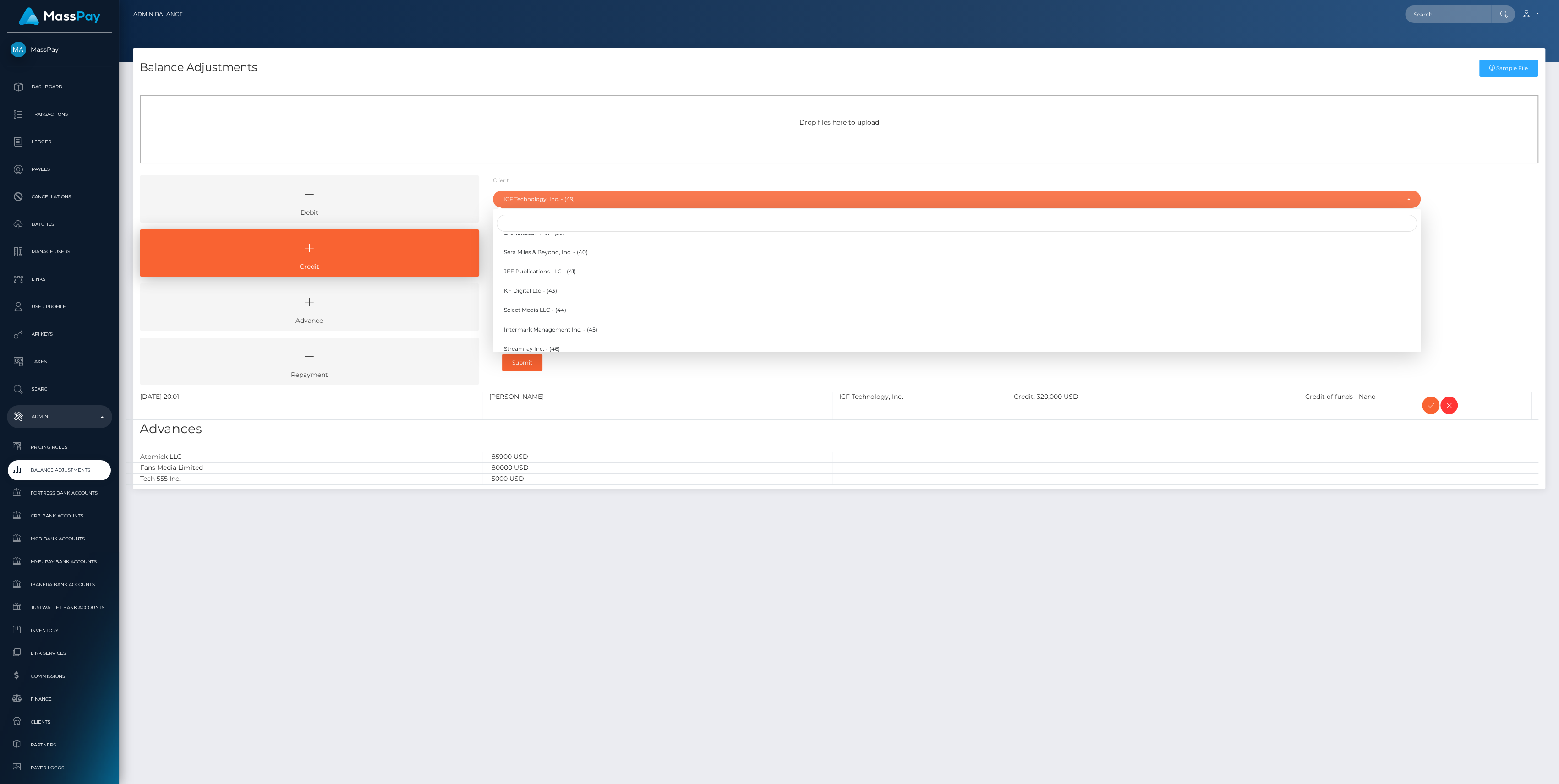
click at [565, 213] on div at bounding box center [957, 223] width 928 height 21
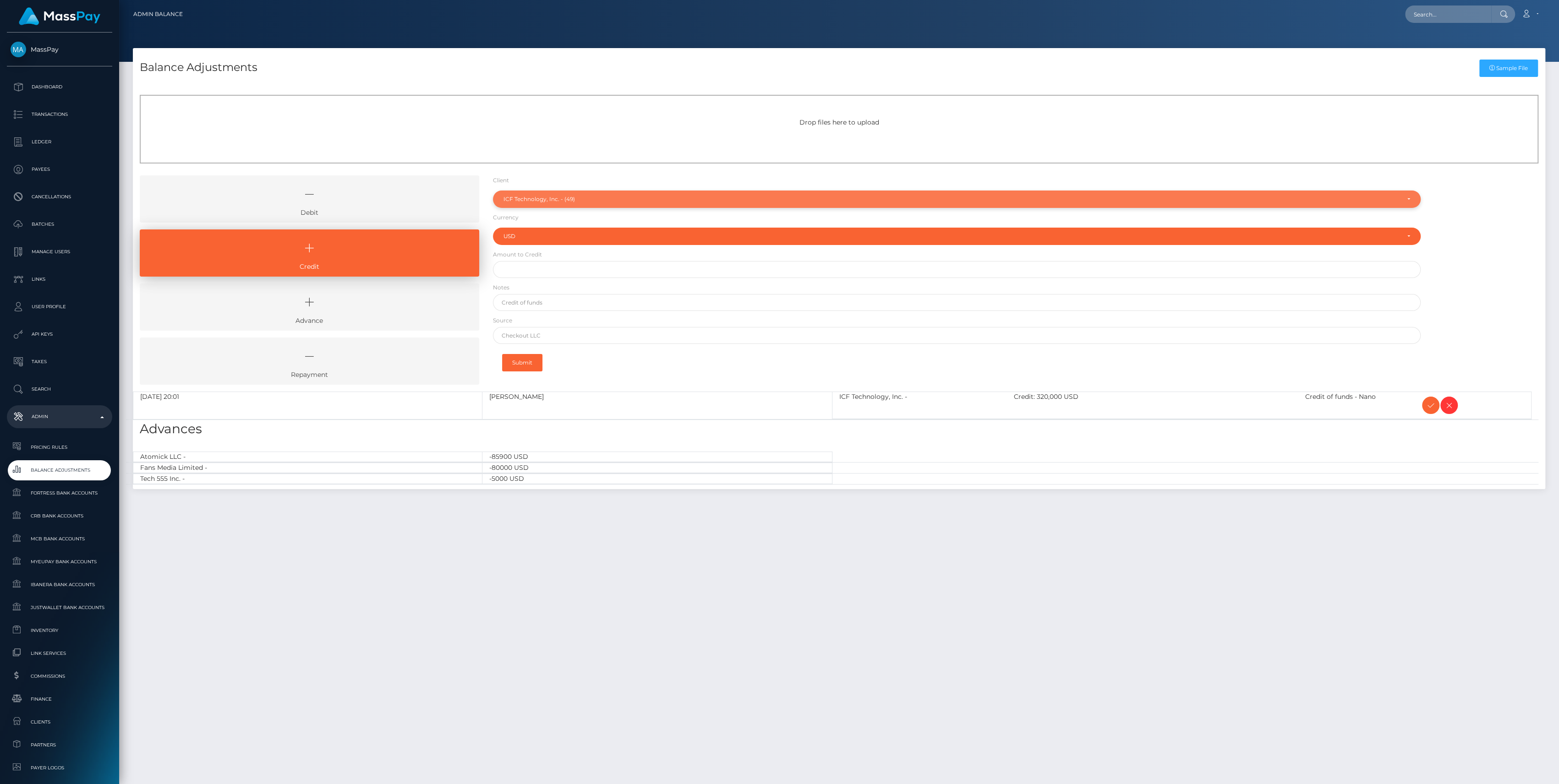
click at [571, 197] on div "ICF Technology, Inc. - (49)" at bounding box center [951, 199] width 896 height 7
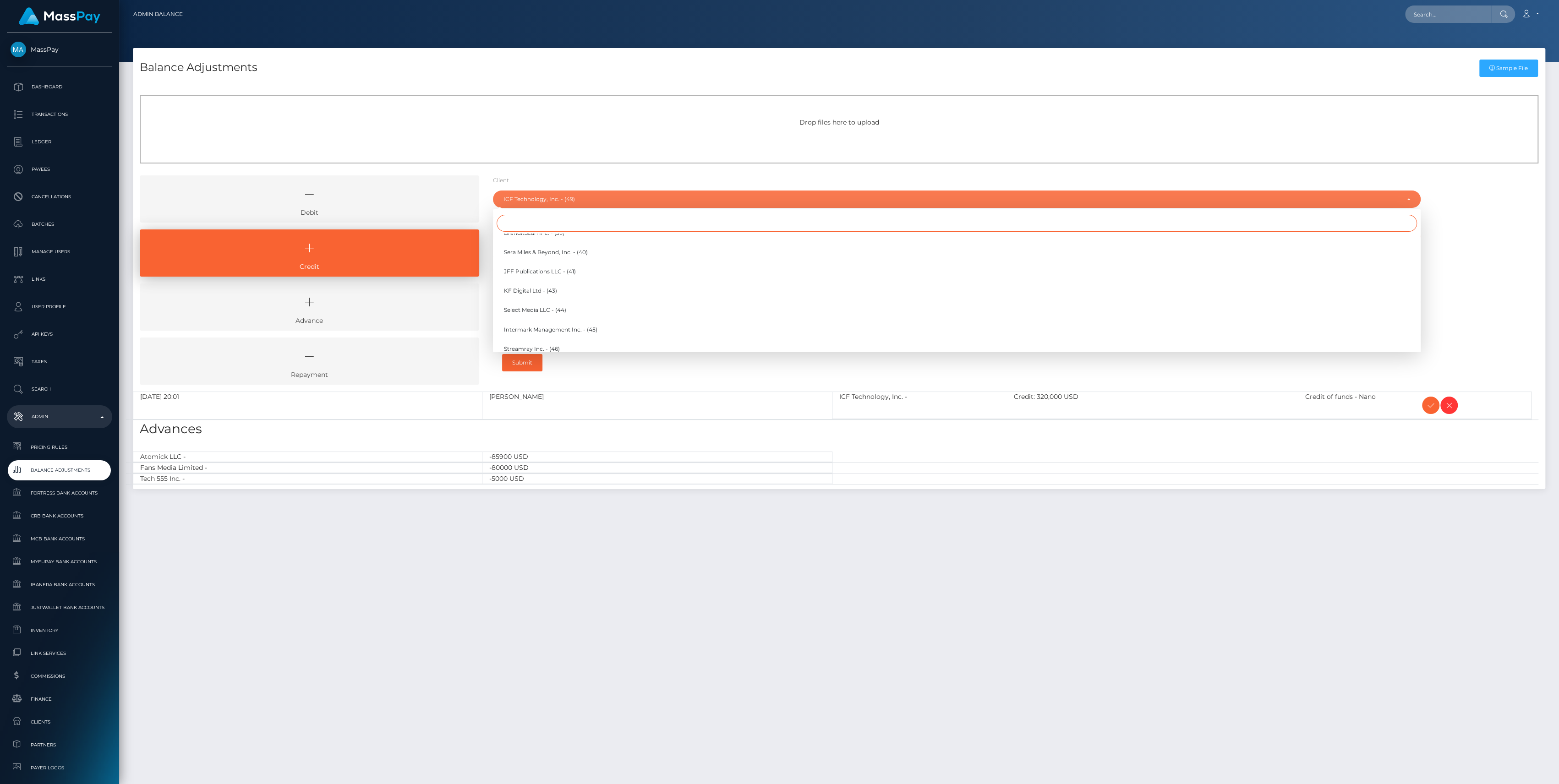
click at [567, 215] on div at bounding box center [957, 223] width 928 height 21
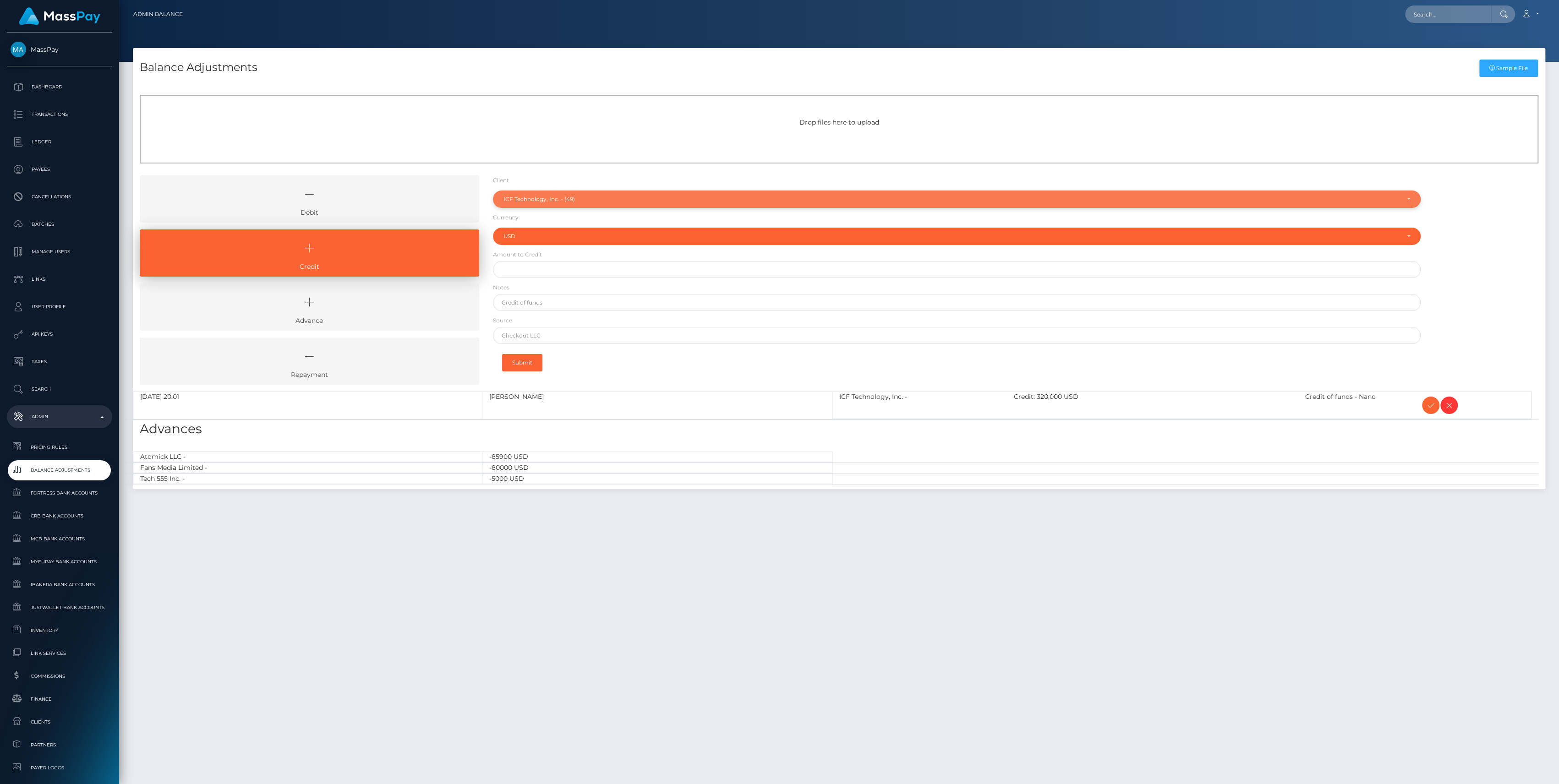
click at [573, 203] on div "ICF Technology, Inc. - (49)" at bounding box center [957, 199] width 928 height 18
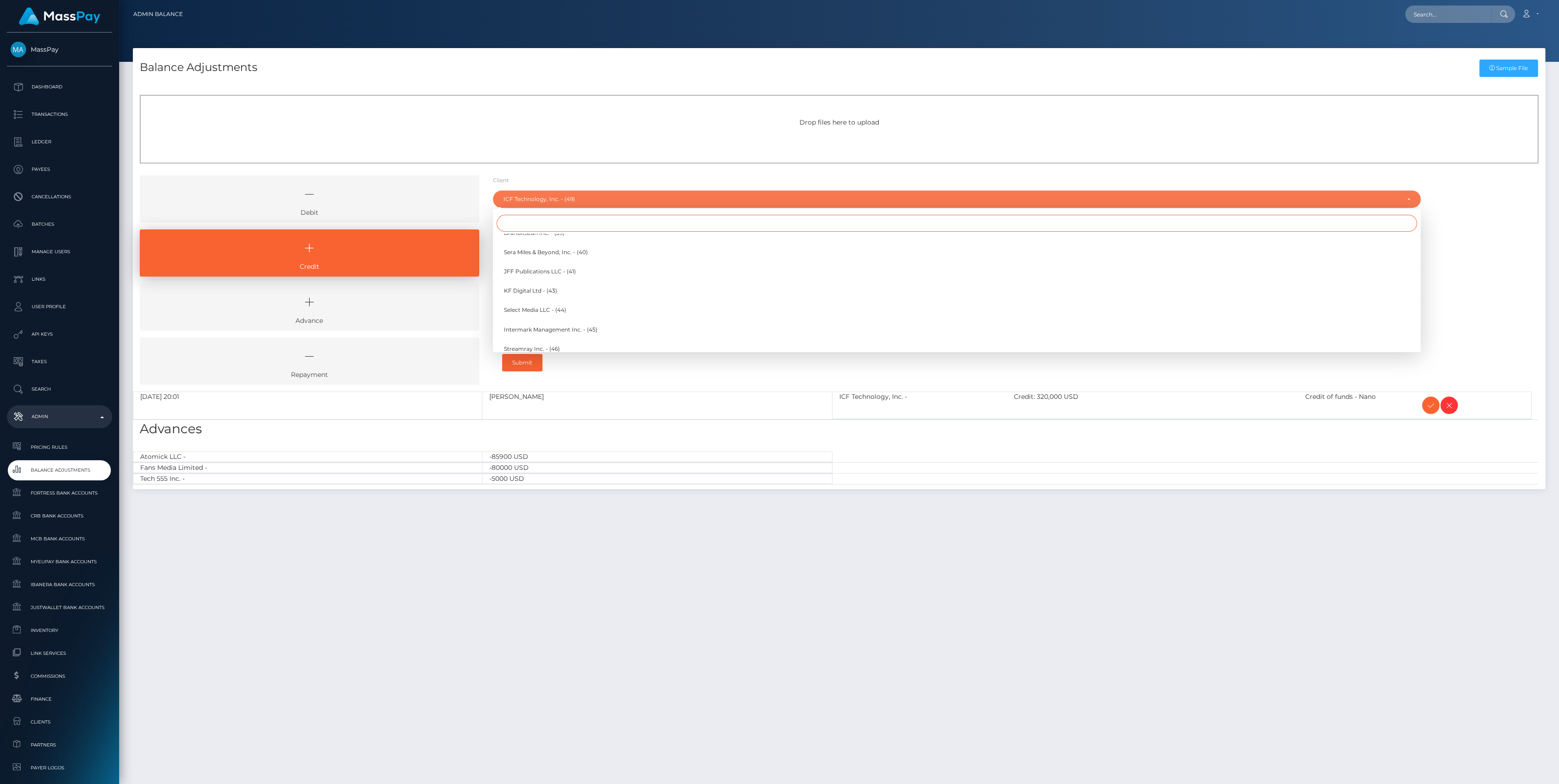
click at [563, 222] on input "Search" at bounding box center [957, 223] width 921 height 17
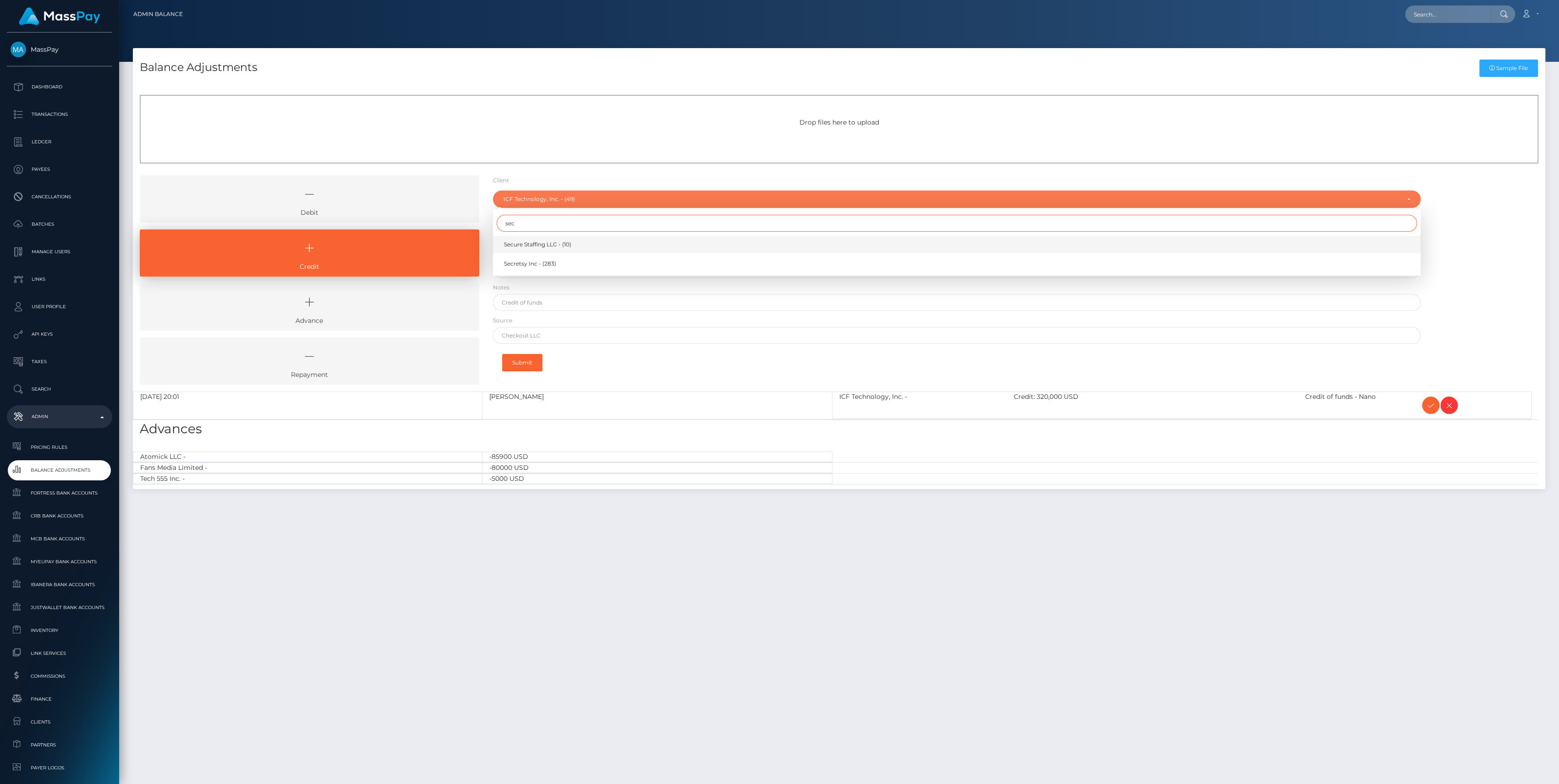
type input "sec"
click at [557, 246] on span "Secure Staffing LLC - (10)" at bounding box center [537, 244] width 67 height 8
select select "10"
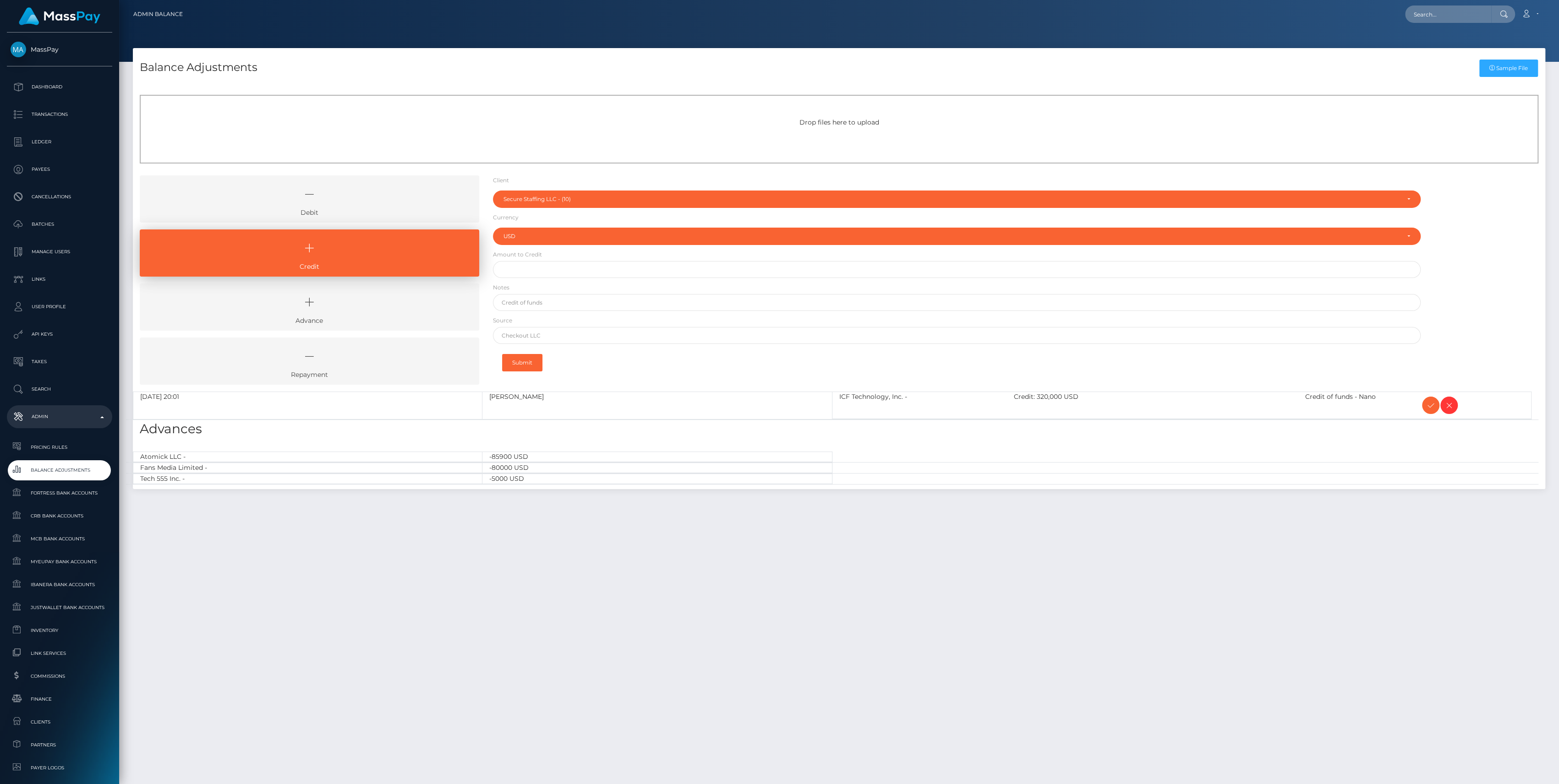
click at [550, 280] on form "Client Client RNetwork LLC - (1) MassPay - (2) Atlas Distributions - (3) I HEAL…" at bounding box center [957, 276] width 928 height 202
click at [552, 271] on input "text" at bounding box center [957, 269] width 928 height 17
type input "$100,000.00"
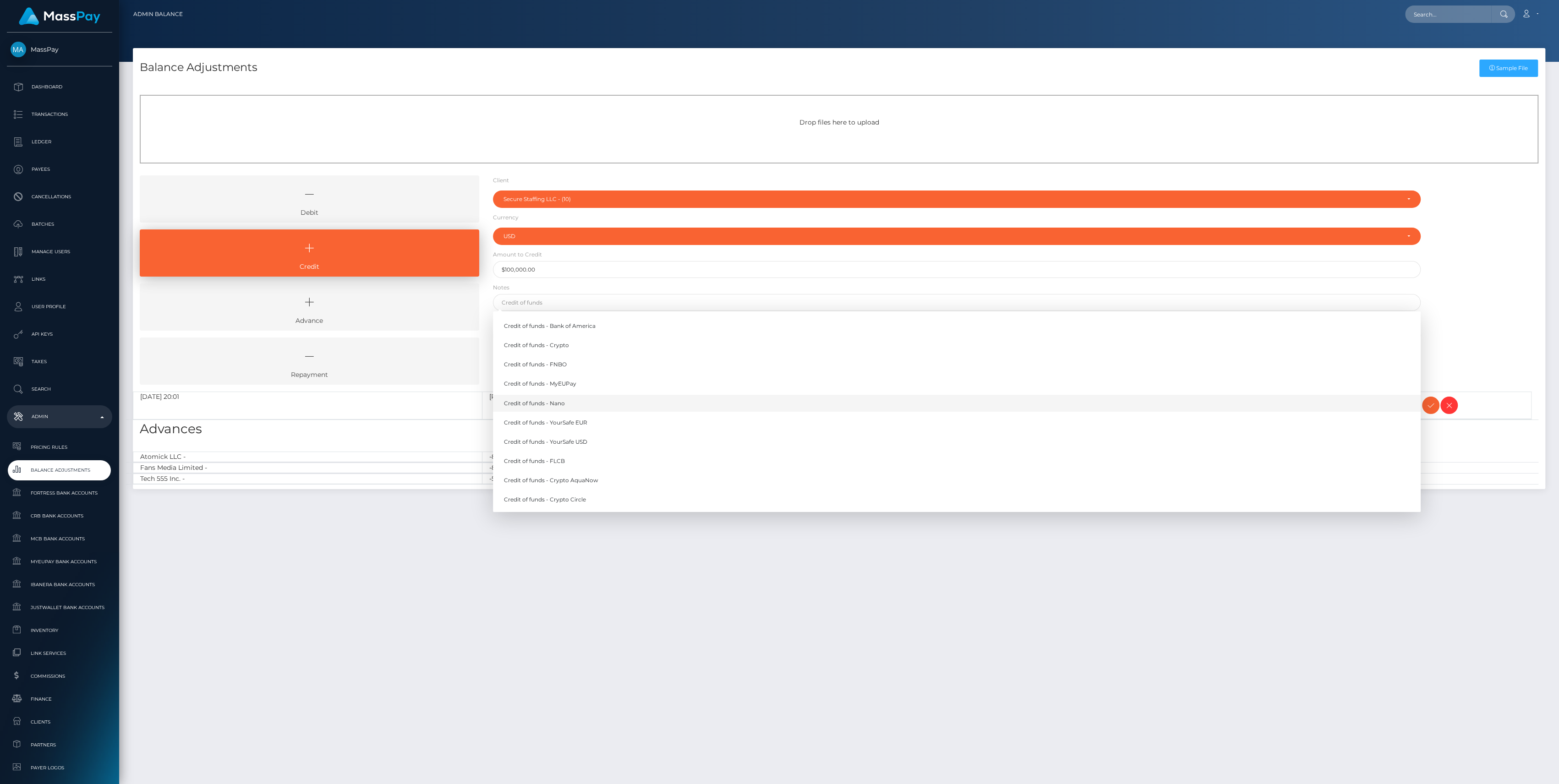
click at [557, 404] on link "Credit of funds - Nano" at bounding box center [957, 403] width 928 height 17
type input "Credit of funds - Nano"
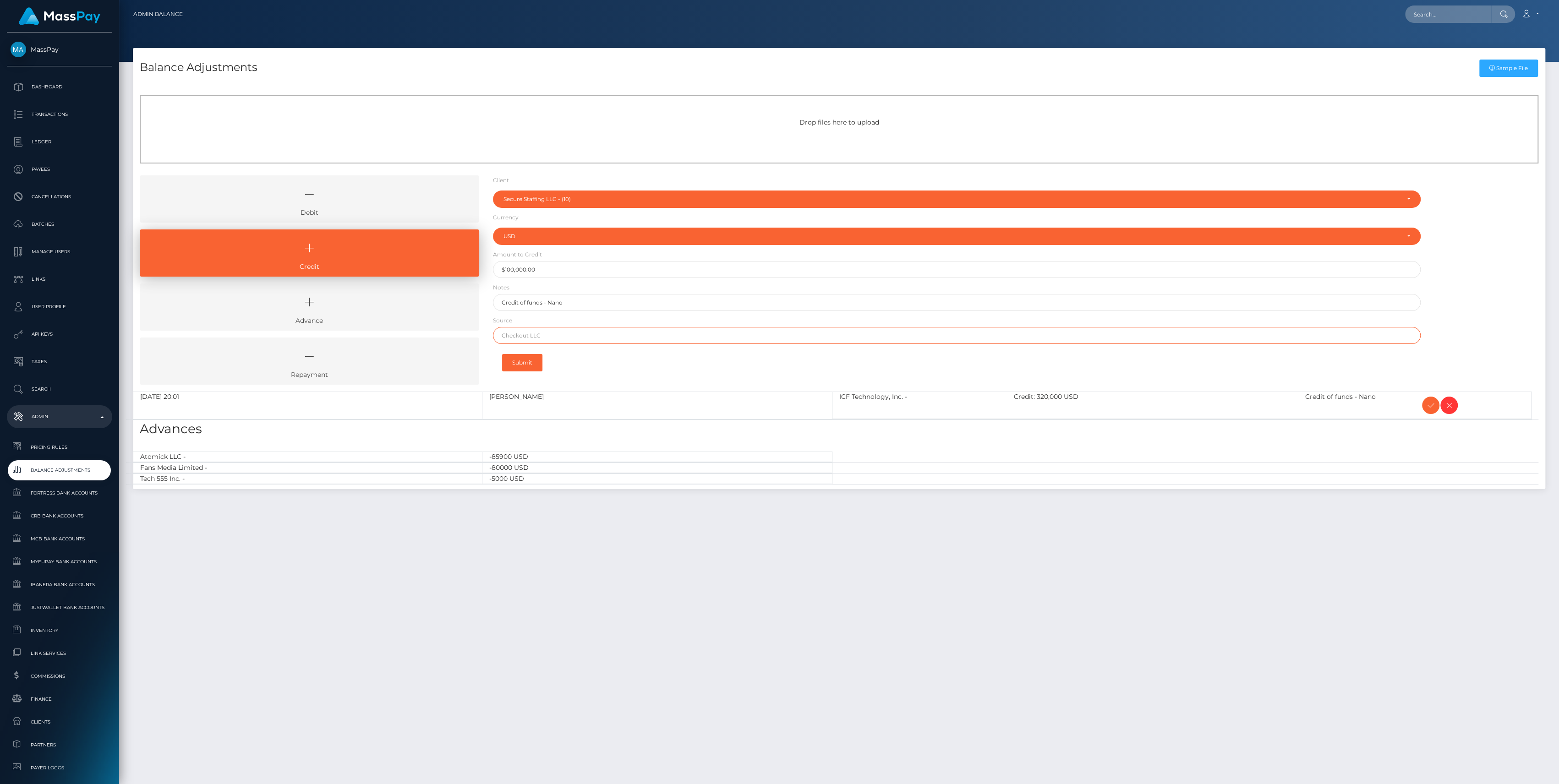
click at [562, 338] on input "text" at bounding box center [957, 335] width 928 height 17
type input "Nano"
click at [528, 359] on button "Submit" at bounding box center [522, 362] width 41 height 18
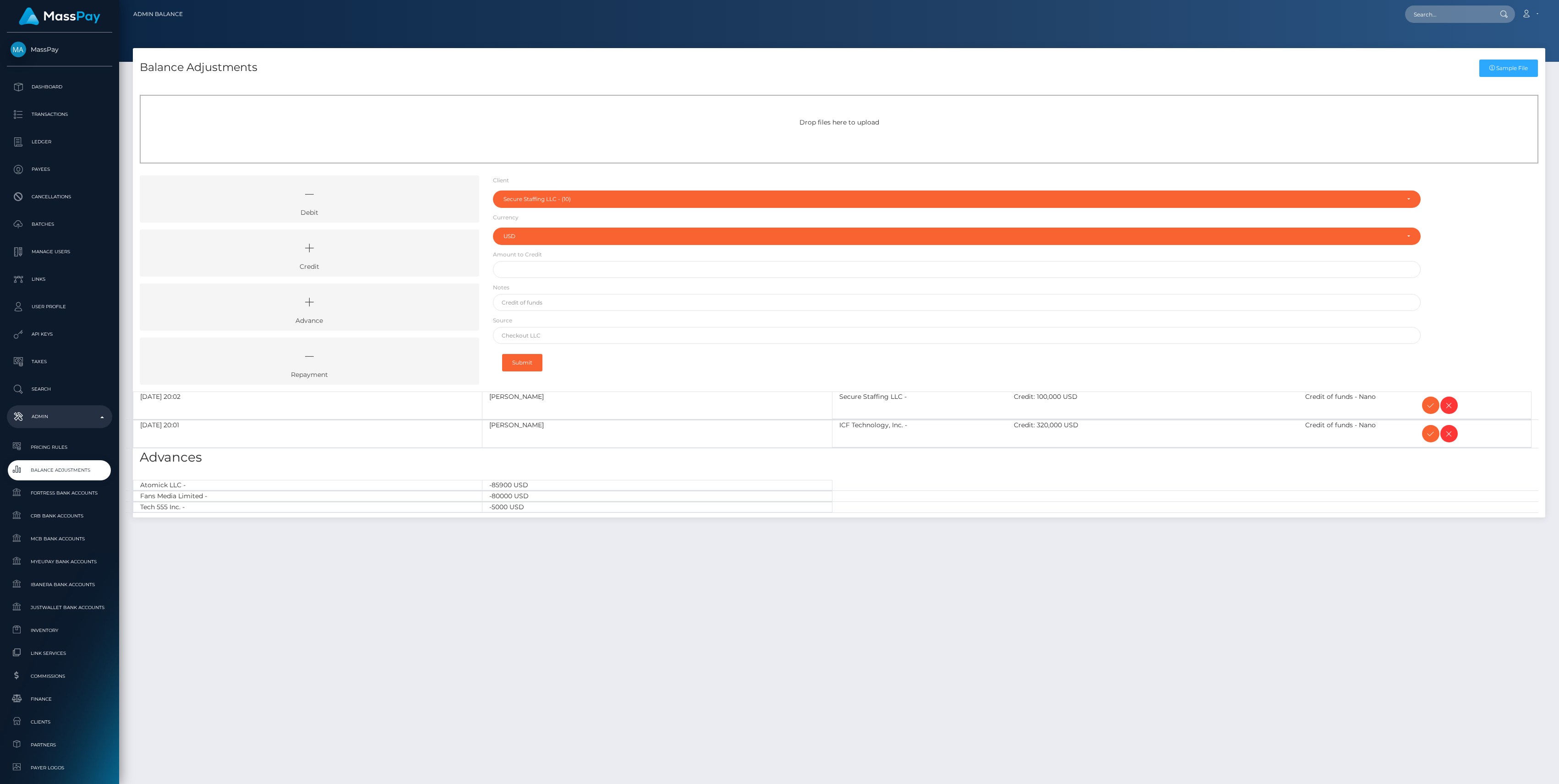
select select "10"
select select "USD"
click at [1432, 409] on icon at bounding box center [1431, 405] width 11 height 11
click at [1429, 427] on span at bounding box center [1431, 433] width 18 height 18
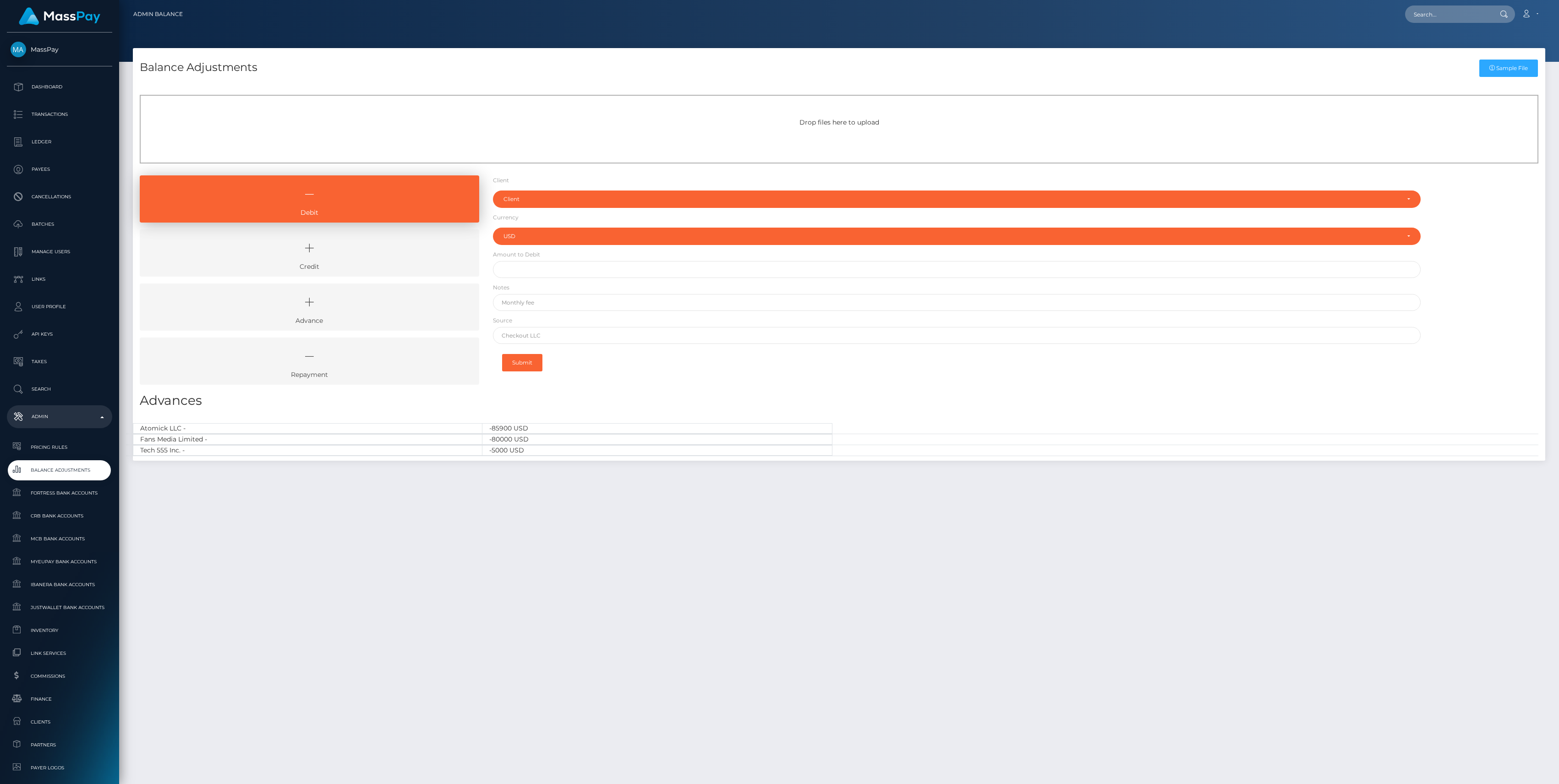
select select "USD"
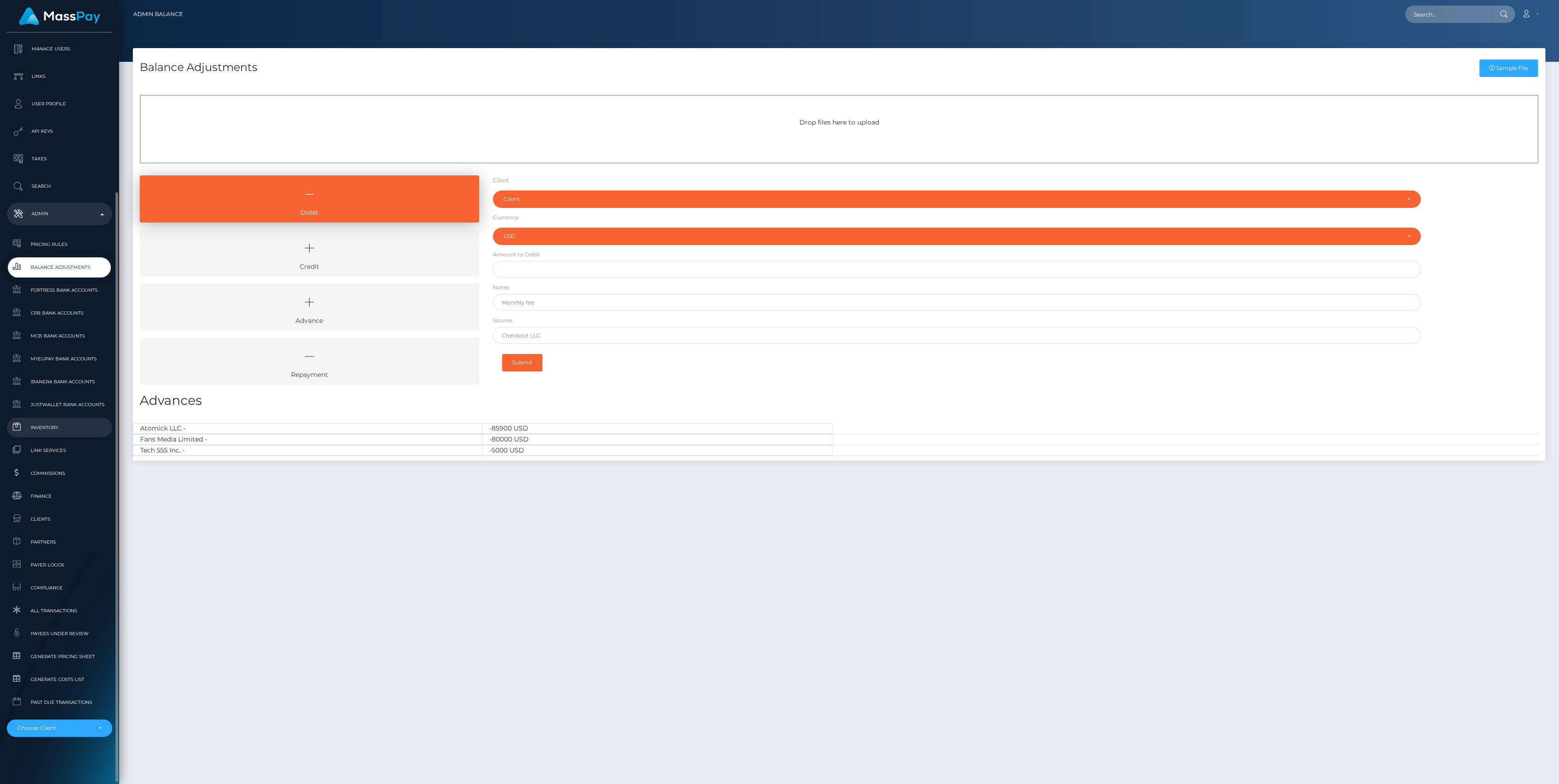
click at [60, 435] on link "Inventory" at bounding box center [59, 427] width 105 height 20
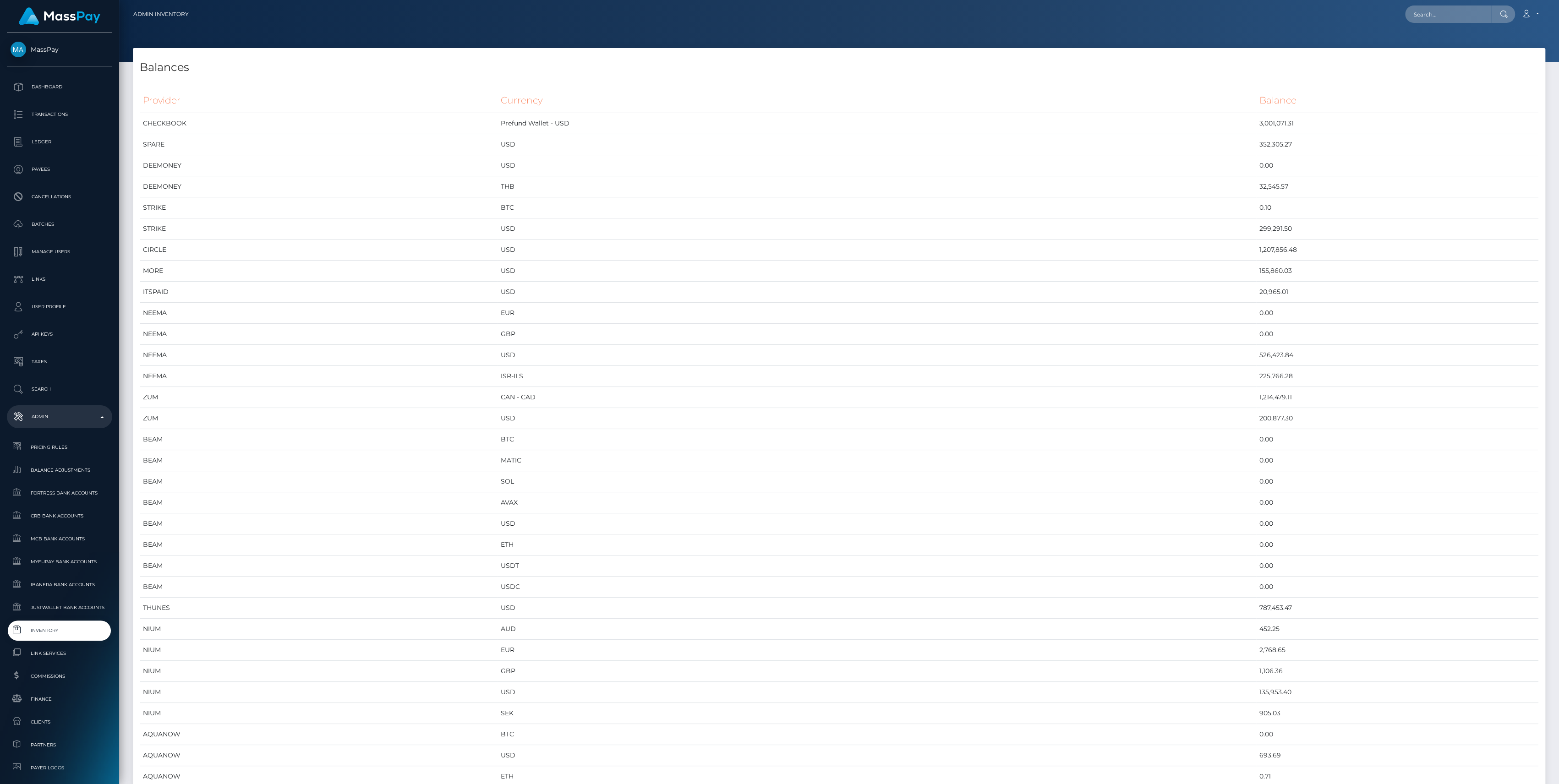
scroll to position [4880, 1412]
click at [320, 131] on td "CHECKBOOK" at bounding box center [318, 123] width 358 height 21
click at [1256, 129] on td "3,001,071.31" at bounding box center [1397, 123] width 282 height 21
copy td "3,001,071.31"
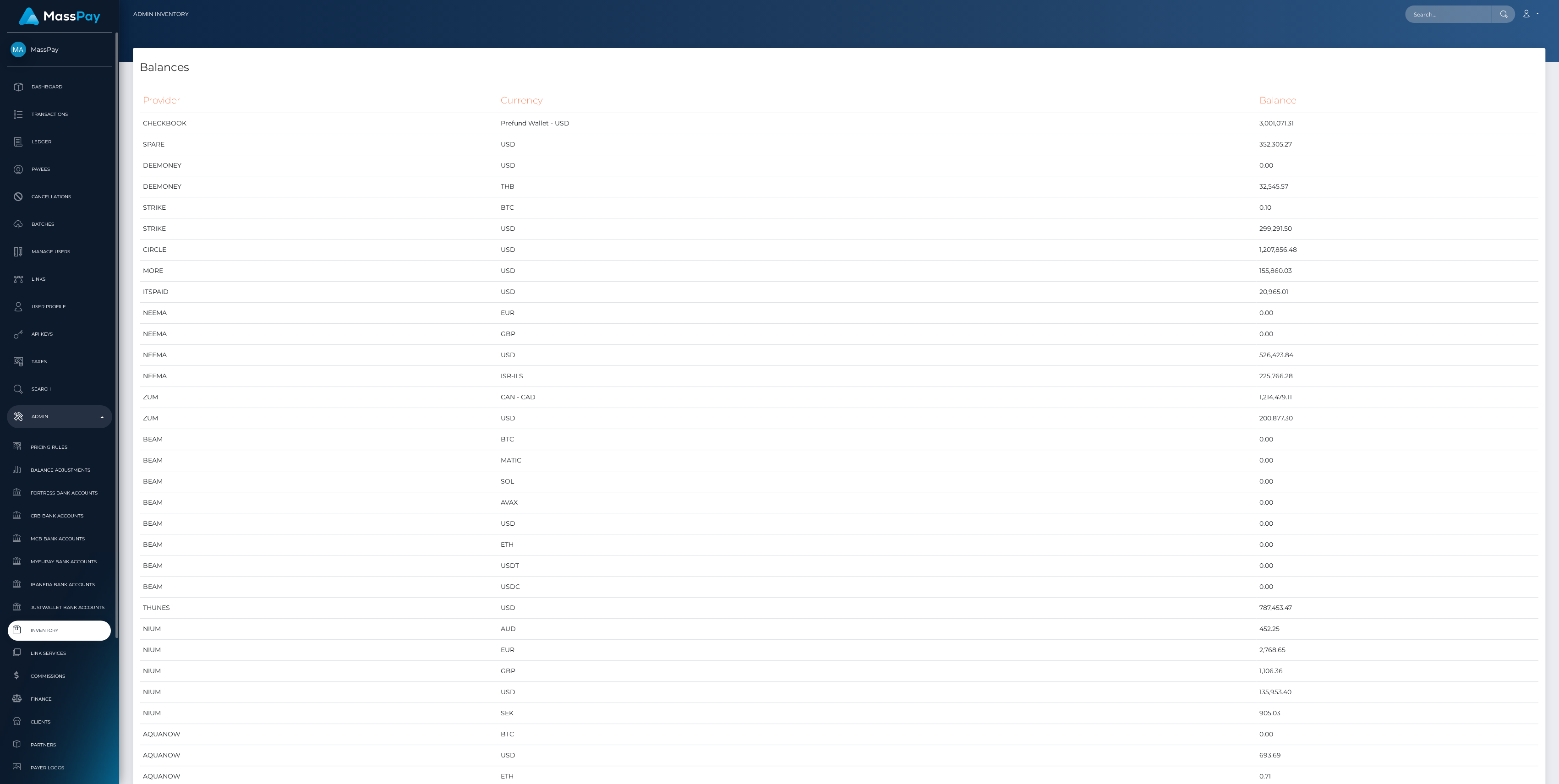
click at [42, 624] on link "Inventory" at bounding box center [59, 630] width 105 height 20
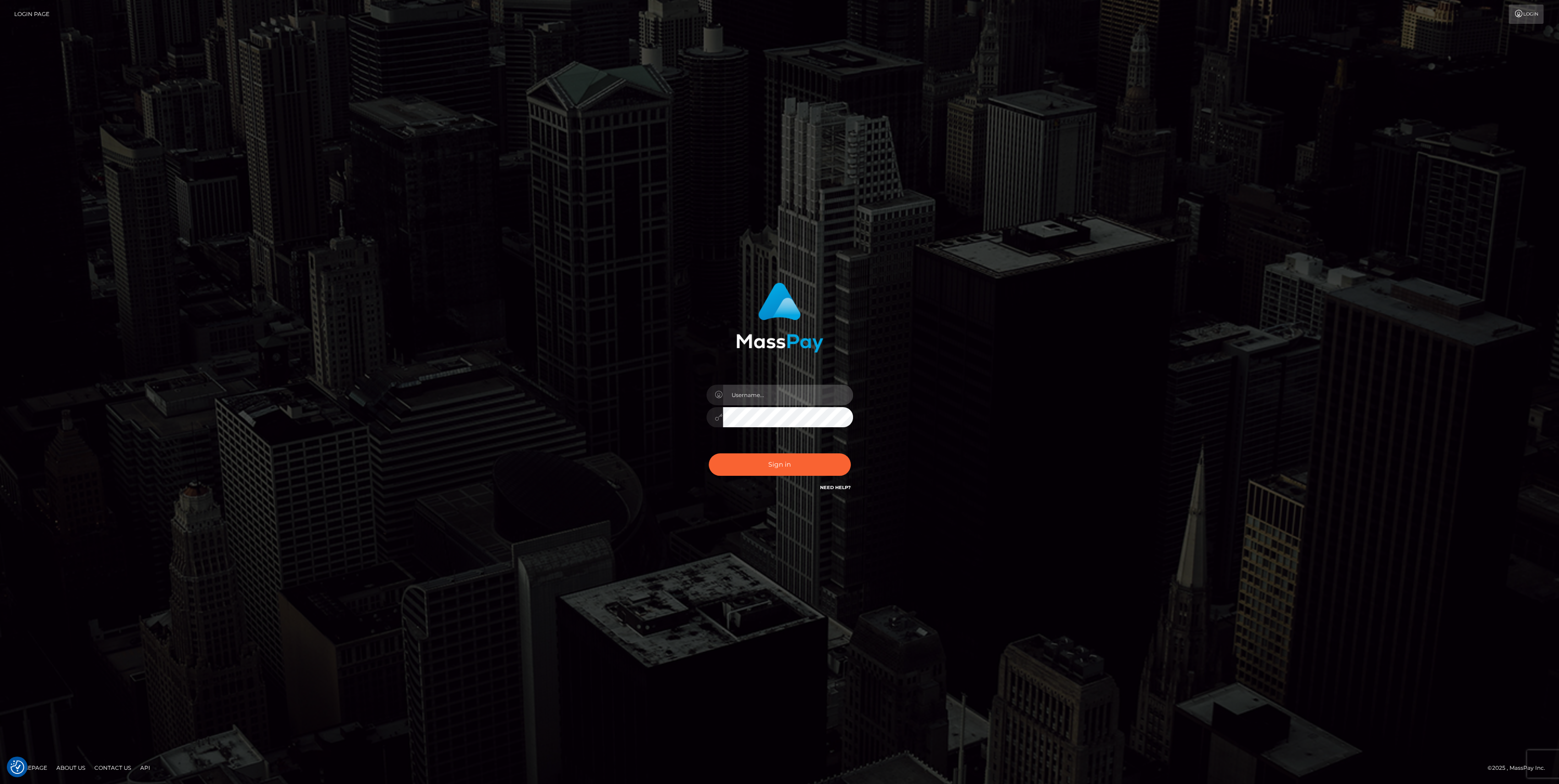
type input "bengreen"
click at [834, 458] on button "Sign in" at bounding box center [780, 464] width 142 height 22
click at [795, 465] on button "Sign in" at bounding box center [780, 464] width 142 height 22
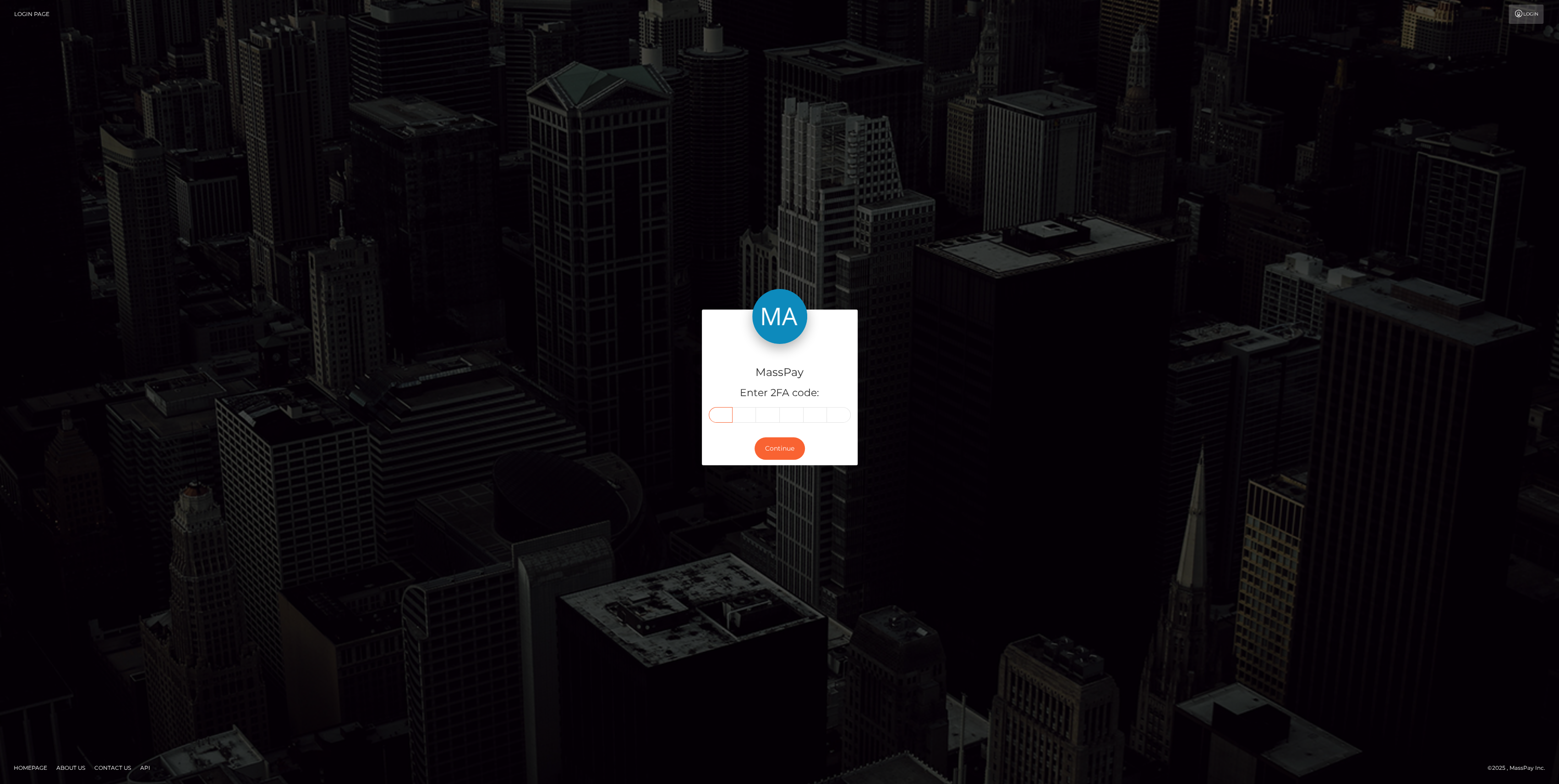
drag, startPoint x: 734, startPoint y: 417, endPoint x: 729, endPoint y: 419, distance: 5.4
paste input "1"
type input "1"
type input "6"
type input "5"
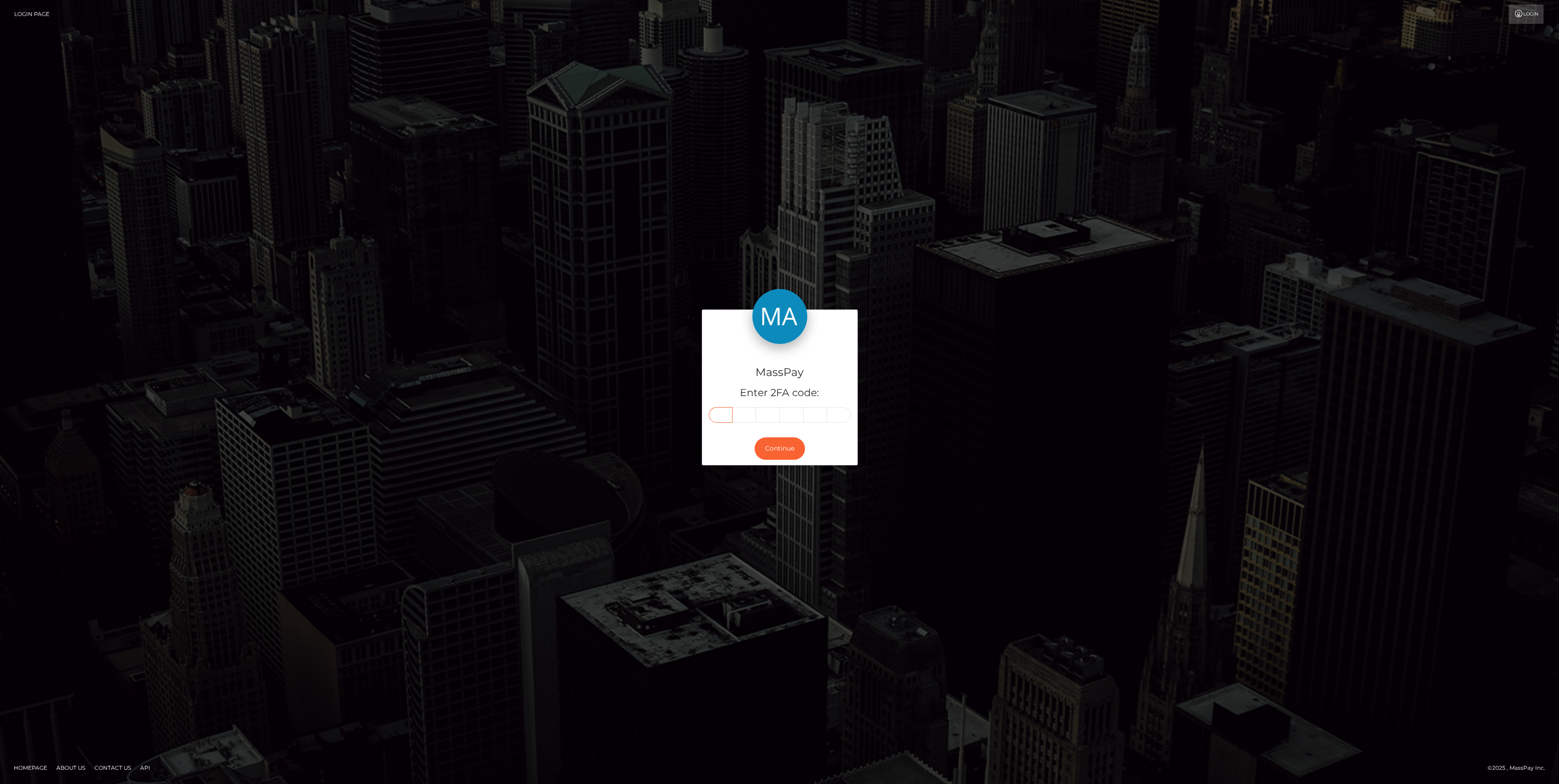
type input "7"
type input "1"
type input "0"
click at [783, 442] on button "Continue" at bounding box center [780, 448] width 50 height 22
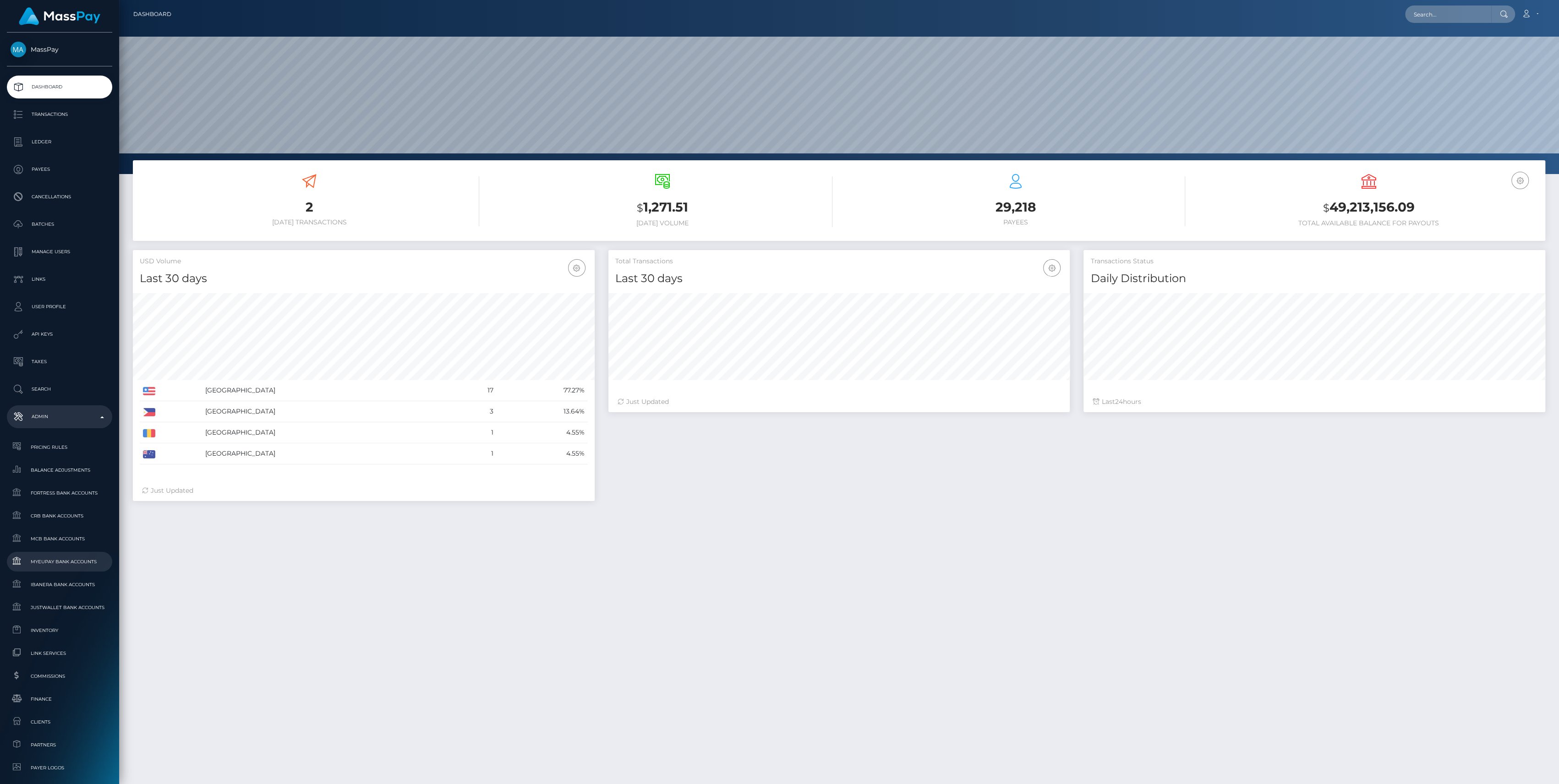
scroll to position [122, 0]
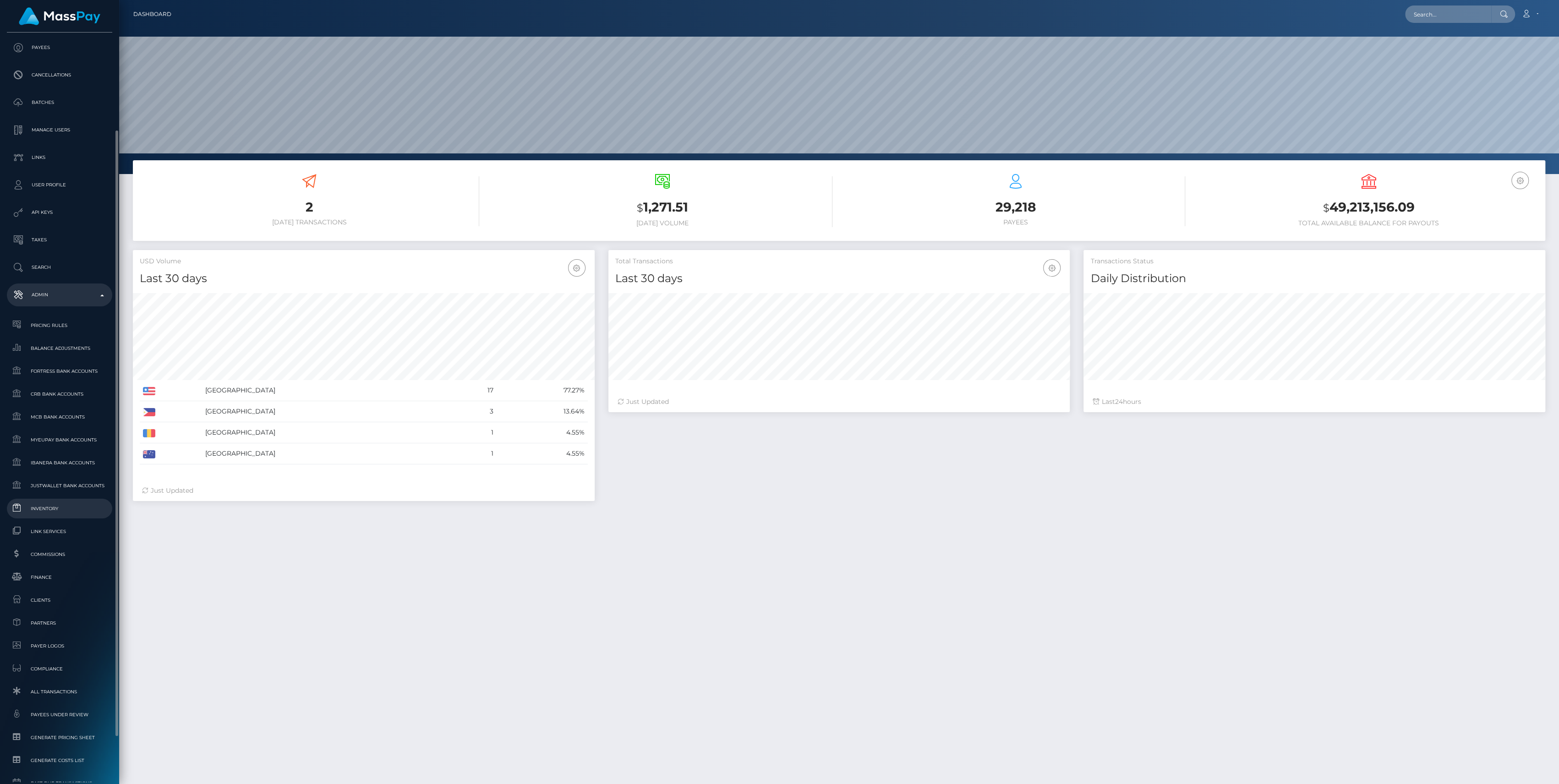
click at [65, 506] on span "Inventory" at bounding box center [59, 508] width 98 height 10
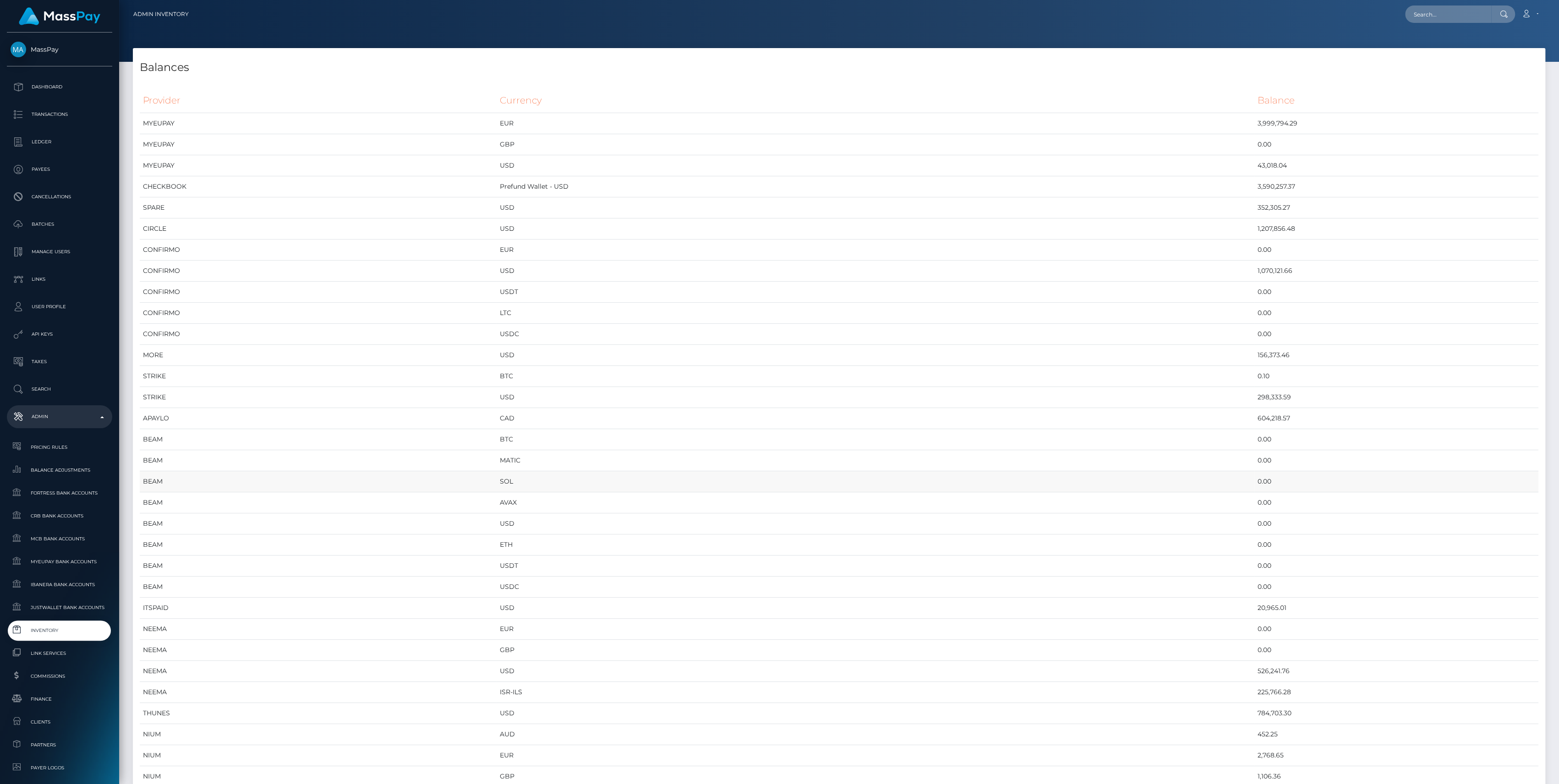
scroll to position [4880, 1412]
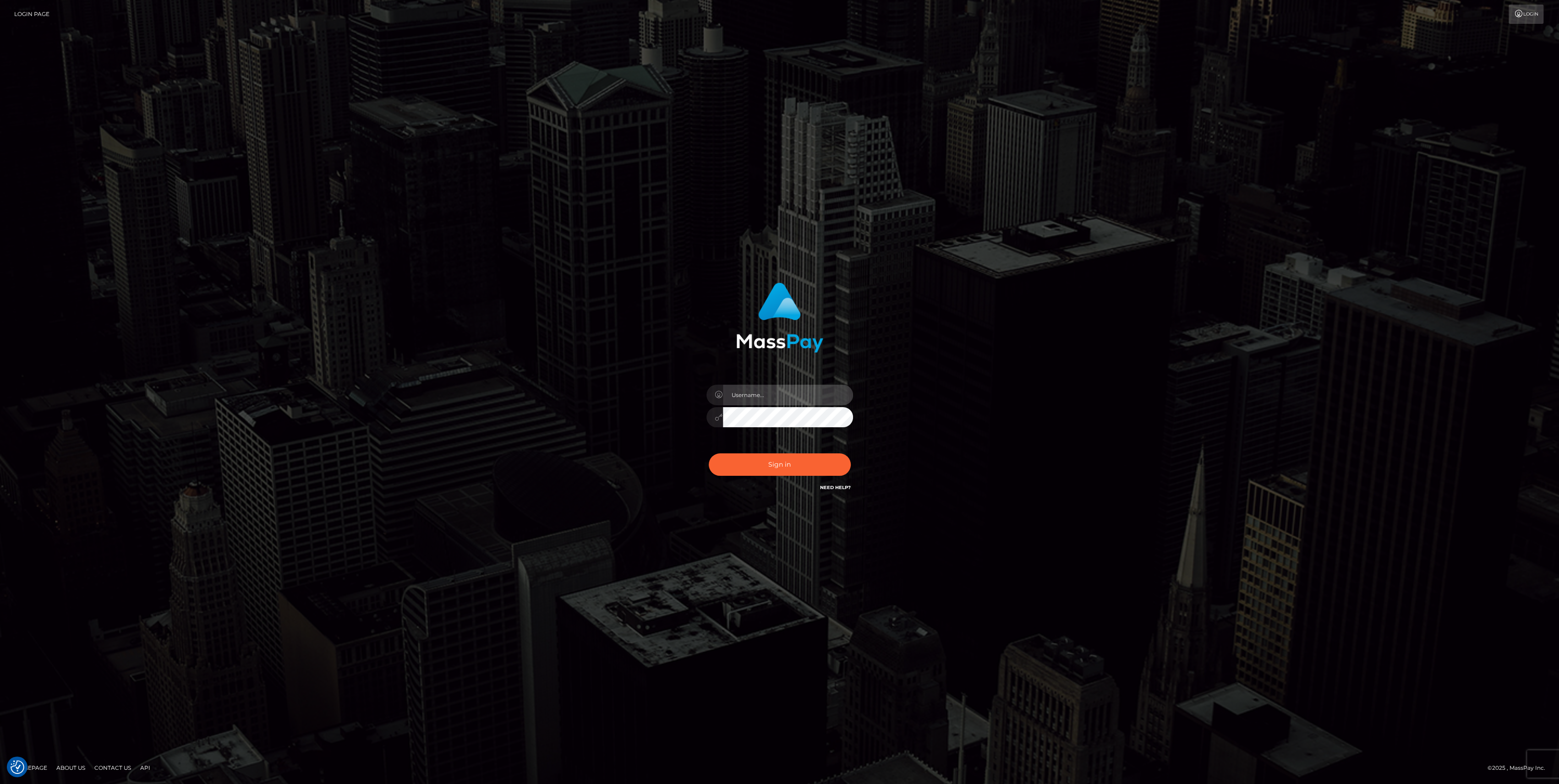
type input "bengreen"
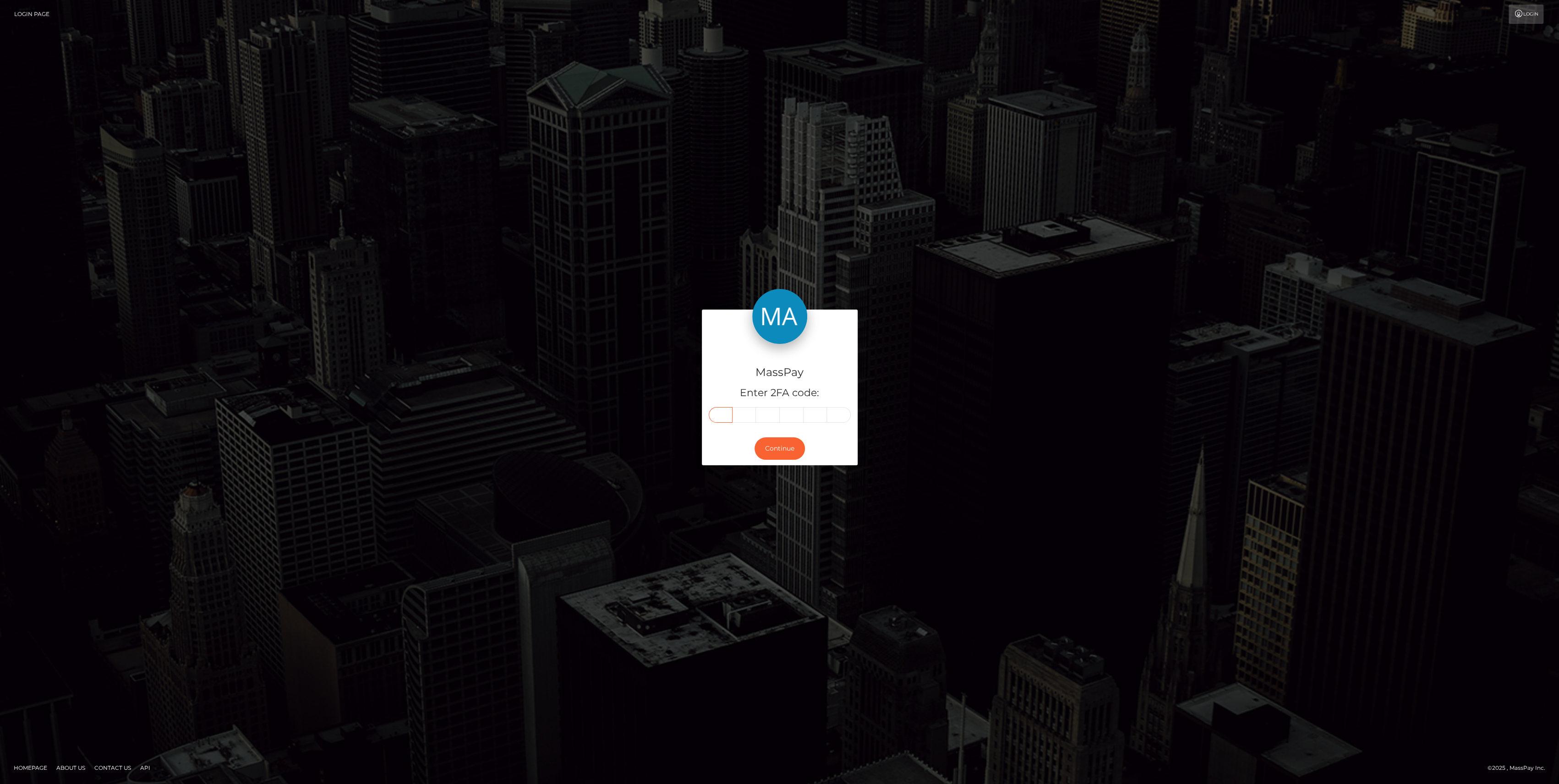
drag, startPoint x: 704, startPoint y: 438, endPoint x: 721, endPoint y: 411, distance: 31.9
paste input "0"
type input "0"
type input "6"
type input "5"
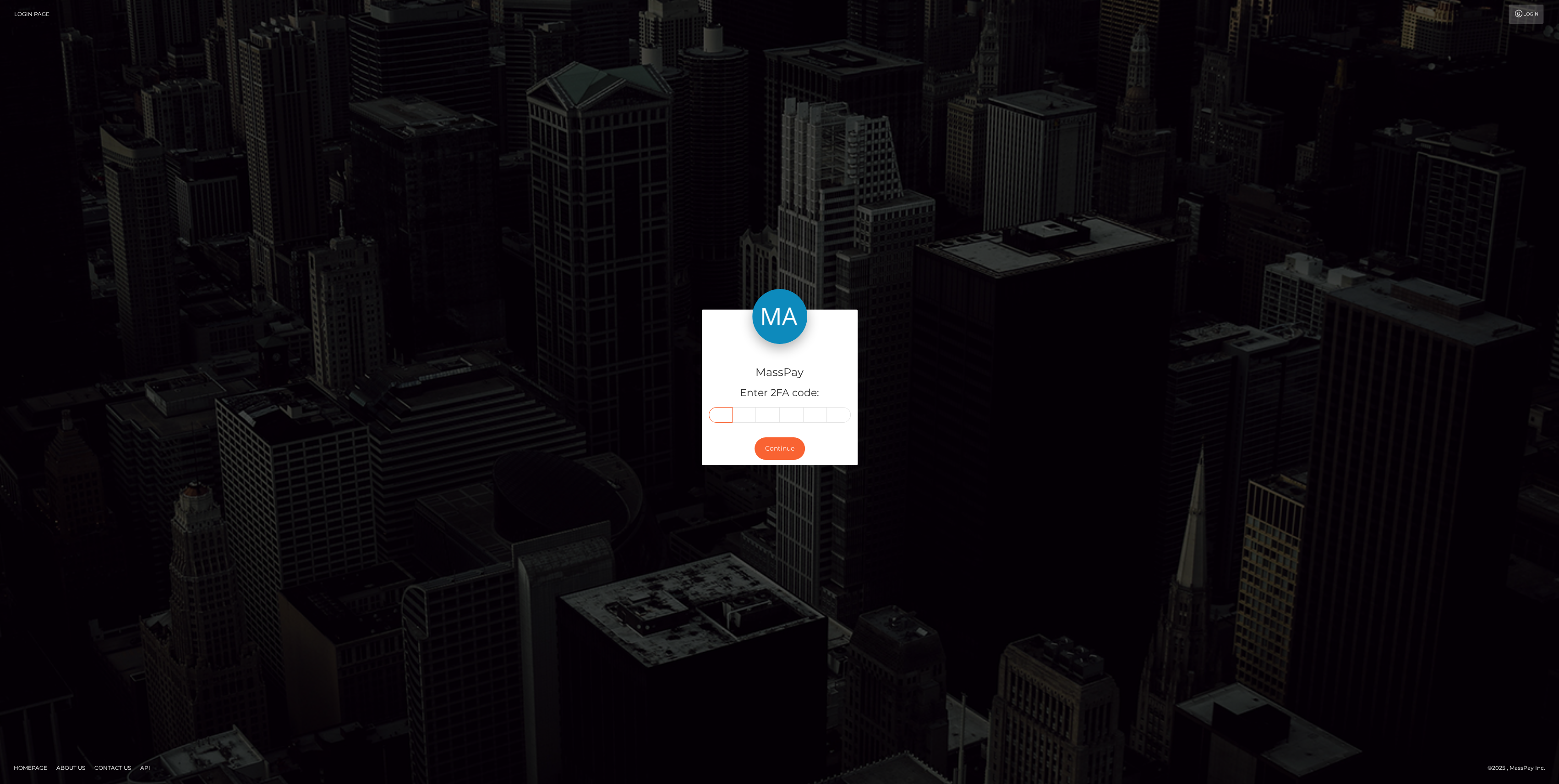
type input "2"
type input "1"
type input "7"
click at [767, 455] on button "Continue" at bounding box center [780, 448] width 50 height 22
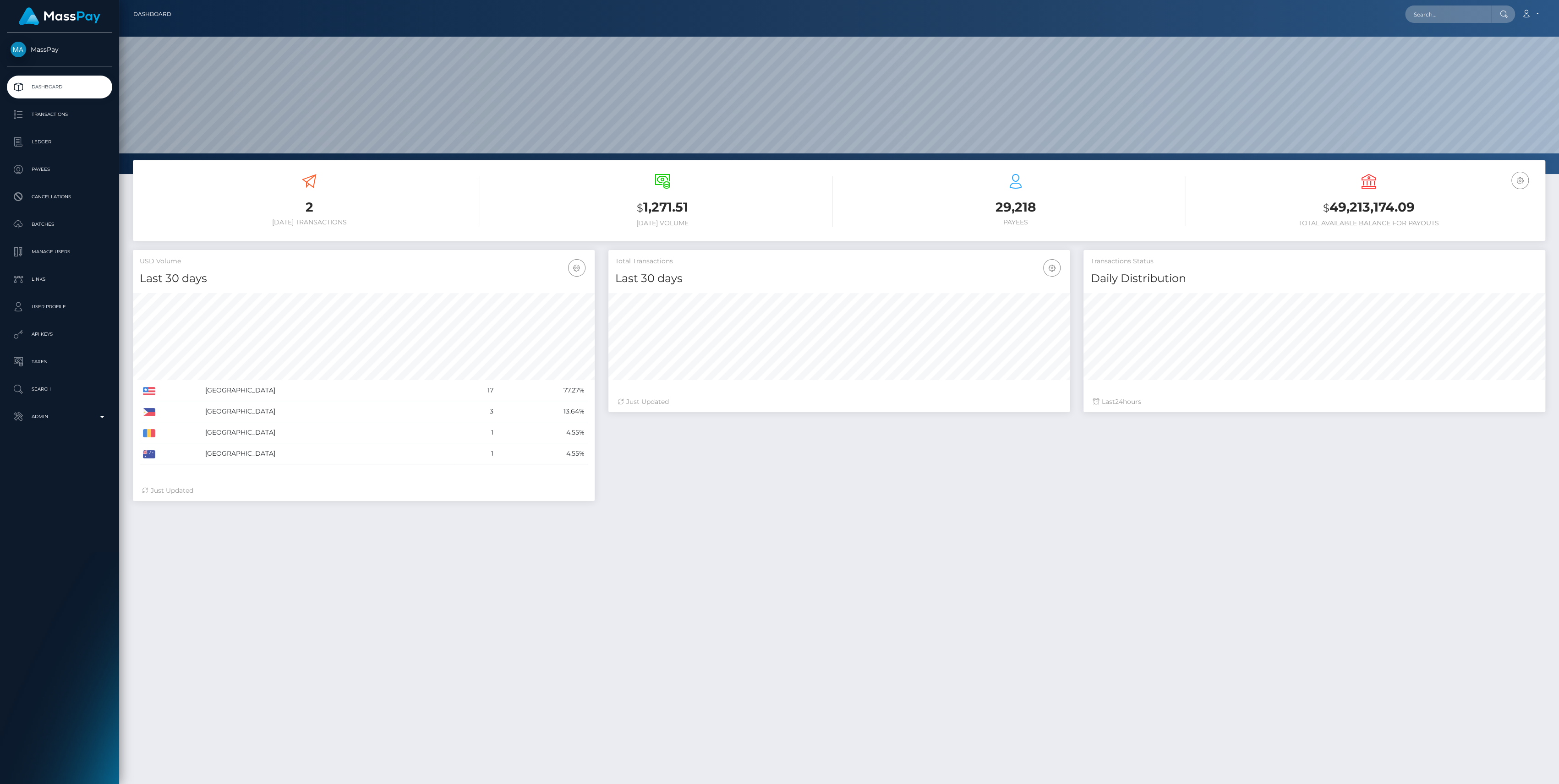
scroll to position [162, 462]
click at [59, 425] on link "Admin" at bounding box center [59, 417] width 105 height 23
click at [73, 627] on span "Inventory" at bounding box center [59, 630] width 98 height 10
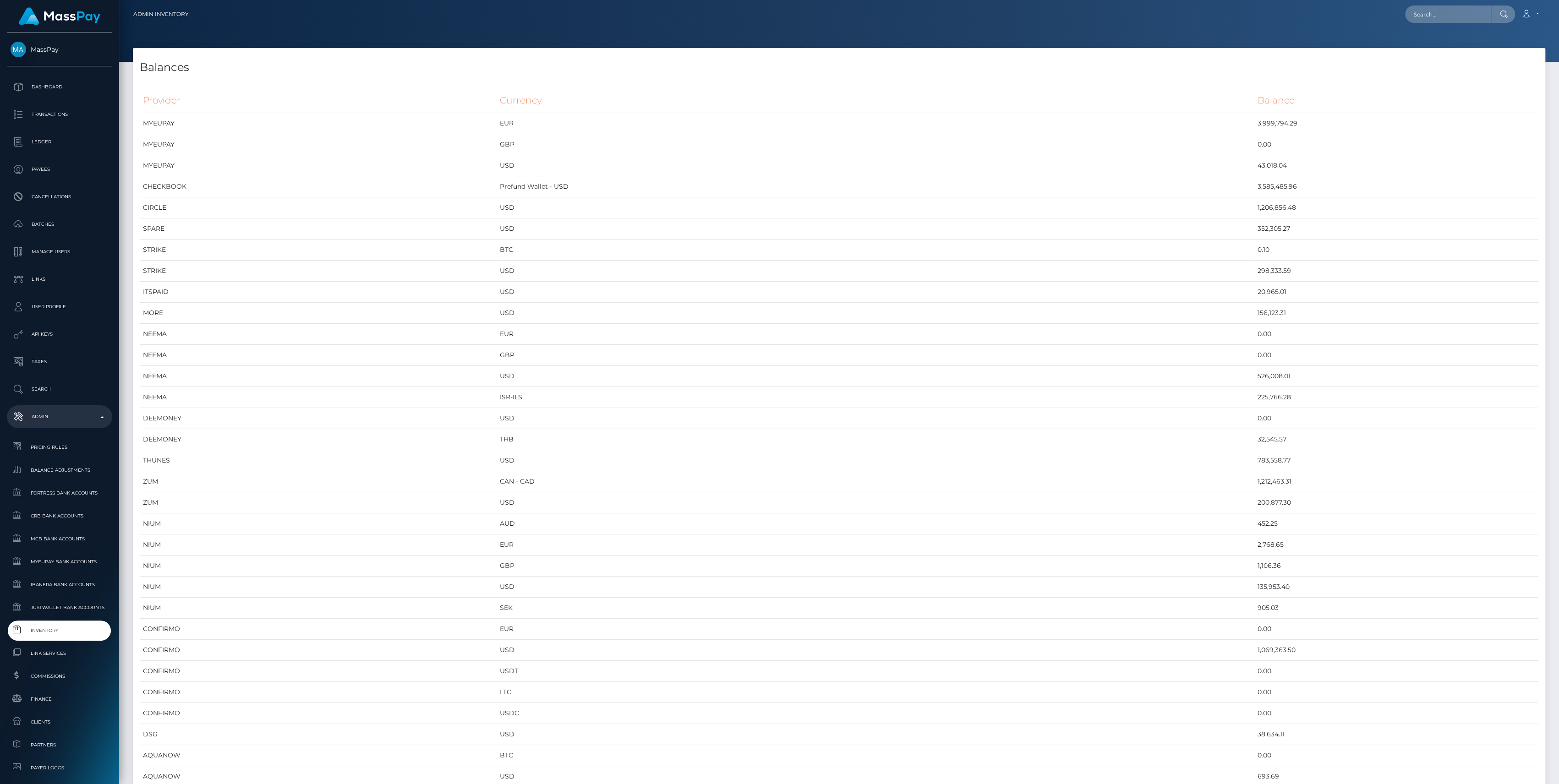
scroll to position [4880, 1412]
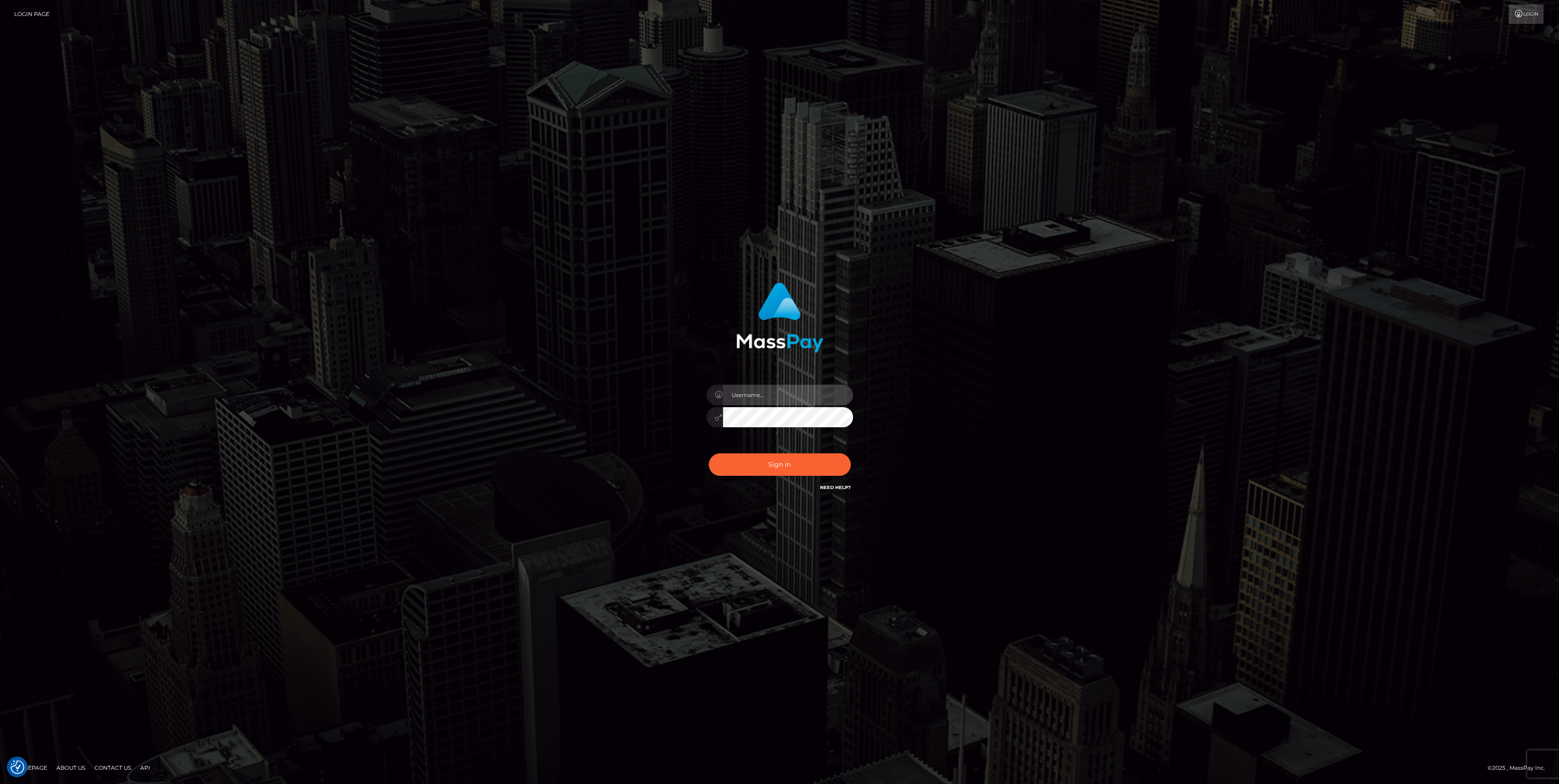
type input "bengreen"
